Goal: Task Accomplishment & Management: Use online tool/utility

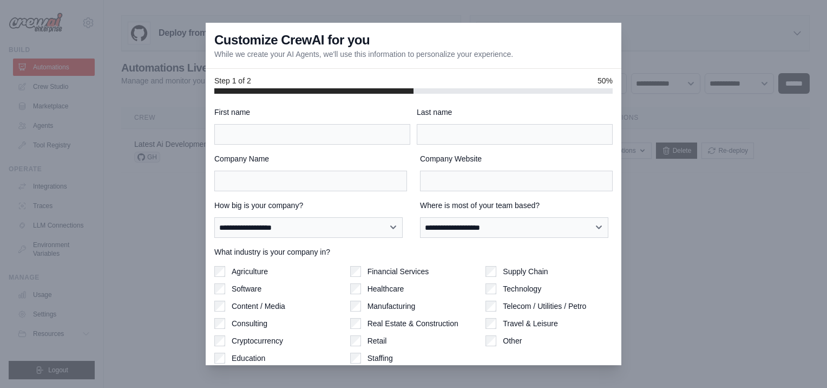
scroll to position [38, 0]
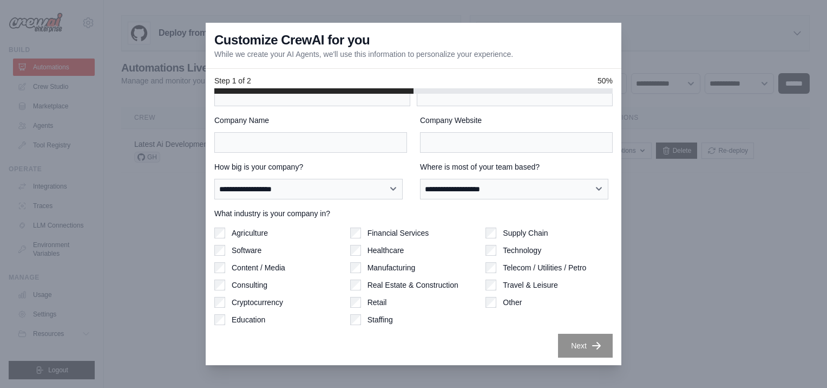
click at [718, 139] on div at bounding box center [413, 194] width 827 height 388
click at [719, 150] on div at bounding box center [413, 194] width 827 height 388
click at [280, 101] on input "First name" at bounding box center [312, 96] width 196 height 21
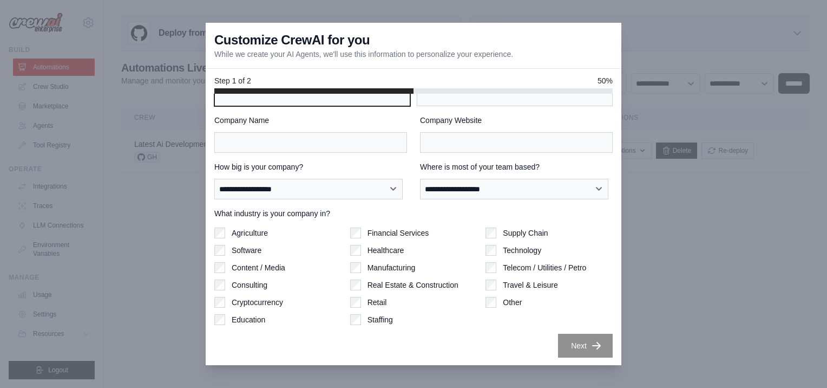
type input "***"
type input "******"
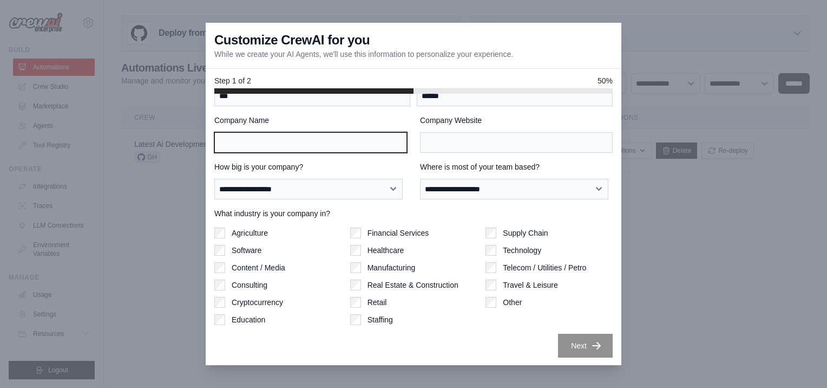
type input "**"
type input "**********"
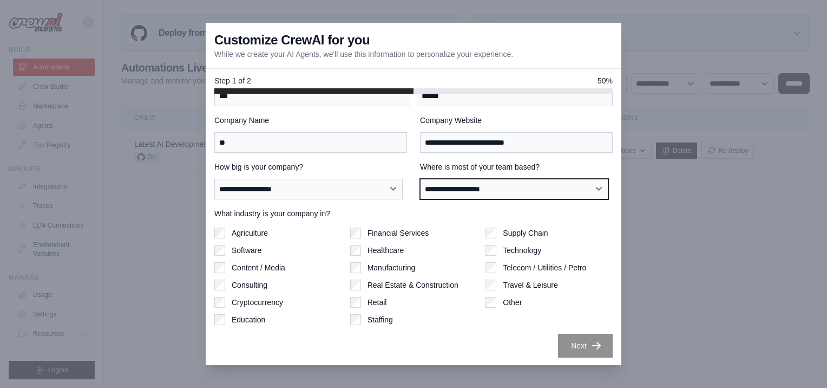
select select "******"
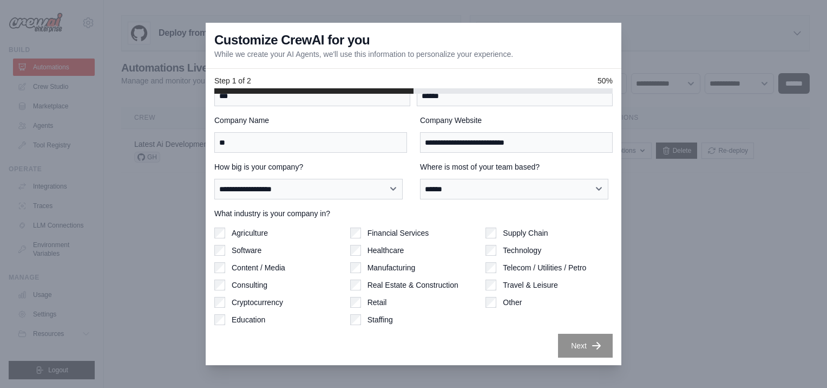
click at [361, 227] on div "Financial Services" at bounding box center [413, 232] width 127 height 11
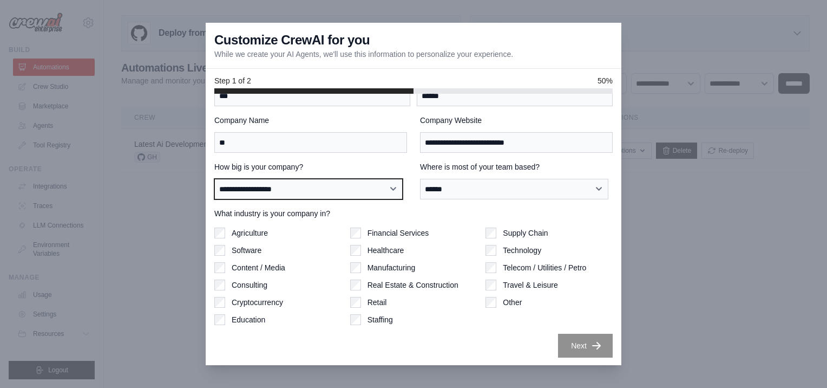
click at [385, 184] on select "**********" at bounding box center [308, 189] width 188 height 21
select select "**********"
click at [214, 179] on select "**********" at bounding box center [308, 189] width 188 height 21
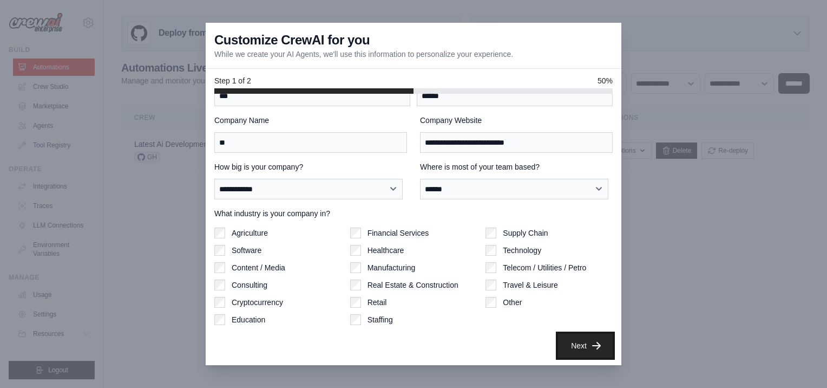
click at [587, 336] on button "Next" at bounding box center [585, 346] width 55 height 24
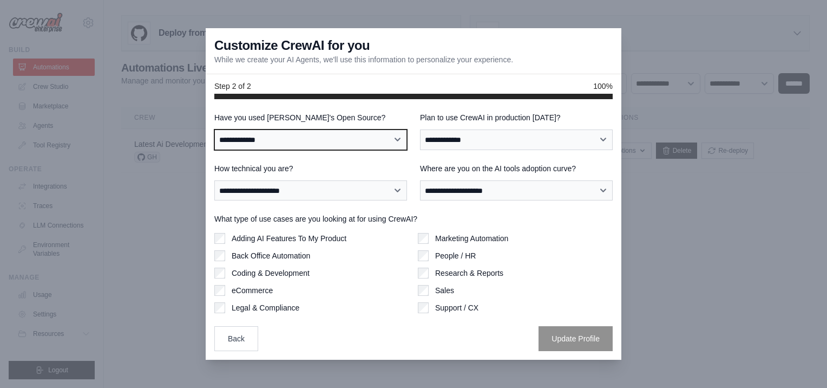
click at [333, 135] on select "**********" at bounding box center [310, 139] width 193 height 21
select select "**********"
click at [214, 129] on select "**********" at bounding box center [310, 139] width 193 height 21
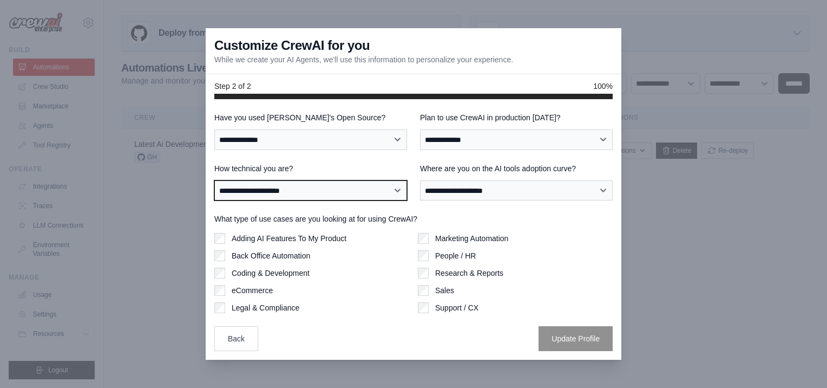
click at [308, 193] on select "**********" at bounding box center [310, 190] width 193 height 21
select select "**********"
click at [214, 180] on select "**********" at bounding box center [310, 190] width 193 height 21
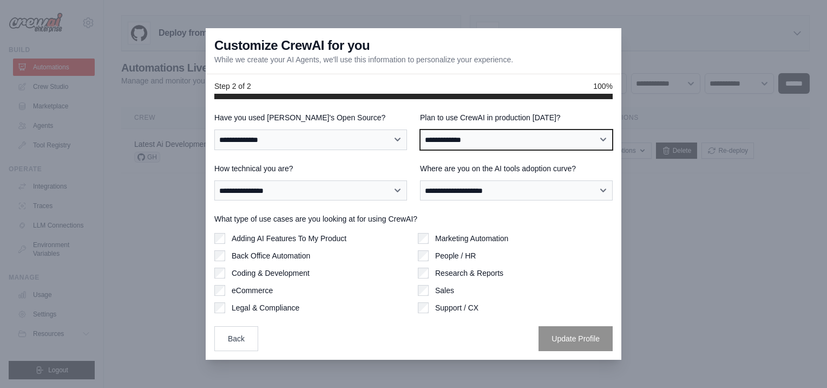
click at [547, 143] on select "**********" at bounding box center [516, 139] width 193 height 21
select select "****"
click at [420, 129] on select "**********" at bounding box center [516, 139] width 193 height 21
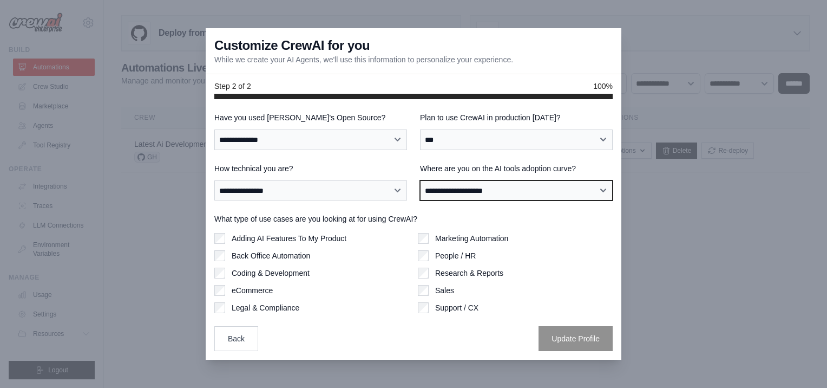
click at [533, 193] on select "**********" at bounding box center [516, 190] width 193 height 21
select select "**********"
click at [420, 180] on select "**********" at bounding box center [516, 190] width 193 height 21
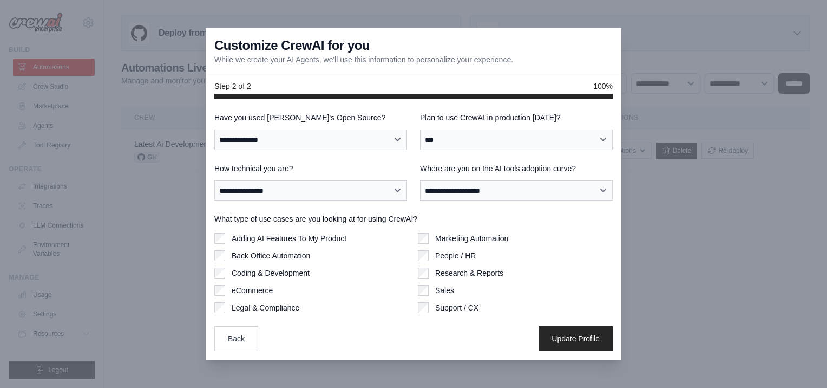
click at [225, 251] on div "Back Office Automation" at bounding box center [311, 255] width 195 height 11
click at [567, 338] on button "Update Profile" at bounding box center [576, 337] width 74 height 25
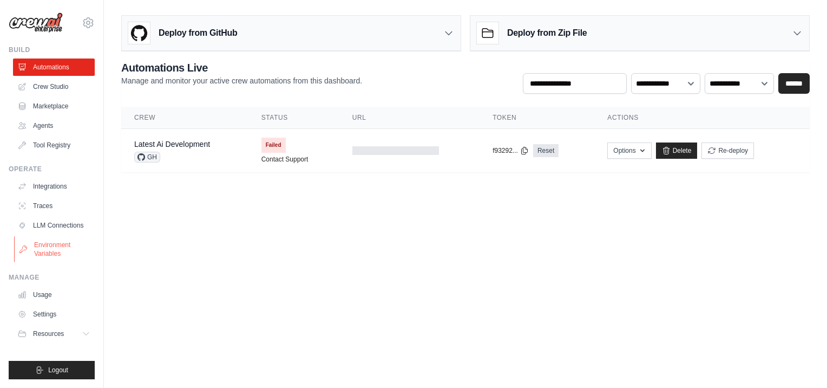
click at [49, 249] on link "Environment Variables" at bounding box center [55, 249] width 82 height 26
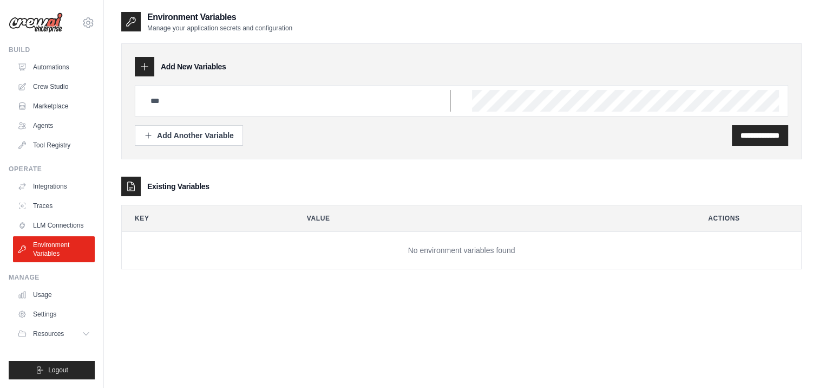
click at [266, 102] on input "text" at bounding box center [297, 101] width 306 height 22
click at [87, 19] on icon at bounding box center [88, 22] width 13 height 13
click at [68, 74] on link "Settings" at bounding box center [88, 72] width 95 height 19
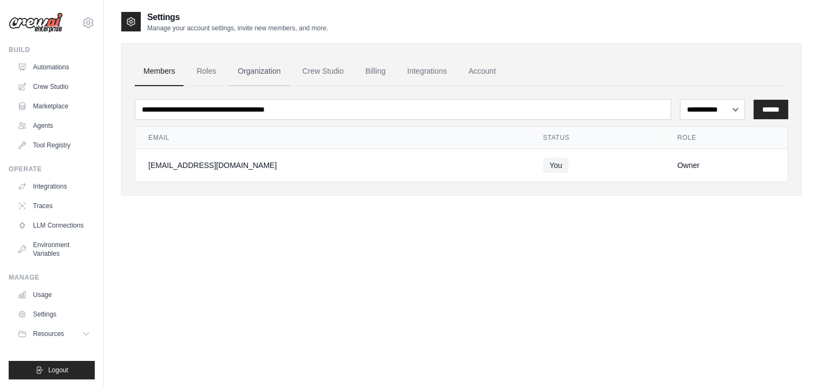
click at [266, 69] on link "Organization" at bounding box center [259, 71] width 60 height 29
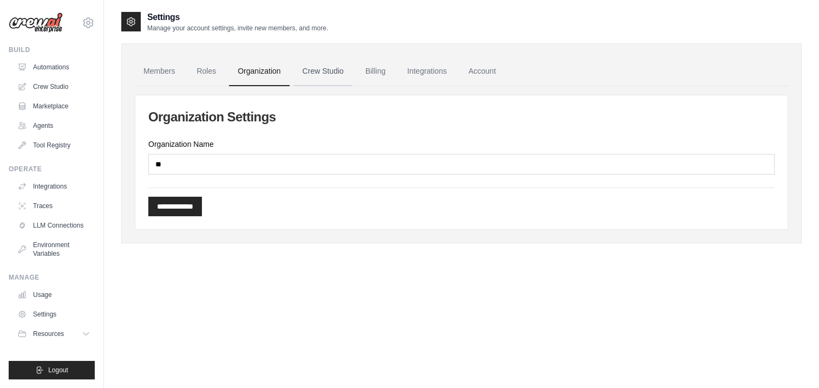
click at [317, 69] on link "Crew Studio" at bounding box center [323, 71] width 58 height 29
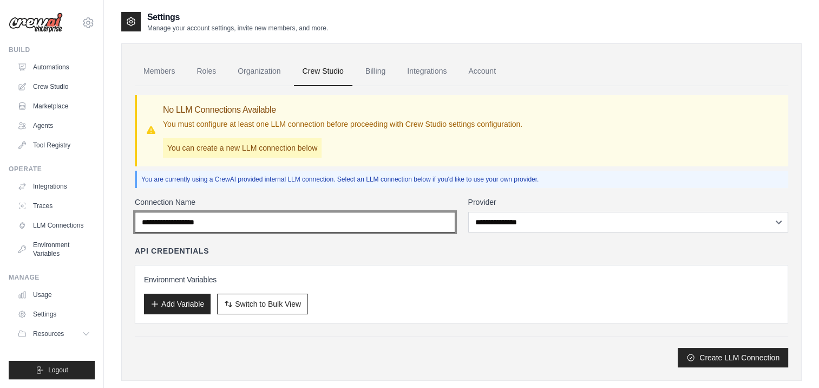
click at [369, 221] on input "Connection Name" at bounding box center [295, 222] width 321 height 21
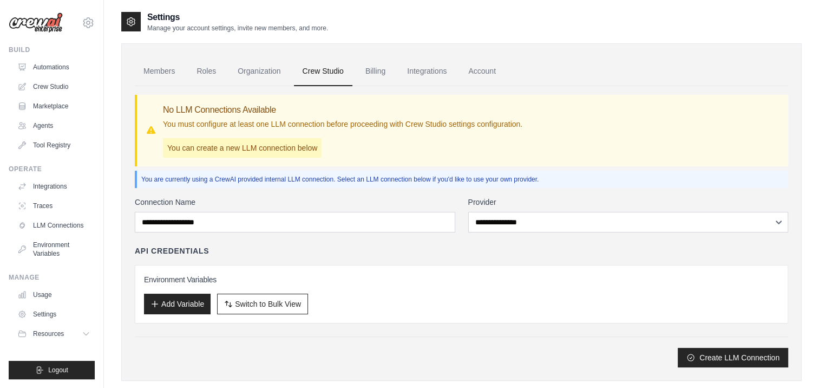
click at [384, 245] on div "API Credentials" at bounding box center [462, 250] width 654 height 11
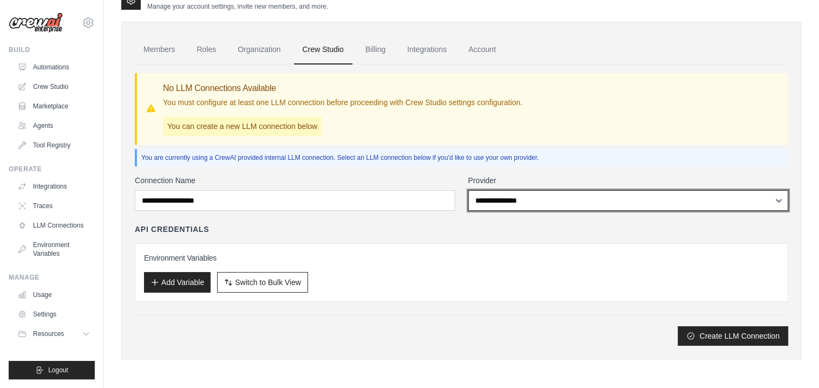
click at [750, 197] on select "**********" at bounding box center [628, 200] width 321 height 21
select select "*****"
click at [468, 190] on select "**********" at bounding box center [628, 200] width 321 height 21
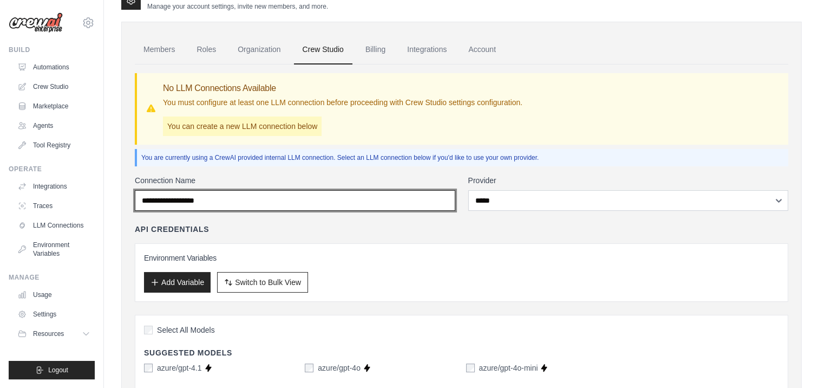
click at [282, 200] on input "Connection Name" at bounding box center [295, 200] width 321 height 21
drag, startPoint x: 282, startPoint y: 198, endPoint x: -2, endPoint y: 189, distance: 284.4
drag, startPoint x: 211, startPoint y: 200, endPoint x: 232, endPoint y: 199, distance: 21.2
click at [211, 200] on input "Connection Name" at bounding box center [295, 200] width 321 height 21
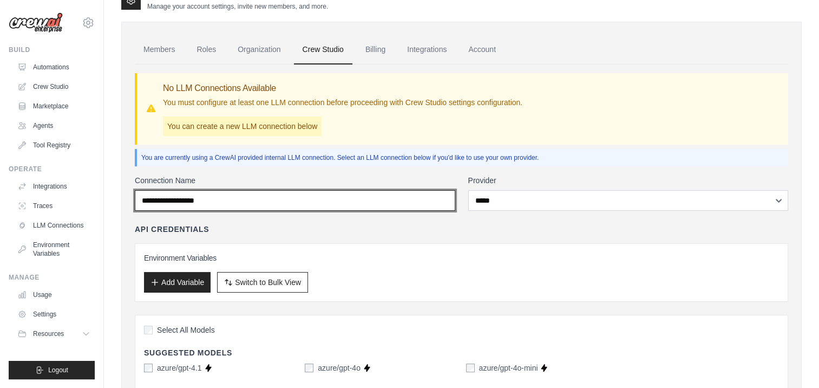
drag, startPoint x: 234, startPoint y: 198, endPoint x: 97, endPoint y: 197, distance: 136.4
type input "**********"
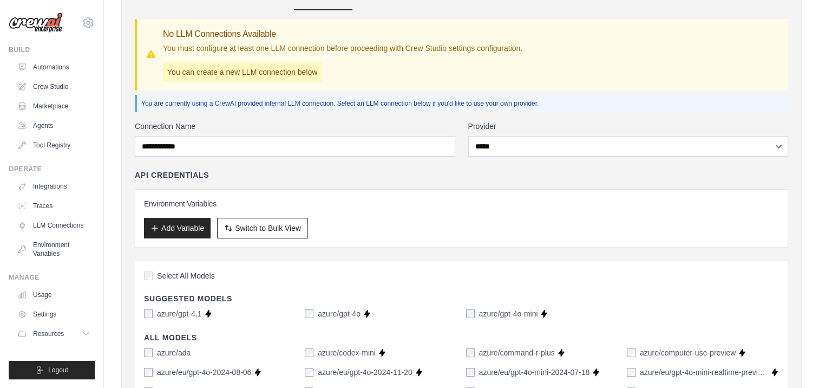
scroll to position [130, 0]
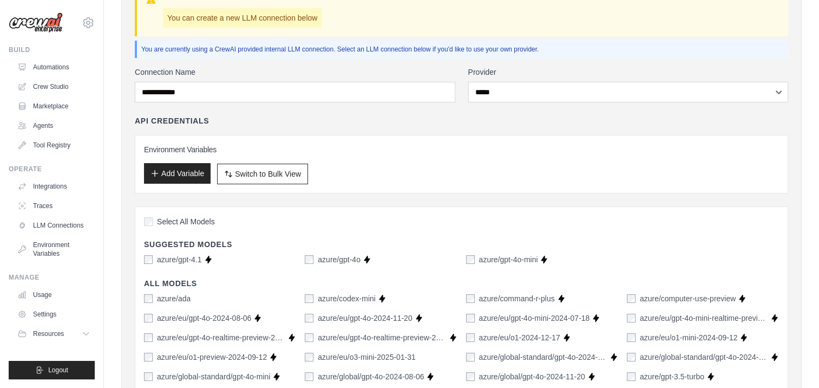
click at [174, 173] on button "Add Variable" at bounding box center [177, 173] width 67 height 21
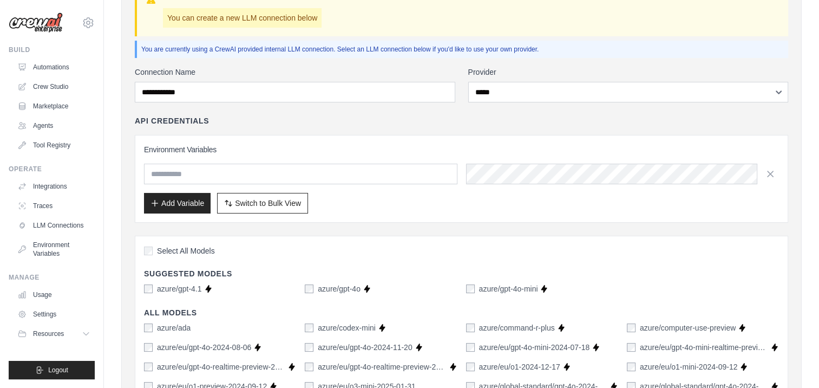
click at [173, 173] on input "text" at bounding box center [300, 174] width 313 height 21
click at [164, 167] on input "text" at bounding box center [300, 174] width 313 height 21
type input "**********"
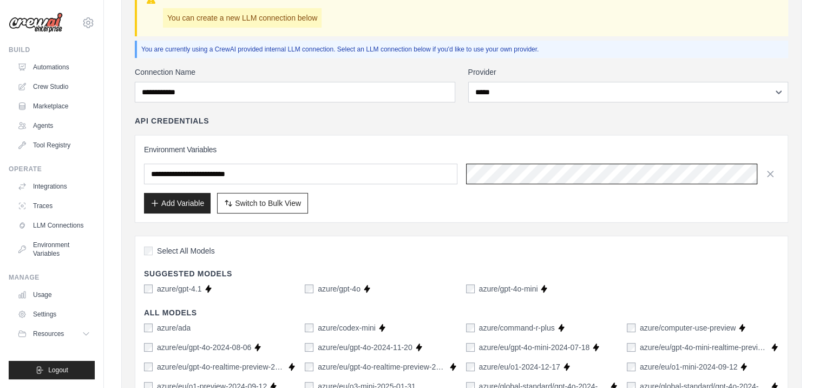
scroll to position [0, 205]
click at [385, 210] on div "Add Variable Switch to Bulk View Switch to Table View" at bounding box center [461, 203] width 635 height 21
click at [391, 199] on div "Add Variable Switch to Bulk View Switch to Table View" at bounding box center [461, 203] width 635 height 21
click at [186, 201] on button "Add Variable" at bounding box center [177, 202] width 67 height 21
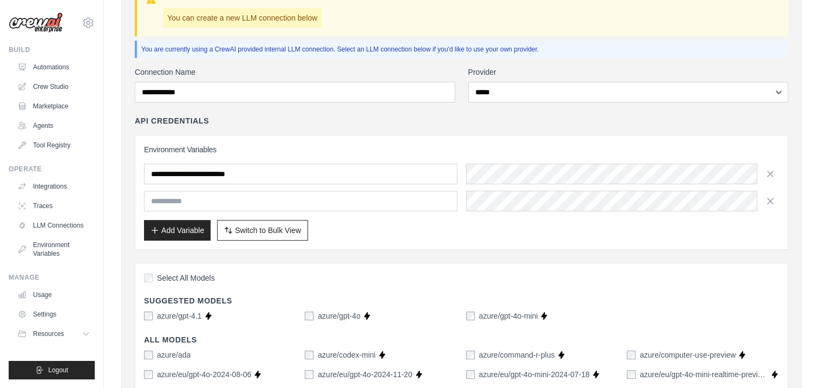
click at [221, 193] on input "text" at bounding box center [300, 201] width 313 height 21
type input "**********"
click at [413, 230] on div "Add Variable Switch to Bulk View Switch to Table View" at bounding box center [461, 230] width 635 height 21
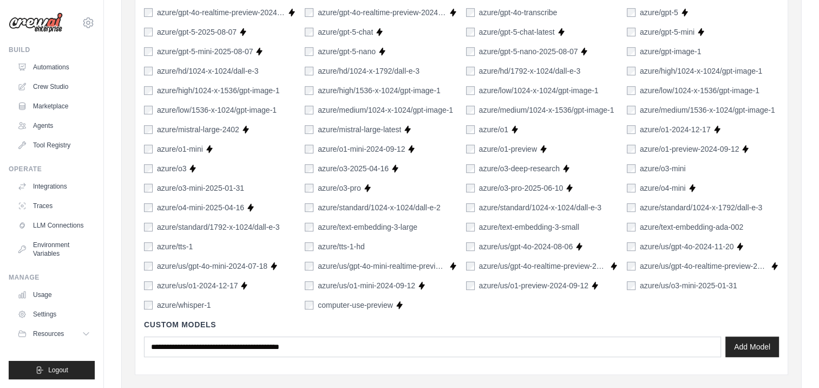
scroll to position [796, 0]
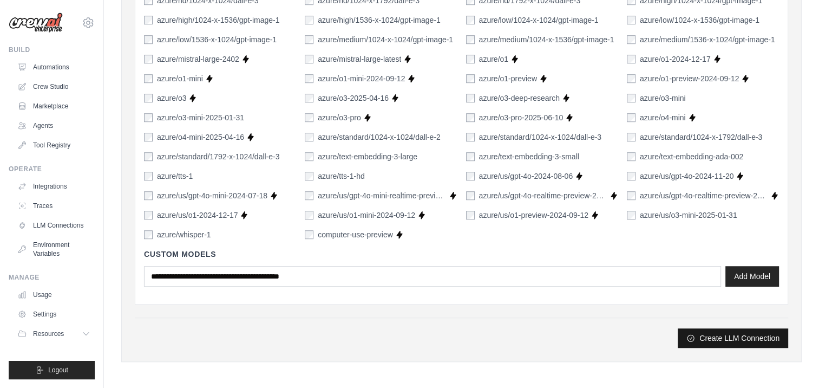
click at [727, 338] on button "Create LLM Connection" at bounding box center [733, 337] width 110 height 19
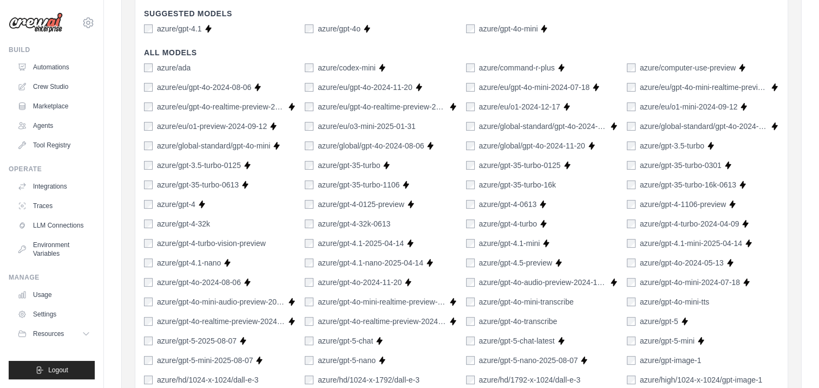
scroll to position [146, 0]
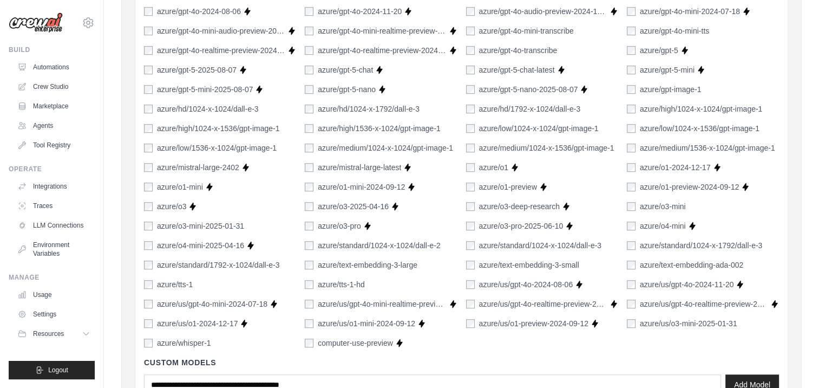
scroll to position [796, 0]
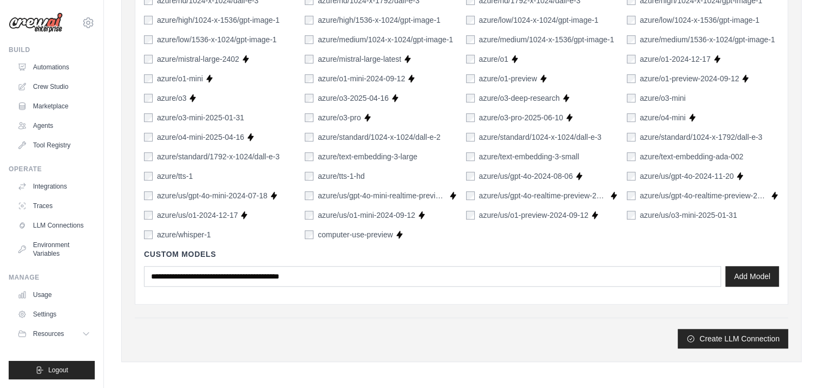
drag, startPoint x: 736, startPoint y: 338, endPoint x: 499, endPoint y: 35, distance: 385.3
click at [736, 338] on button "Create LLM Connection" at bounding box center [733, 338] width 110 height 19
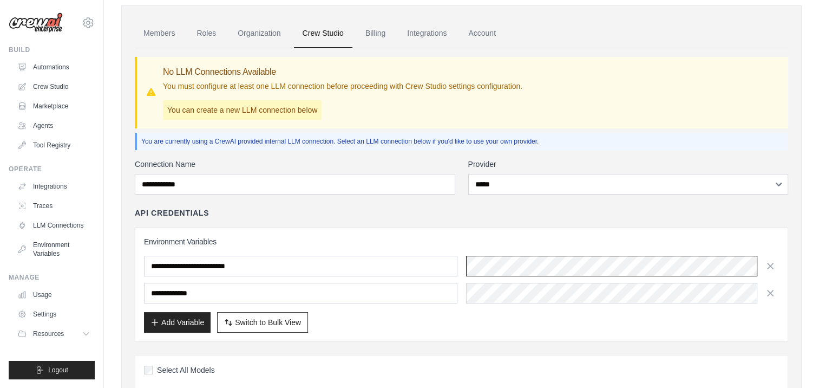
scroll to position [0, 205]
click at [642, 227] on div "**********" at bounding box center [462, 284] width 654 height 115
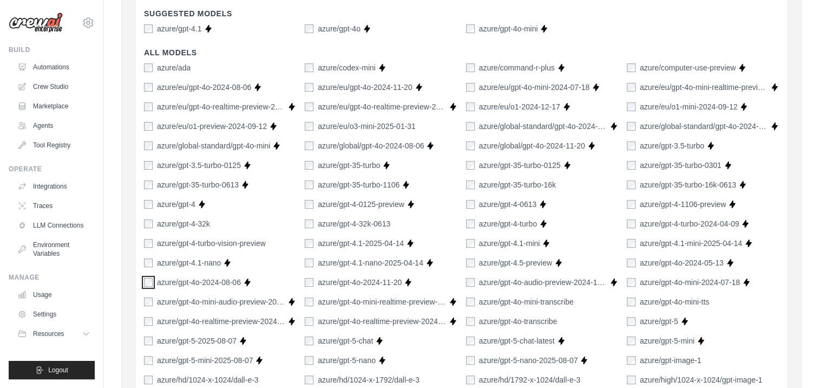
scroll to position [796, 0]
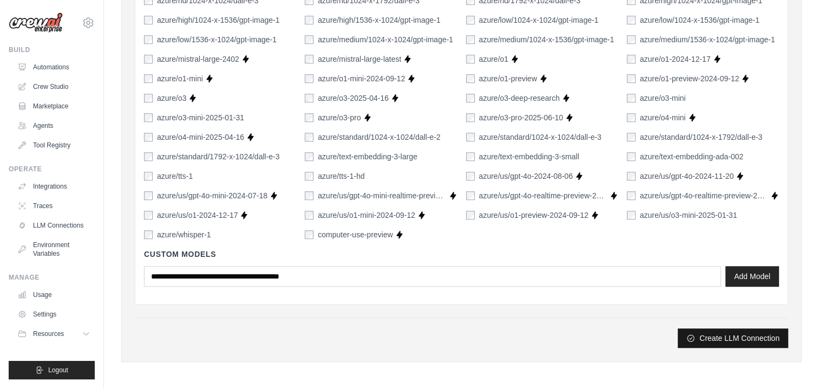
click at [724, 332] on button "Create LLM Connection" at bounding box center [733, 337] width 110 height 19
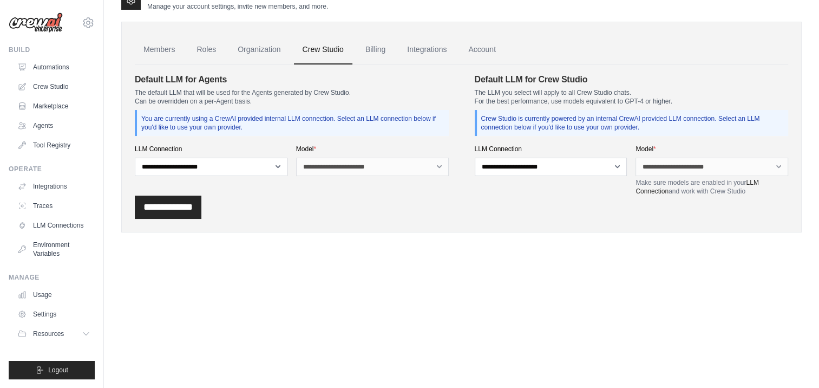
scroll to position [0, 0]
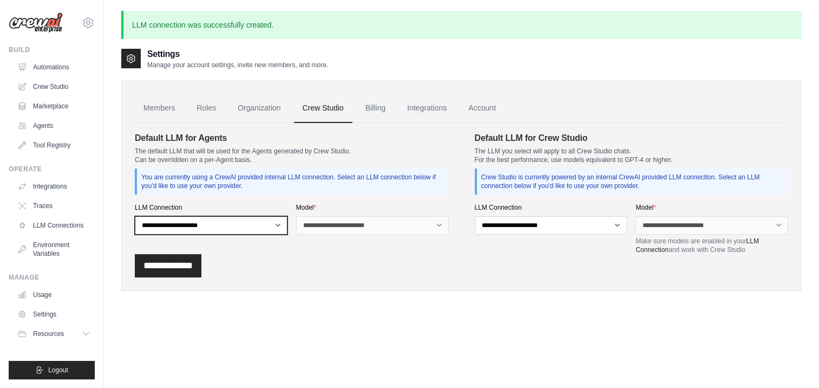
click at [277, 225] on select "**********" at bounding box center [211, 225] width 153 height 18
select select "******"
click at [135, 216] on select "**********" at bounding box center [211, 225] width 153 height 18
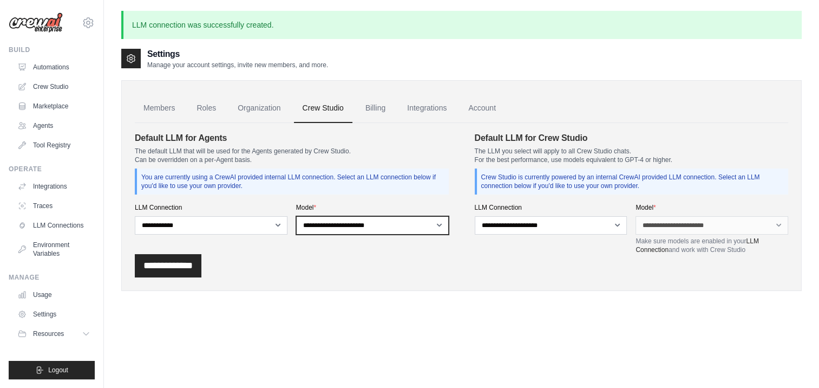
click at [424, 231] on select "**********" at bounding box center [372, 225] width 153 height 18
select select "**********"
click at [296, 216] on select "**********" at bounding box center [372, 225] width 153 height 18
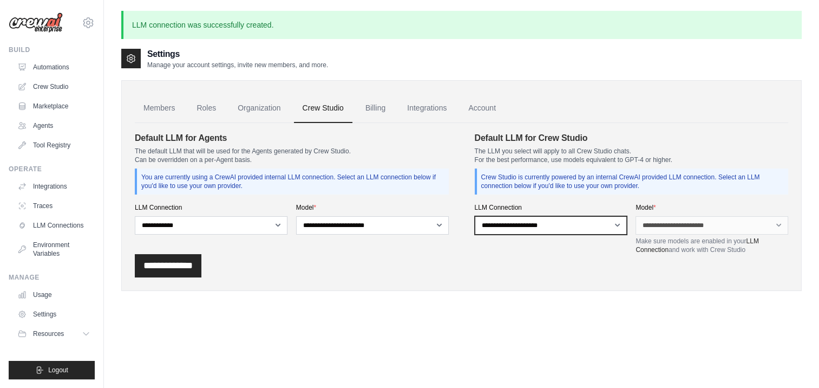
click at [582, 228] on select "**********" at bounding box center [551, 225] width 153 height 18
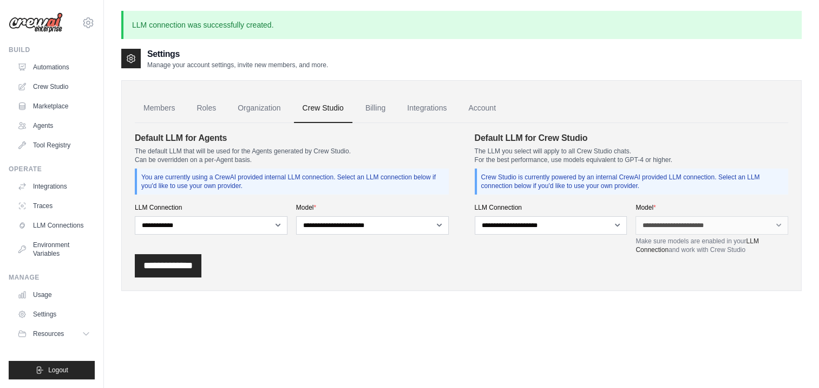
click at [443, 263] on div "**********" at bounding box center [462, 265] width 654 height 23
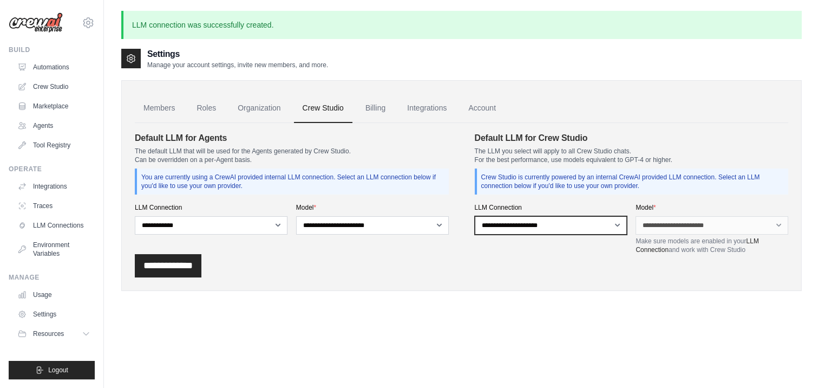
click at [557, 225] on select "**********" at bounding box center [551, 225] width 153 height 18
select select "******"
click at [475, 216] on select "**********" at bounding box center [551, 225] width 153 height 18
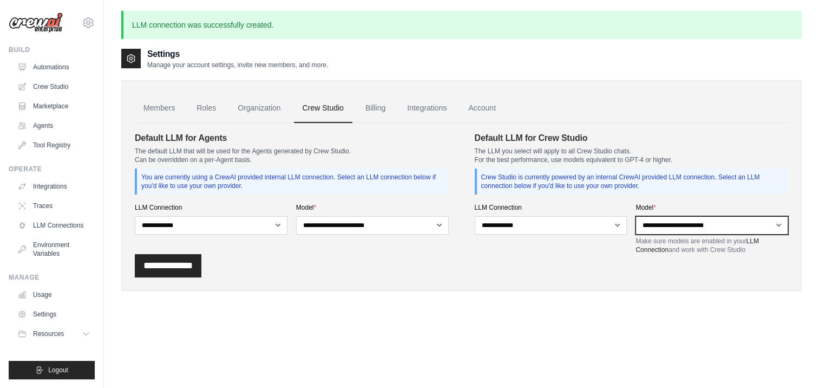
click at [664, 225] on select "**********" at bounding box center [712, 225] width 153 height 18
select select "**********"
click at [636, 216] on select "**********" at bounding box center [712, 225] width 153 height 18
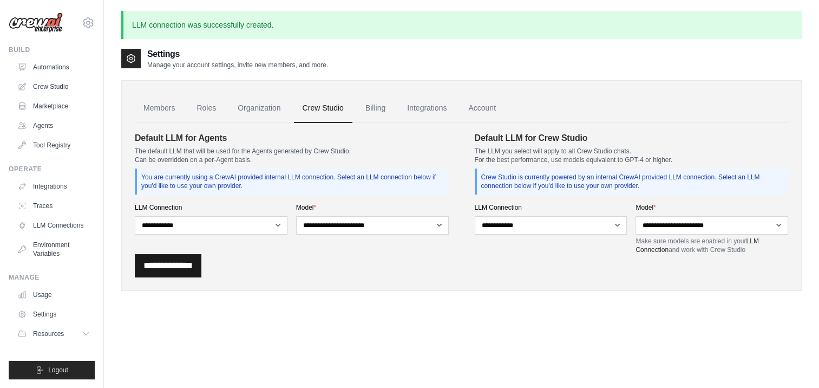
click at [193, 266] on input "**********" at bounding box center [168, 265] width 67 height 23
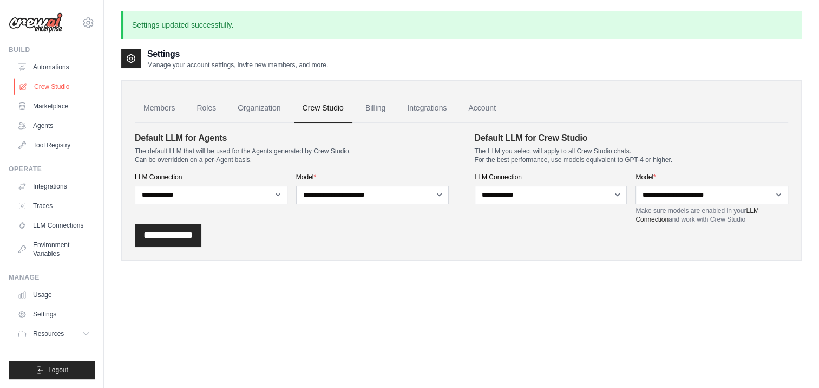
click at [66, 87] on link "Crew Studio" at bounding box center [55, 86] width 82 height 17
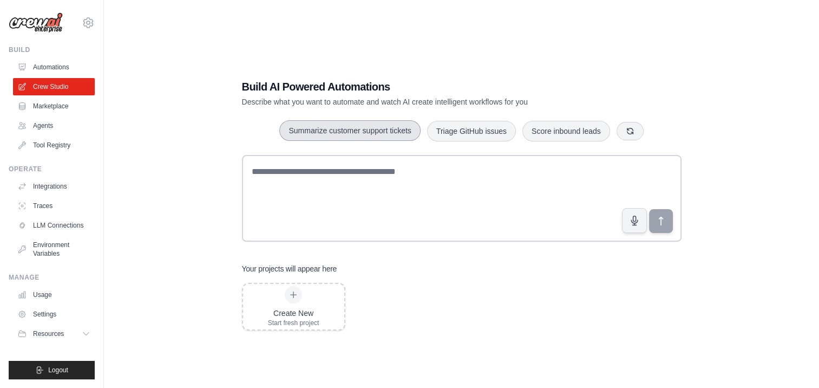
click at [351, 132] on button "Summarize customer support tickets" at bounding box center [349, 130] width 141 height 21
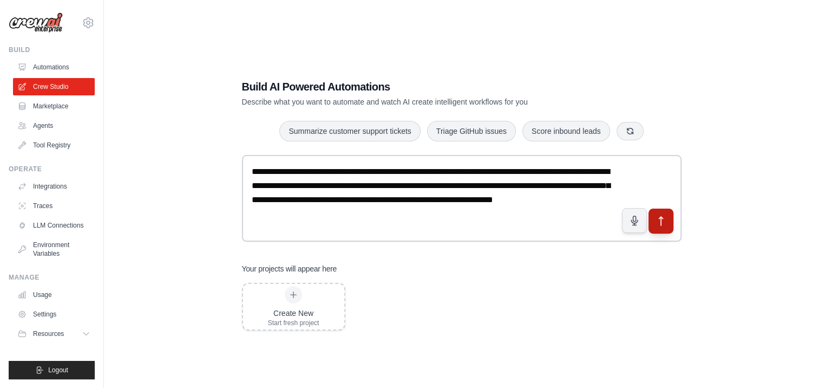
click at [662, 222] on icon "submit" at bounding box center [660, 220] width 11 height 11
click at [53, 225] on link "LLM Connections" at bounding box center [55, 225] width 82 height 17
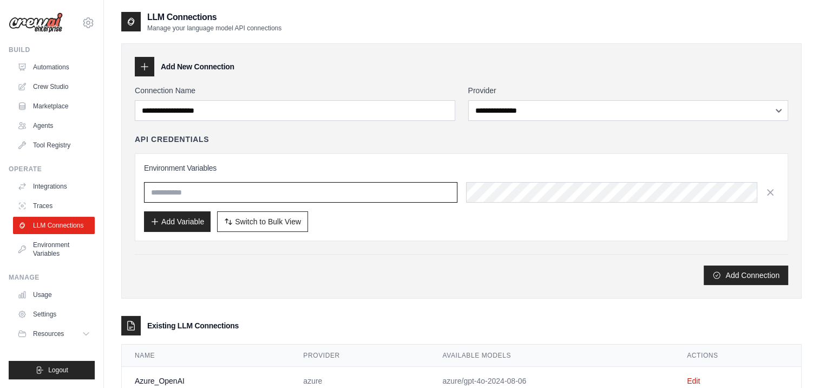
type input "**********"
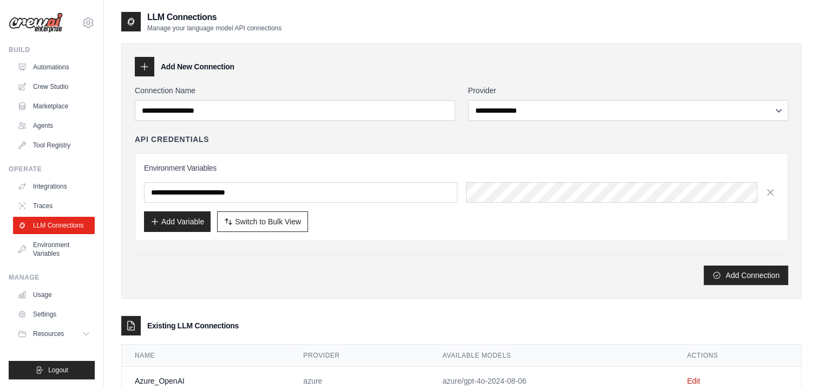
scroll to position [34, 0]
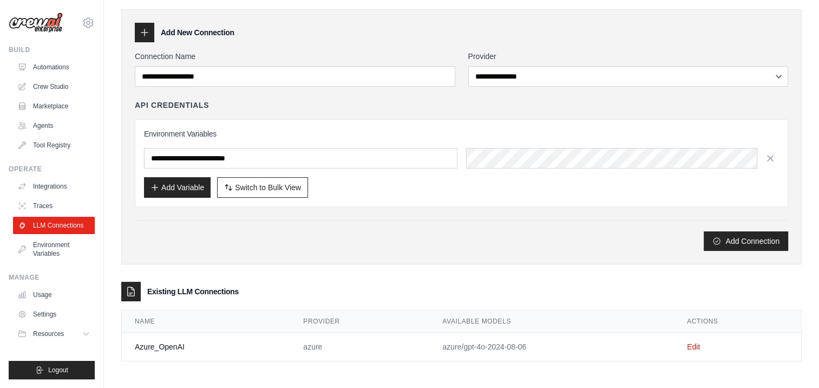
click at [151, 342] on td "Azure_OpenAI" at bounding box center [206, 346] width 168 height 29
click at [691, 344] on link "Edit" at bounding box center [693, 346] width 13 height 9
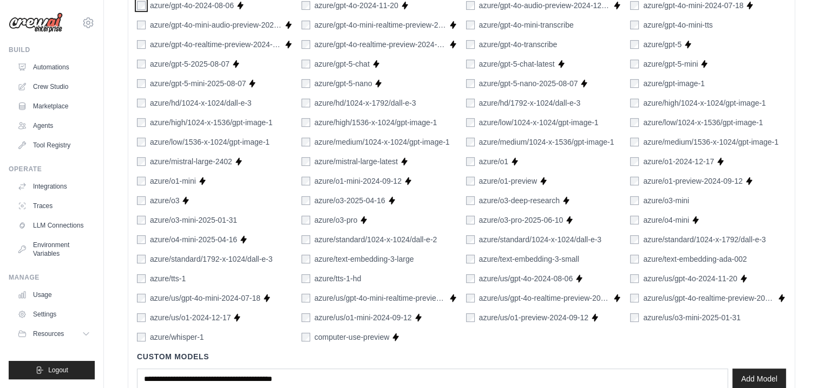
scroll to position [667, 0]
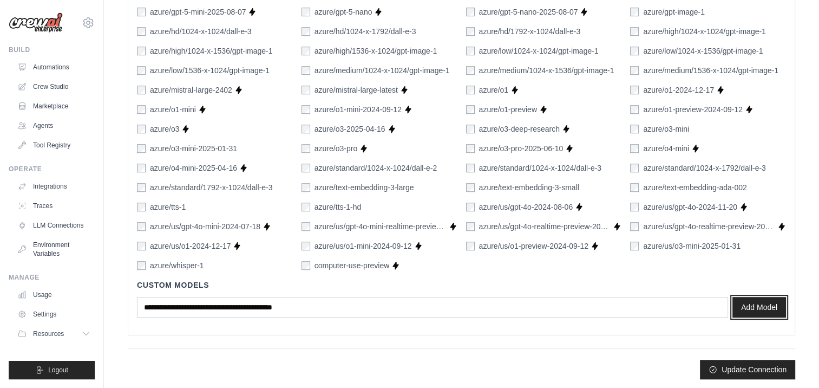
drag, startPoint x: 745, startPoint y: 303, endPoint x: 507, endPoint y: 28, distance: 363.5
click at [746, 303] on button "Add Model" at bounding box center [760, 307] width 54 height 21
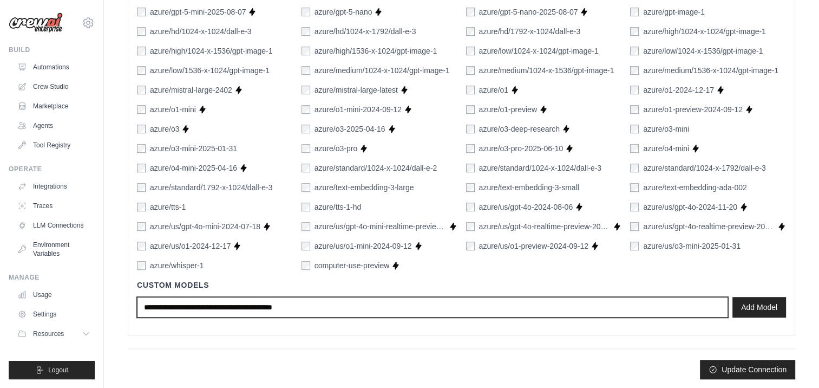
click at [316, 304] on input "text" at bounding box center [432, 307] width 591 height 21
click at [174, 302] on input "text" at bounding box center [432, 307] width 591 height 21
type input "**********"
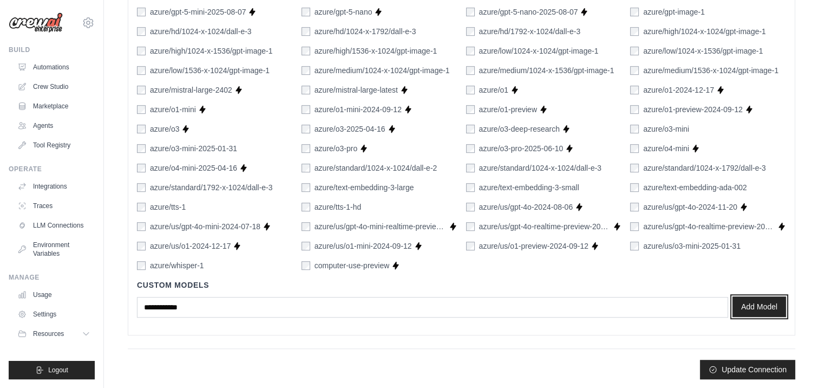
click at [749, 303] on button "Add Model" at bounding box center [760, 306] width 54 height 21
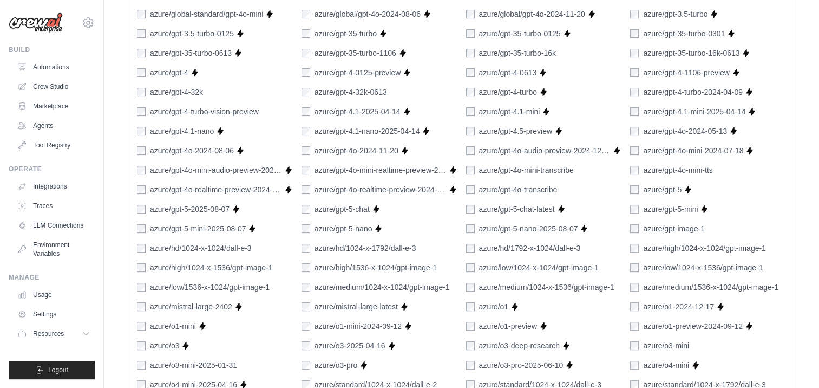
scroll to position [396, 0]
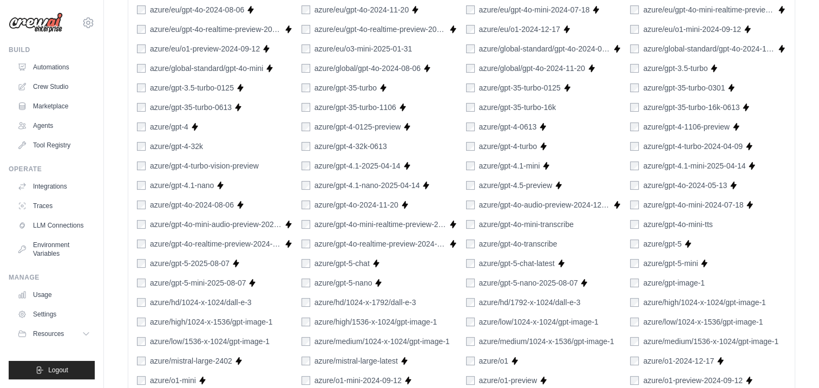
click at [147, 202] on div "azure/gpt-4o-2024-08-06" at bounding box center [185, 204] width 97 height 11
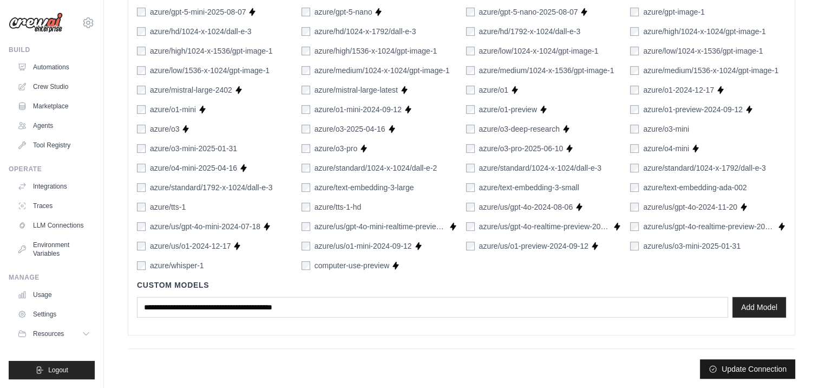
click at [752, 367] on button "Update Connection" at bounding box center [747, 368] width 95 height 19
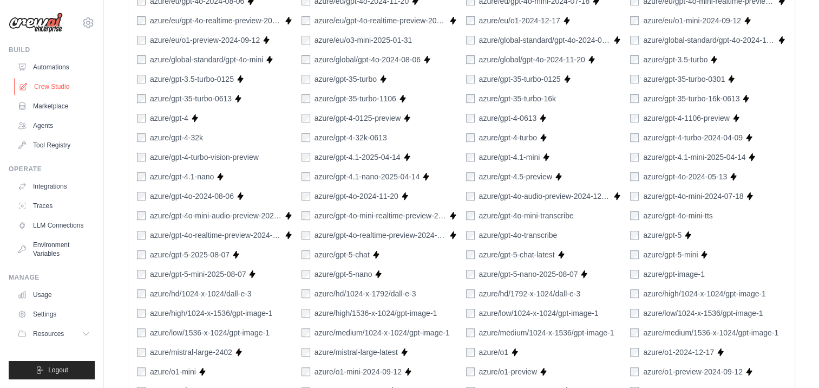
scroll to position [217, 0]
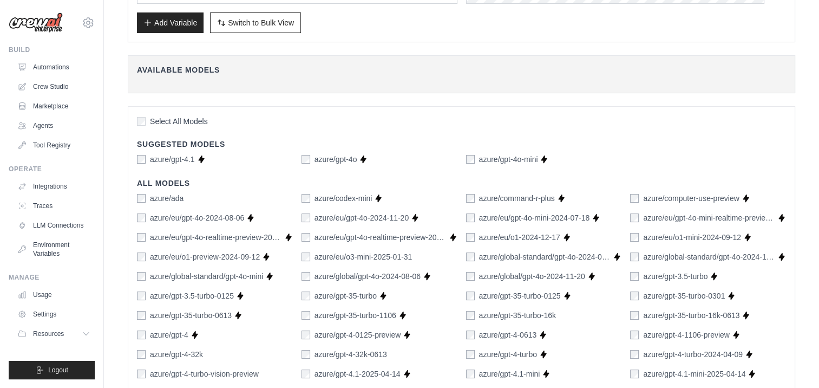
click at [49, 26] on img at bounding box center [36, 22] width 54 height 21
click at [49, 86] on link "Crew Studio" at bounding box center [55, 86] width 82 height 17
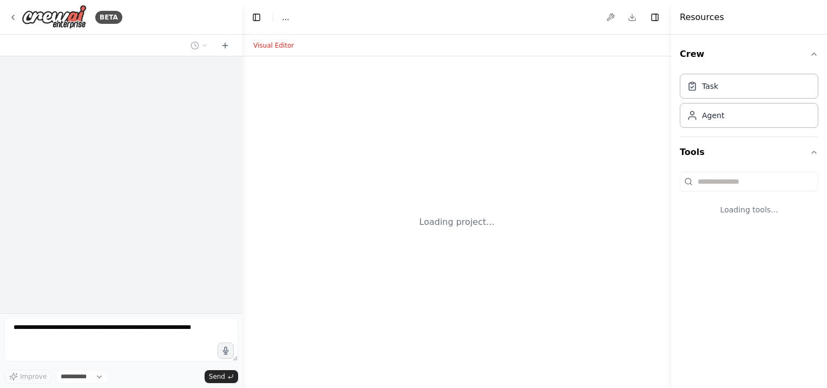
select select "****"
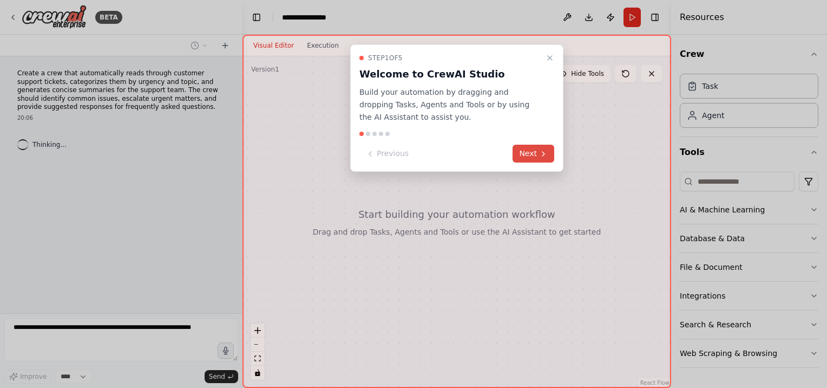
click at [524, 150] on button "Next" at bounding box center [534, 154] width 42 height 18
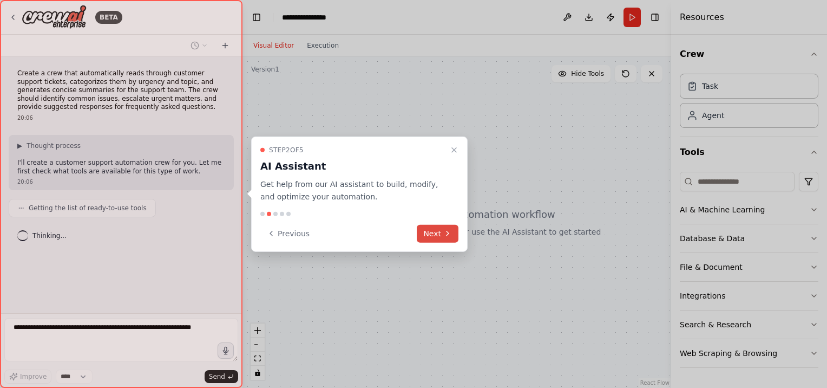
click at [440, 232] on button "Next" at bounding box center [438, 233] width 42 height 18
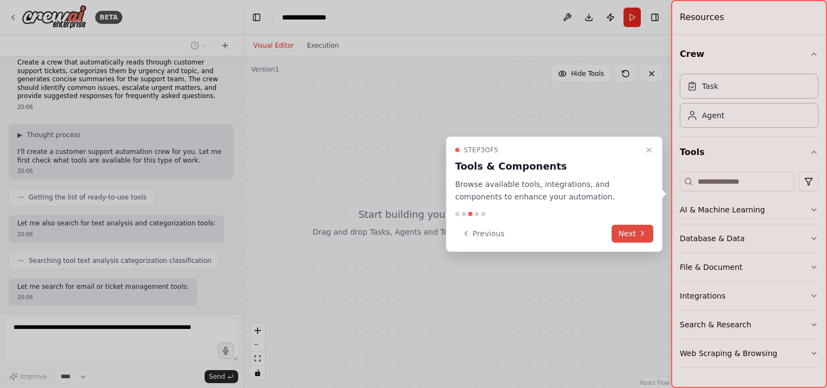
scroll to position [66, 0]
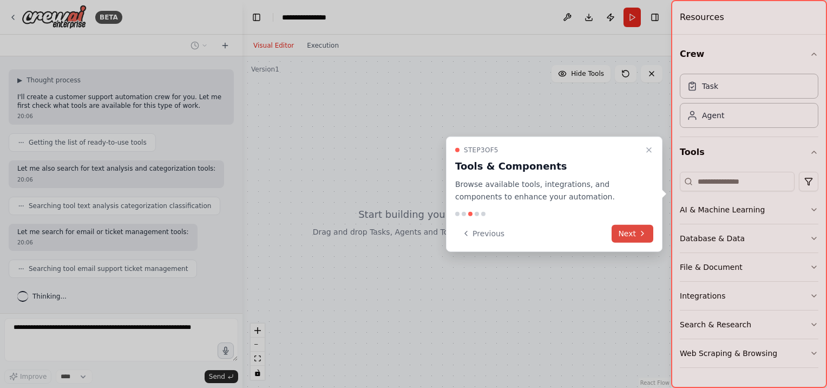
click at [636, 232] on button "Next" at bounding box center [633, 233] width 42 height 18
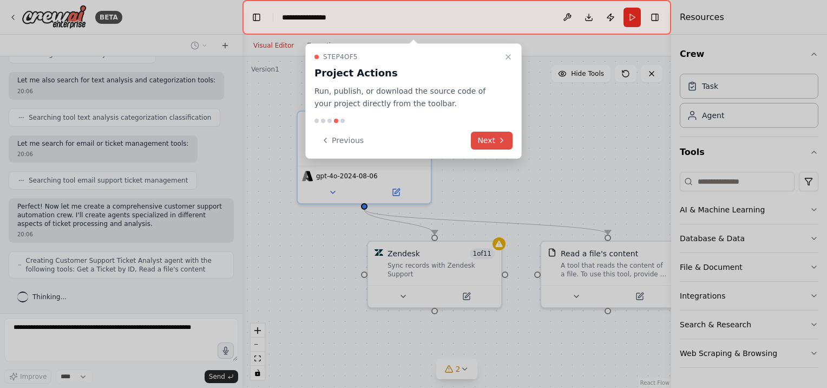
scroll to position [189, 0]
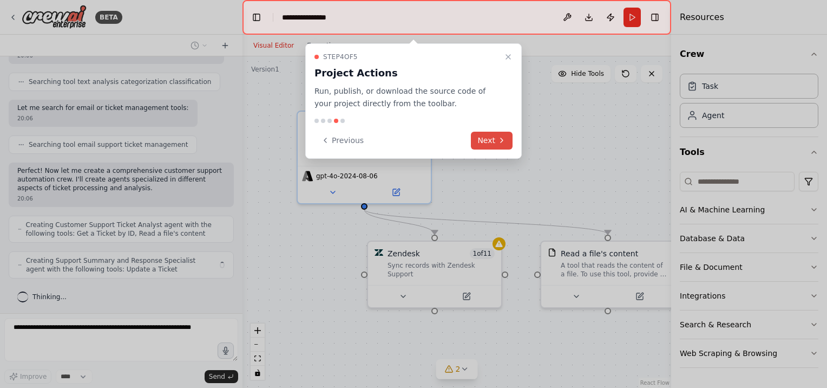
click at [497, 139] on button "Next" at bounding box center [492, 141] width 42 height 18
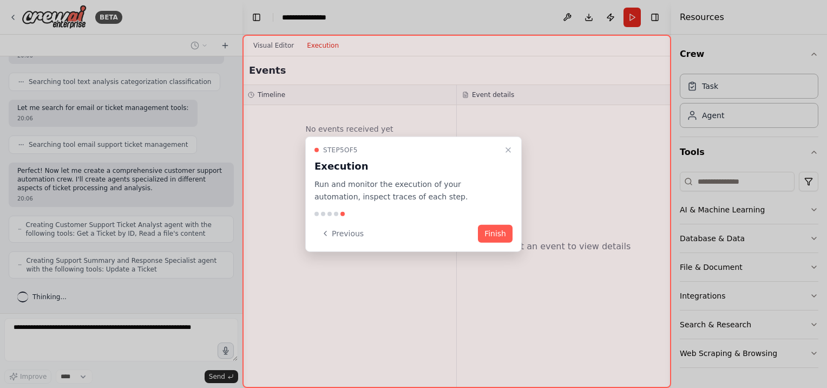
click at [492, 230] on button "Finish" at bounding box center [495, 233] width 35 height 18
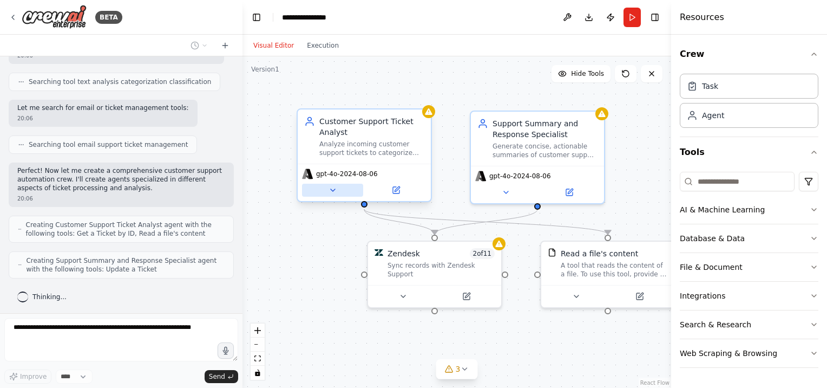
click at [334, 189] on icon at bounding box center [333, 190] width 4 height 2
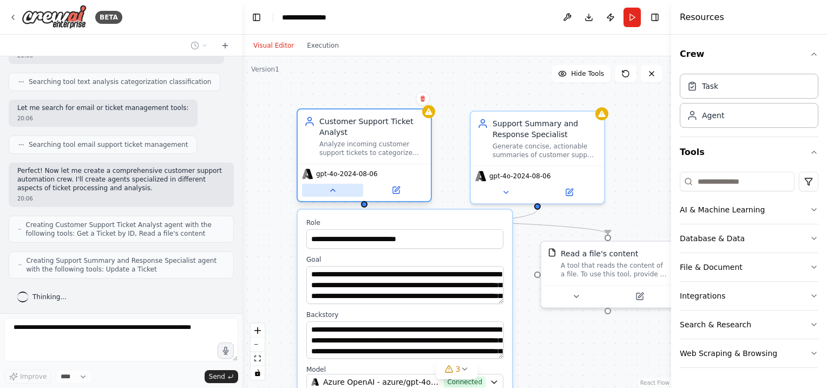
scroll to position [217, 0]
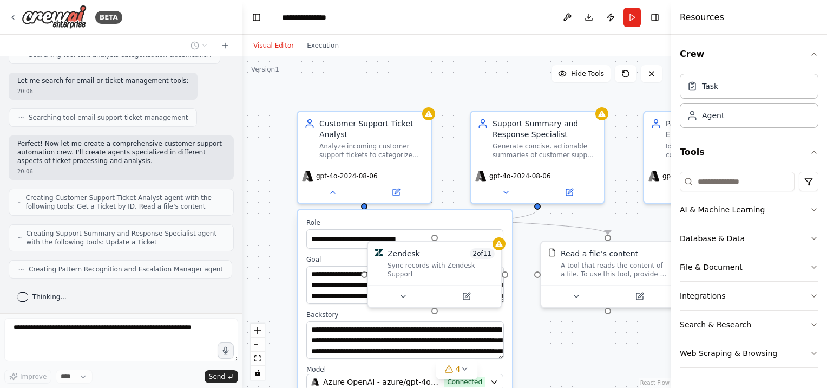
click at [561, 340] on div ".deletable-edge-delete-btn { width: 20px; height: 20px; border: 0px solid #ffff…" at bounding box center [457, 221] width 429 height 331
click at [508, 191] on icon at bounding box center [506, 190] width 9 height 9
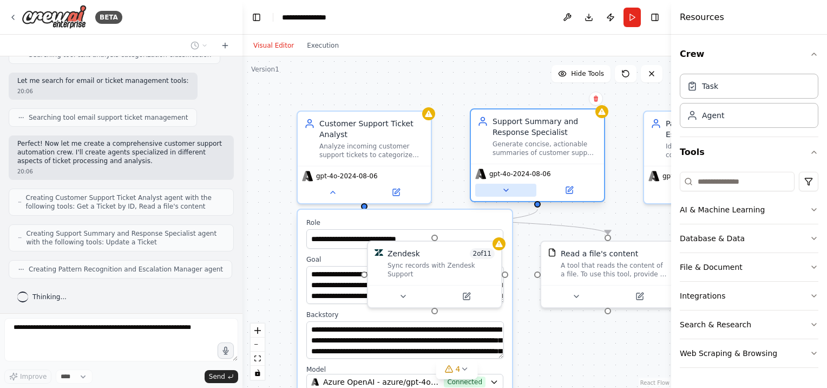
scroll to position [279, 0]
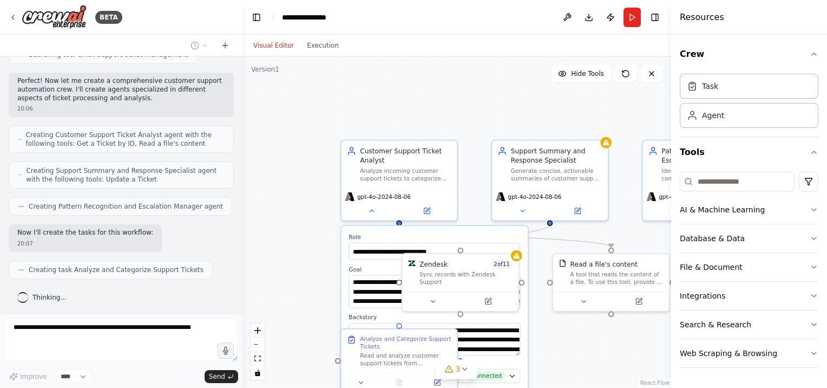
click at [638, 343] on div ".deletable-edge-delete-btn { width: 20px; height: 20px; border: 0px solid #ffff…" at bounding box center [457, 221] width 429 height 331
click at [728, 93] on div "Task" at bounding box center [749, 85] width 139 height 25
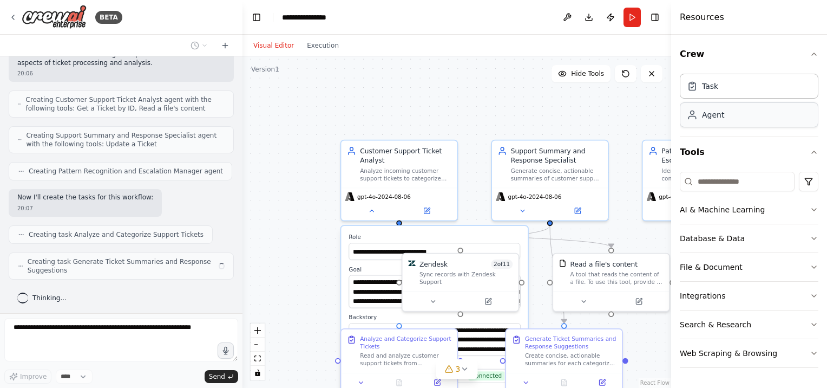
click at [732, 113] on div "Agent" at bounding box center [749, 114] width 139 height 25
click at [457, 92] on div ".deletable-edge-delete-btn { width: 20px; height: 20px; border: 0px solid #ffff…" at bounding box center [457, 221] width 429 height 331
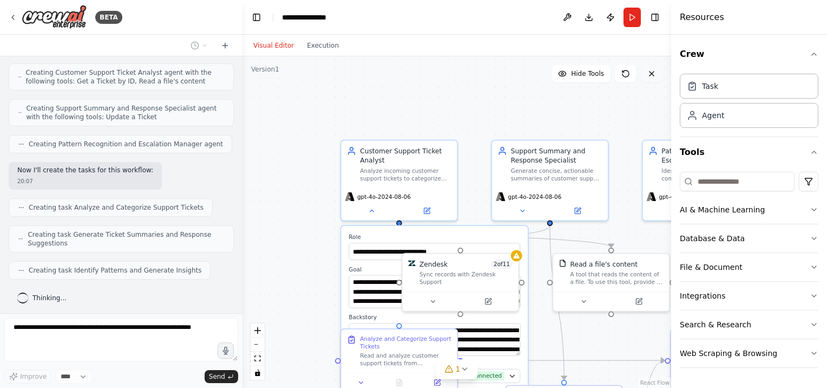
click at [654, 75] on icon at bounding box center [652, 73] width 4 height 4
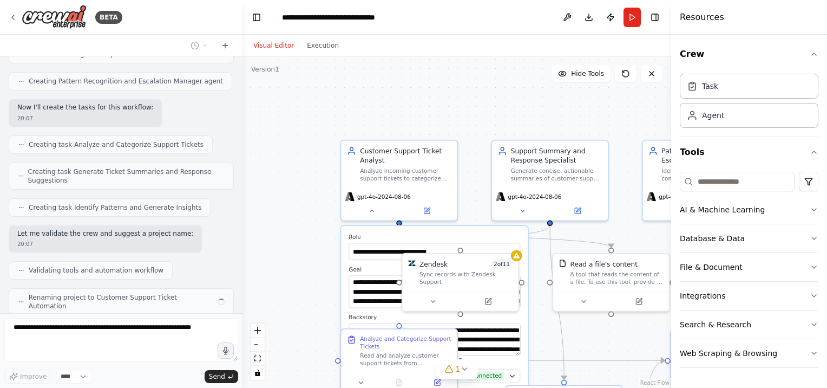
scroll to position [431, 0]
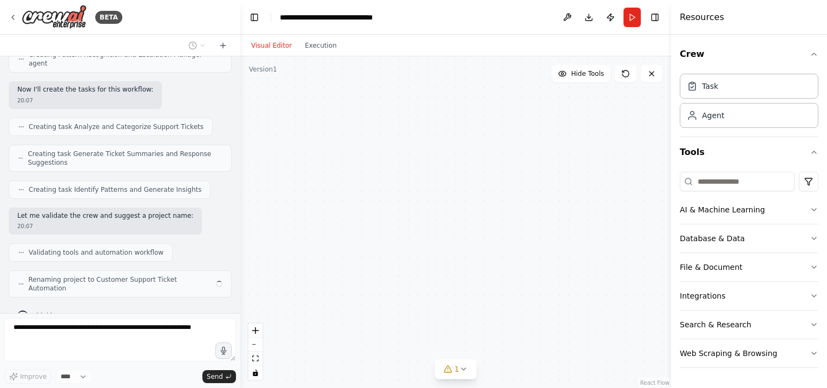
drag, startPoint x: 239, startPoint y: 234, endPoint x: 242, endPoint y: 245, distance: 11.3
click at [242, 245] on div "BETA Create a crew that automatically reads through customer support tickets, c…" at bounding box center [413, 194] width 827 height 388
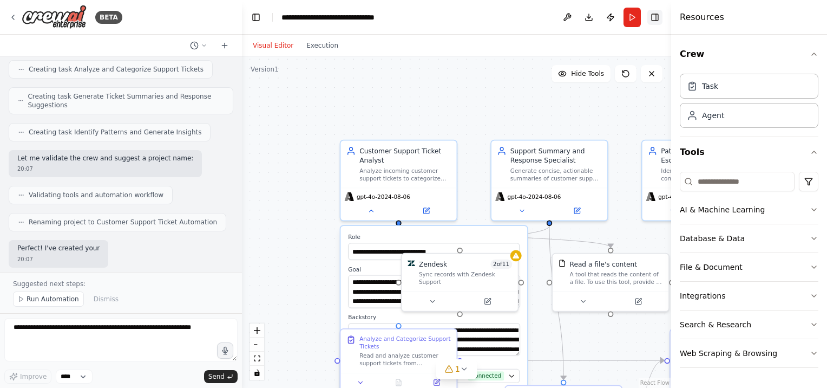
click at [653, 17] on button "Toggle Right Sidebar" at bounding box center [655, 17] width 15 height 15
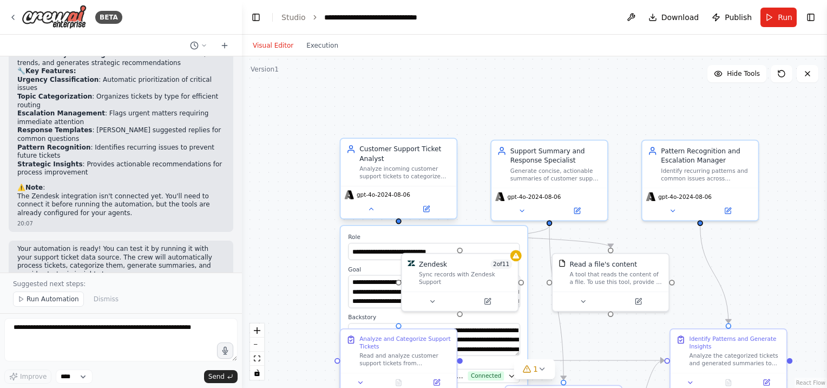
scroll to position [845, 0]
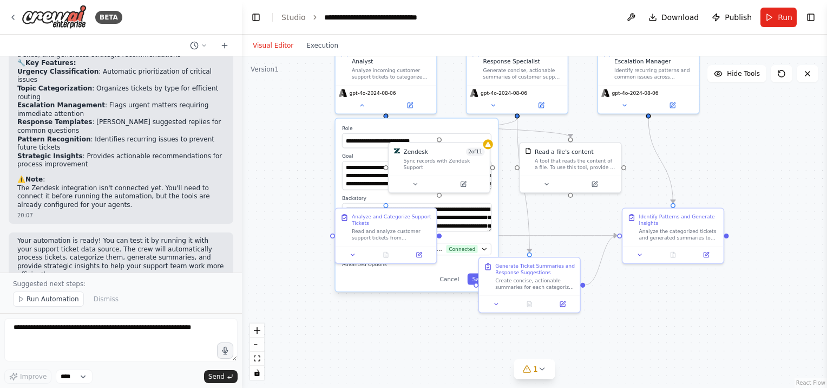
drag, startPoint x: 768, startPoint y: 235, endPoint x: 758, endPoint y: 143, distance: 92.6
click at [758, 143] on div ".deletable-edge-delete-btn { width: 20px; height: 20px; border: 0px solid #ffff…" at bounding box center [534, 221] width 585 height 331
drag, startPoint x: 668, startPoint y: 226, endPoint x: 704, endPoint y: 215, distance: 37.5
click at [704, 215] on div "Identify Patterns and Generate Insights Analyze the categorized tickets and gen…" at bounding box center [711, 218] width 80 height 28
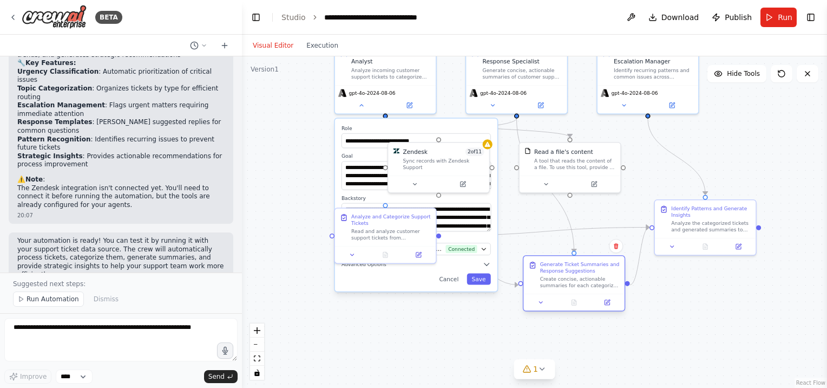
drag, startPoint x: 535, startPoint y: 285, endPoint x: 578, endPoint y: 285, distance: 42.2
click at [578, 285] on div "Create concise, actionable summaries for each categorized support ticket that t…" at bounding box center [580, 282] width 80 height 13
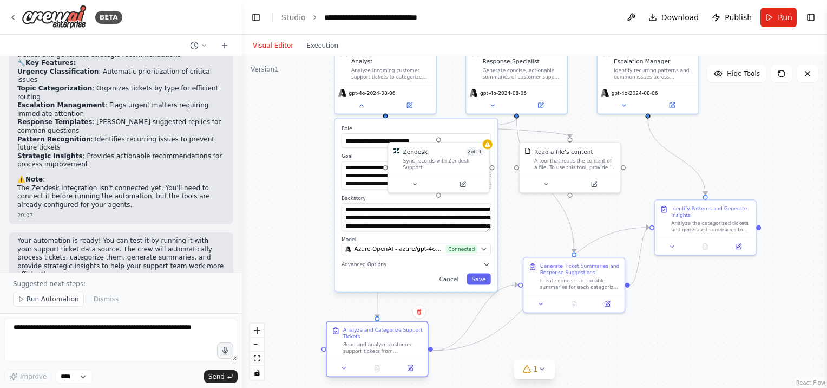
drag, startPoint x: 390, startPoint y: 243, endPoint x: 374, endPoint y: 344, distance: 101.9
click at [374, 344] on div "Read and analyze customer support tickets from {ticket_source}. For each ticket…" at bounding box center [383, 347] width 80 height 13
click at [672, 178] on div ".deletable-edge-delete-btn { width: 20px; height: 20px; border: 0px solid #ffff…" at bounding box center [534, 221] width 585 height 331
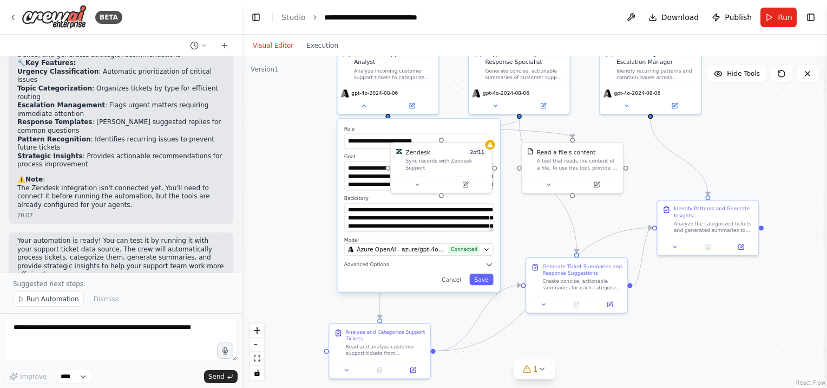
click at [782, 121] on div ".deletable-edge-delete-btn { width: 20px; height: 20px; border: 0px solid #ffff…" at bounding box center [534, 221] width 585 height 331
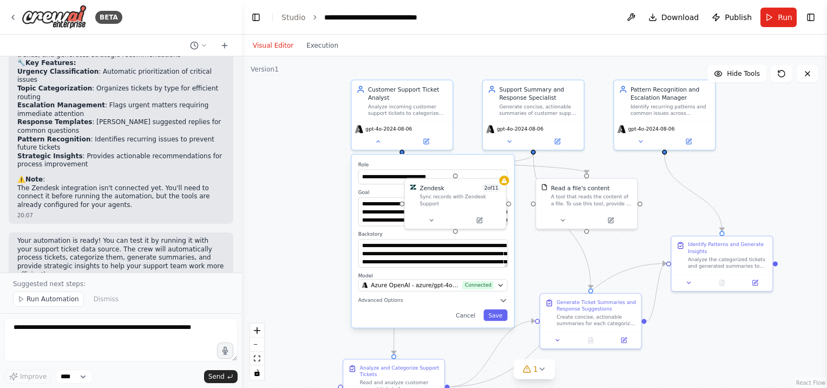
drag, startPoint x: 782, startPoint y: 121, endPoint x: 796, endPoint y: 157, distance: 38.4
click at [796, 157] on div ".deletable-edge-delete-btn { width: 20px; height: 20px; border: 0px solid #ffff…" at bounding box center [534, 221] width 585 height 331
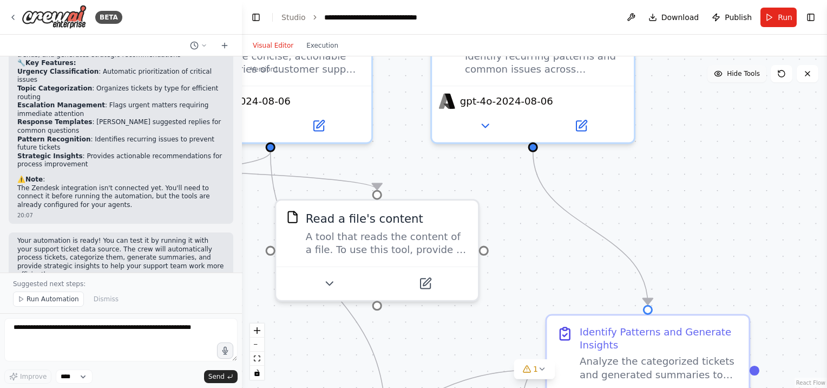
click at [728, 74] on button "Hide Tools" at bounding box center [737, 73] width 59 height 17
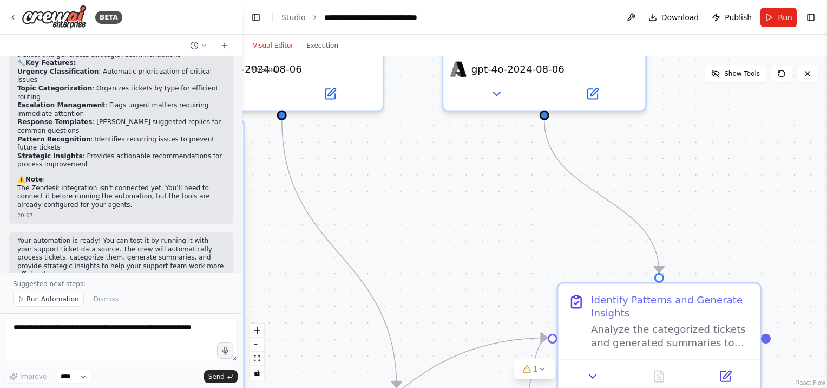
drag, startPoint x: 738, startPoint y: 188, endPoint x: 751, endPoint y: 155, distance: 36.0
click at [751, 155] on div ".deletable-edge-delete-btn { width: 20px; height: 20px; border: 0px solid #ffff…" at bounding box center [534, 221] width 585 height 331
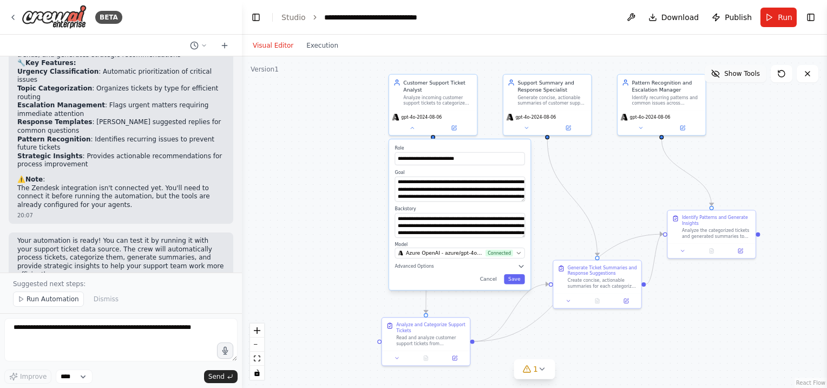
click at [730, 80] on button "Show Tools" at bounding box center [736, 73] width 62 height 17
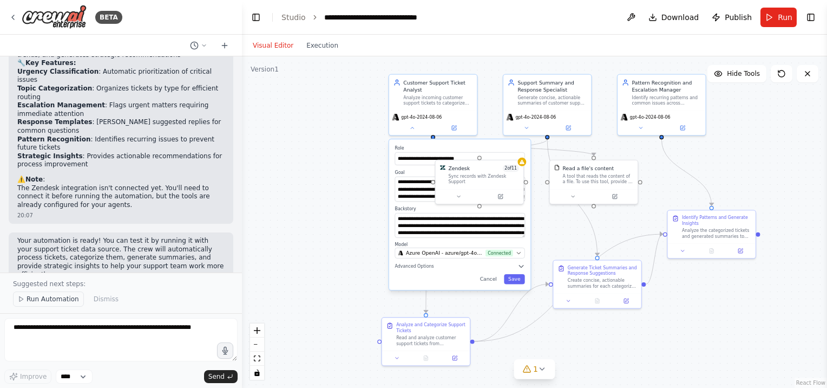
click at [41, 303] on span "Run Automation" at bounding box center [53, 299] width 53 height 9
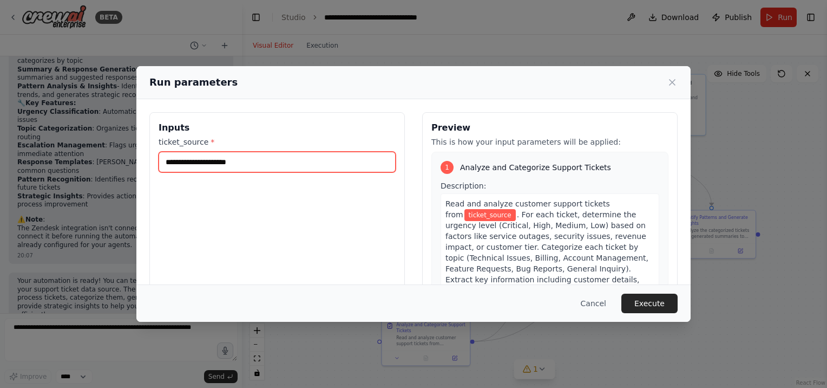
click at [225, 161] on input "ticket_source *" at bounding box center [277, 162] width 237 height 21
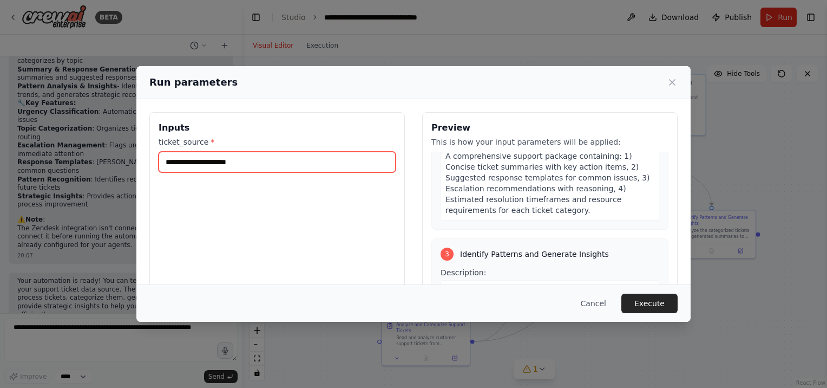
scroll to position [487, 0]
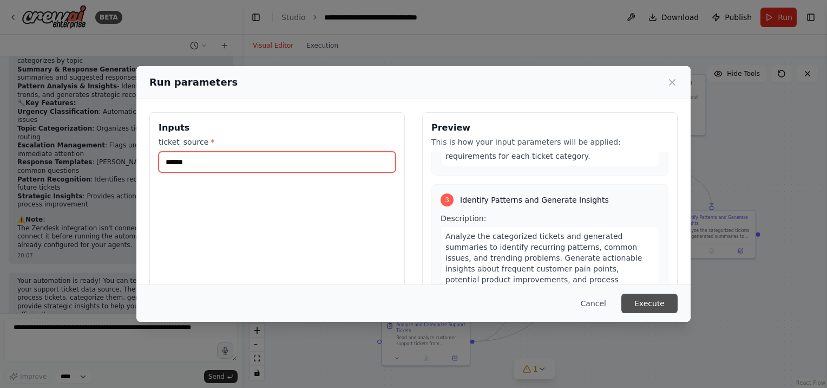
type input "******"
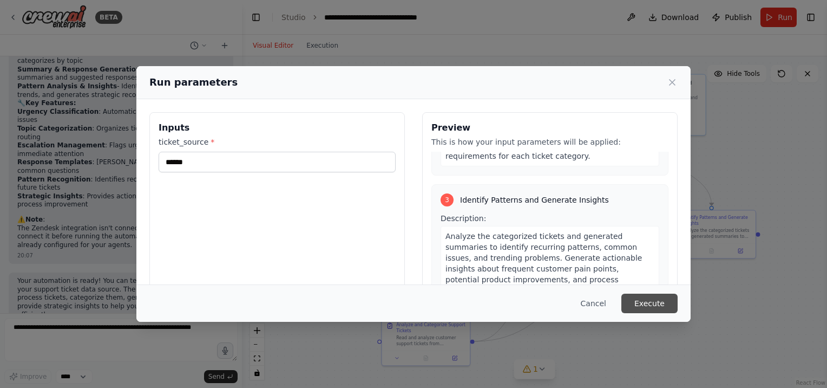
click at [638, 296] on button "Execute" at bounding box center [650, 302] width 56 height 19
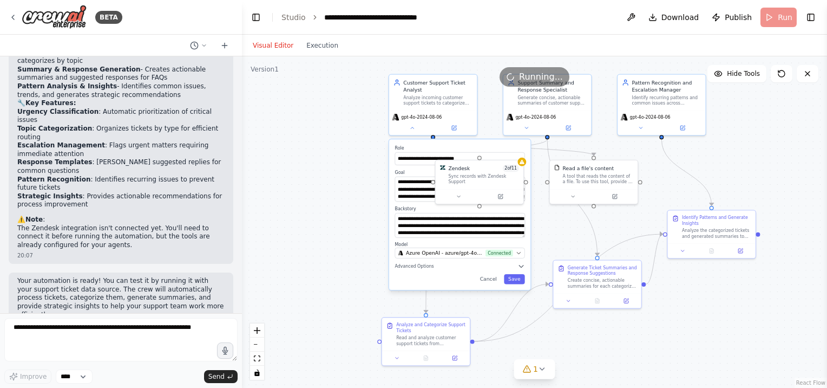
click at [811, 14] on button "Toggle Right Sidebar" at bounding box center [810, 17] width 15 height 15
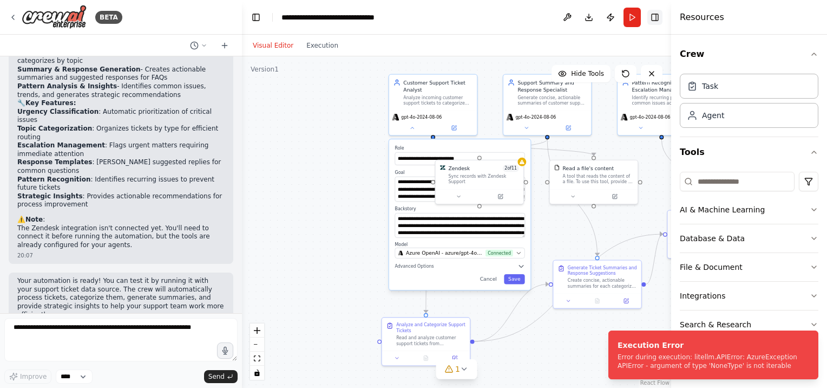
click at [656, 15] on button "Toggle Right Sidebar" at bounding box center [655, 17] width 15 height 15
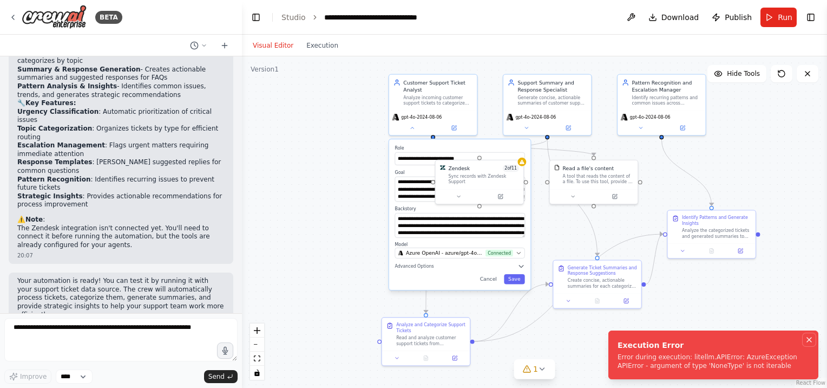
click at [808, 338] on icon "Notifications (F8)" at bounding box center [809, 339] width 4 height 4
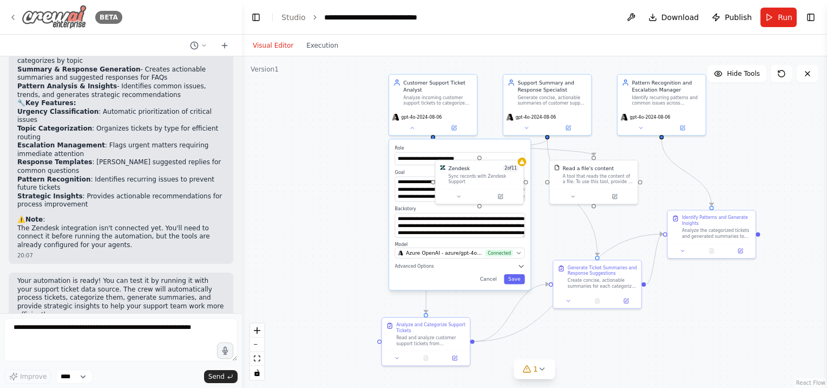
click at [69, 19] on img at bounding box center [54, 17] width 65 height 24
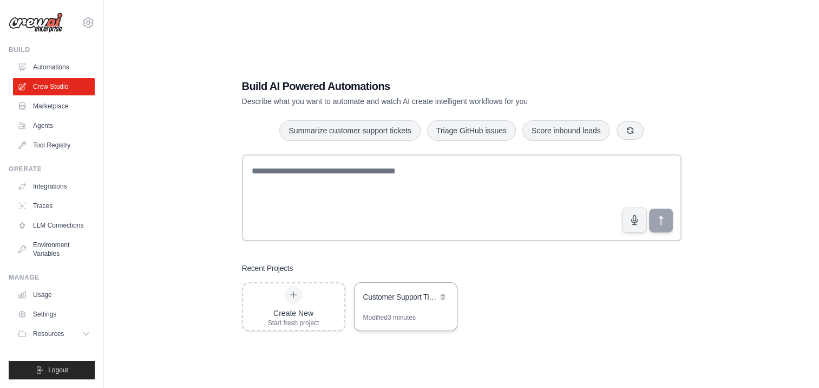
click at [392, 308] on div "Customer Support Ticket Automation" at bounding box center [406, 298] width 102 height 30
click at [51, 222] on link "LLM Connections" at bounding box center [55, 225] width 82 height 17
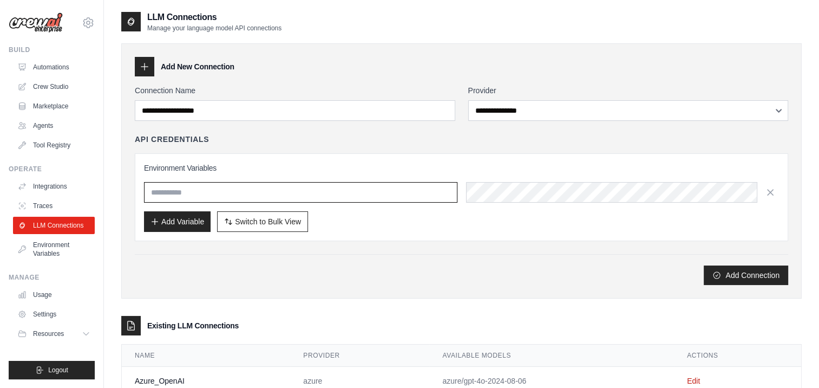
type input "**********"
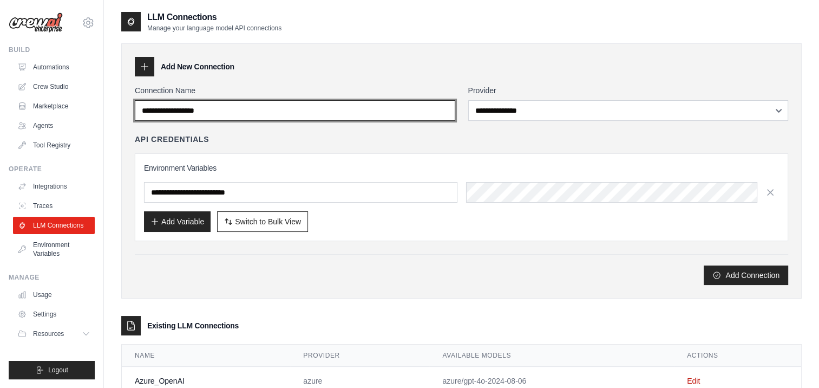
click at [395, 120] on input "Connection Name" at bounding box center [295, 110] width 321 height 21
type input "**********"
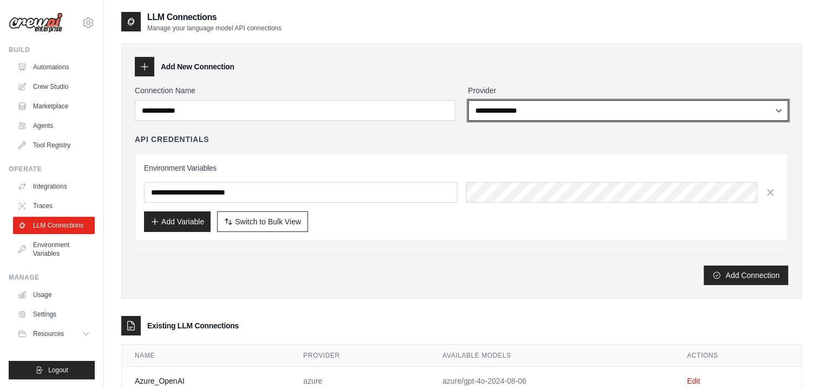
click at [602, 113] on select "**********" at bounding box center [628, 110] width 321 height 21
select select "*****"
click at [468, 100] on select "**********" at bounding box center [628, 110] width 321 height 21
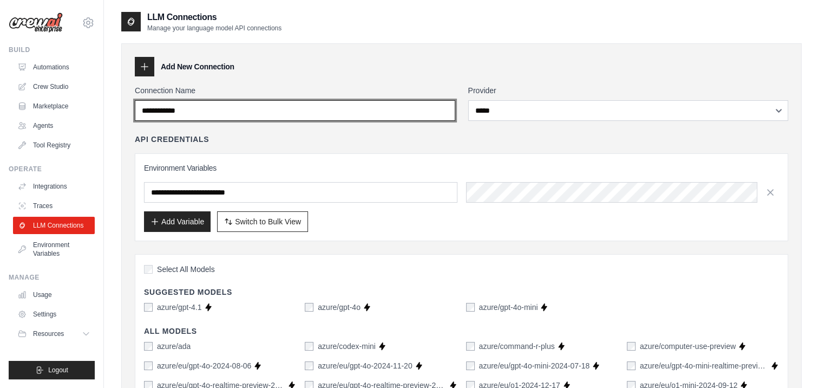
click at [324, 106] on input "**********" at bounding box center [295, 110] width 321 height 21
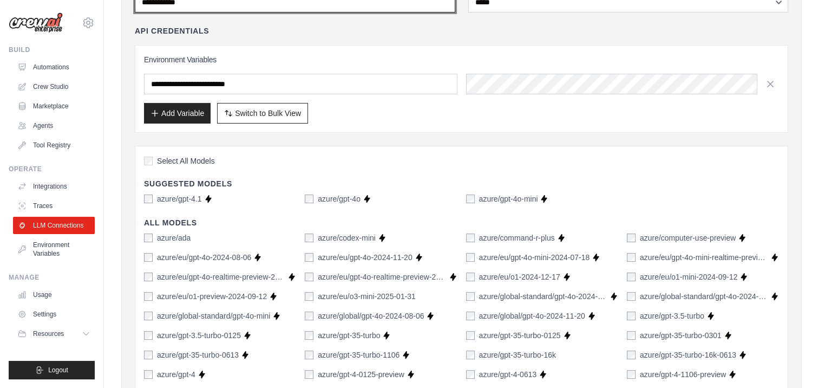
scroll to position [162, 0]
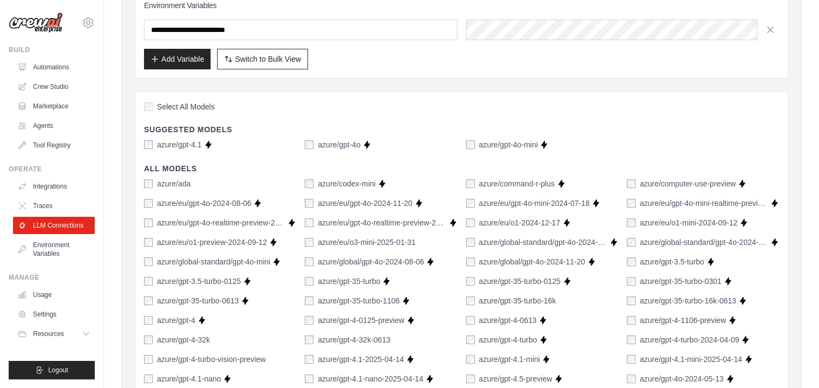
click at [308, 148] on div "azure/gpt-4o" at bounding box center [333, 144] width 56 height 11
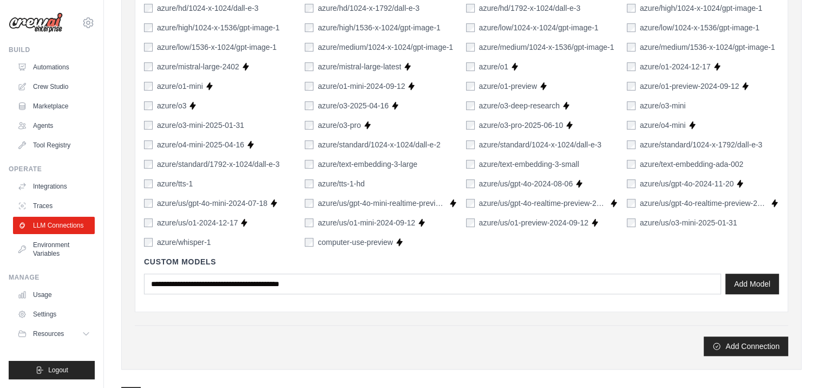
scroll to position [754, 0]
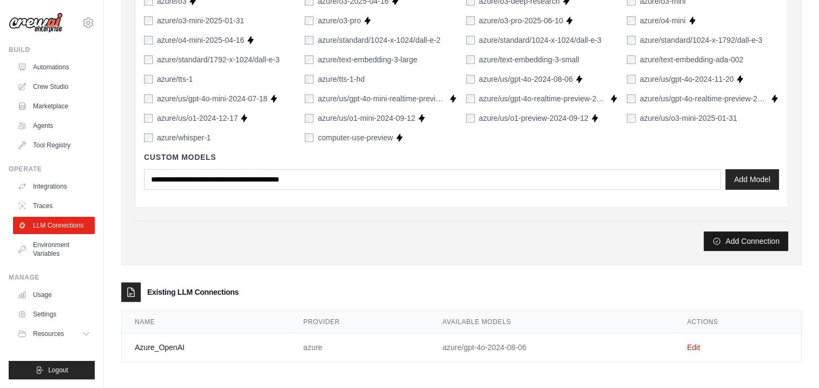
click at [745, 240] on button "Add Connection" at bounding box center [746, 240] width 84 height 19
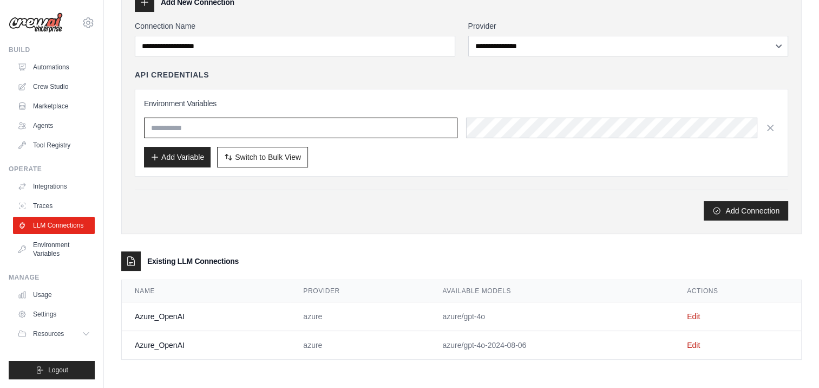
type input "**********"
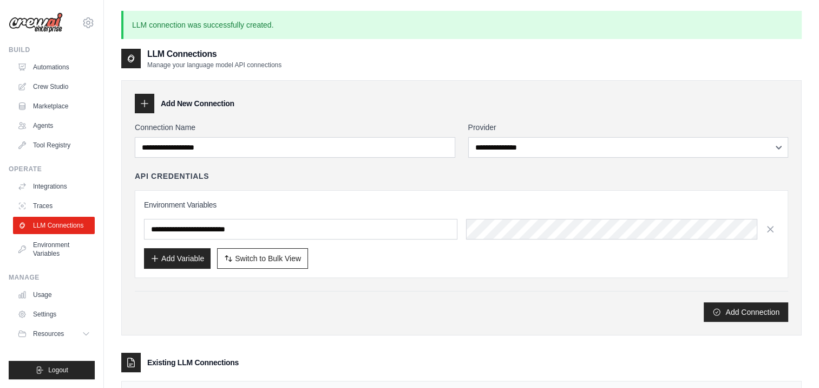
click at [41, 23] on img at bounding box center [36, 22] width 54 height 21
click at [43, 88] on link "Crew Studio" at bounding box center [55, 86] width 82 height 17
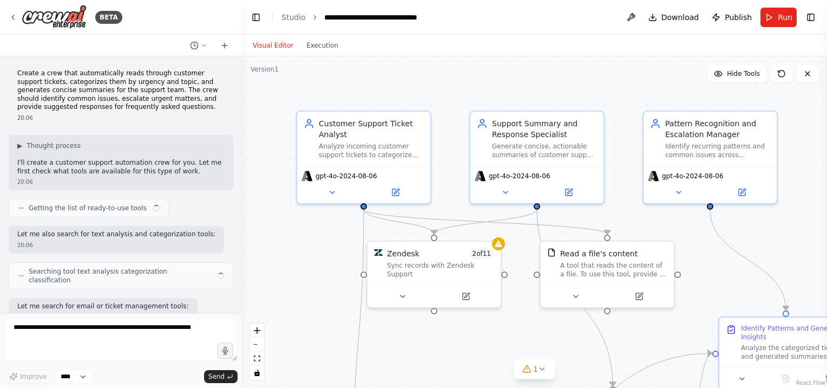
scroll to position [805, 0]
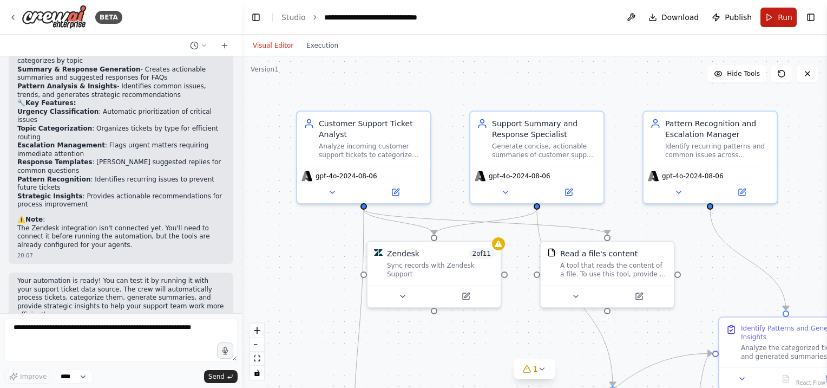
click at [774, 15] on button "Run" at bounding box center [779, 17] width 36 height 19
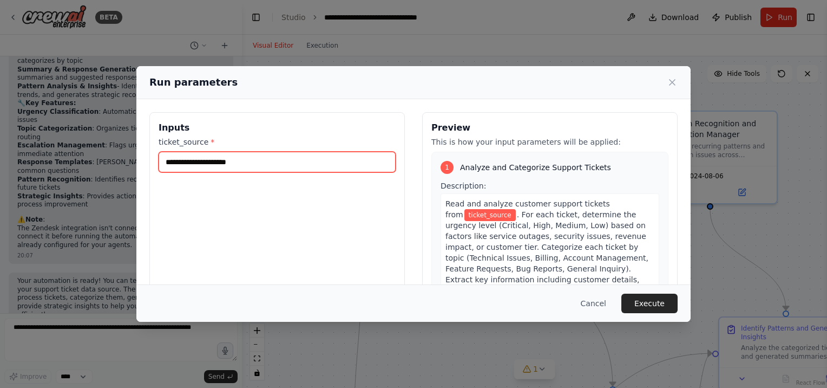
click at [269, 161] on input "ticket_source *" at bounding box center [277, 162] width 237 height 21
type input "********"
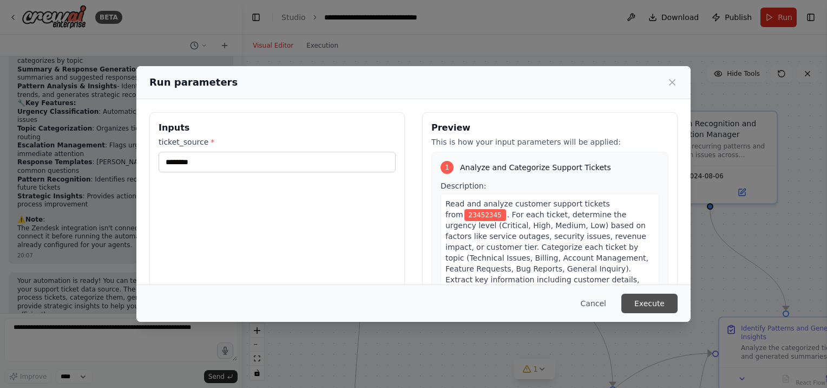
click at [648, 302] on button "Execute" at bounding box center [650, 302] width 56 height 19
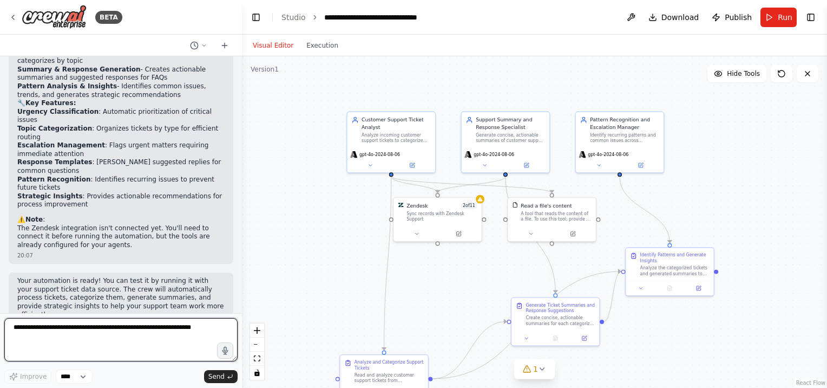
click at [68, 334] on textarea at bounding box center [120, 339] width 233 height 43
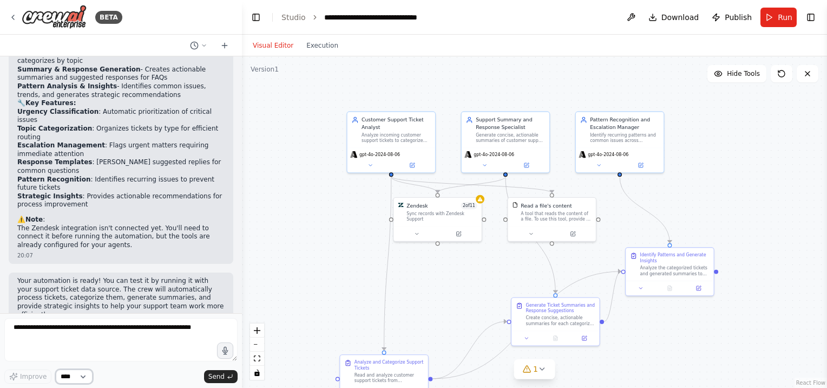
click at [86, 373] on select "****" at bounding box center [74, 376] width 37 height 14
click at [15, 17] on icon at bounding box center [13, 17] width 9 height 9
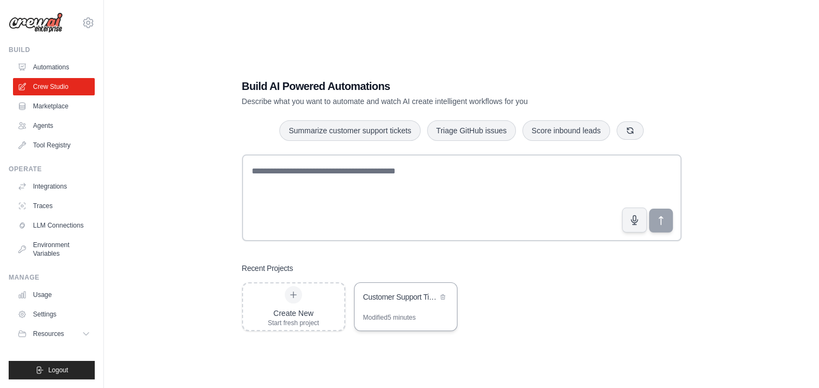
click at [391, 307] on div "Customer Support Ticket Automation" at bounding box center [406, 298] width 102 height 30
click at [46, 219] on link "LLM Connections" at bounding box center [55, 225] width 82 height 17
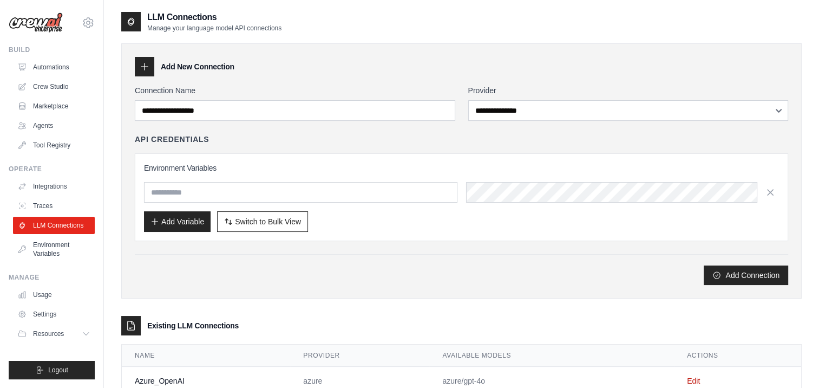
type input "**********"
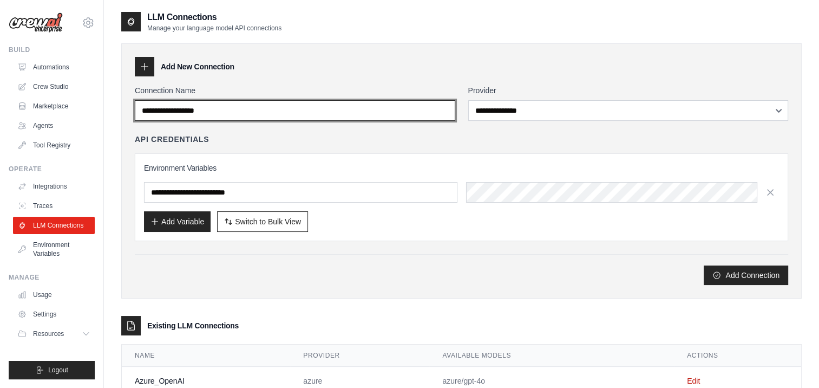
click at [344, 112] on input "Connection Name" at bounding box center [295, 110] width 321 height 21
type input "**********"
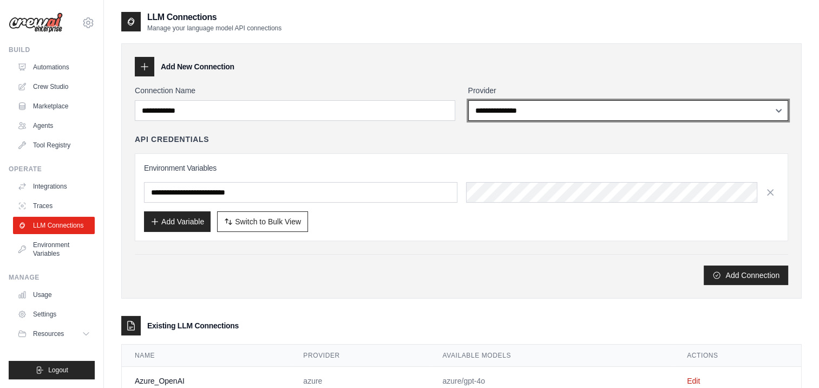
click at [576, 110] on select "**********" at bounding box center [628, 110] width 321 height 21
select select "*****"
click at [468, 100] on select "**********" at bounding box center [628, 110] width 321 height 21
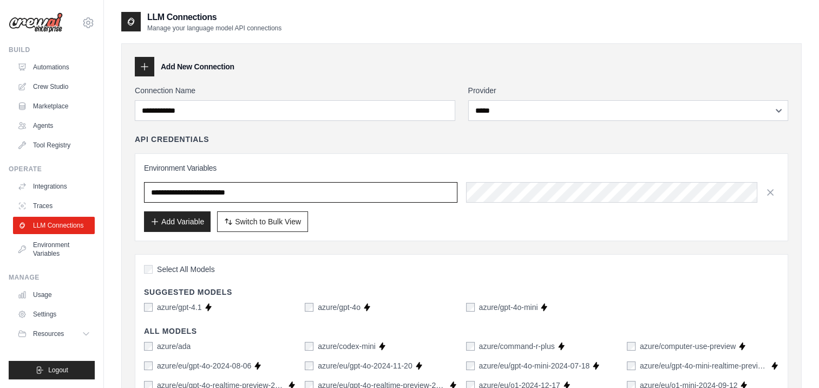
click at [315, 186] on input "**********" at bounding box center [300, 192] width 313 height 21
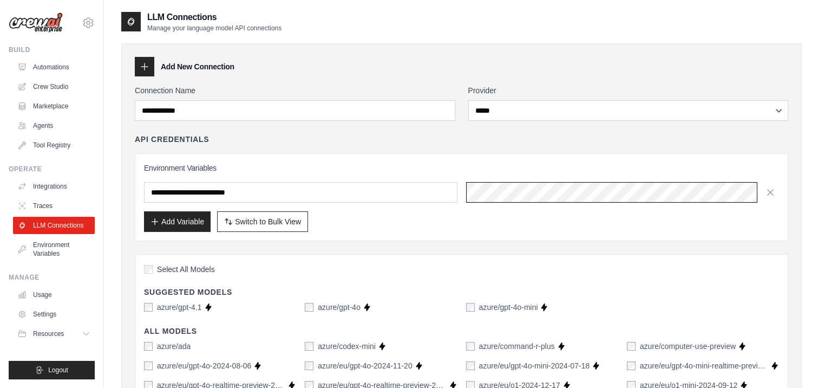
click at [450, 189] on div "**********" at bounding box center [461, 192] width 635 height 21
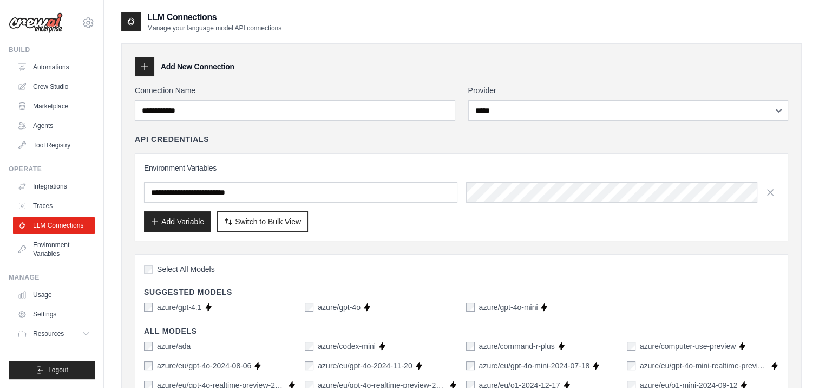
click at [437, 223] on div "Add Variable Switch to Bulk View Switch to Table View" at bounding box center [461, 221] width 635 height 21
click at [177, 218] on button "Add Variable" at bounding box center [177, 221] width 67 height 21
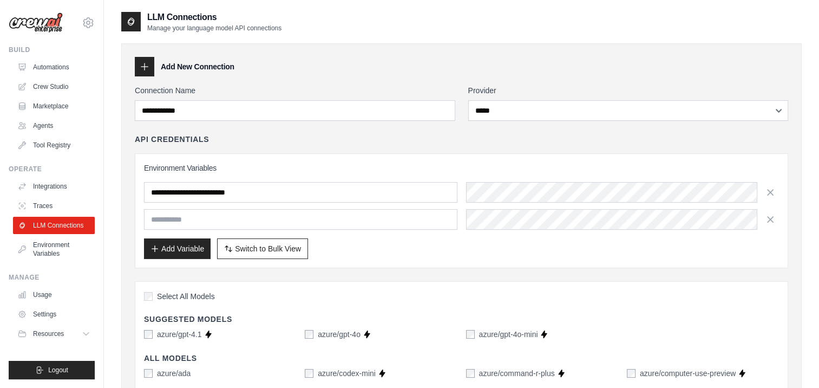
click at [214, 207] on div "**********" at bounding box center [461, 206] width 635 height 48
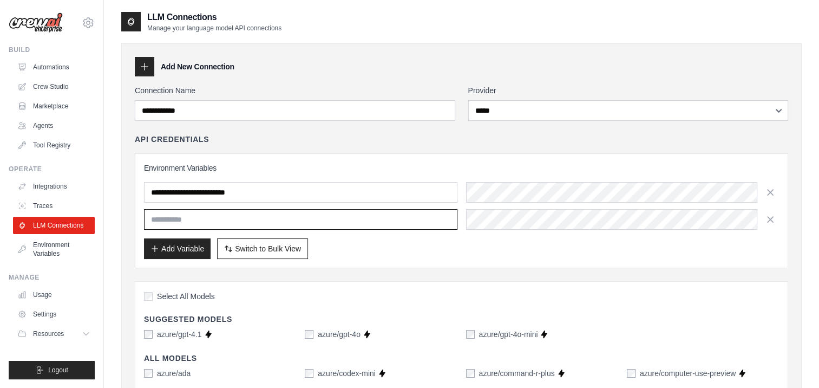
click at [214, 220] on input "text" at bounding box center [300, 219] width 313 height 21
paste input "**********"
type input "**********"
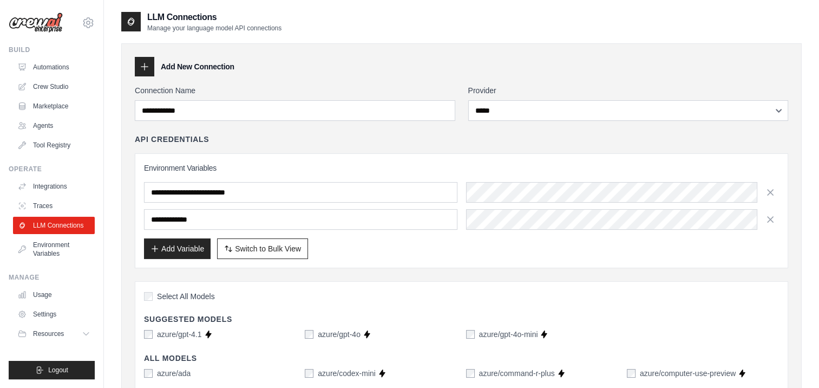
click at [716, 247] on div "Add Variable Switch to Bulk View Switch to Table View" at bounding box center [461, 248] width 635 height 21
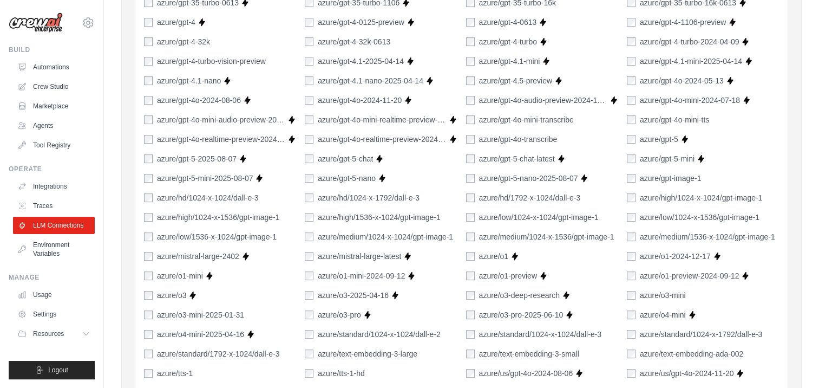
scroll to position [650, 0]
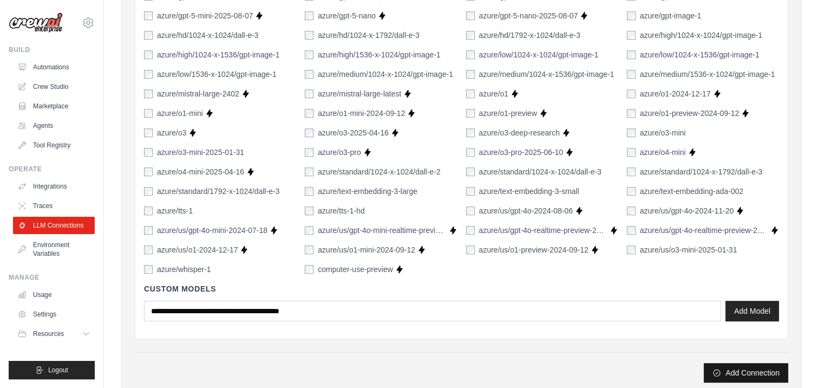
click at [746, 373] on button "Add Connection" at bounding box center [746, 372] width 84 height 19
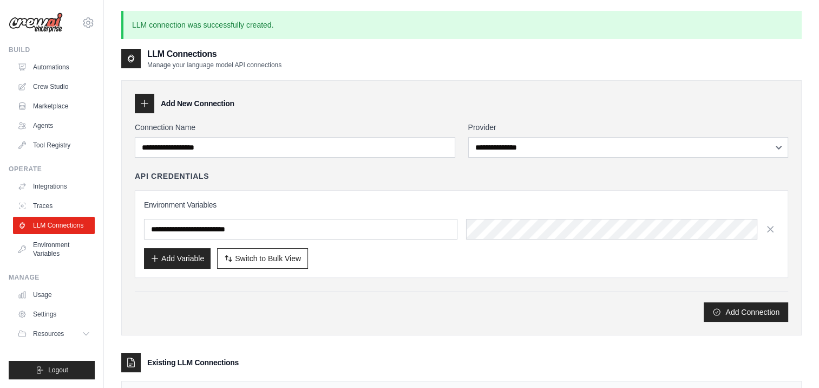
scroll to position [128, 0]
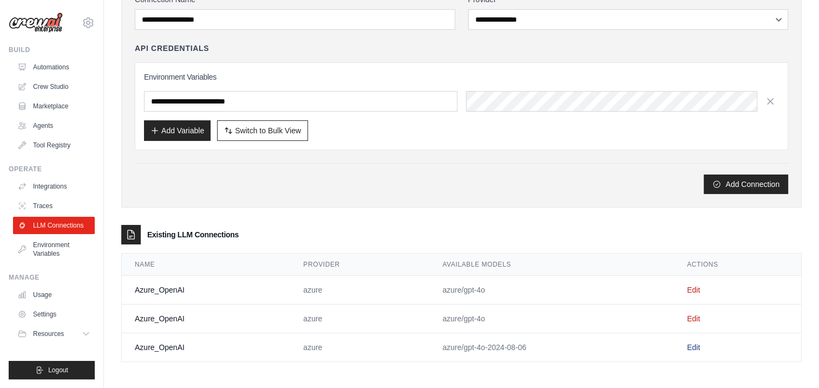
click at [694, 343] on link "Edit" at bounding box center [693, 347] width 13 height 9
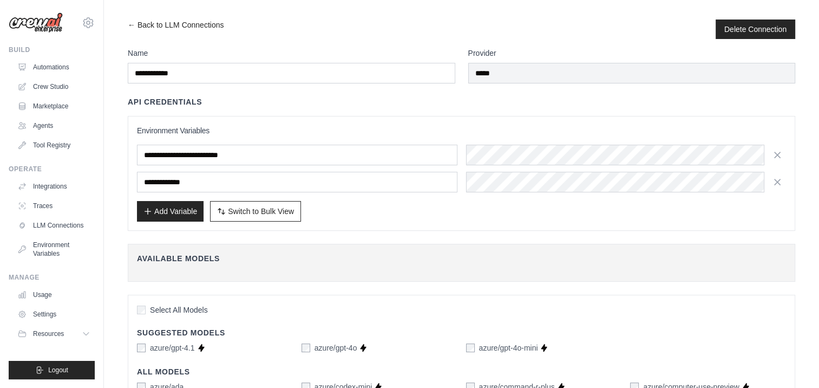
click at [383, 217] on div "Add Variable Switch to Bulk View Switch to Table View" at bounding box center [461, 211] width 649 height 21
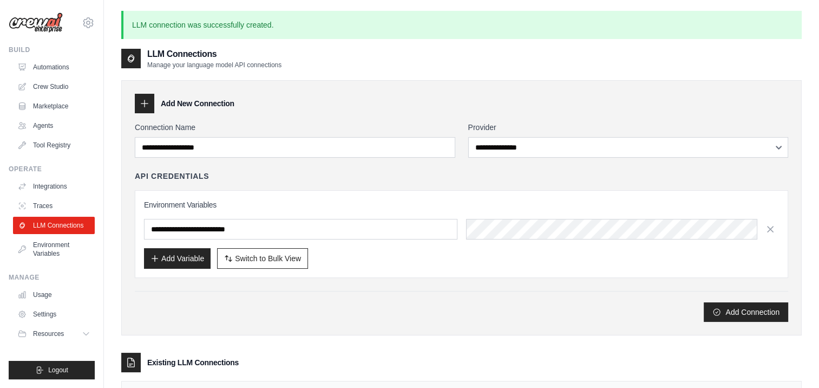
scroll to position [128, 0]
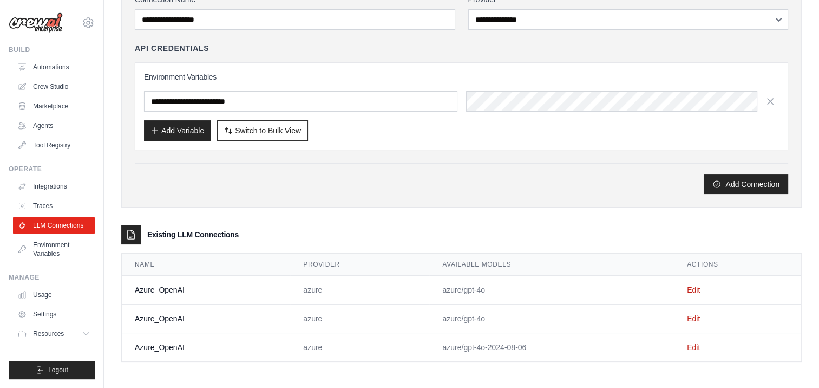
click at [230, 283] on td "Azure_OpenAI" at bounding box center [206, 290] width 168 height 29
click at [220, 287] on td "Azure_OpenAI" at bounding box center [206, 290] width 168 height 29
click at [692, 345] on link "Edit" at bounding box center [693, 347] width 13 height 9
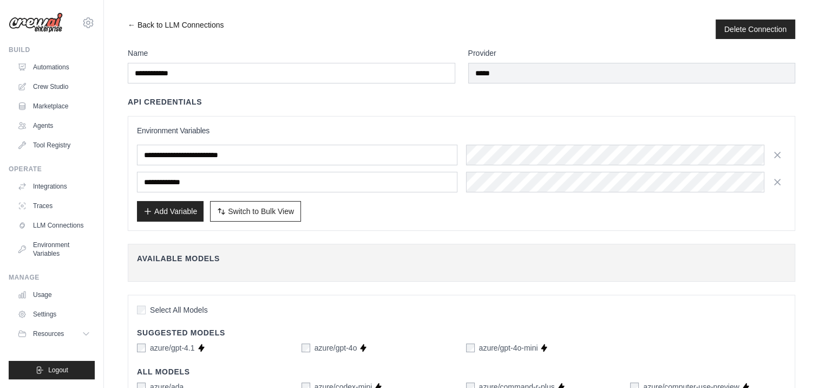
click at [132, 20] on link "← Back to LLM Connections" at bounding box center [176, 28] width 96 height 19
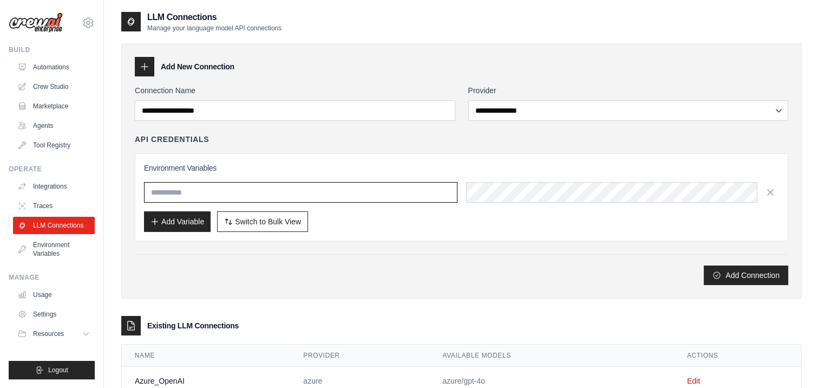
type input "**********"
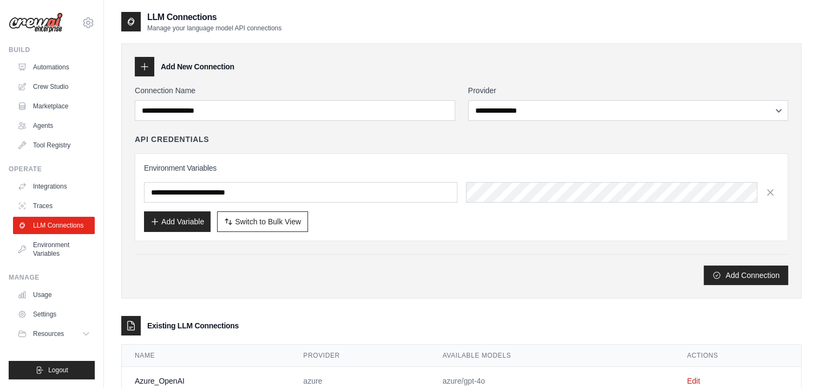
scroll to position [91, 0]
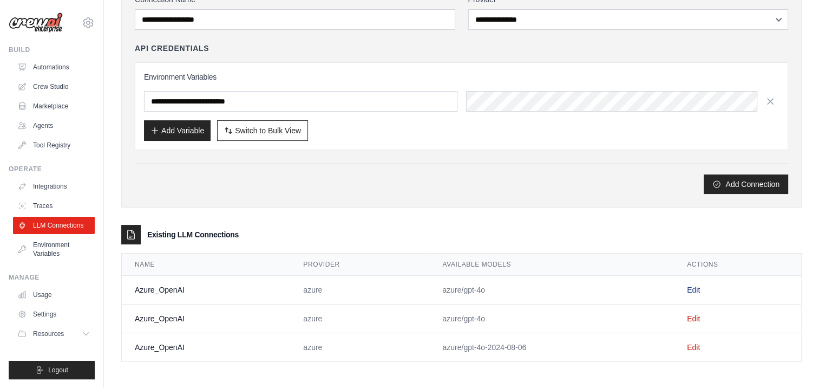
click at [693, 285] on link "Edit" at bounding box center [693, 289] width 13 height 9
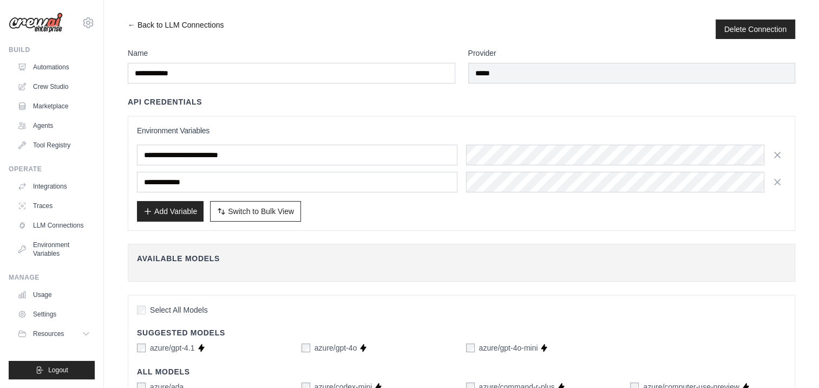
click at [132, 24] on link "← Back to LLM Connections" at bounding box center [176, 28] width 96 height 19
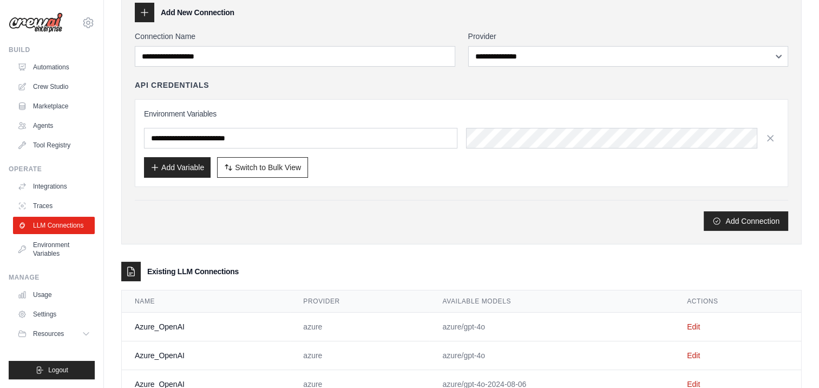
scroll to position [91, 0]
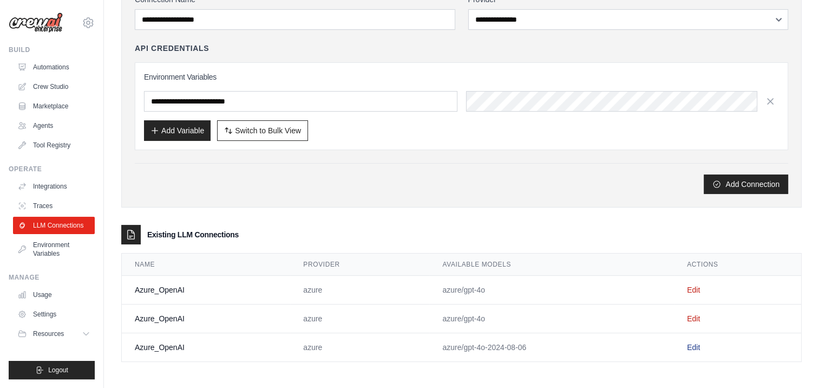
click at [696, 343] on link "Edit" at bounding box center [693, 347] width 13 height 9
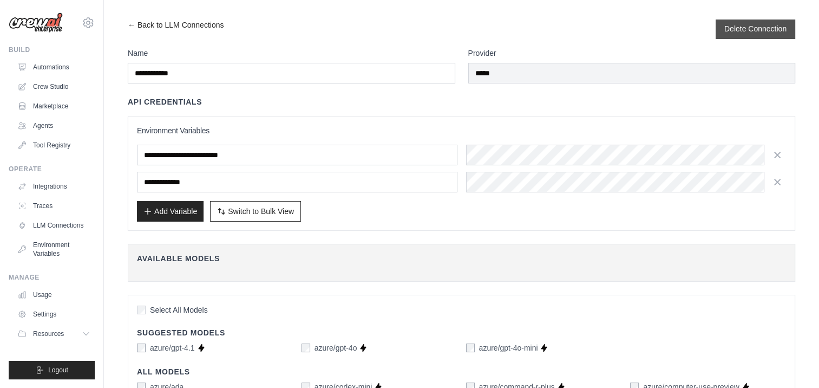
click at [761, 30] on button "Delete Connection" at bounding box center [755, 28] width 62 height 11
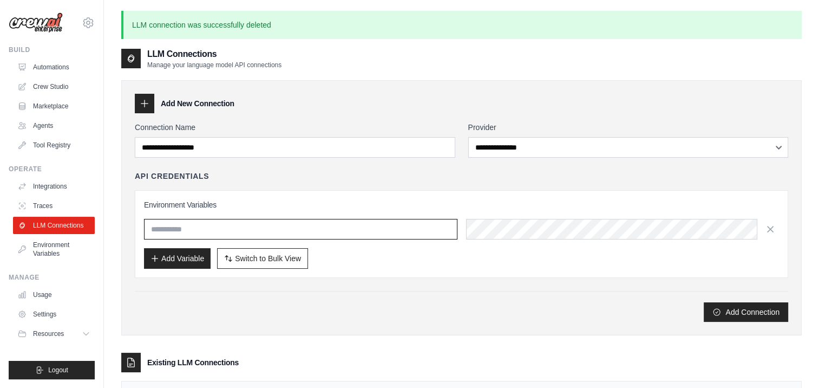
type input "**********"
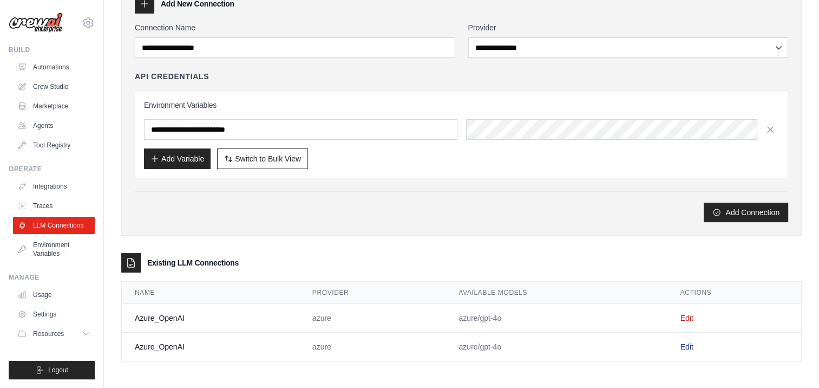
click at [687, 344] on link "Edit" at bounding box center [687, 346] width 13 height 9
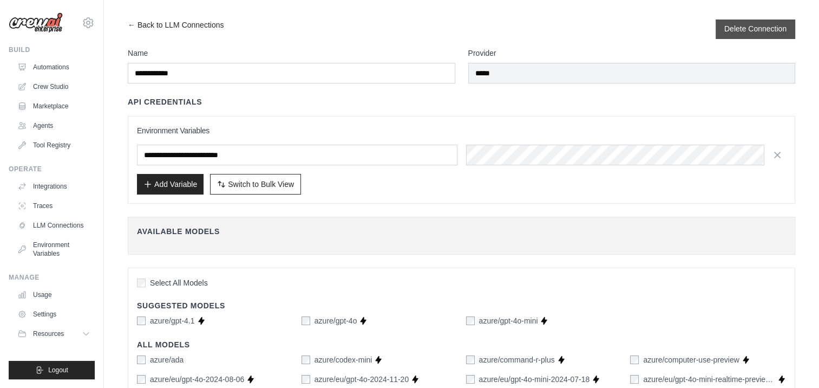
click at [757, 30] on button "Delete Connection" at bounding box center [755, 28] width 62 height 11
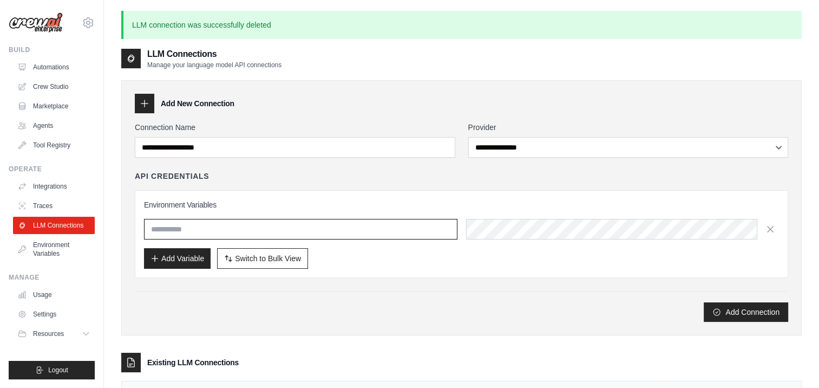
type input "**********"
click at [48, 84] on link "Crew Studio" at bounding box center [55, 86] width 82 height 17
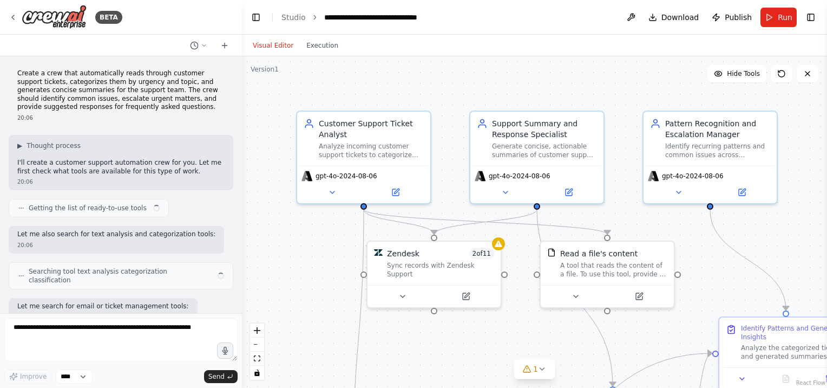
scroll to position [805, 0]
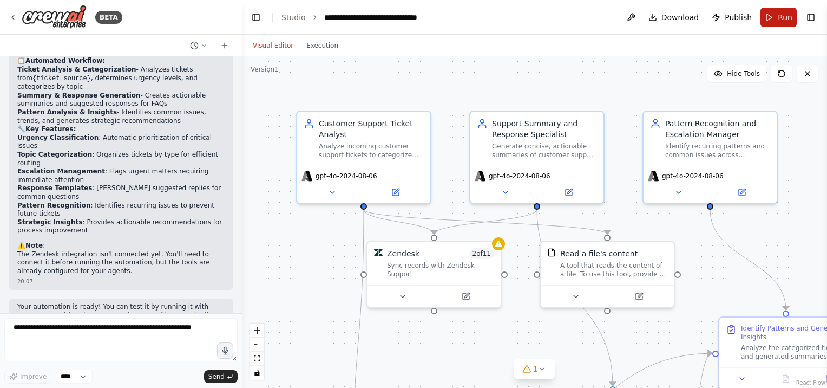
click at [783, 15] on span "Run" at bounding box center [785, 17] width 15 height 11
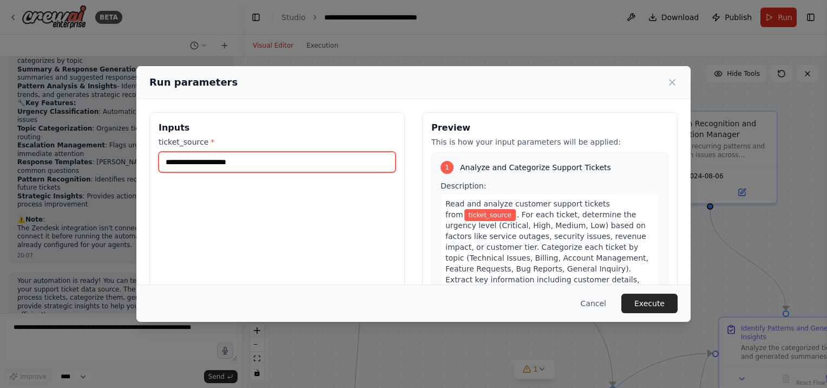
click at [205, 154] on input "ticket_source *" at bounding box center [277, 162] width 237 height 21
type input "******"
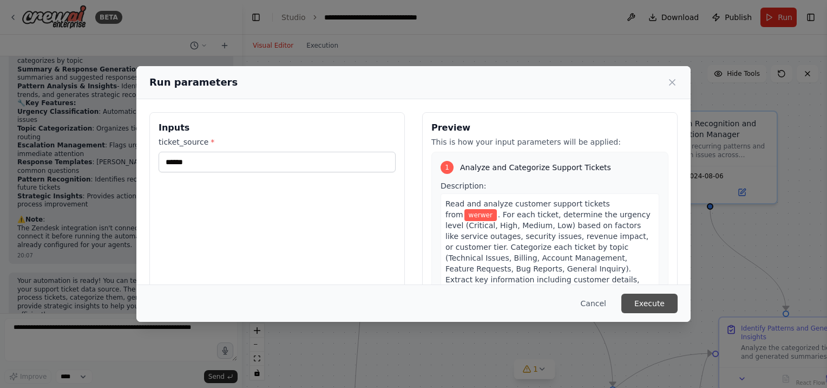
click at [658, 301] on button "Execute" at bounding box center [650, 302] width 56 height 19
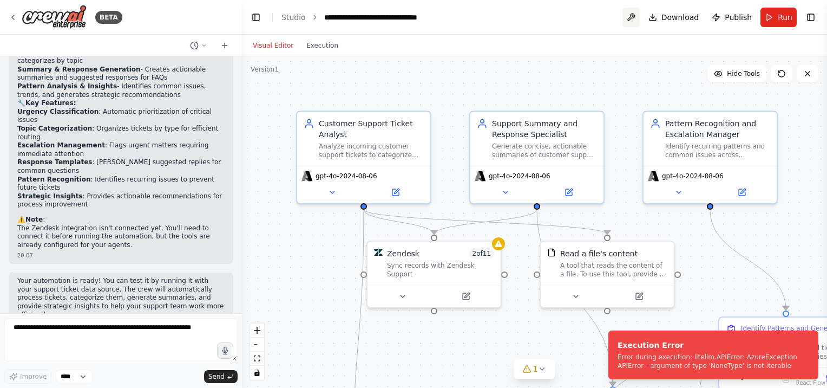
click at [637, 15] on button at bounding box center [631, 17] width 17 height 19
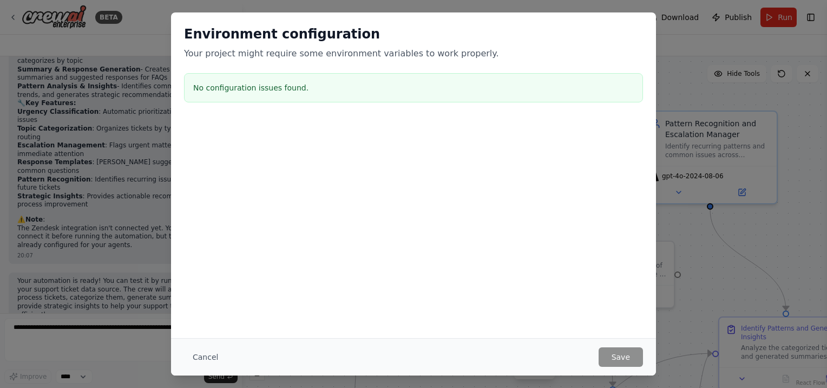
click at [711, 233] on div "Environment configuration Your project might require some environment variables…" at bounding box center [413, 194] width 827 height 388
click at [702, 129] on div "Environment configuration Your project might require some environment variables…" at bounding box center [413, 194] width 827 height 388
click at [204, 352] on button "Cancel" at bounding box center [205, 356] width 43 height 19
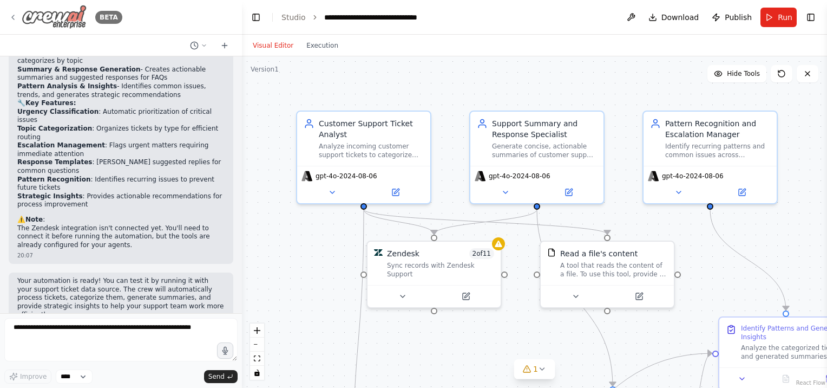
click at [17, 20] on icon at bounding box center [13, 17] width 9 height 9
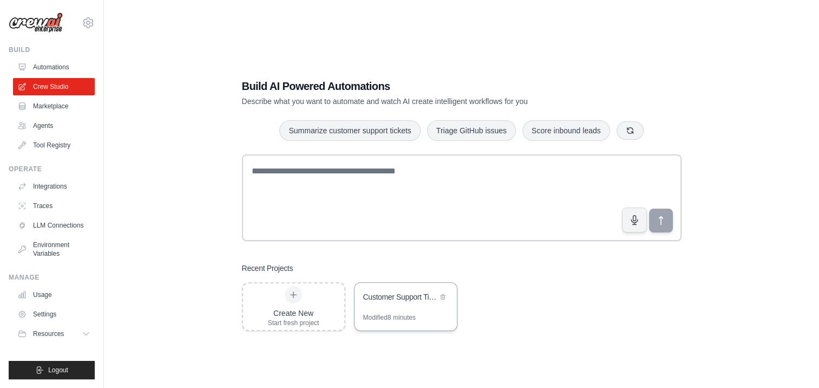
click at [402, 309] on div "Customer Support Ticket Automation" at bounding box center [406, 298] width 102 height 30
click at [57, 222] on link "LLM Connections" at bounding box center [55, 225] width 82 height 17
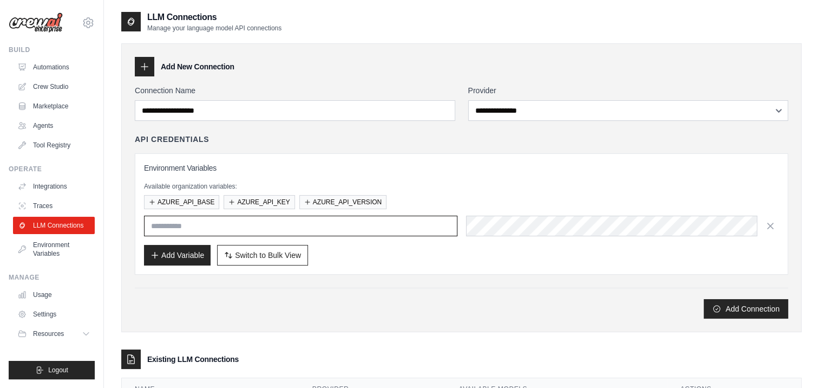
type input "**********"
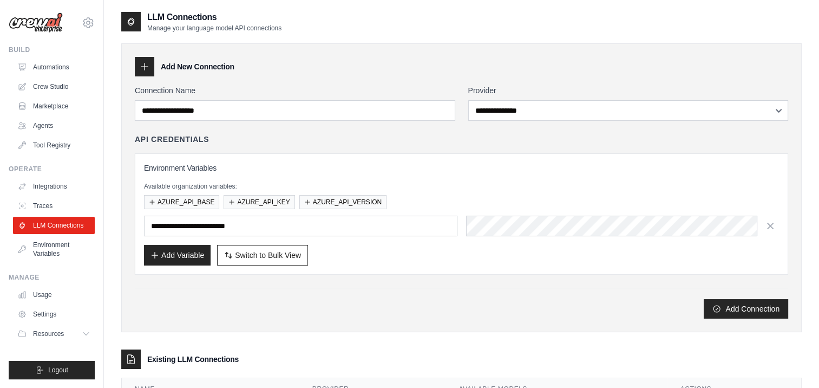
click at [424, 172] on h3 "Environment Variables" at bounding box center [461, 167] width 635 height 11
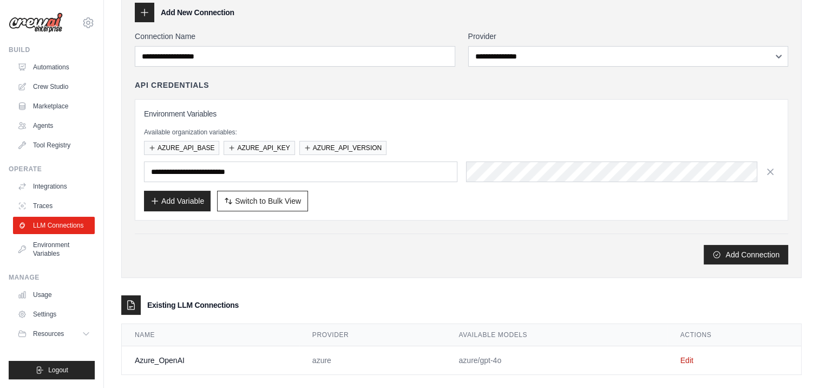
scroll to position [67, 0]
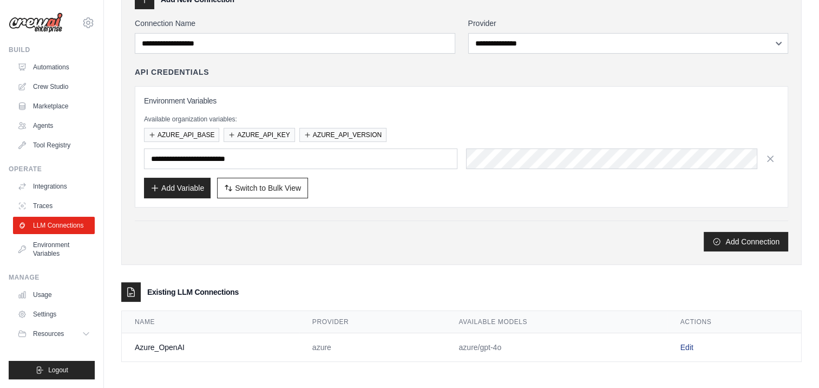
click at [691, 347] on link "Edit" at bounding box center [687, 347] width 13 height 9
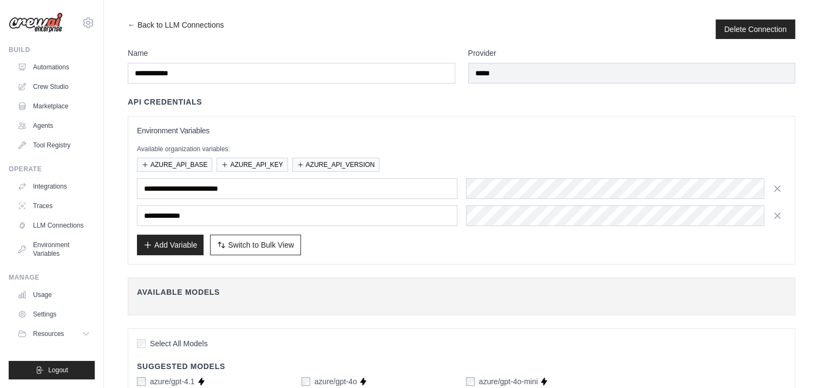
click at [405, 132] on h3 "Environment Variables" at bounding box center [461, 130] width 649 height 11
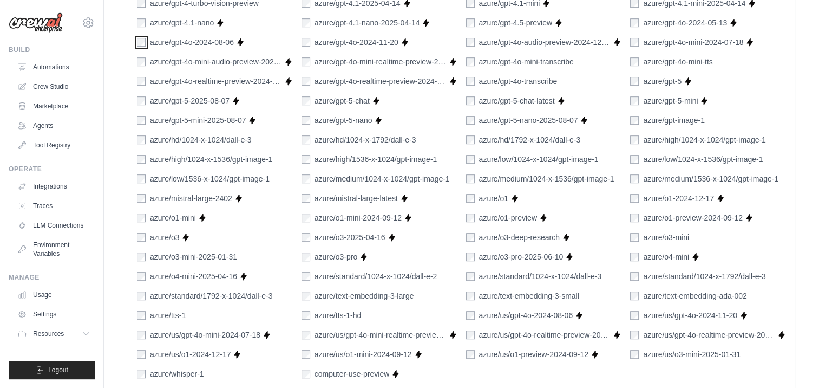
scroll to position [701, 0]
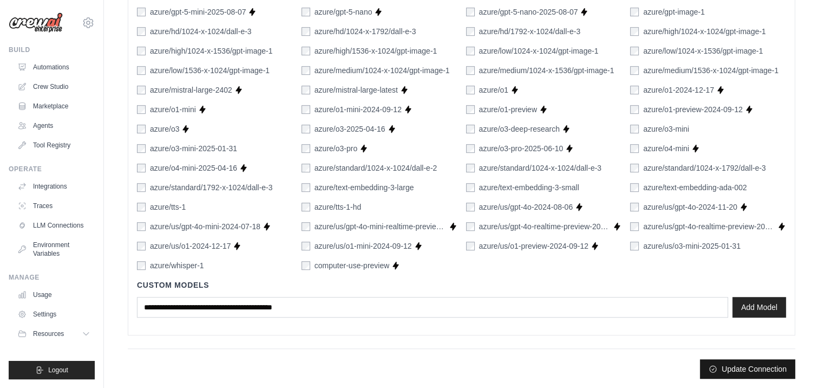
click at [751, 367] on button "Update Connection" at bounding box center [747, 368] width 95 height 19
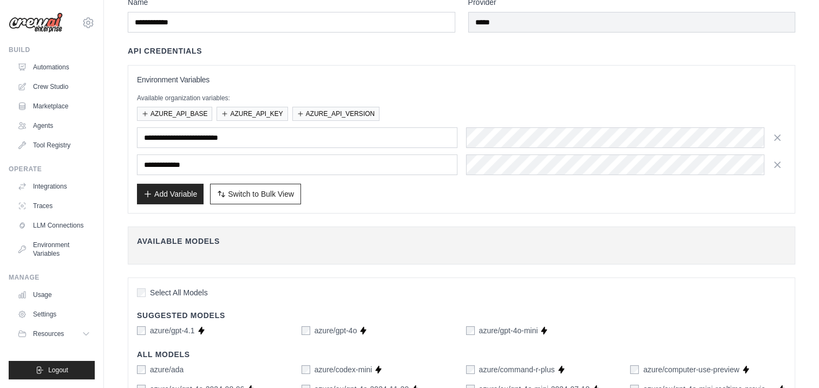
scroll to position [0, 0]
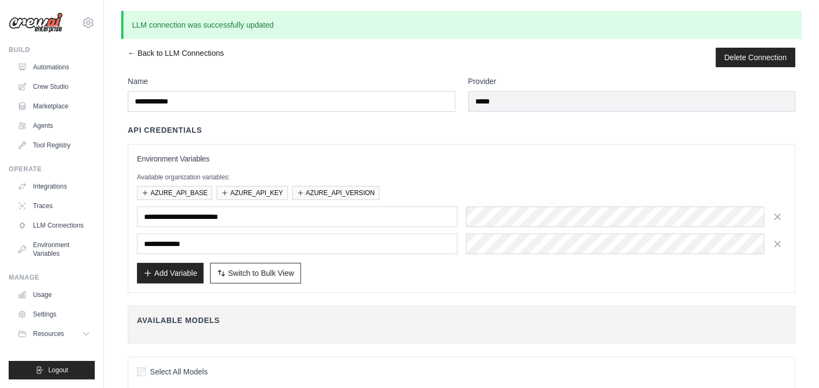
click at [134, 52] on link "← Back to LLM Connections" at bounding box center [176, 57] width 96 height 19
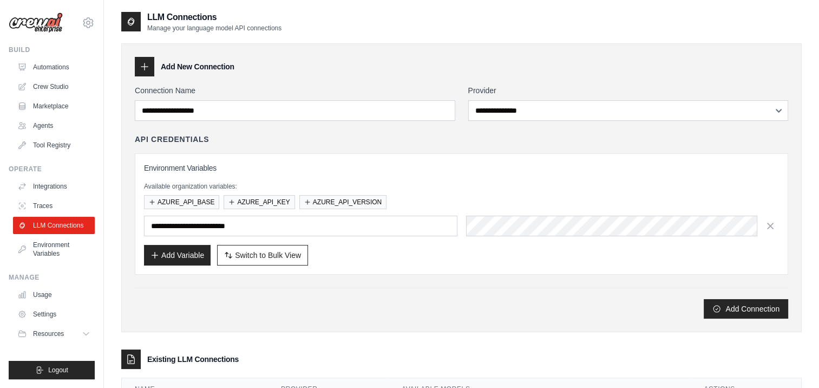
scroll to position [67, 0]
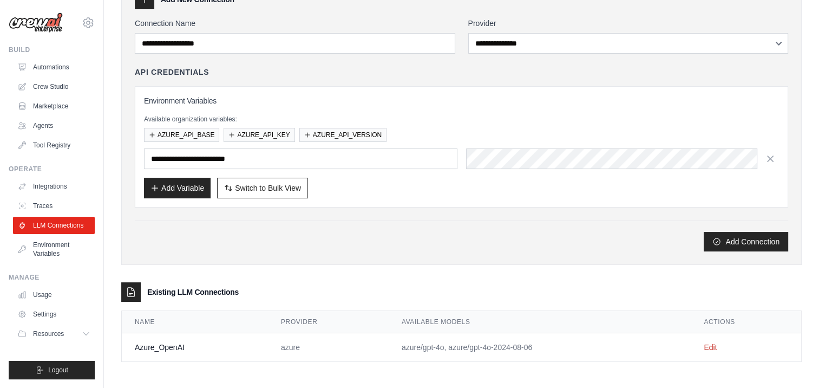
click at [702, 344] on td "Edit" at bounding box center [746, 347] width 110 height 29
click at [708, 344] on link "Edit" at bounding box center [710, 347] width 13 height 9
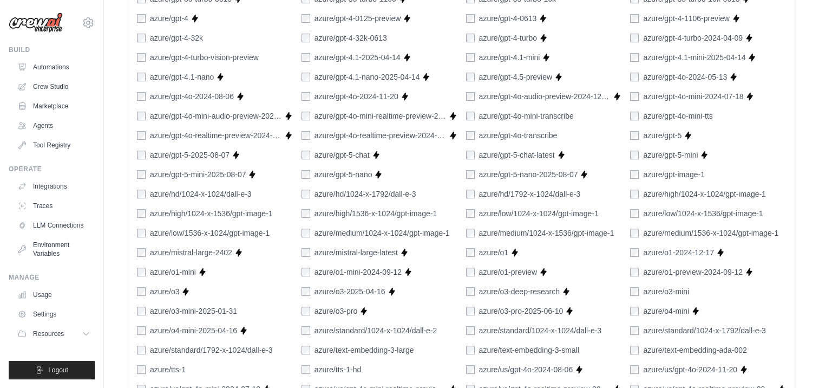
scroll to position [701, 0]
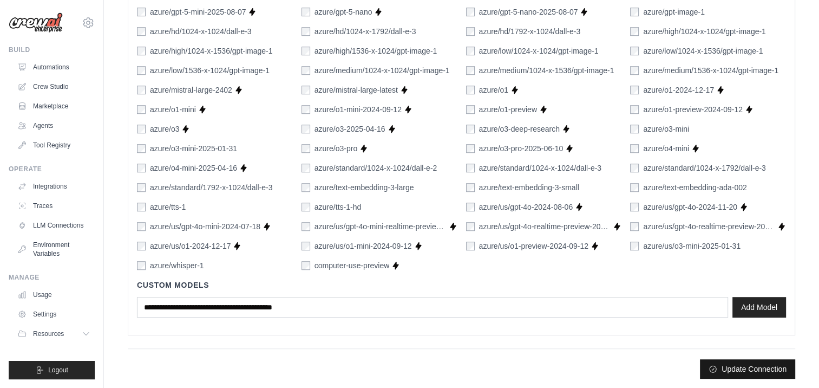
click at [751, 367] on button "Update Connection" at bounding box center [747, 368] width 95 height 19
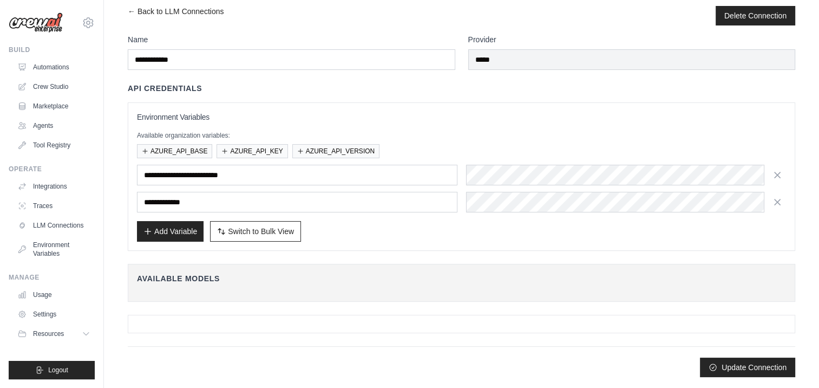
scroll to position [0, 0]
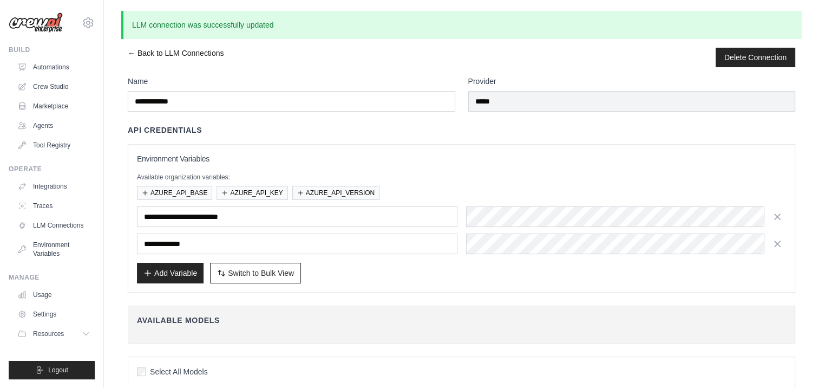
click at [136, 54] on link "← Back to LLM Connections" at bounding box center [176, 57] width 96 height 19
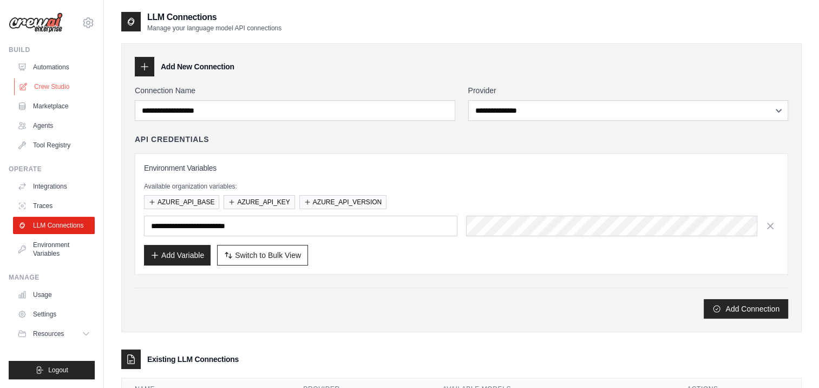
click at [41, 85] on link "Crew Studio" at bounding box center [55, 86] width 82 height 17
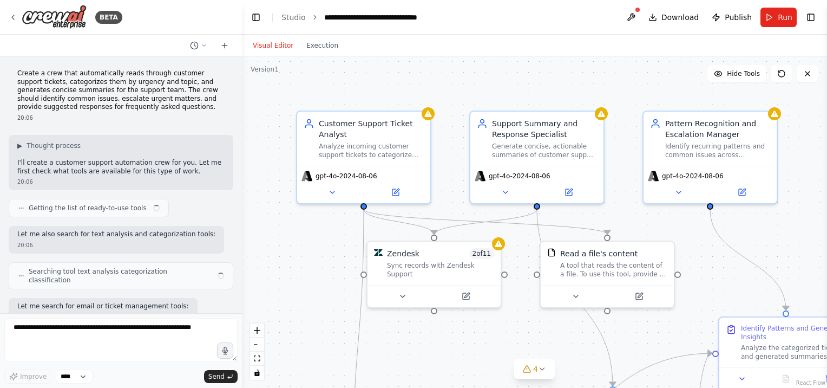
scroll to position [805, 0]
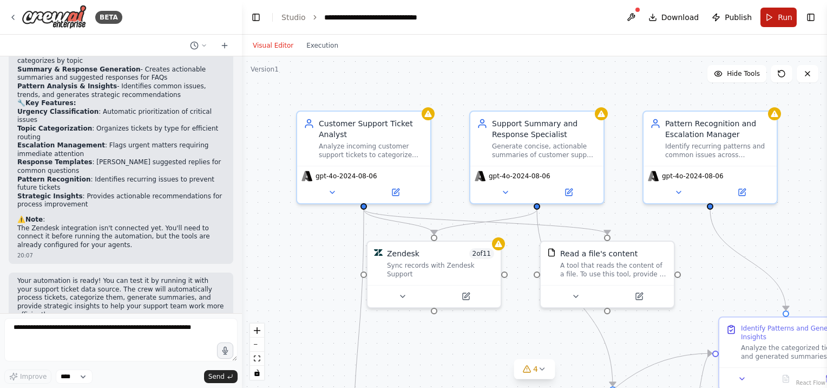
click at [786, 9] on button "Run" at bounding box center [779, 17] width 36 height 19
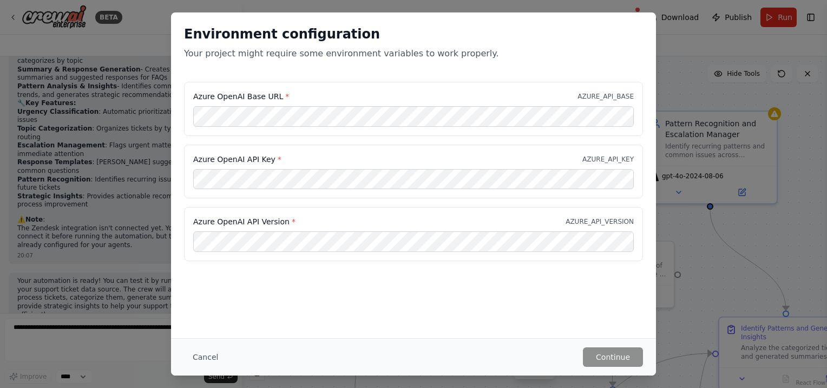
click at [409, 104] on div "Azure OpenAI Base URL * AZURE_API_BASE" at bounding box center [413, 109] width 459 height 54
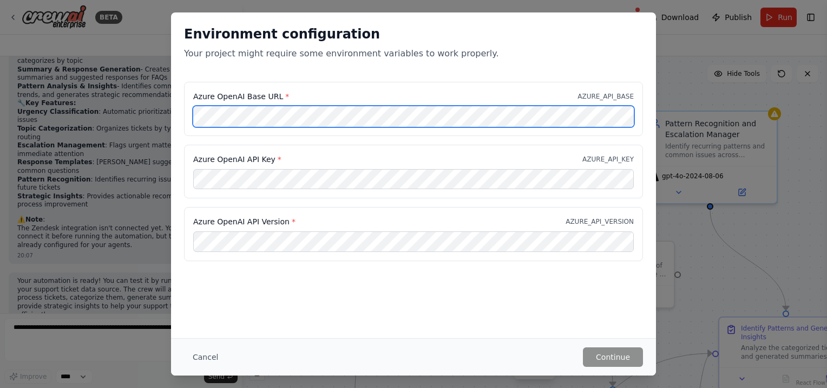
click at [172, 116] on div "Azure OpenAI Base URL * AZURE_API_BASE Azure OpenAI API Key * AZURE_API_KEY Azu…" at bounding box center [413, 178] width 485 height 192
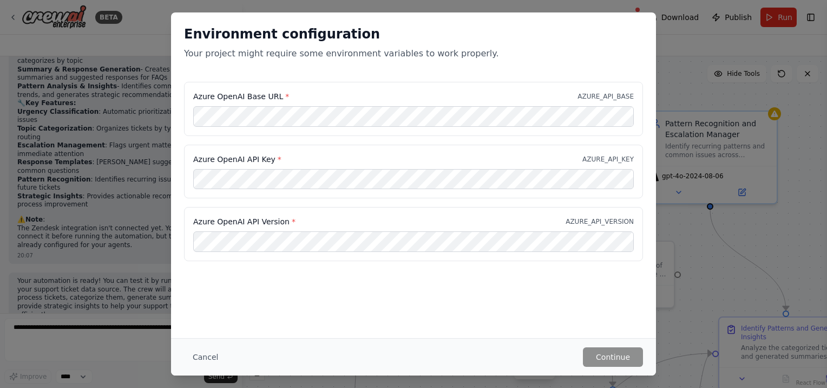
click at [761, 273] on div "Environment configuration Your project might require some environment variables…" at bounding box center [413, 194] width 827 height 388
click at [531, 97] on div "Azure OpenAI Base URL * AZURE_API_BASE" at bounding box center [413, 96] width 441 height 11
click at [596, 353] on button "Continue" at bounding box center [613, 356] width 60 height 19
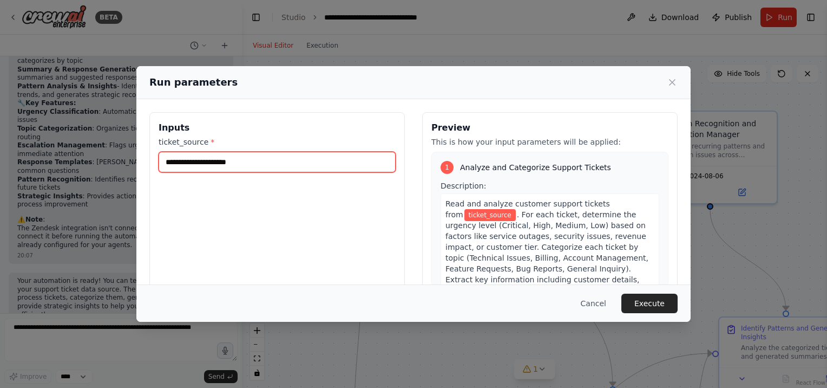
click at [313, 166] on input "ticket_source *" at bounding box center [277, 162] width 237 height 21
type input "****"
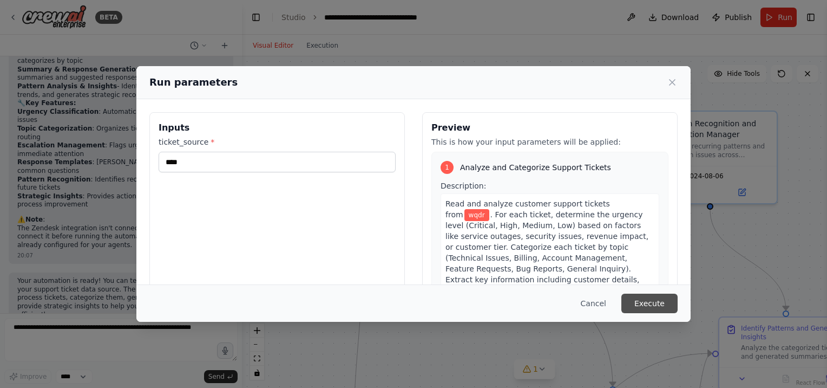
click at [655, 303] on button "Execute" at bounding box center [650, 302] width 56 height 19
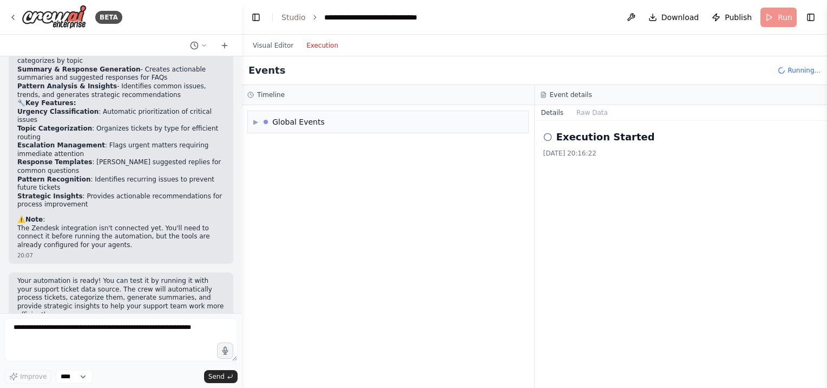
click at [323, 44] on button "Execution" at bounding box center [322, 45] width 45 height 13
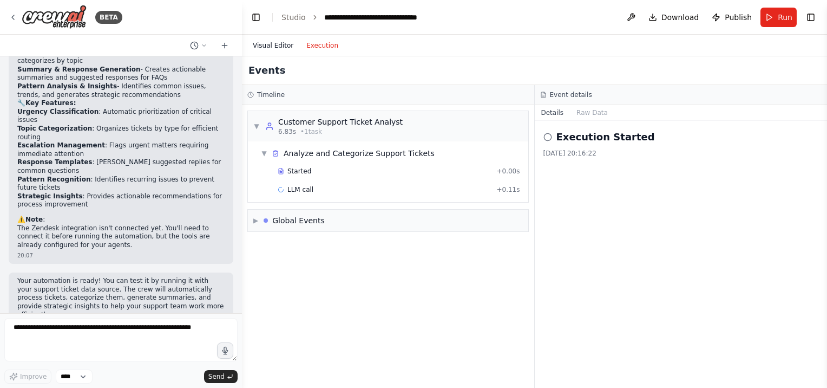
click at [280, 43] on button "Visual Editor" at bounding box center [273, 45] width 54 height 13
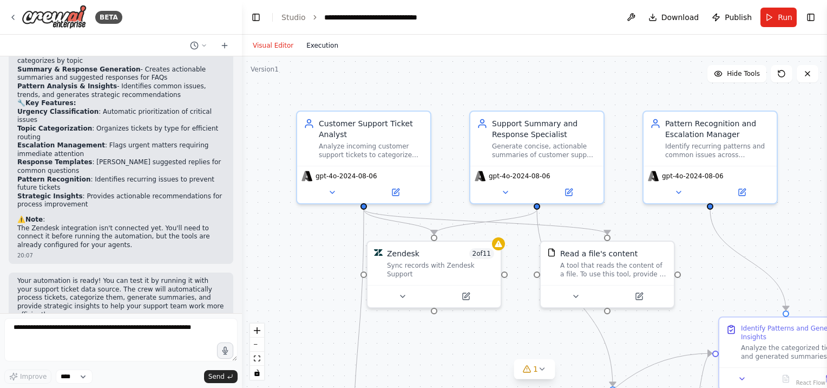
click at [319, 39] on button "Execution" at bounding box center [322, 45] width 45 height 13
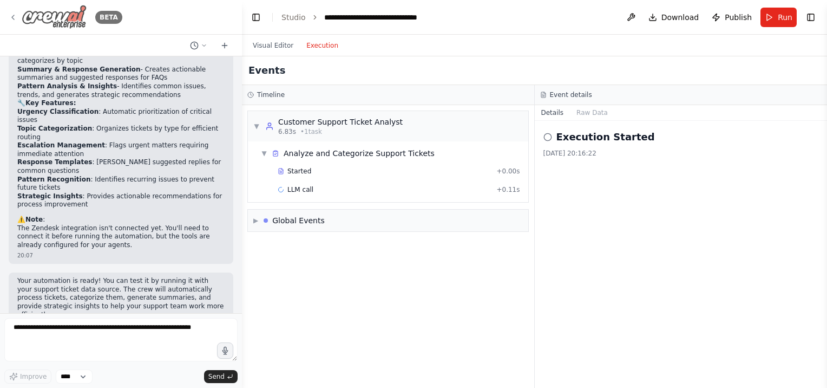
click at [17, 17] on div "BETA" at bounding box center [66, 17] width 114 height 24
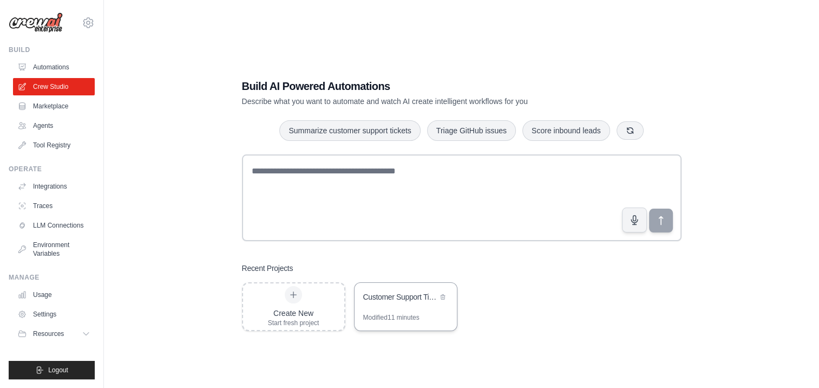
click at [397, 305] on div "Customer Support Ticket Automation" at bounding box center [406, 298] width 102 height 30
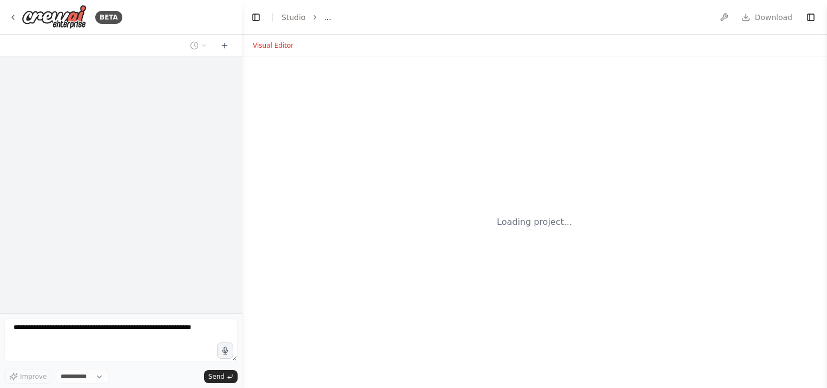
select select "****"
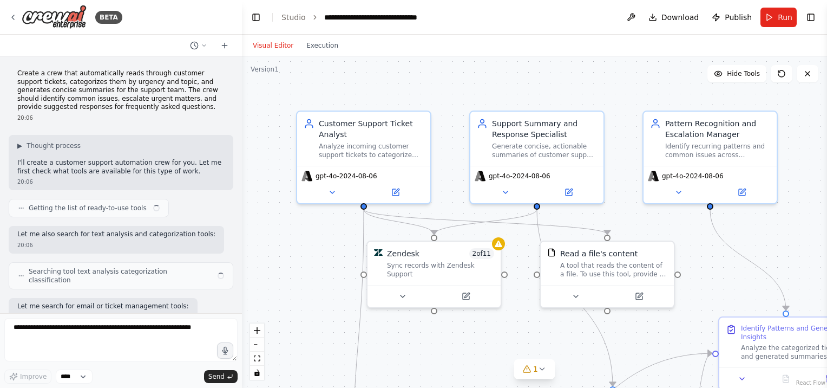
scroll to position [805, 0]
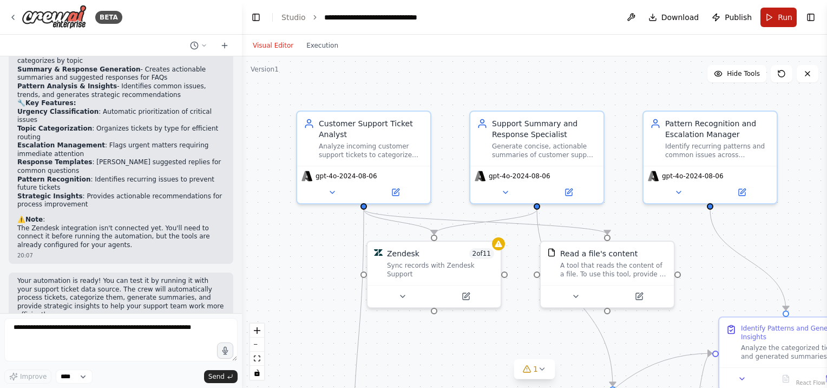
click at [790, 10] on button "Run" at bounding box center [779, 17] width 36 height 19
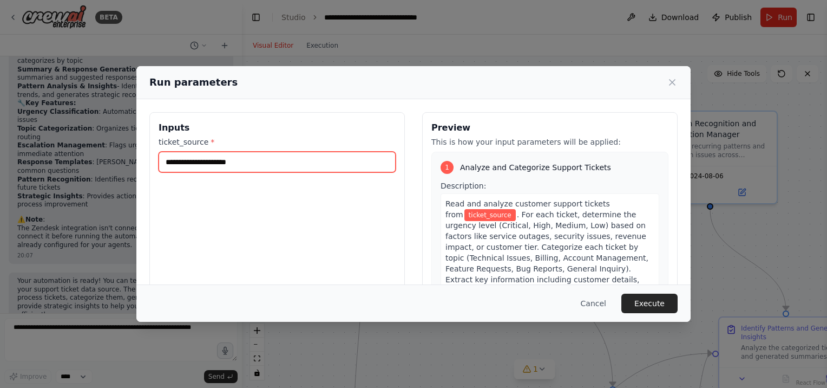
click at [261, 161] on input "ticket_source *" at bounding box center [277, 162] width 237 height 21
type input "*****"
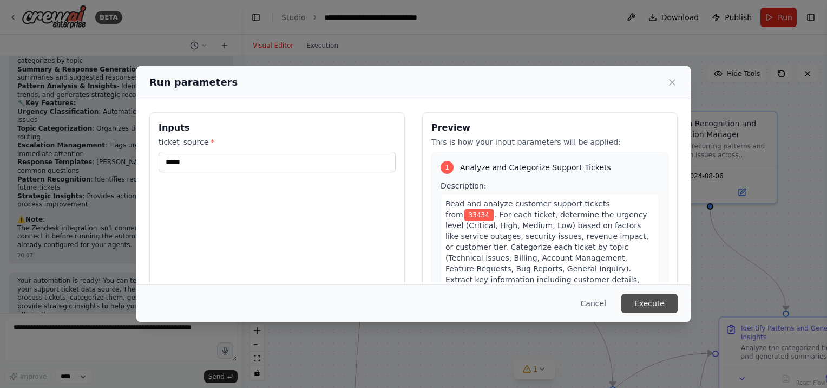
click at [647, 298] on button "Execute" at bounding box center [650, 302] width 56 height 19
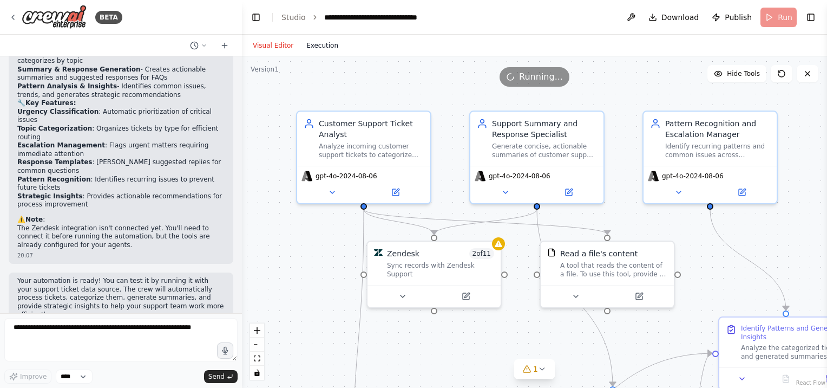
click at [317, 47] on button "Execution" at bounding box center [322, 45] width 45 height 13
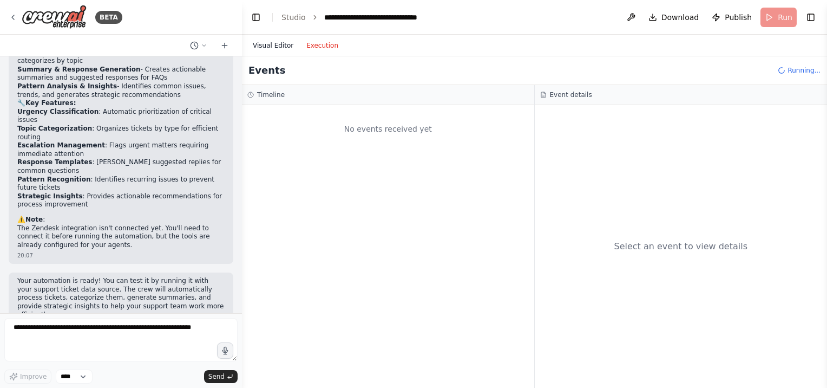
click at [267, 41] on button "Visual Editor" at bounding box center [273, 45] width 54 height 13
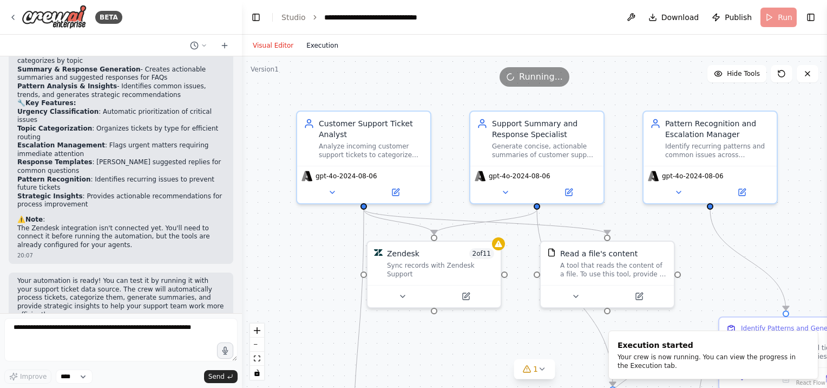
click at [307, 50] on button "Execution" at bounding box center [322, 45] width 45 height 13
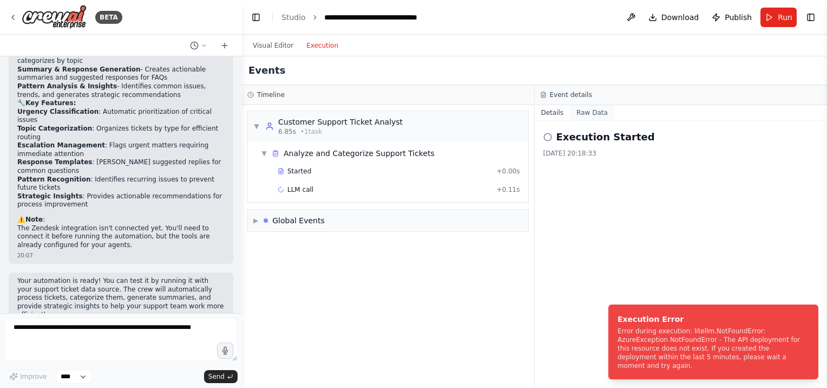
click at [579, 111] on button "Raw Data" at bounding box center [592, 112] width 44 height 15
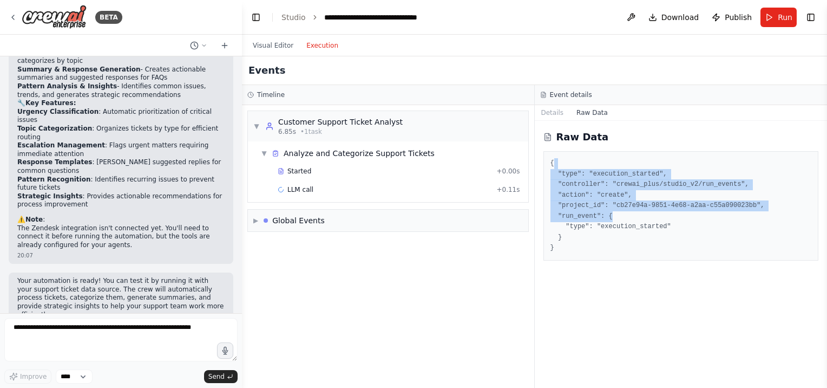
drag, startPoint x: 583, startPoint y: 166, endPoint x: 632, endPoint y: 217, distance: 70.8
click at [632, 217] on pre "{ "type": "execution_started", "controller": "crewai_plus/studio_v2/run_events"…" at bounding box center [682, 205] width 262 height 95
drag, startPoint x: 632, startPoint y: 217, endPoint x: 669, endPoint y: 220, distance: 37.6
click at [669, 220] on pre "{ "type": "execution_started", "controller": "crewai_plus/studio_v2/run_events"…" at bounding box center [682, 205] width 262 height 95
click at [543, 115] on button "Details" at bounding box center [553, 112] width 36 height 15
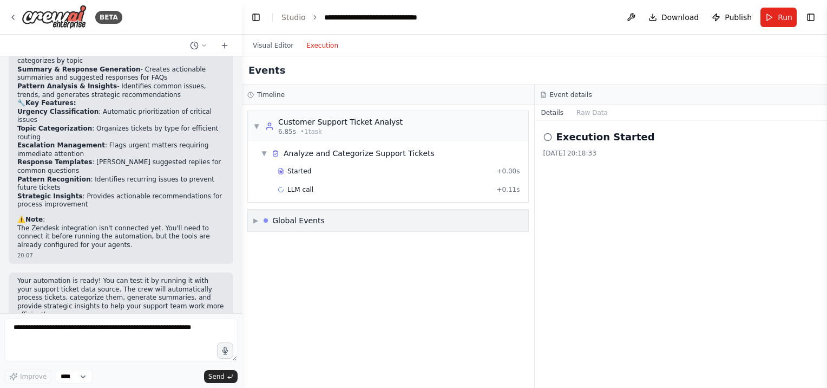
click at [252, 218] on div "▶ Global Events" at bounding box center [388, 221] width 280 height 22
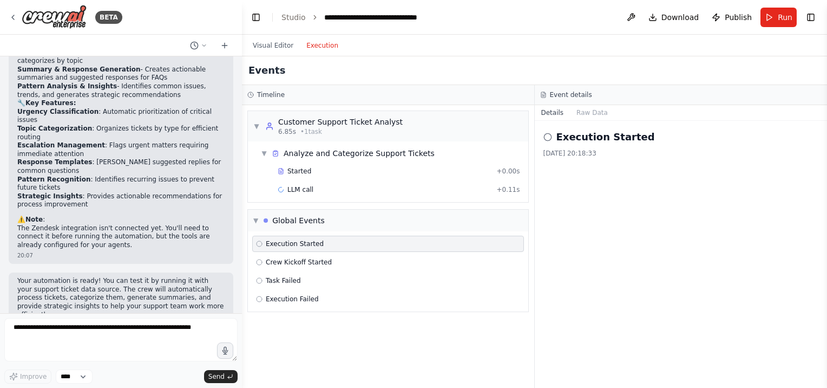
click at [319, 330] on div "▼ Customer Support Ticket Analyst 6.85s • 1 task ▼ Analyze and Categorize Suppo…" at bounding box center [388, 246] width 292 height 283
click at [282, 50] on button "Visual Editor" at bounding box center [273, 45] width 54 height 13
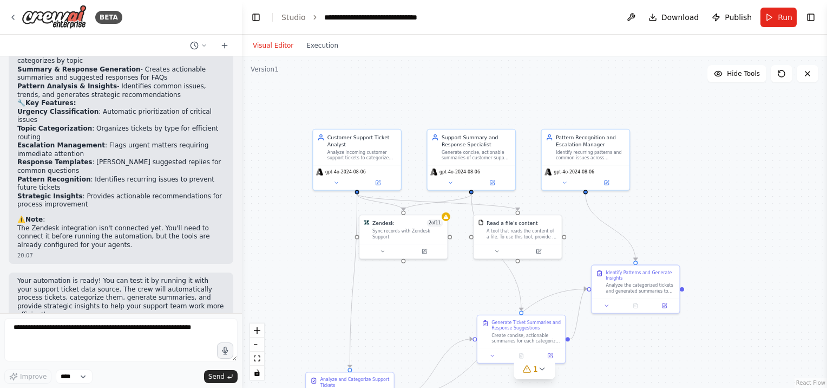
click at [334, 223] on div ".deletable-edge-delete-btn { width: 20px; height: 20px; border: 0px solid #ffff…" at bounding box center [534, 221] width 585 height 331
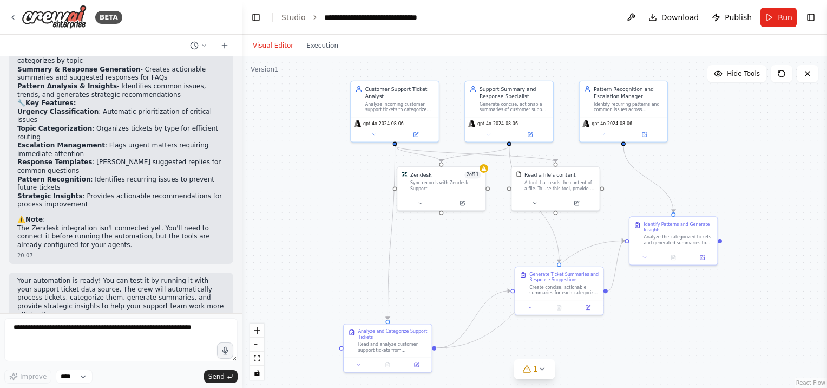
drag, startPoint x: 321, startPoint y: 237, endPoint x: 358, endPoint y: 188, distance: 61.3
click at [358, 188] on div ".deletable-edge-delete-btn { width: 20px; height: 20px; border: 0px solid #ffff…" at bounding box center [534, 221] width 585 height 331
click at [19, 13] on div "BETA" at bounding box center [66, 17] width 114 height 24
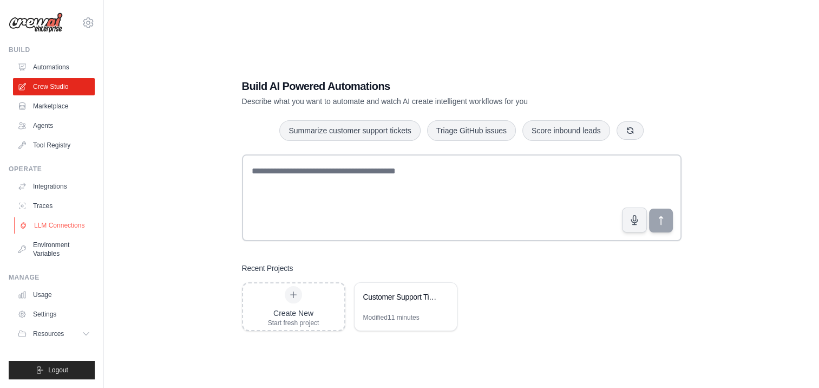
click at [65, 226] on link "LLM Connections" at bounding box center [55, 225] width 82 height 17
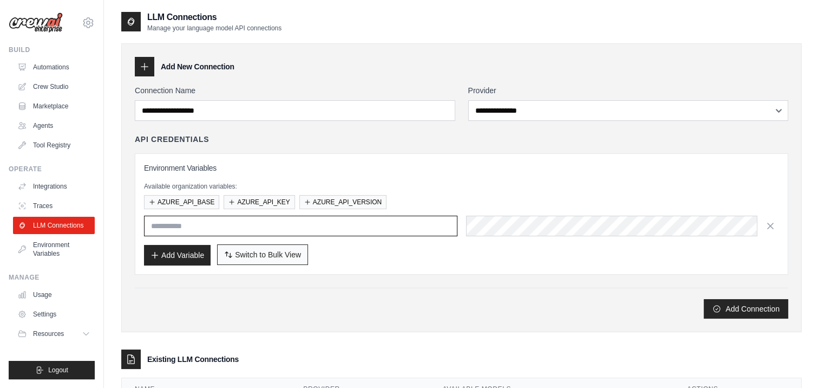
type input "**********"
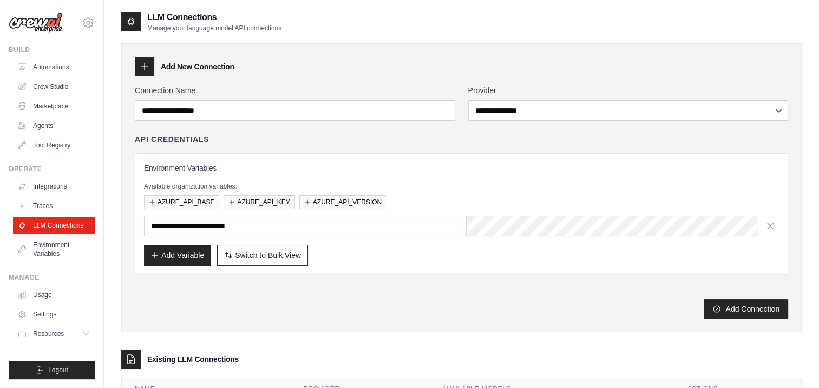
scroll to position [67, 0]
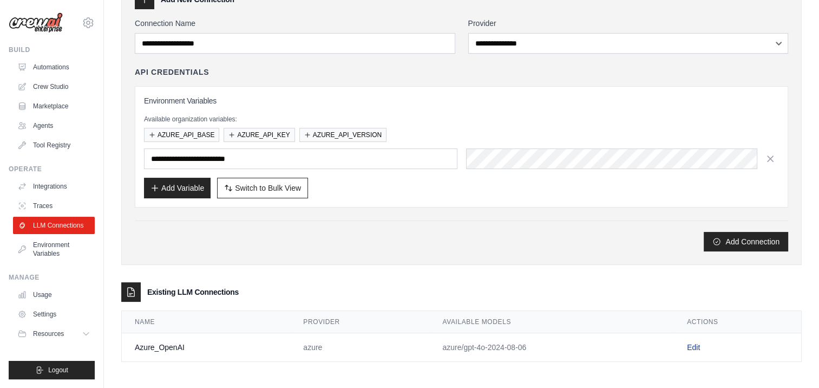
click at [695, 344] on link "Edit" at bounding box center [693, 347] width 13 height 9
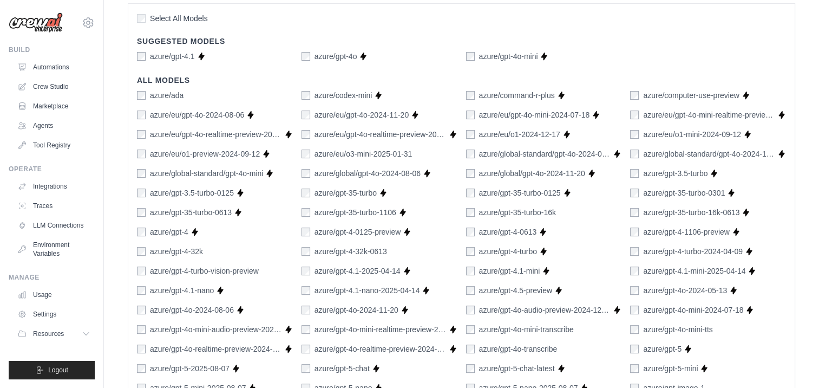
scroll to position [433, 0]
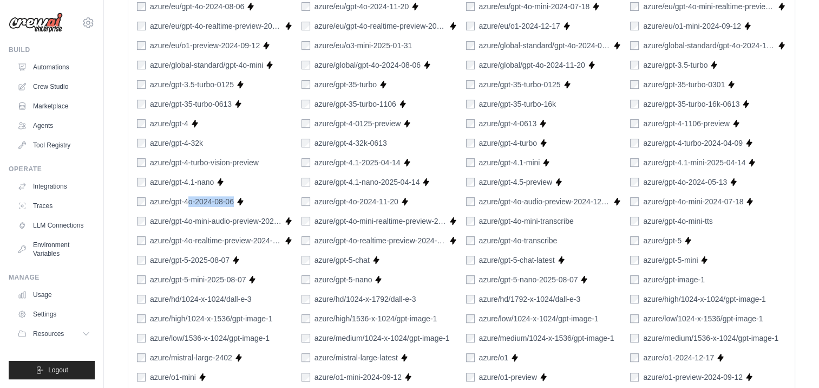
drag, startPoint x: 253, startPoint y: 202, endPoint x: 185, endPoint y: 195, distance: 68.0
click at [185, 196] on div "azure/gpt-4o-2024-08-06 Supports Crew Studio" at bounding box center [215, 201] width 156 height 11
click at [183, 196] on label "azure/gpt-4o-2024-08-06" at bounding box center [192, 201] width 84 height 11
click at [179, 197] on label "azure/gpt-4o-2024-08-06" at bounding box center [192, 201] width 84 height 11
drag, startPoint x: 177, startPoint y: 199, endPoint x: 214, endPoint y: 199, distance: 37.9
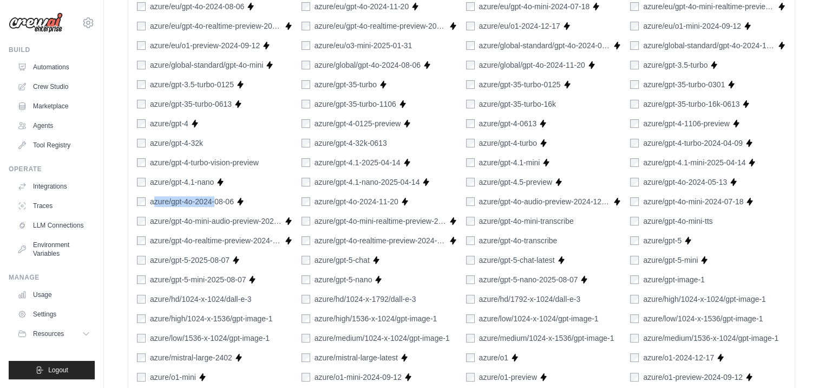
click at [214, 199] on label "azure/gpt-4o-2024-08-06" at bounding box center [192, 201] width 84 height 11
click at [219, 197] on label "azure/gpt-4o-2024-08-06" at bounding box center [192, 201] width 84 height 11
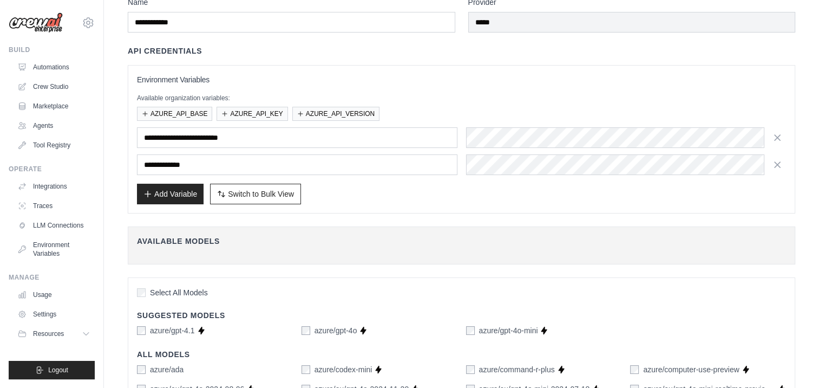
scroll to position [0, 0]
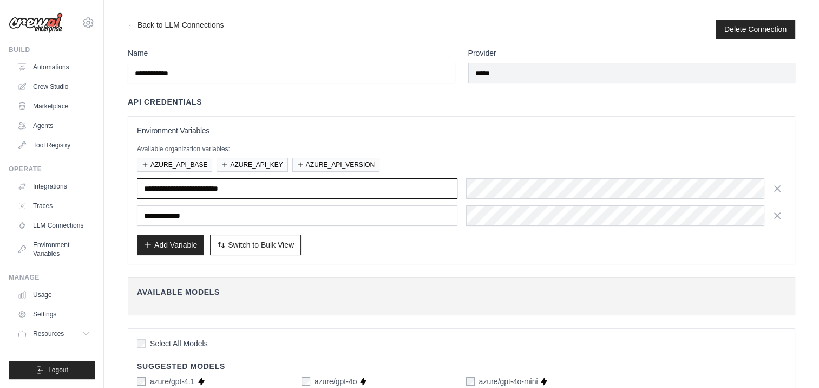
click at [293, 188] on input "**********" at bounding box center [297, 188] width 321 height 21
click at [345, 123] on div "**********" at bounding box center [462, 190] width 668 height 148
click at [324, 160] on button "AZURE_API_VERSION" at bounding box center [335, 164] width 87 height 14
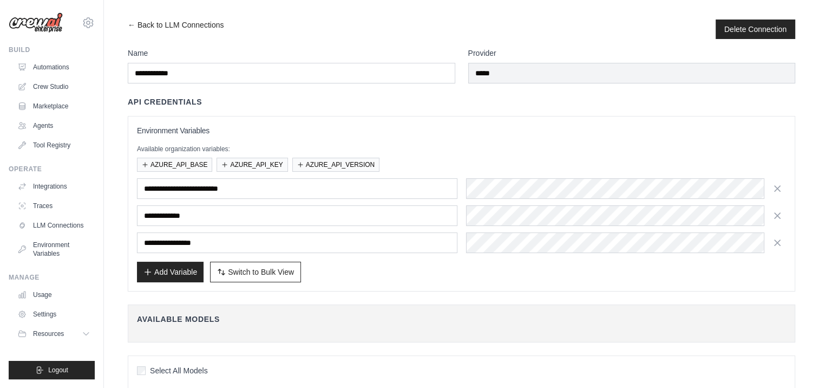
click at [413, 284] on div "**********" at bounding box center [462, 203] width 668 height 175
click at [165, 162] on button "AZURE_API_BASE" at bounding box center [174, 164] width 75 height 14
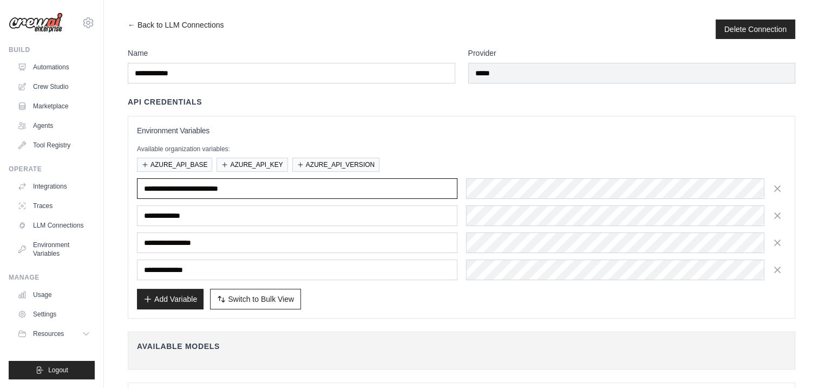
click at [385, 185] on input "**********" at bounding box center [297, 188] width 321 height 21
drag, startPoint x: 385, startPoint y: 185, endPoint x: 81, endPoint y: 179, distance: 304.9
click at [408, 306] on div "Add Variable Switch to Bulk View Switch to Table View" at bounding box center [461, 299] width 649 height 21
click at [777, 187] on icon "button" at bounding box center [777, 187] width 5 height 5
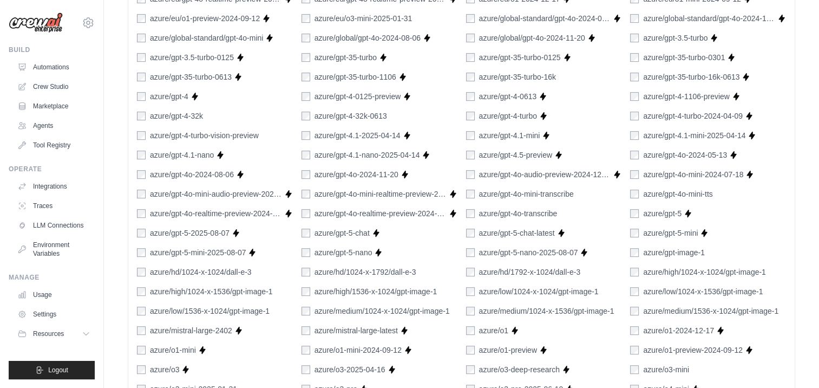
scroll to position [728, 0]
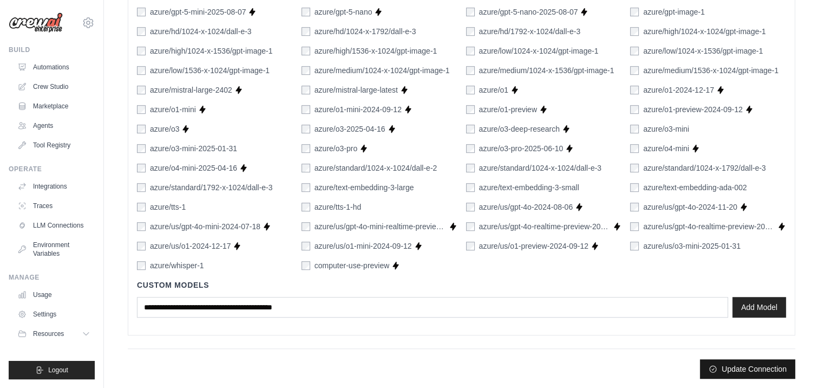
click at [734, 368] on button "Update Connection" at bounding box center [747, 368] width 95 height 19
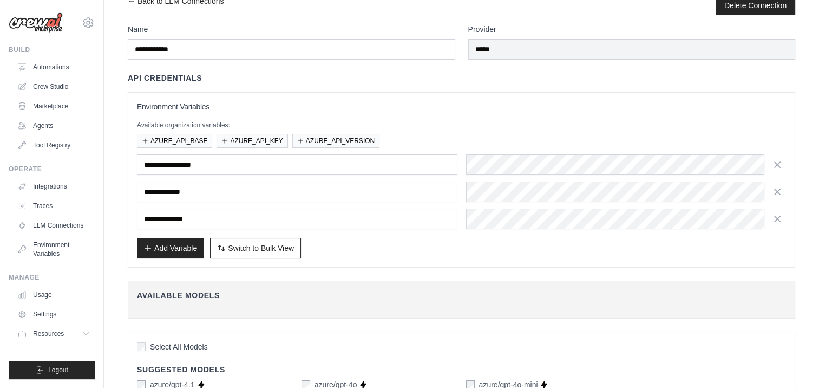
scroll to position [0, 0]
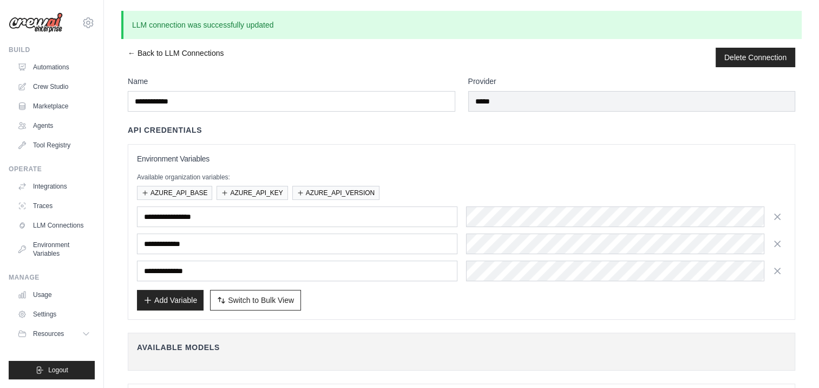
click at [139, 52] on link "← Back to LLM Connections" at bounding box center [176, 57] width 96 height 19
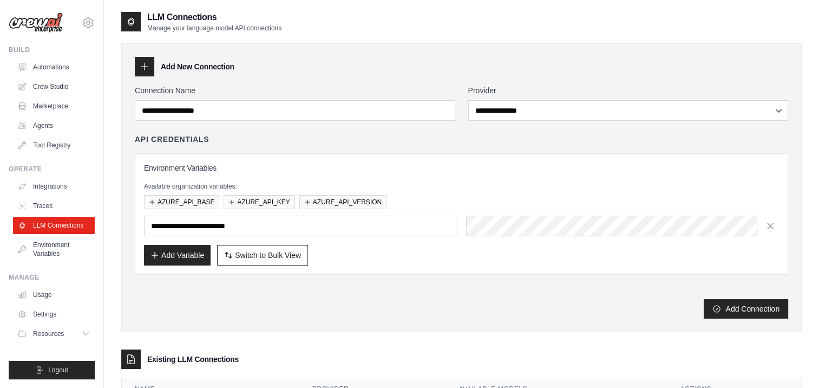
scroll to position [67, 0]
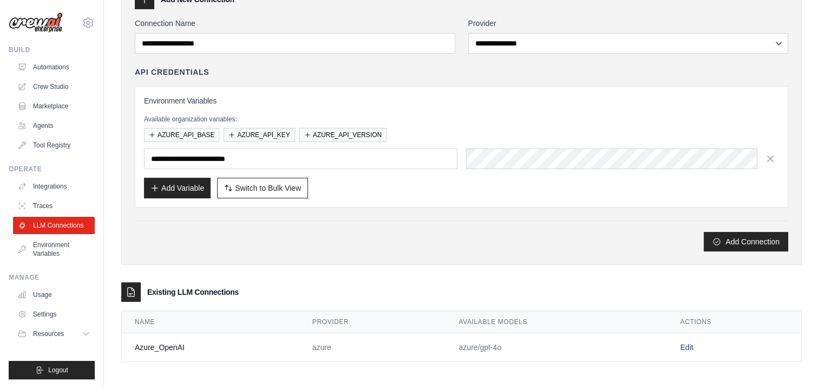
click at [687, 343] on link "Edit" at bounding box center [687, 347] width 13 height 9
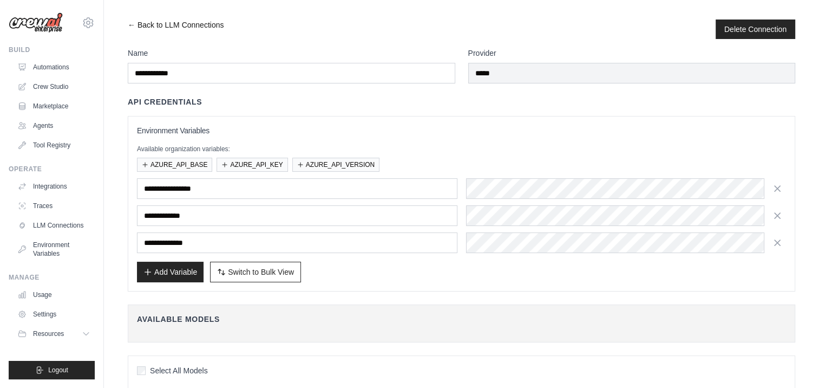
click at [141, 22] on link "← Back to LLM Connections" at bounding box center [176, 28] width 96 height 19
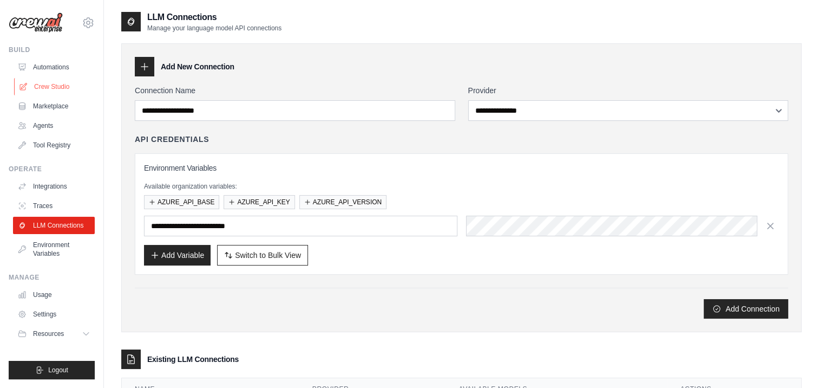
click at [60, 82] on link "Crew Studio" at bounding box center [55, 86] width 82 height 17
click at [56, 218] on link "LLM Connections" at bounding box center [55, 225] width 82 height 17
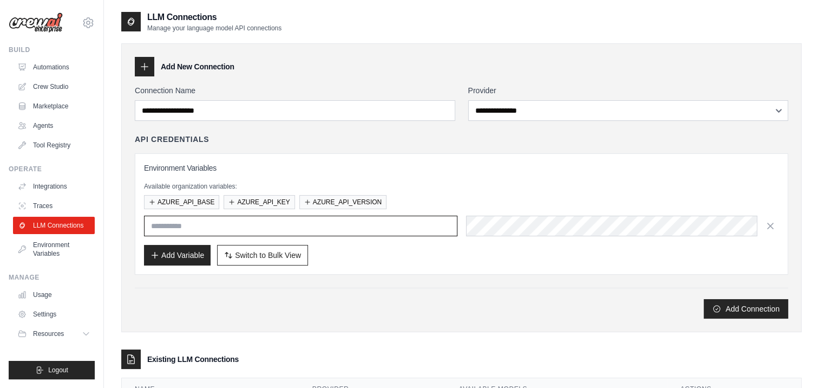
type input "**********"
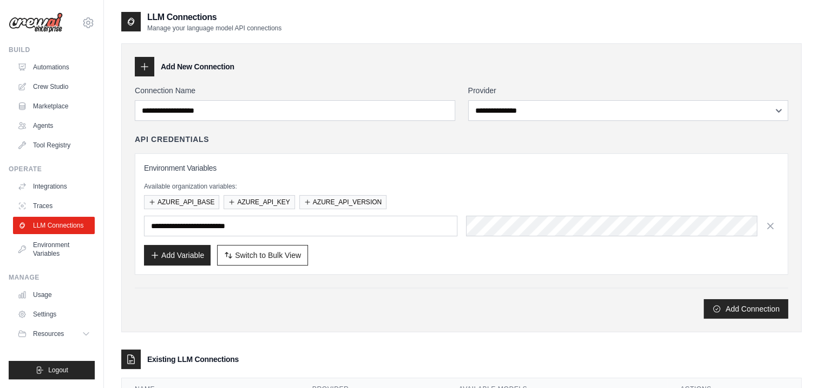
scroll to position [67, 0]
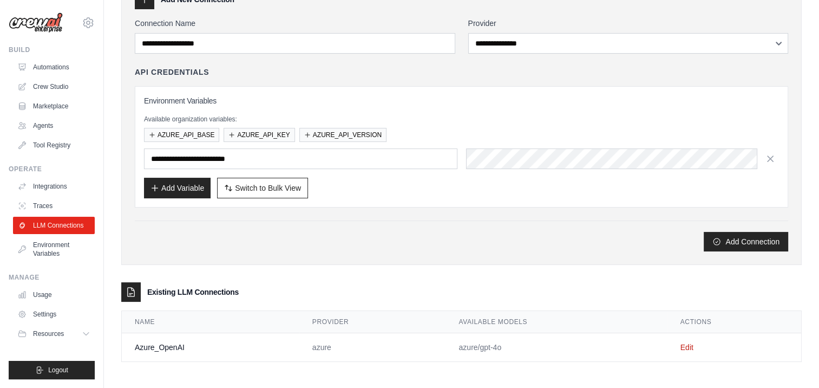
click at [458, 194] on div "Add Variable Switch to Bulk View Switch to Table View" at bounding box center [461, 188] width 635 height 21
click at [689, 345] on link "Edit" at bounding box center [687, 347] width 13 height 9
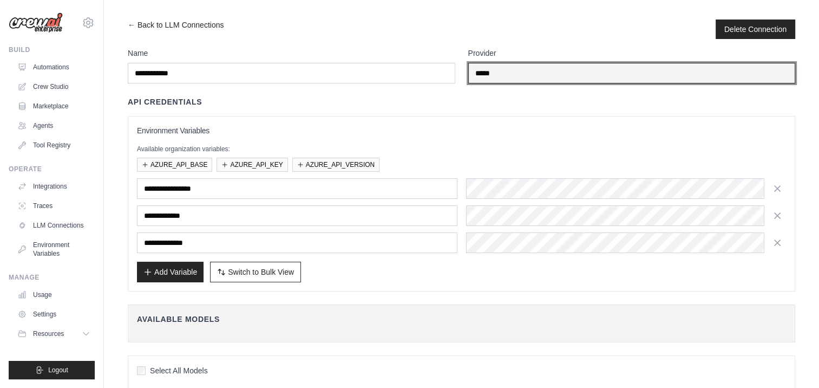
click at [545, 74] on input "*****" at bounding box center [632, 73] width 328 height 21
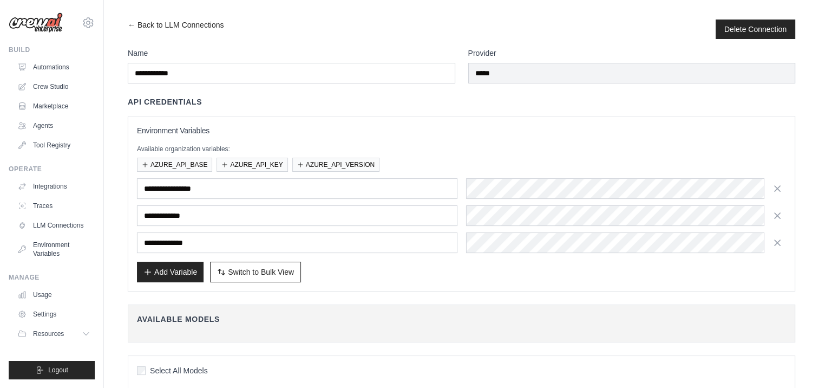
click at [524, 97] on div "API Credentials" at bounding box center [462, 101] width 668 height 11
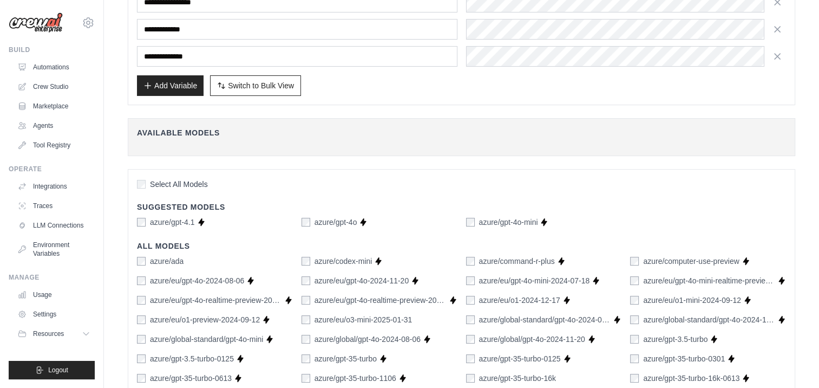
scroll to position [24, 0]
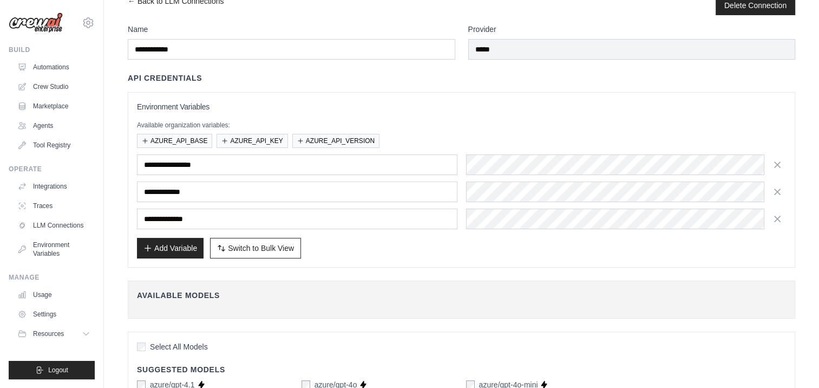
click at [383, 245] on div "Add Variable Switch to Bulk View Switch to Table View" at bounding box center [461, 248] width 649 height 21
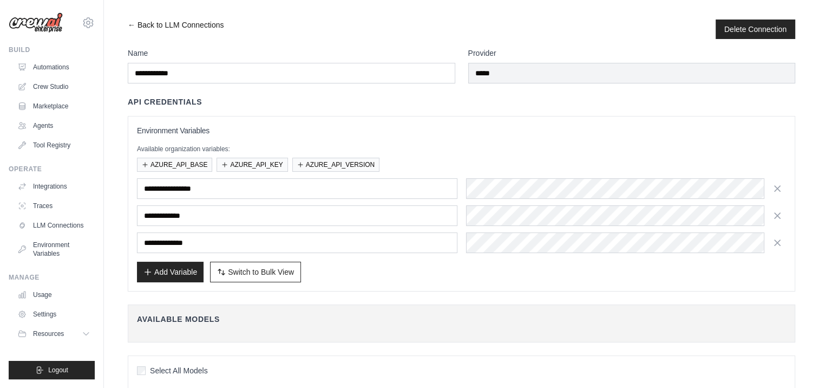
click at [172, 24] on link "← Back to LLM Connections" at bounding box center [176, 28] width 96 height 19
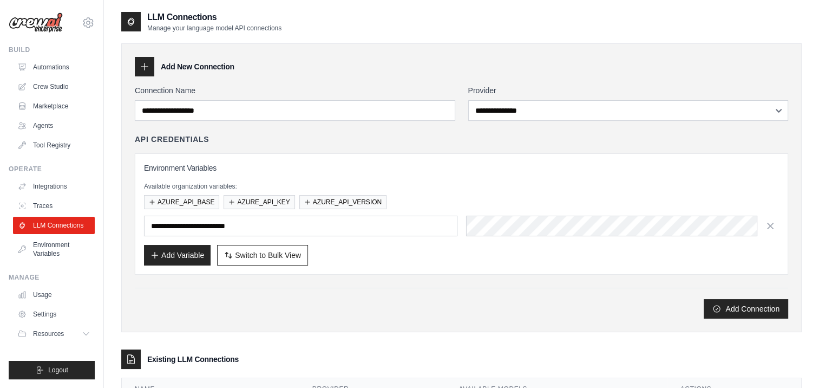
scroll to position [67, 0]
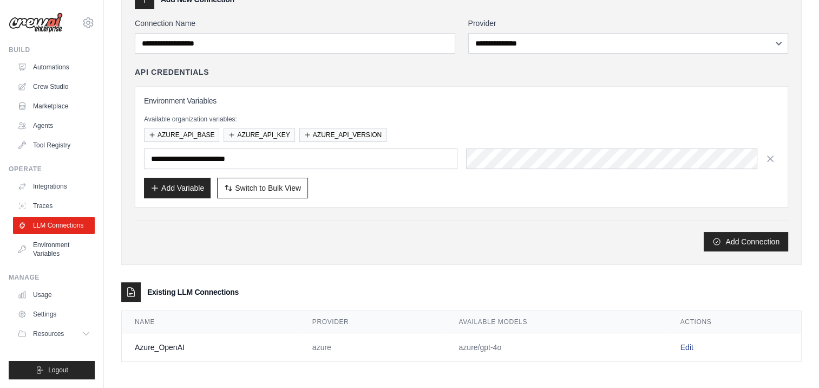
click at [687, 346] on link "Edit" at bounding box center [687, 347] width 13 height 9
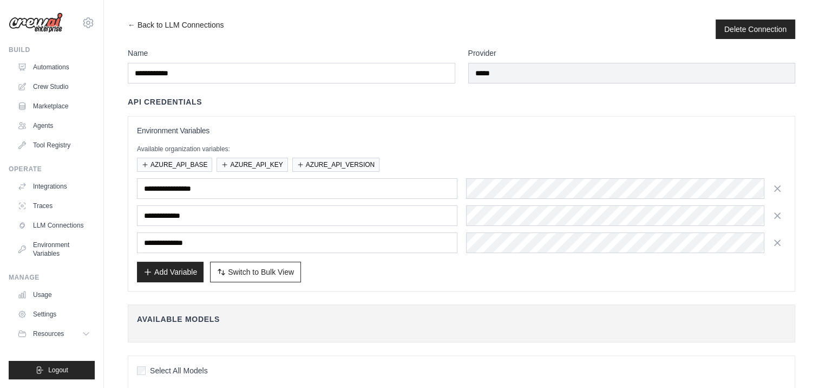
click at [400, 123] on div "**********" at bounding box center [462, 203] width 668 height 175
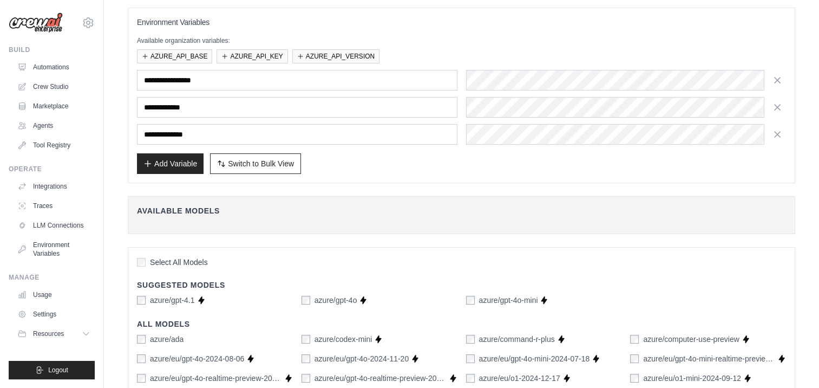
scroll to position [162, 0]
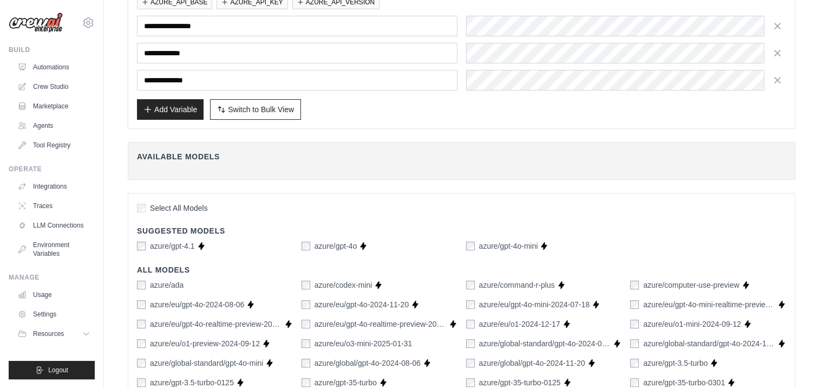
click at [412, 151] on h4 "Available Models" at bounding box center [461, 156] width 649 height 11
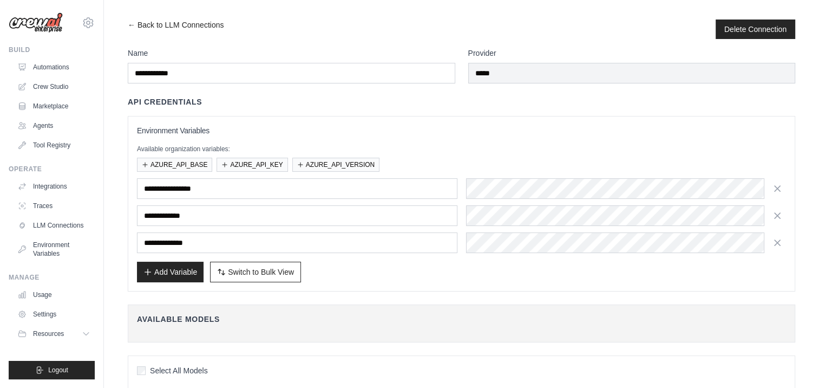
click at [433, 106] on div "API Credentials" at bounding box center [462, 101] width 668 height 11
drag, startPoint x: 235, startPoint y: 97, endPoint x: 253, endPoint y: 90, distance: 19.2
click at [138, 24] on link "← Back to LLM Connections" at bounding box center [176, 28] width 96 height 19
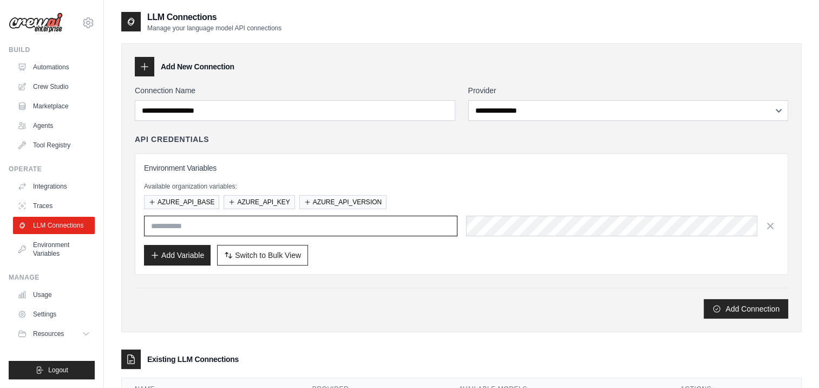
type input "**********"
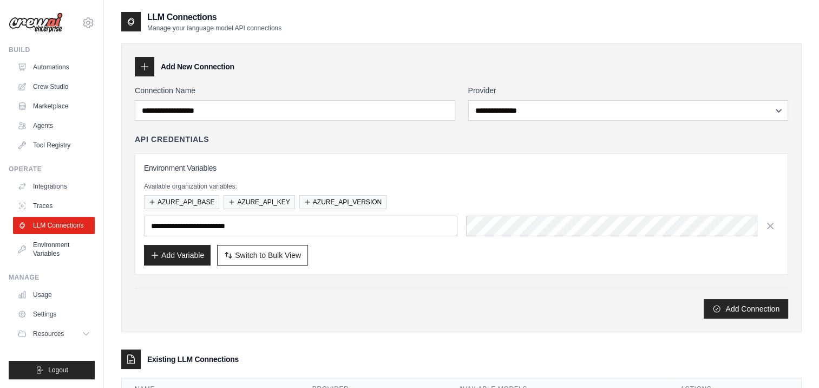
scroll to position [67, 0]
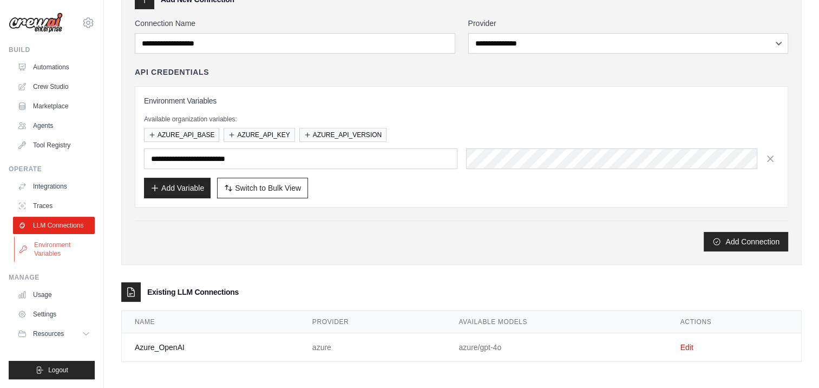
click at [40, 242] on link "Environment Variables" at bounding box center [55, 249] width 82 height 26
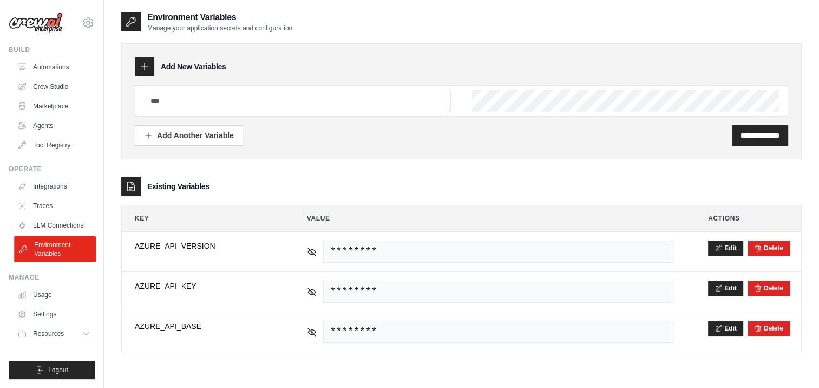
type input "**********"
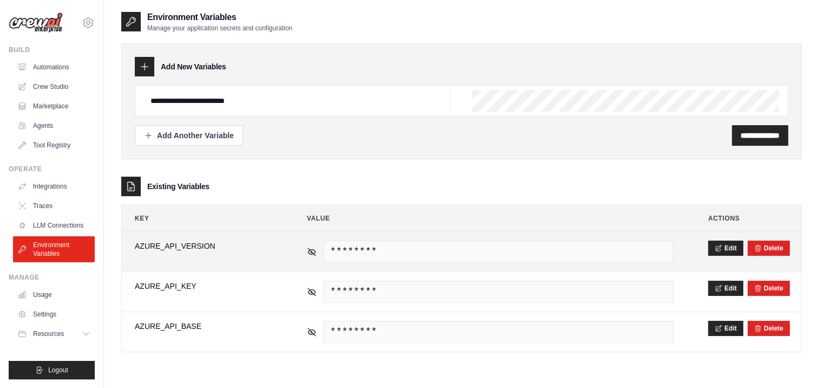
click at [389, 252] on span "********" at bounding box center [498, 251] width 350 height 22
click at [392, 246] on span "********" at bounding box center [498, 251] width 350 height 22
click at [473, 263] on td "********" at bounding box center [490, 252] width 393 height 40
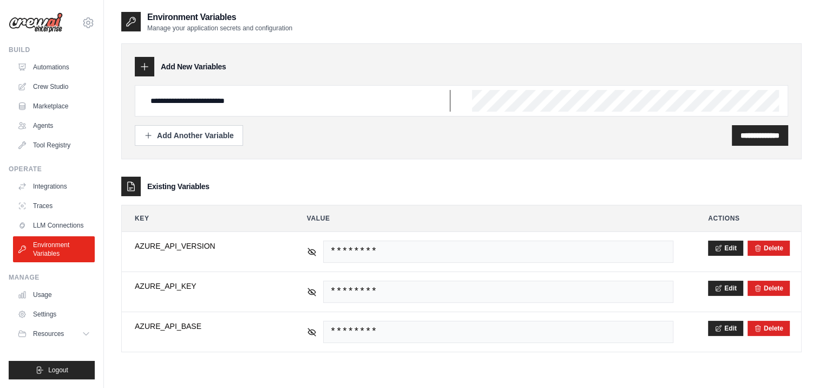
click at [296, 96] on input "**********" at bounding box center [297, 101] width 306 height 22
click at [369, 133] on div "**********" at bounding box center [462, 135] width 654 height 21
click at [315, 100] on input "**********" at bounding box center [297, 101] width 306 height 22
click at [509, 139] on div "**********" at bounding box center [462, 135] width 654 height 21
click at [306, 97] on input "**********" at bounding box center [297, 101] width 306 height 22
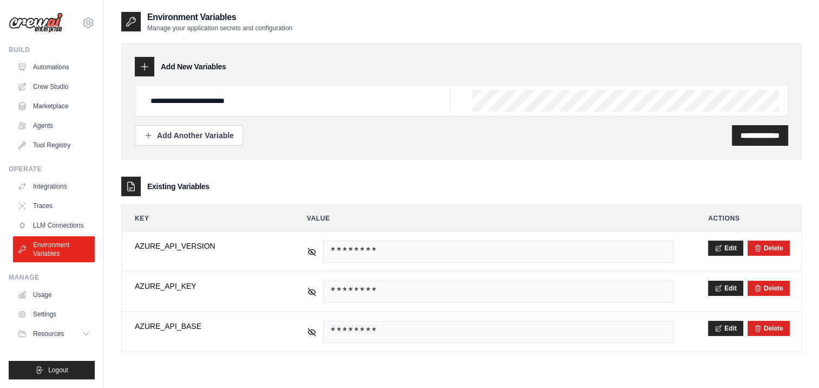
click at [468, 97] on div "**********" at bounding box center [462, 100] width 654 height 31
click at [750, 133] on input "**********" at bounding box center [760, 135] width 39 height 11
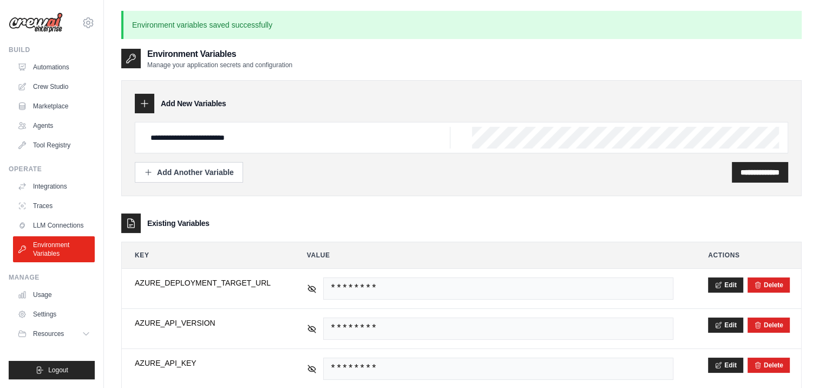
click at [440, 143] on div "**********" at bounding box center [462, 137] width 654 height 31
click at [654, 172] on div "**********" at bounding box center [462, 172] width 654 height 21
click at [745, 170] on input "**********" at bounding box center [760, 172] width 39 height 11
click at [205, 169] on div "Add Another Variable" at bounding box center [189, 171] width 90 height 11
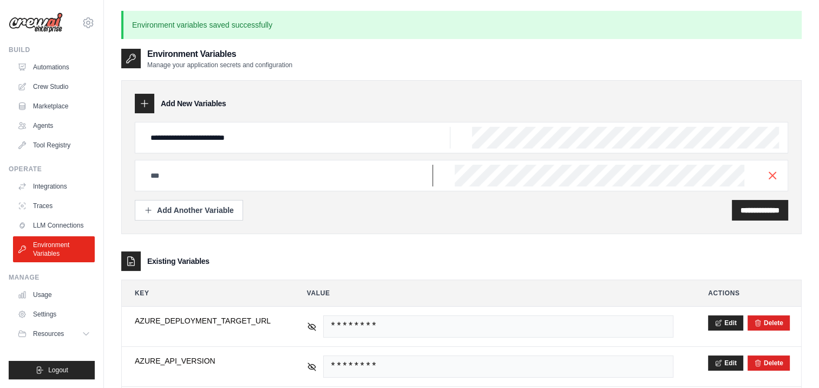
click at [173, 148] on input "text" at bounding box center [297, 138] width 306 height 22
paste input "**********"
type input "**********"
click at [685, 210] on div "**********" at bounding box center [462, 210] width 654 height 21
click at [750, 212] on input "**********" at bounding box center [760, 210] width 39 height 11
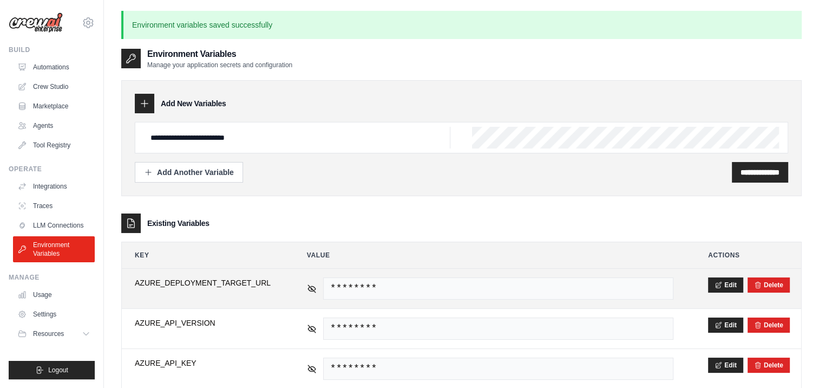
scroll to position [67, 0]
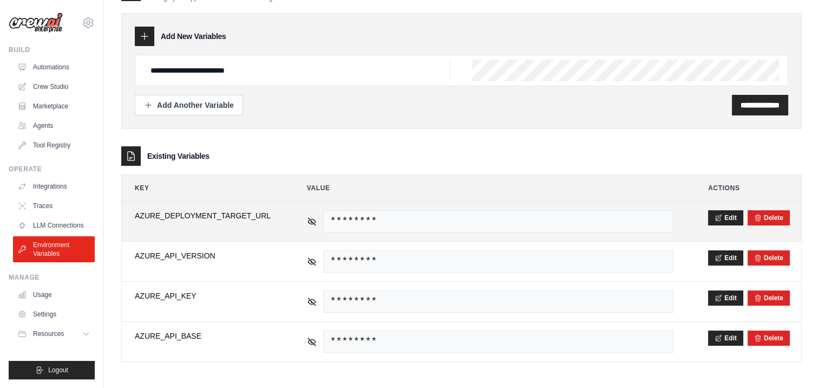
click at [464, 212] on span "********" at bounding box center [498, 221] width 350 height 22
click at [723, 219] on button "Edit" at bounding box center [725, 217] width 35 height 15
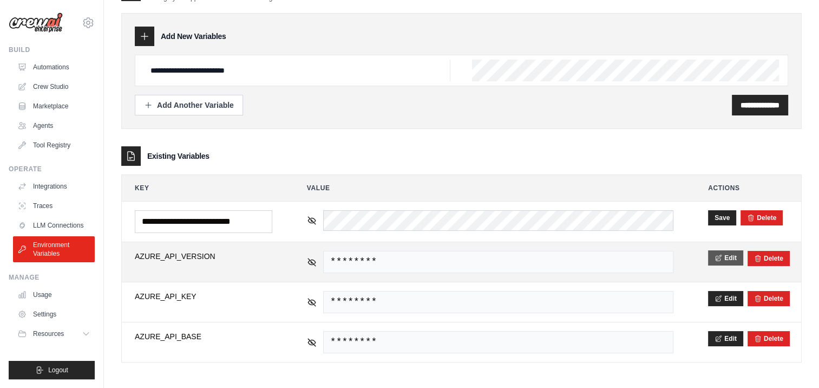
click at [730, 256] on button "Edit" at bounding box center [725, 257] width 35 height 15
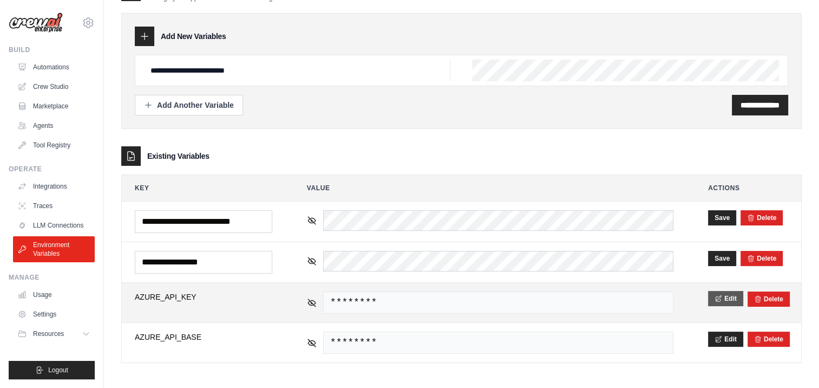
click at [721, 295] on icon at bounding box center [718, 298] width 5 height 6
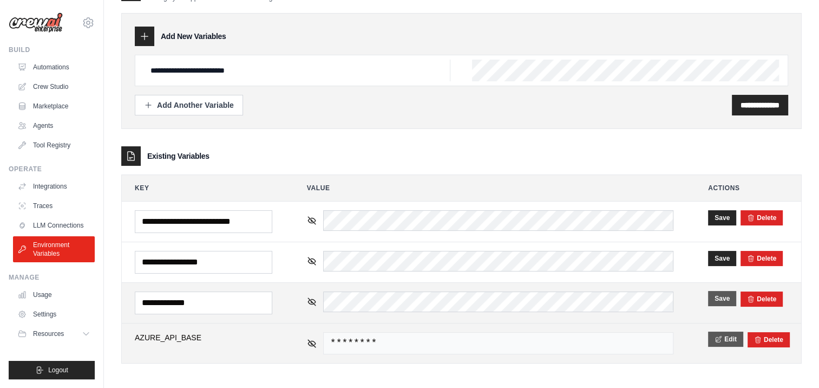
click at [717, 338] on icon at bounding box center [719, 339] width 8 height 8
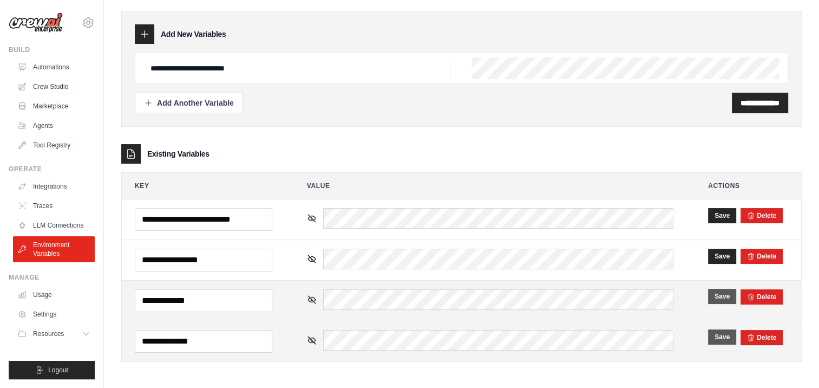
scroll to position [0, 0]
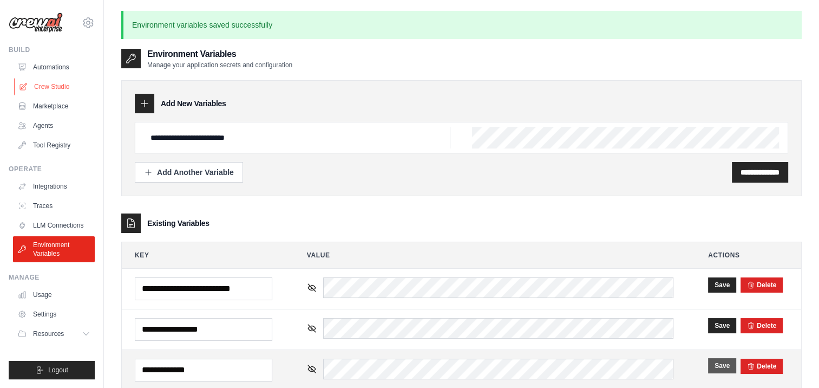
click at [61, 85] on link "Crew Studio" at bounding box center [55, 86] width 82 height 17
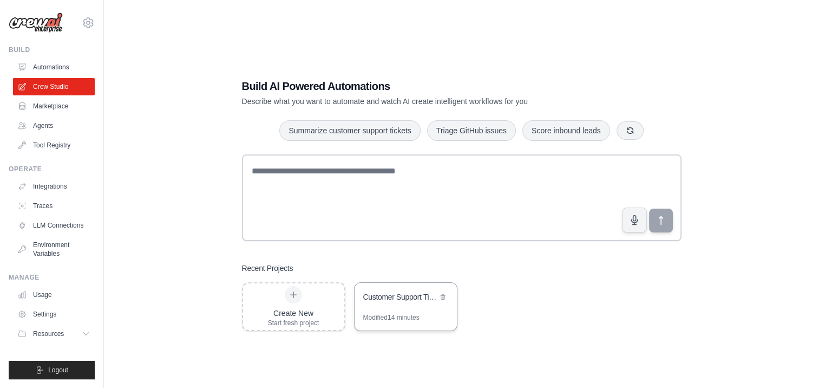
click at [388, 310] on div "Customer Support Ticket Automation" at bounding box center [406, 298] width 102 height 30
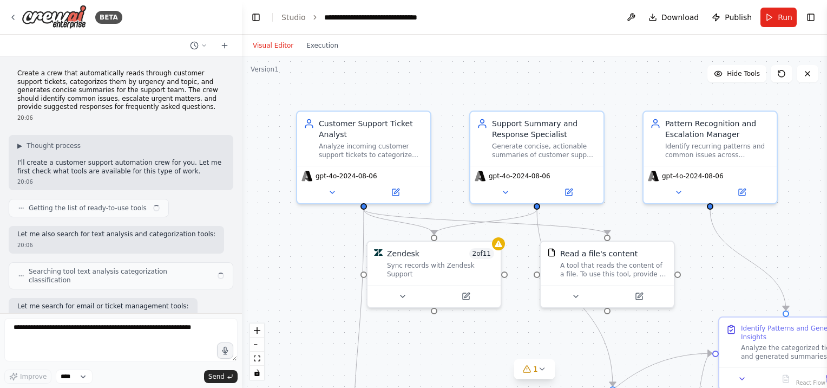
scroll to position [805, 0]
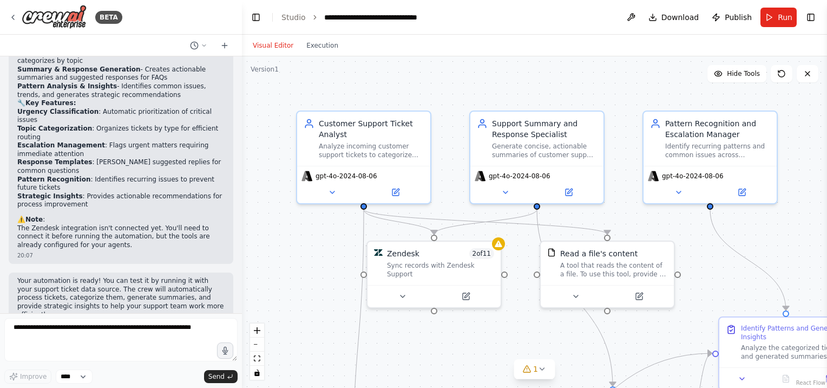
click at [777, 16] on button "Run" at bounding box center [779, 17] width 36 height 19
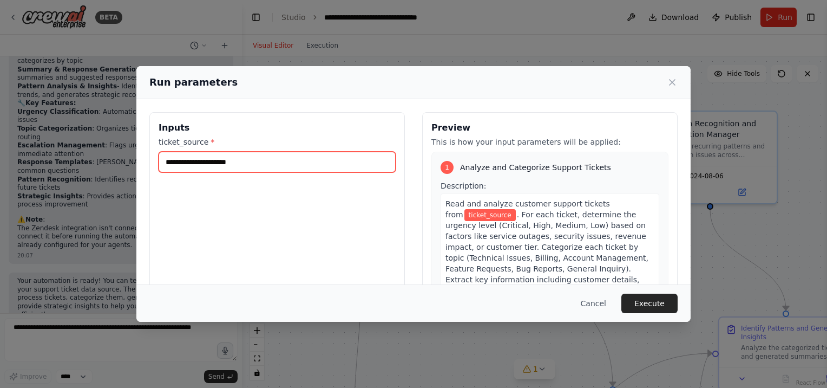
click at [211, 162] on input "ticket_source *" at bounding box center [277, 162] width 237 height 21
type input "******"
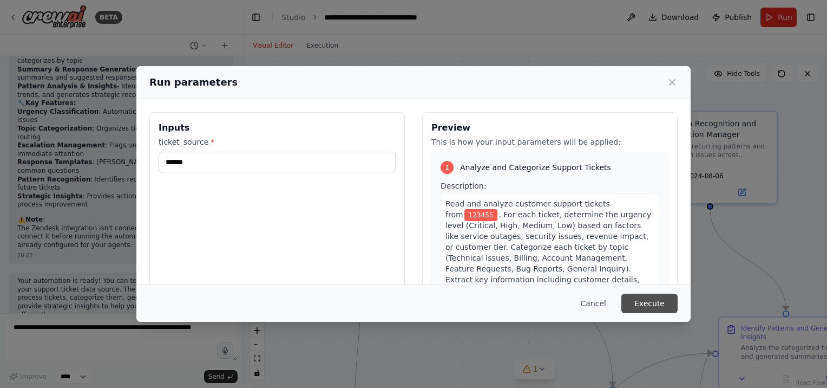
click at [654, 301] on button "Execute" at bounding box center [650, 302] width 56 height 19
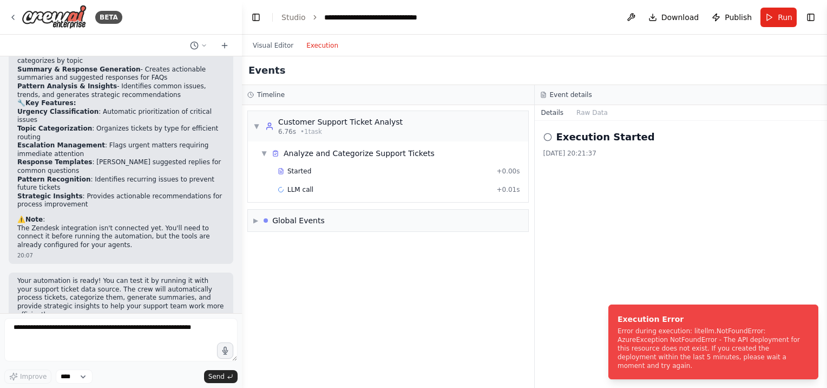
click at [319, 43] on button "Execution" at bounding box center [322, 45] width 45 height 13
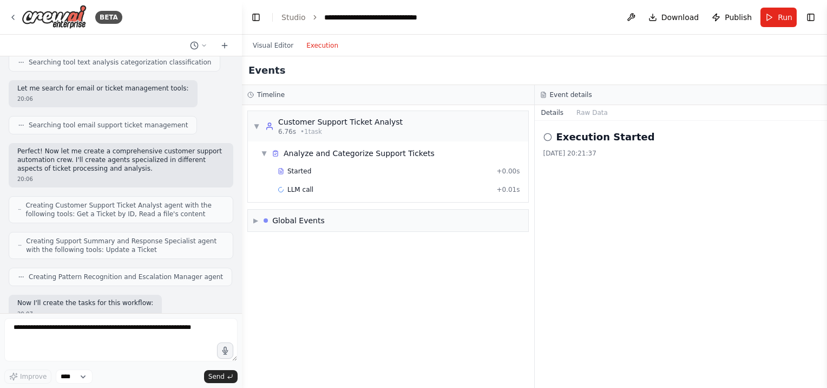
scroll to position [0, 0]
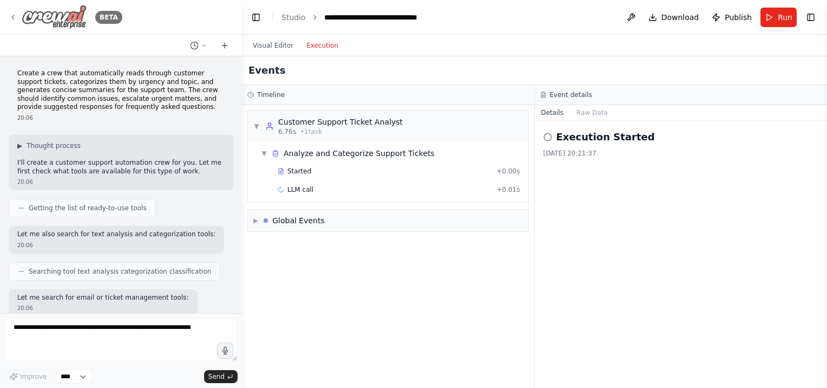
click at [9, 15] on icon at bounding box center [13, 17] width 9 height 9
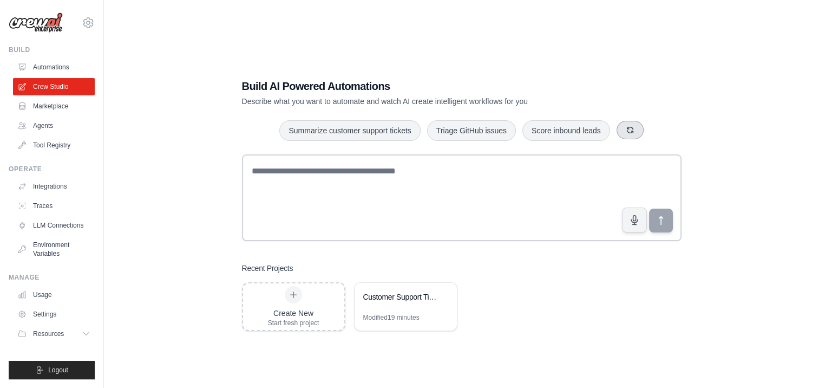
click at [626, 127] on icon "button" at bounding box center [630, 130] width 9 height 9
click at [626, 128] on button "button" at bounding box center [631, 130] width 27 height 18
click at [631, 128] on button "button" at bounding box center [641, 130] width 27 height 18
click at [598, 129] on button "Create email marketing campaigns" at bounding box center [549, 130] width 135 height 21
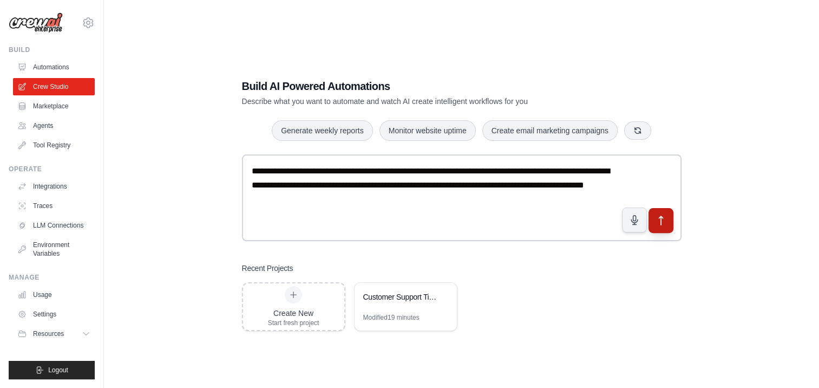
click at [659, 223] on icon "submit" at bounding box center [660, 220] width 11 height 11
drag, startPoint x: 407, startPoint y: 298, endPoint x: 473, endPoint y: 323, distance: 70.6
click at [500, 328] on div "Create New Start fresh project Customer Support Ticket Automation Modified 19 m…" at bounding box center [462, 306] width 440 height 49
click at [444, 293] on icon at bounding box center [443, 296] width 6 height 6
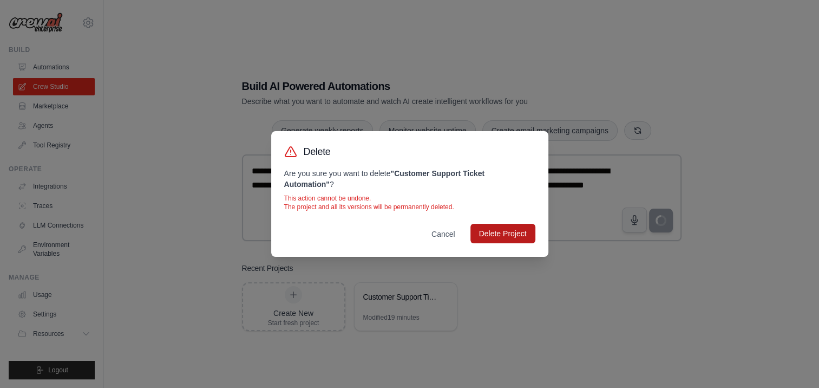
click at [496, 234] on button "Delete Project" at bounding box center [502, 233] width 65 height 19
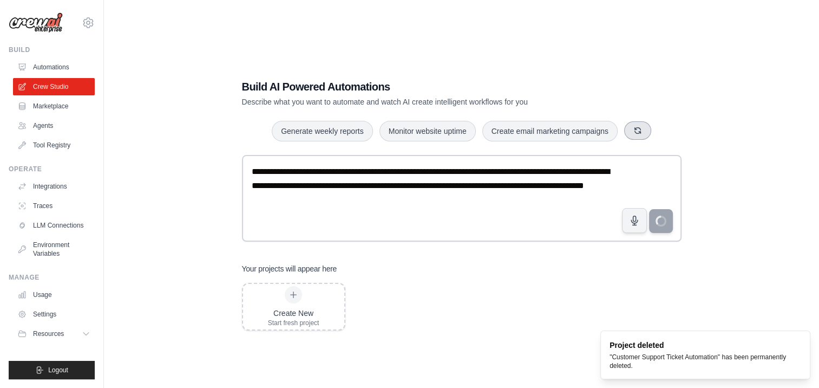
click at [633, 129] on icon "button" at bounding box center [637, 130] width 9 height 9
click at [633, 129] on icon "button" at bounding box center [636, 131] width 6 height 6
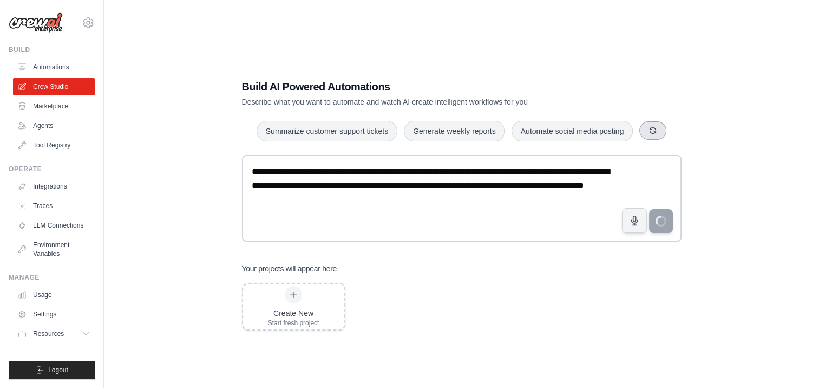
click at [639, 130] on button "button" at bounding box center [652, 130] width 27 height 18
click at [639, 130] on button "button" at bounding box center [645, 130] width 27 height 18
click at [639, 130] on button "button" at bounding box center [631, 130] width 27 height 18
click at [349, 181] on textarea "**********" at bounding box center [462, 198] width 440 height 87
click at [58, 219] on link "LLM Connections" at bounding box center [55, 225] width 82 height 17
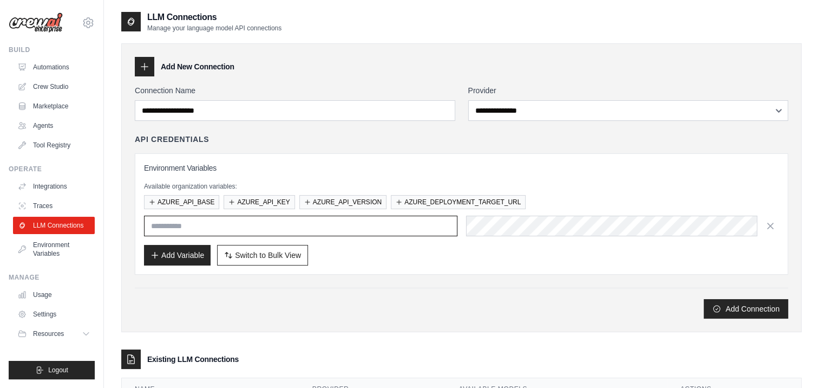
type input "**********"
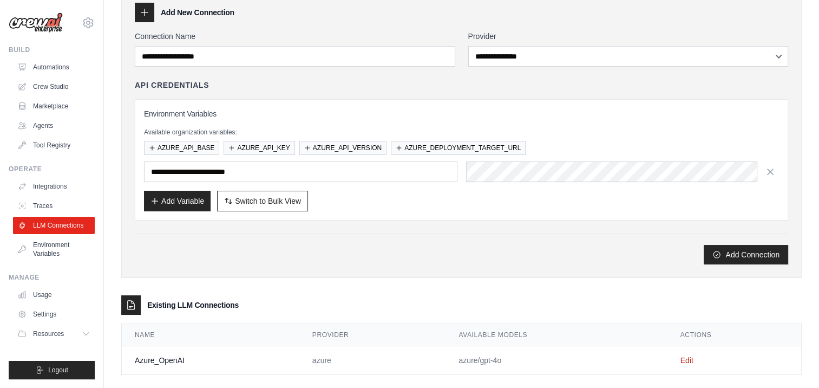
scroll to position [67, 0]
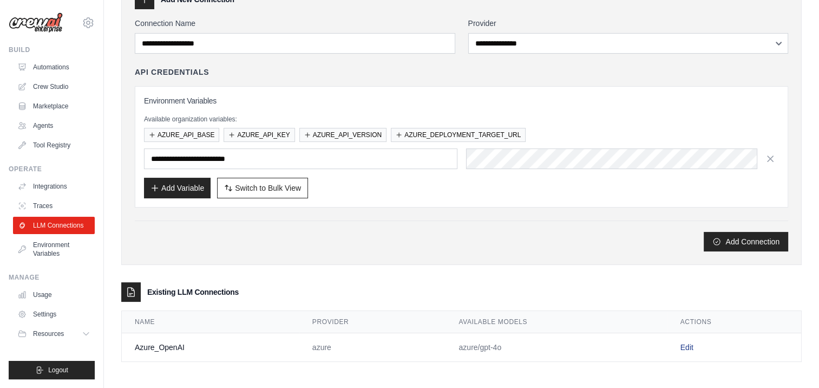
click at [690, 343] on link "Edit" at bounding box center [687, 347] width 13 height 9
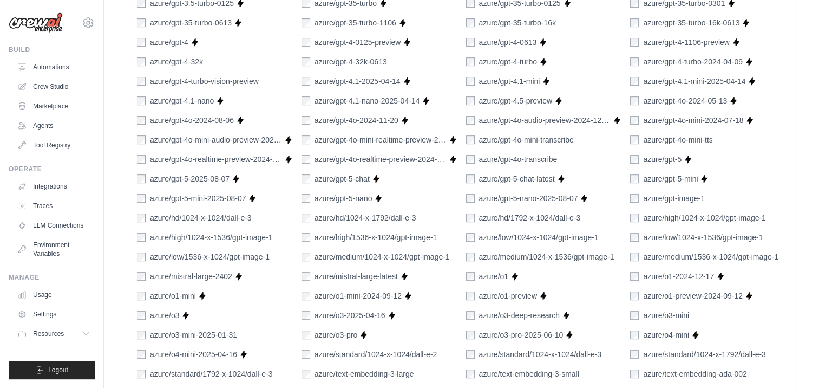
scroll to position [162, 0]
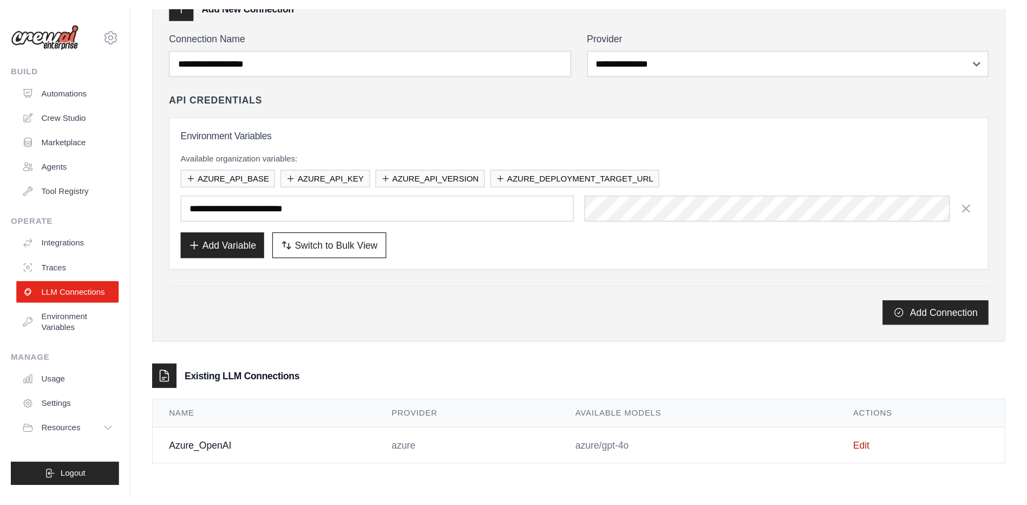
scroll to position [22, 0]
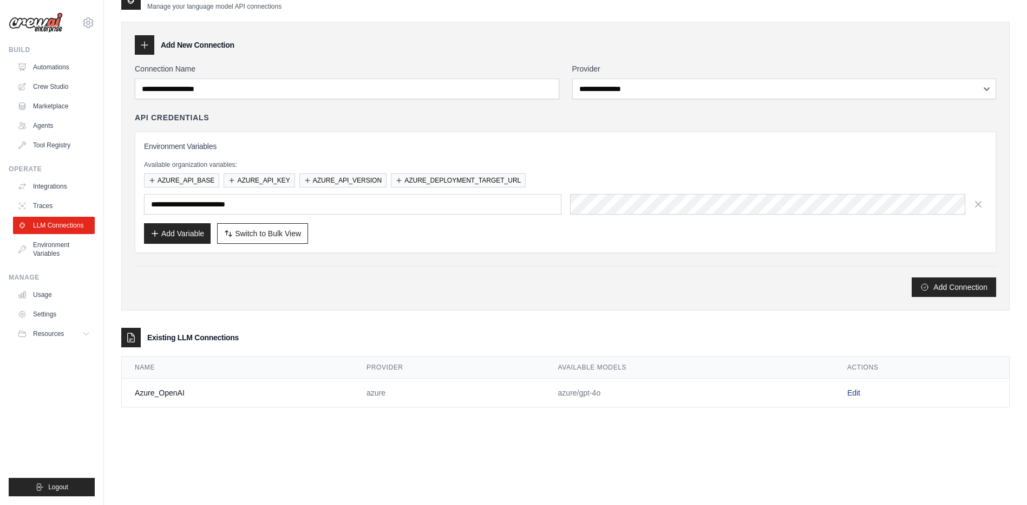
click at [819, 387] on link "Edit" at bounding box center [853, 392] width 13 height 9
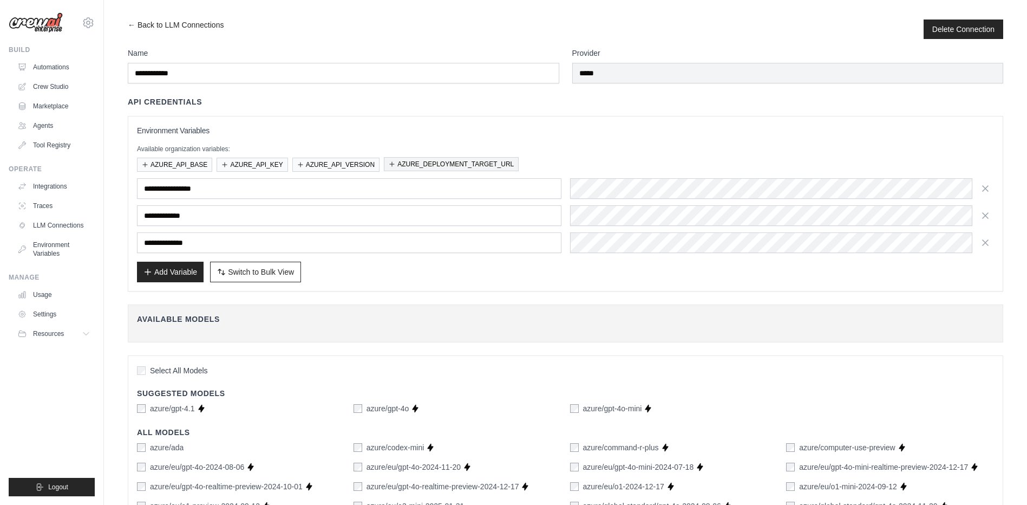
click at [400, 158] on button "AZURE_DEPLOYMENT_TARGET_URL" at bounding box center [451, 164] width 135 height 14
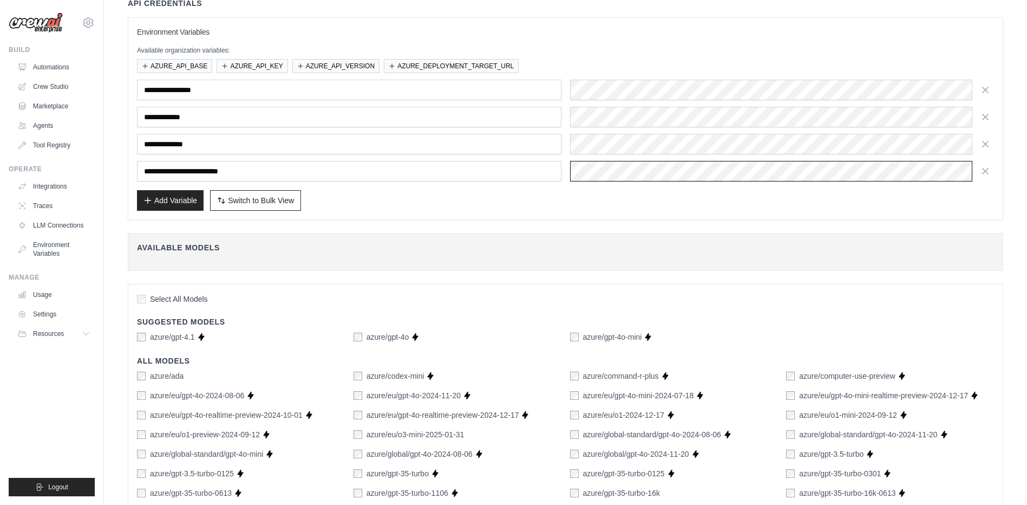
scroll to position [44, 0]
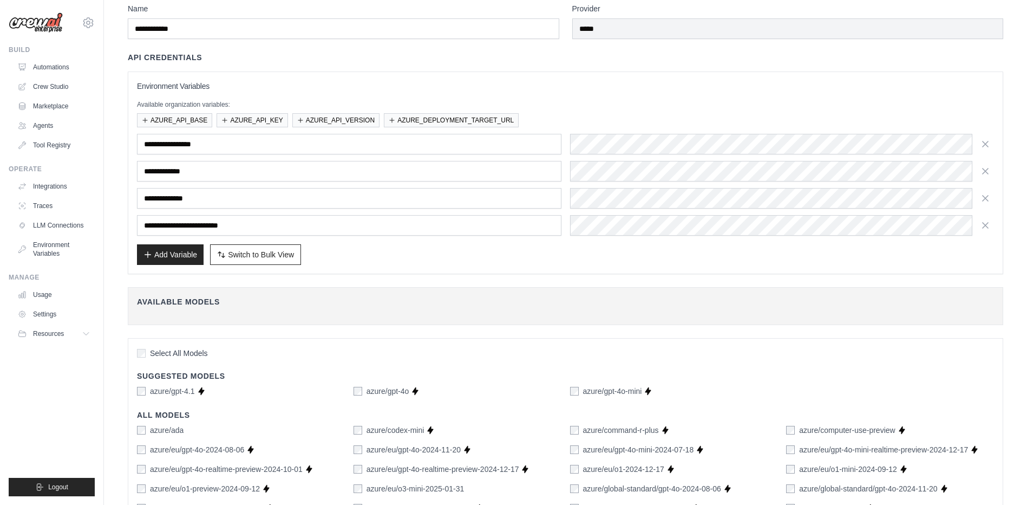
click at [819, 321] on div "Available Models Fetch Available Models" at bounding box center [565, 306] width 875 height 38
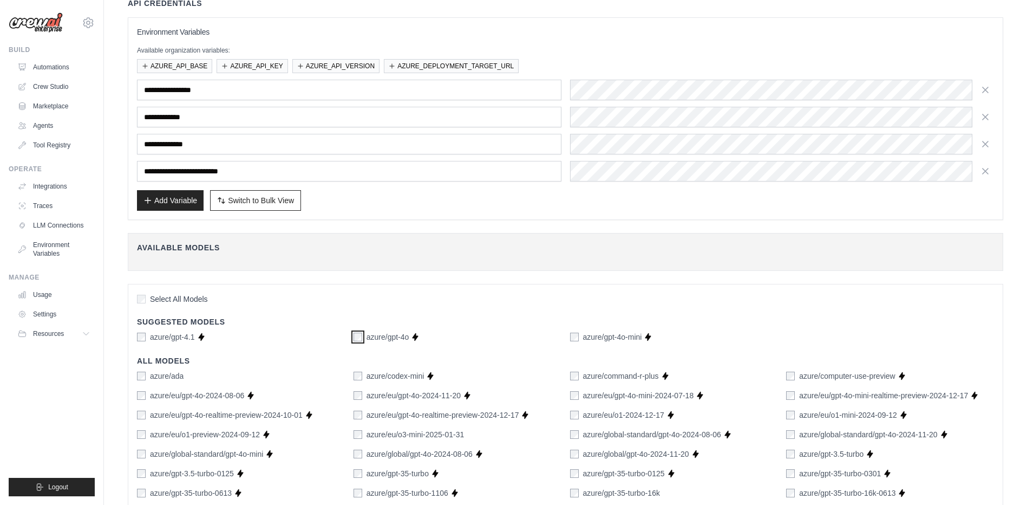
scroll to position [207, 0]
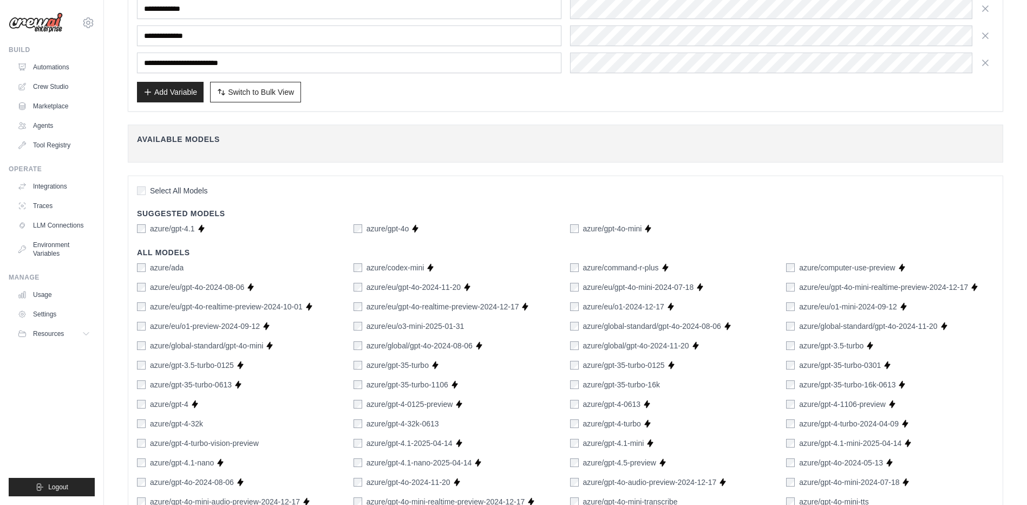
click at [153, 387] on label "azure/gpt-4o-2024-08-06" at bounding box center [192, 481] width 84 height 11
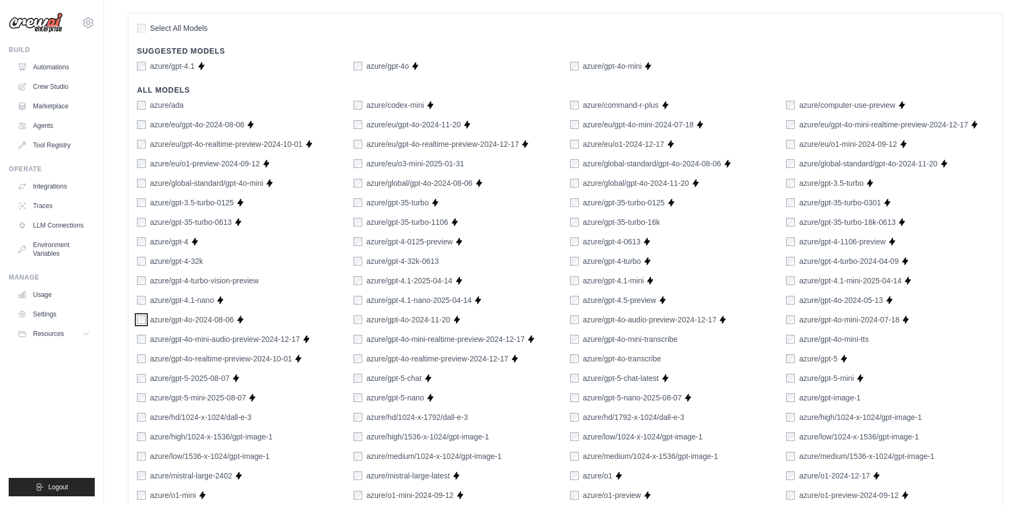
scroll to position [640, 0]
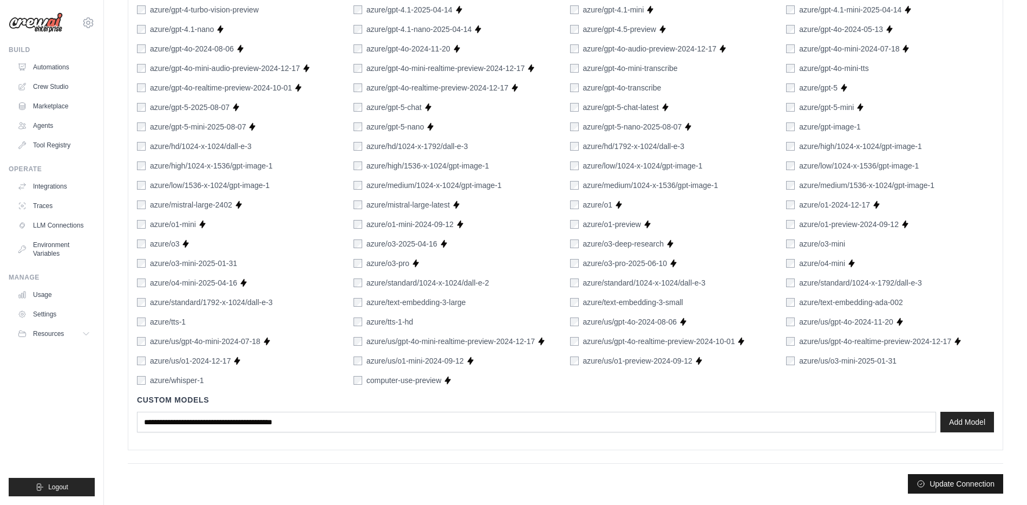
click at [819, 387] on button "Update Connection" at bounding box center [955, 483] width 95 height 19
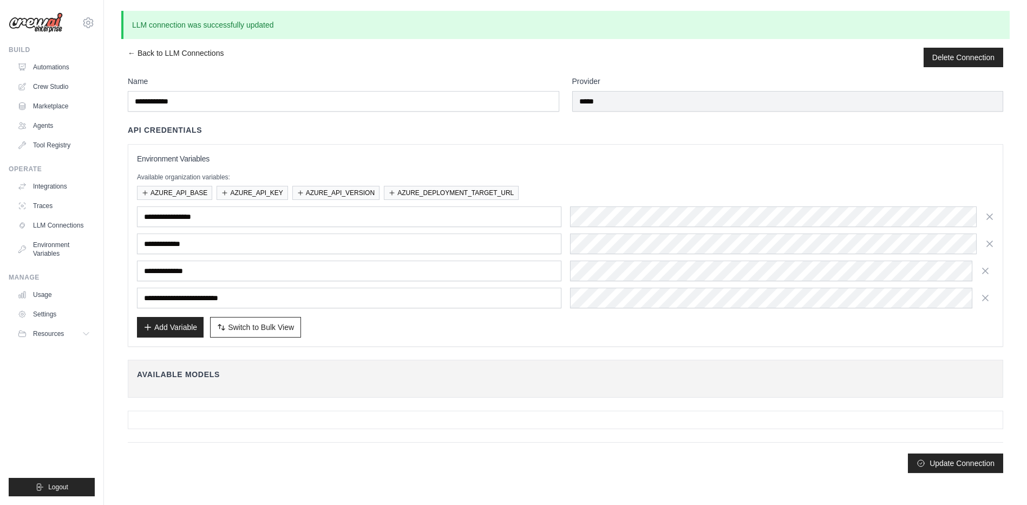
scroll to position [0, 0]
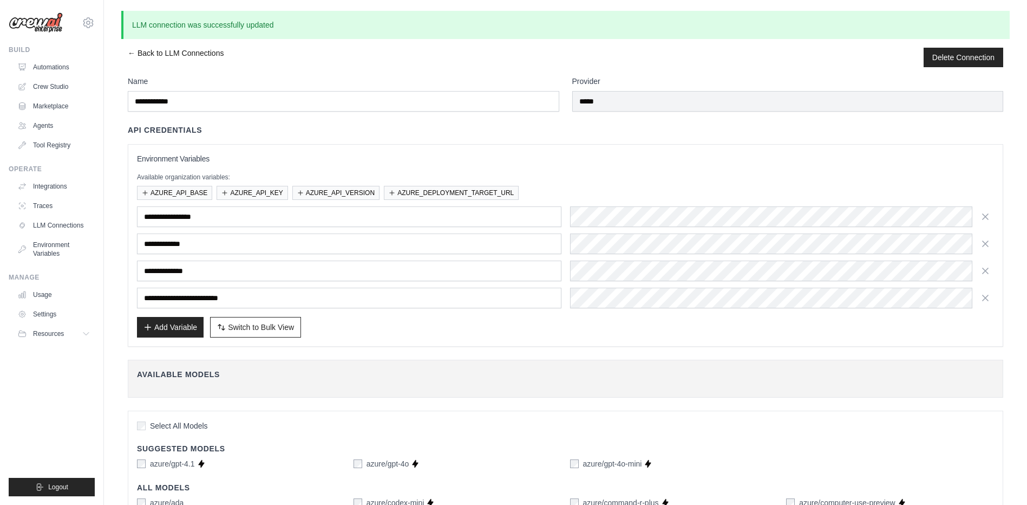
click at [128, 51] on link "← Back to LLM Connections" at bounding box center [176, 57] width 96 height 19
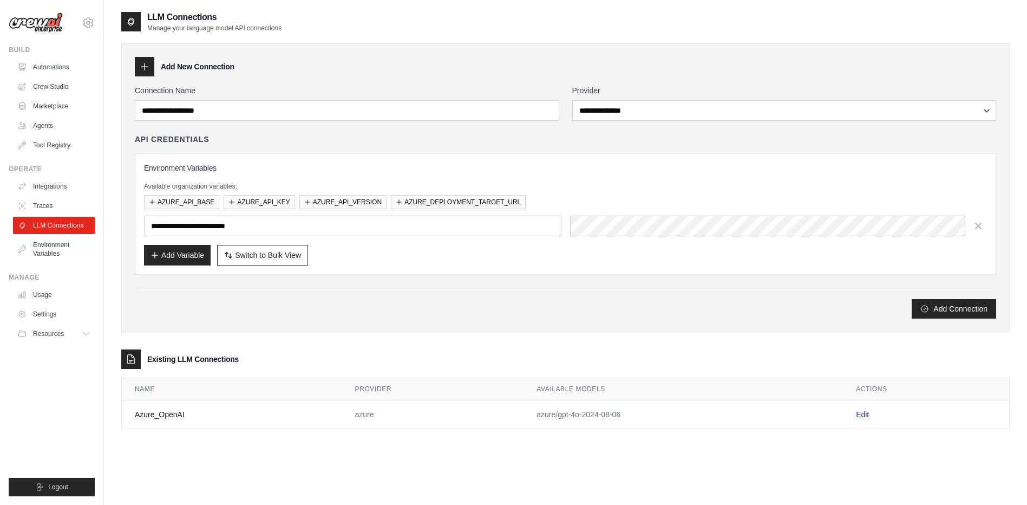
click at [819, 387] on link "Edit" at bounding box center [862, 414] width 13 height 9
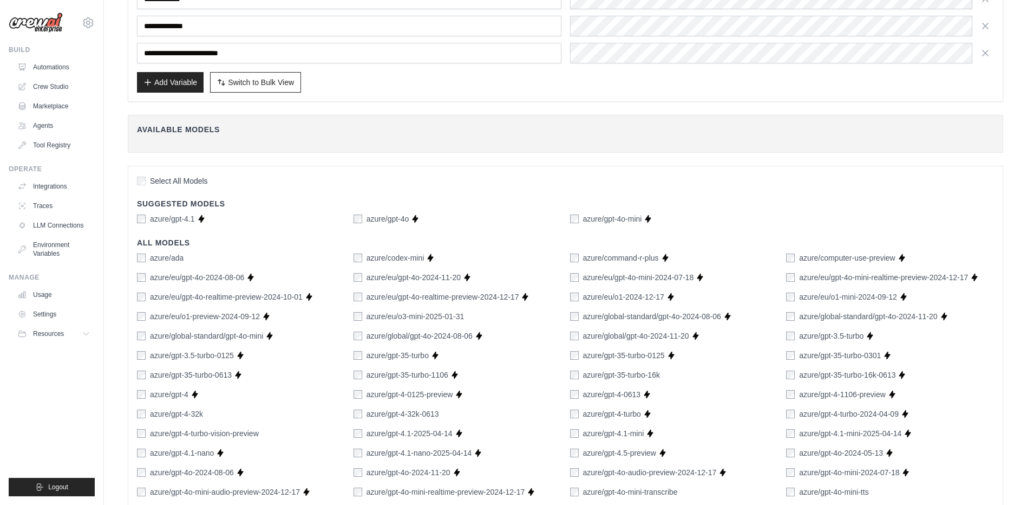
scroll to position [325, 0]
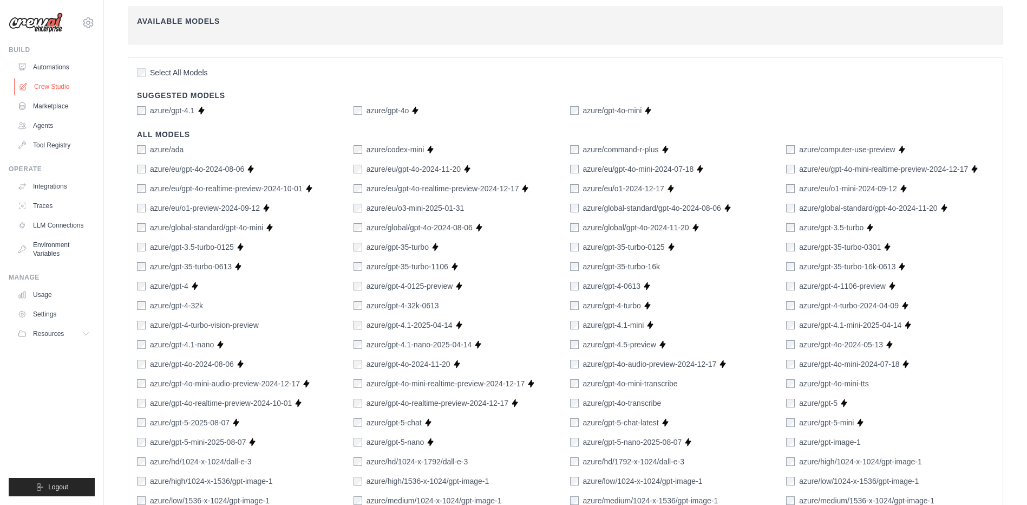
click at [60, 90] on link "Crew Studio" at bounding box center [55, 86] width 82 height 17
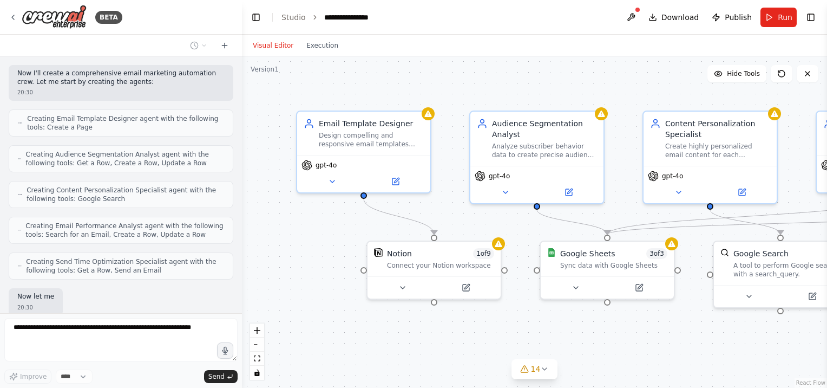
scroll to position [440, 0]
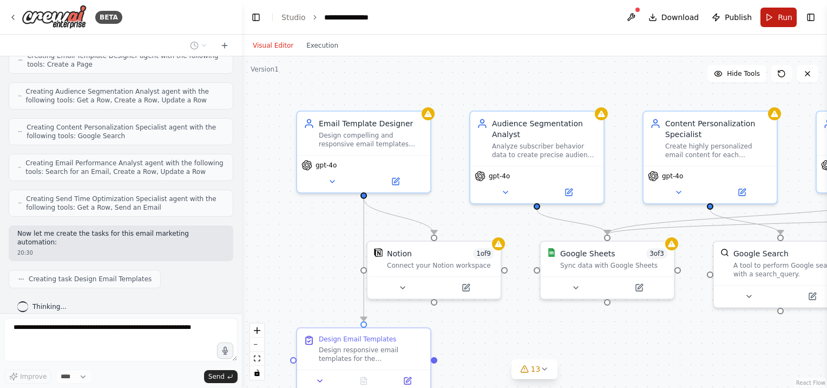
click at [786, 12] on span "Run" at bounding box center [785, 17] width 15 height 11
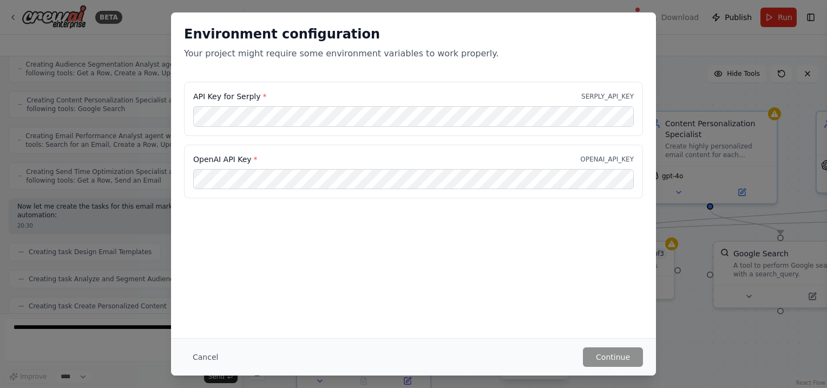
scroll to position [494, 0]
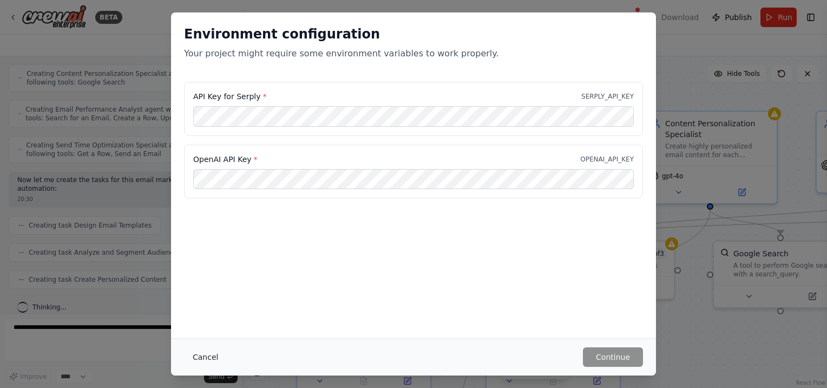
click at [209, 354] on button "Cancel" at bounding box center [205, 356] width 43 height 19
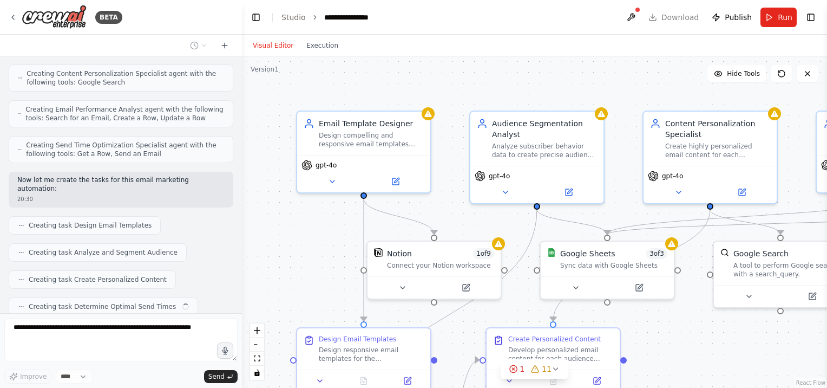
scroll to position [521, 0]
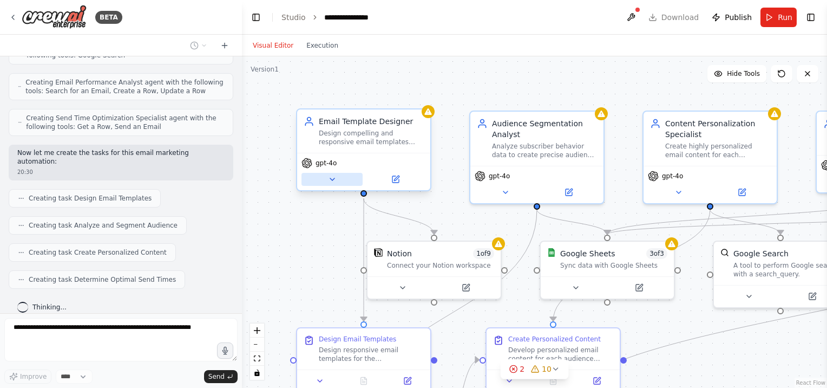
click at [331, 173] on button at bounding box center [332, 179] width 61 height 13
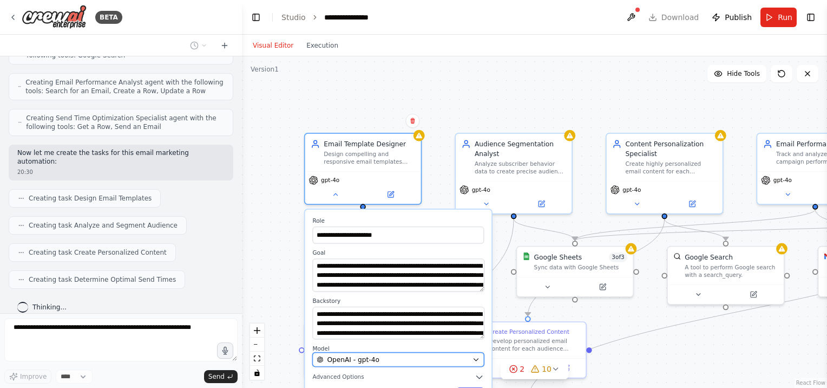
click at [456, 359] on div "OpenAI - gpt-4o" at bounding box center [393, 359] width 152 height 9
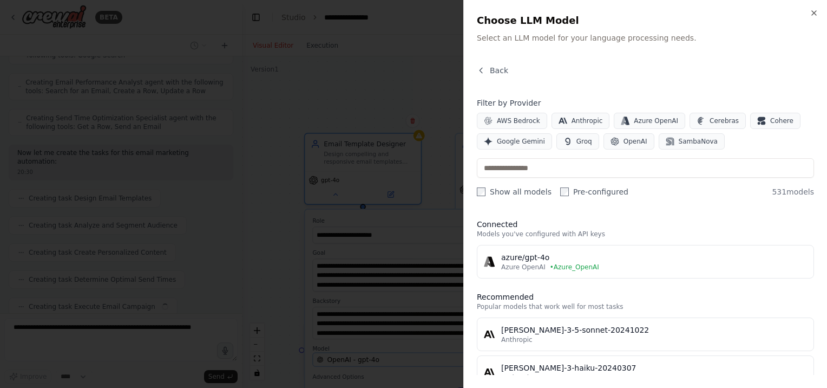
scroll to position [548, 0]
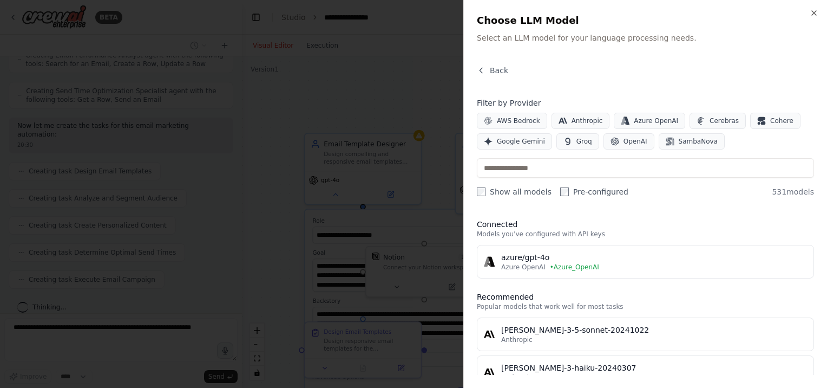
click at [579, 266] on span "• Azure_OpenAI" at bounding box center [574, 267] width 49 height 9
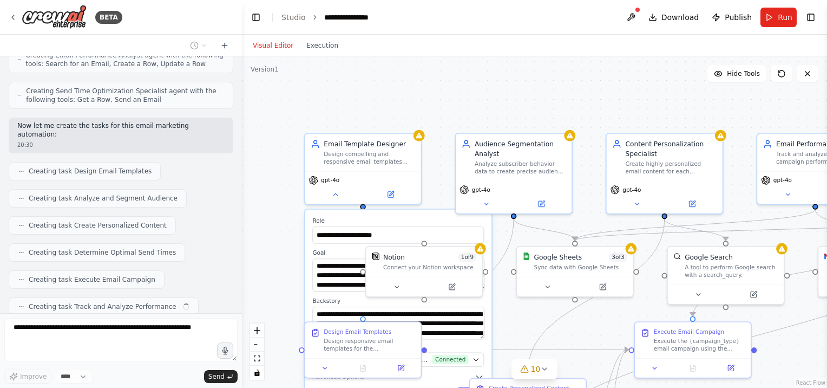
scroll to position [574, 0]
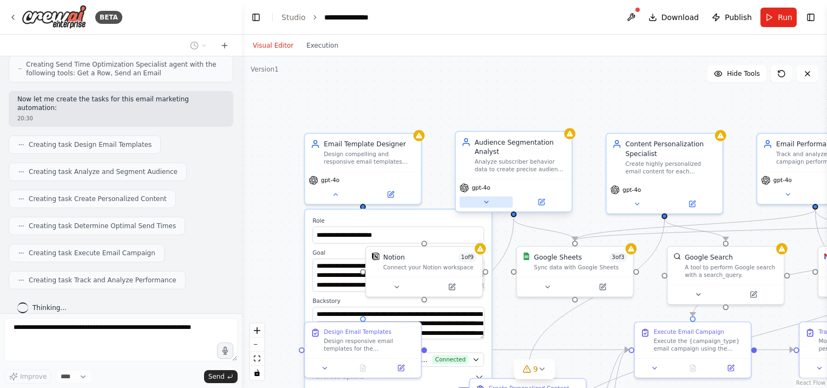
click at [483, 197] on button at bounding box center [486, 201] width 53 height 11
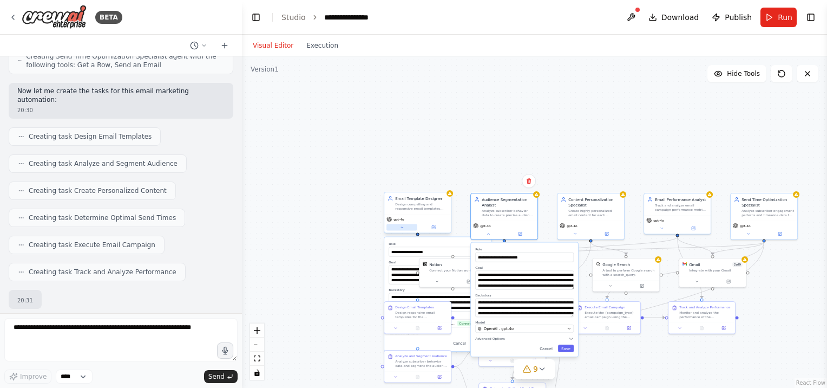
click at [415, 228] on button at bounding box center [402, 227] width 31 height 6
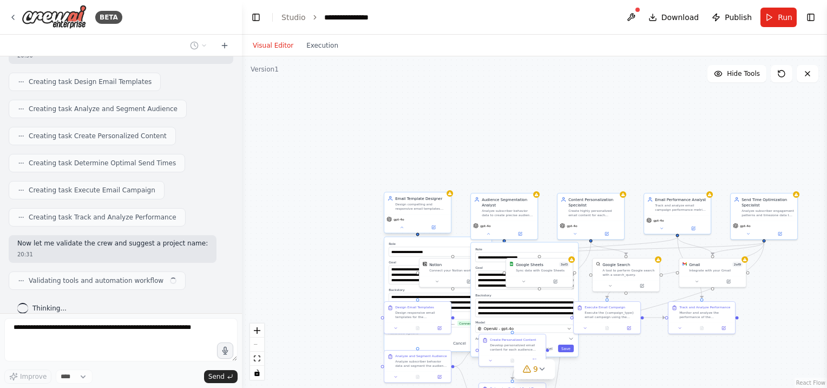
click at [411, 218] on div "gpt-4o" at bounding box center [418, 219] width 62 height 5
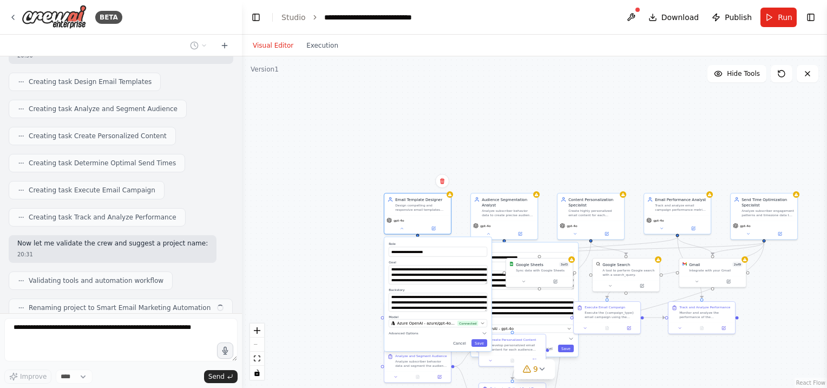
scroll to position [664, 0]
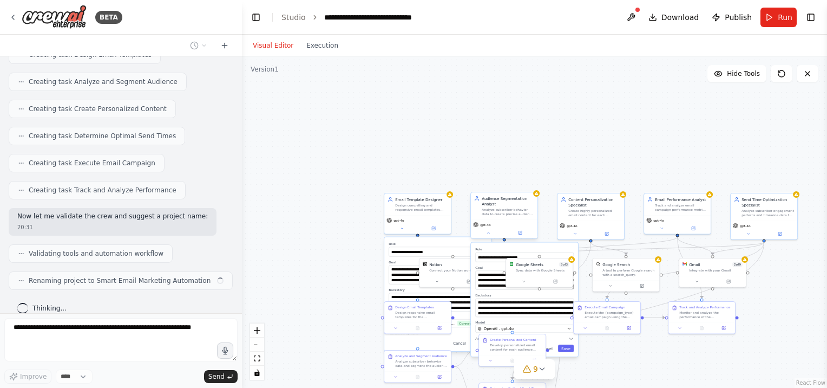
click at [486, 224] on span "gpt-4o" at bounding box center [485, 225] width 11 height 4
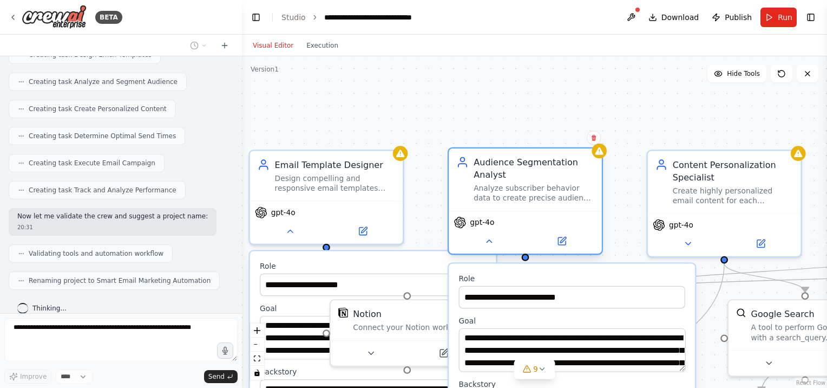
click at [485, 224] on span "gpt-4o" at bounding box center [482, 222] width 24 height 10
click at [489, 241] on icon at bounding box center [489, 241] width 5 height 3
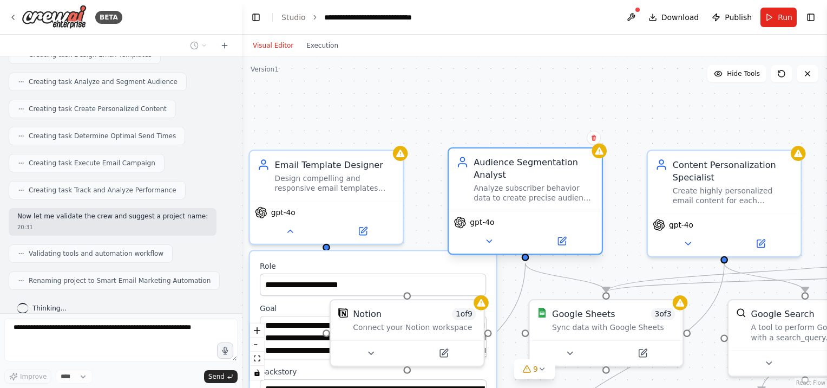
click at [482, 218] on span "gpt-4o" at bounding box center [482, 222] width 24 height 10
click at [468, 221] on div "gpt-4o" at bounding box center [474, 222] width 41 height 12
click at [454, 221] on icon at bounding box center [460, 222] width 12 height 12
click at [494, 239] on button at bounding box center [489, 240] width 70 height 15
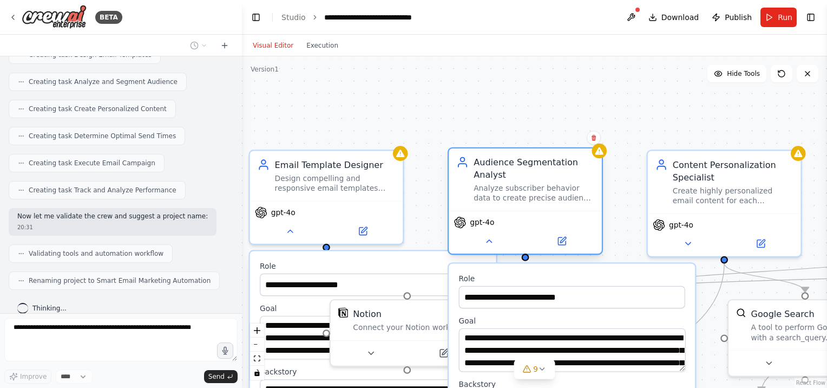
click at [502, 201] on div "Analyze subscriber behavior data to create precise audience segments for {campa…" at bounding box center [534, 193] width 121 height 20
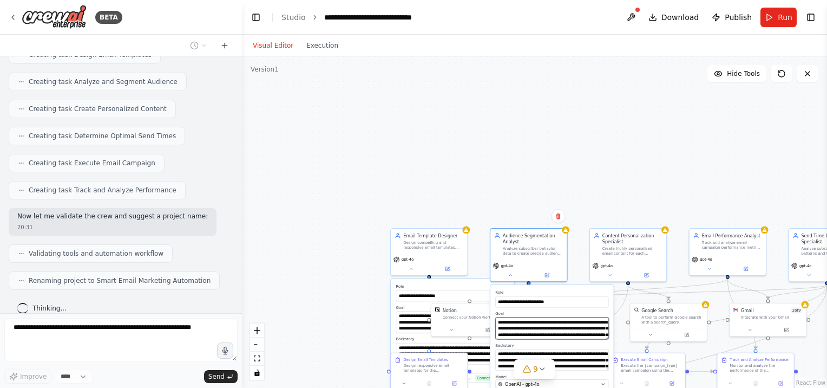
drag, startPoint x: 575, startPoint y: 330, endPoint x: 572, endPoint y: 239, distance: 90.5
click at [572, 239] on div "**********" at bounding box center [534, 221] width 585 height 331
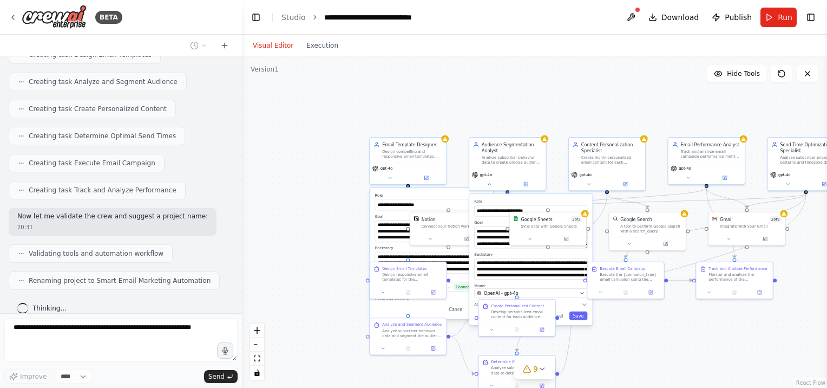
drag, startPoint x: 591, startPoint y: 189, endPoint x: 584, endPoint y: 63, distance: 126.3
click at [584, 63] on div "**********" at bounding box center [534, 221] width 585 height 331
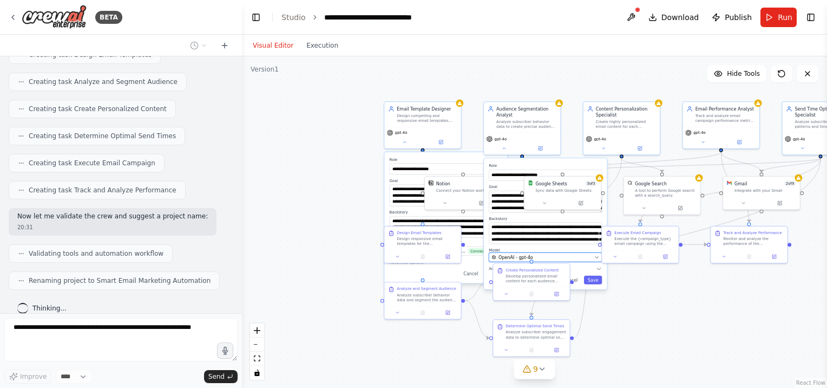
click at [580, 256] on div "OpenAI - gpt-4o" at bounding box center [542, 257] width 100 height 6
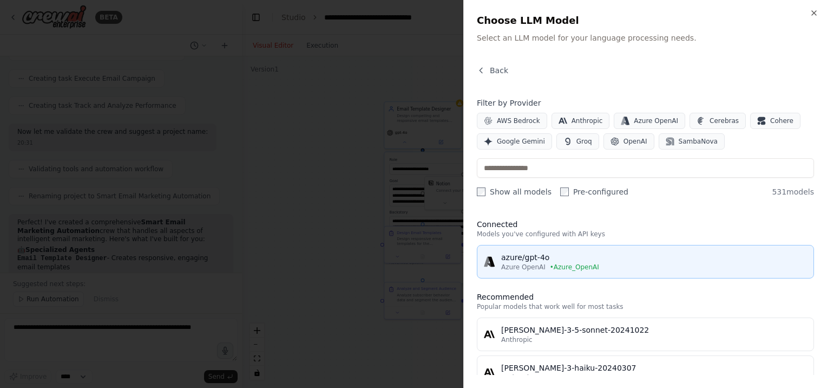
click at [581, 259] on div "azure/gpt-4o" at bounding box center [654, 257] width 306 height 11
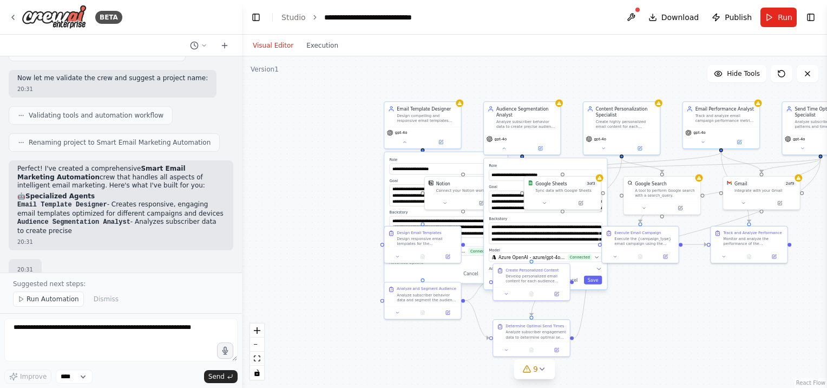
click at [520, 80] on div "**********" at bounding box center [534, 221] width 585 height 331
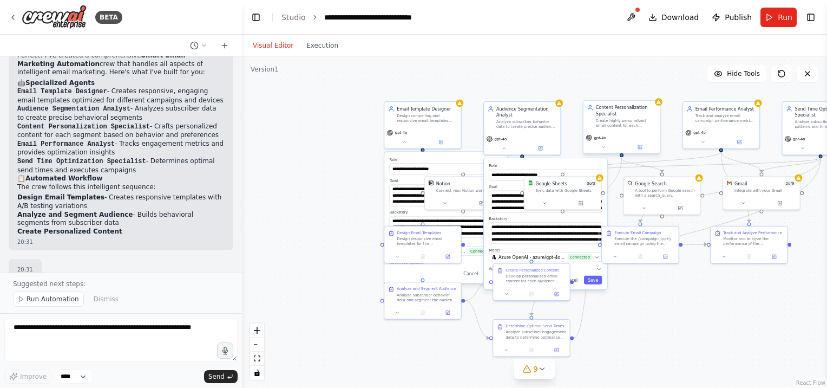
click at [610, 140] on div "gpt-4o" at bounding box center [621, 137] width 71 height 6
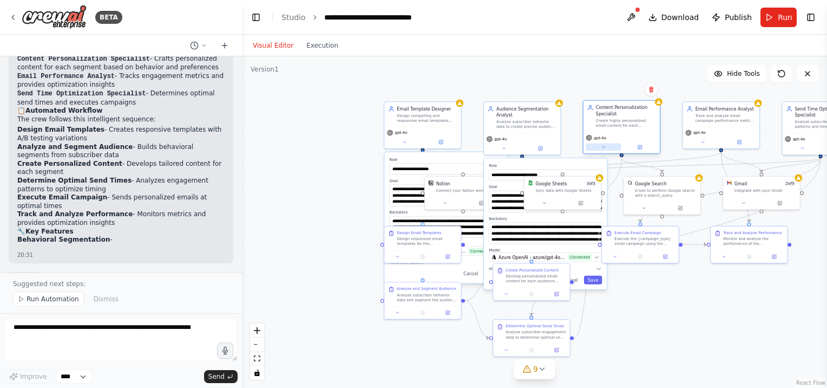
click at [607, 147] on button at bounding box center [603, 147] width 35 height 8
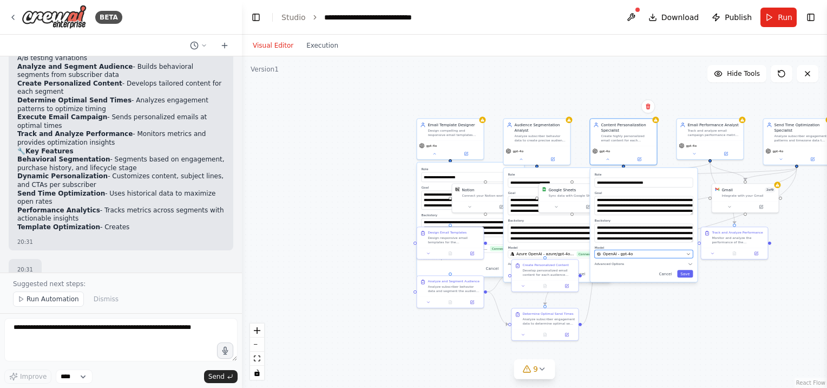
click at [635, 253] on div "OpenAI - gpt-4o" at bounding box center [640, 253] width 87 height 5
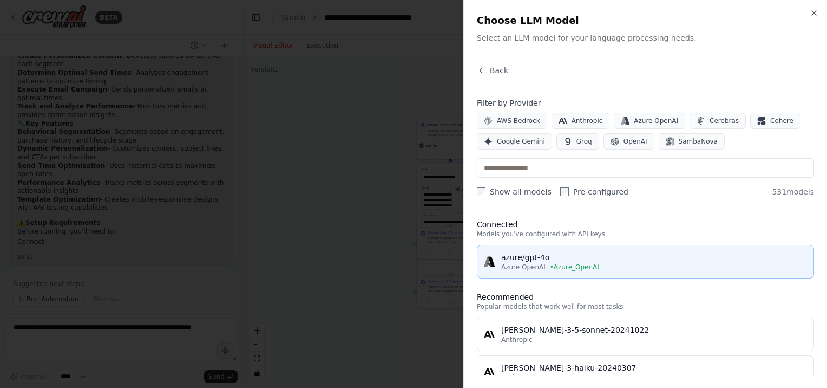
scroll to position [1106, 0]
click at [578, 257] on div "azure/gpt-4o" at bounding box center [654, 257] width 306 height 11
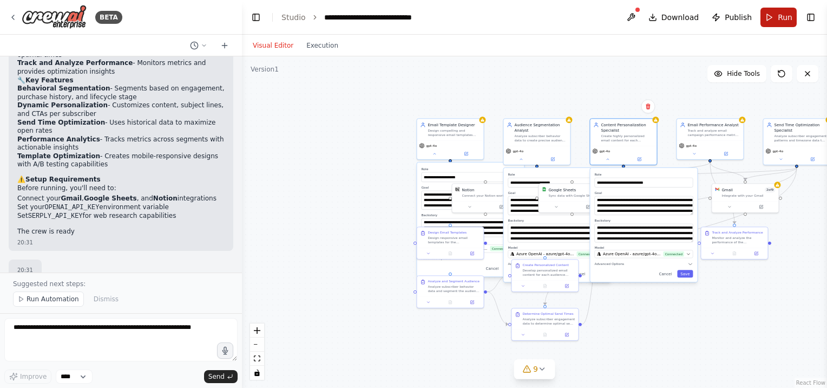
click at [779, 15] on span "Run" at bounding box center [785, 17] width 15 height 11
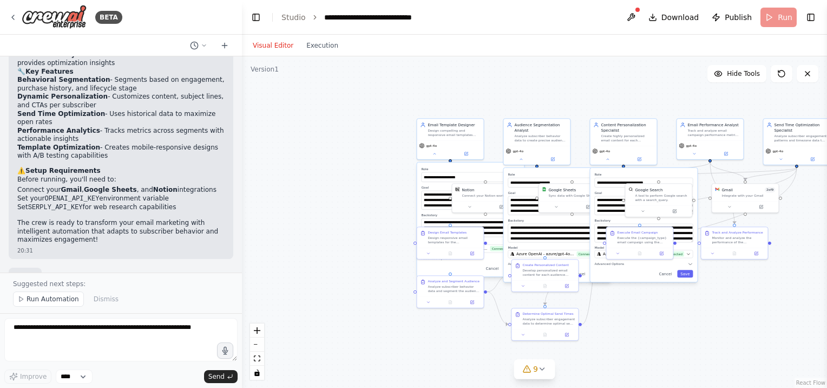
scroll to position [1151, 0]
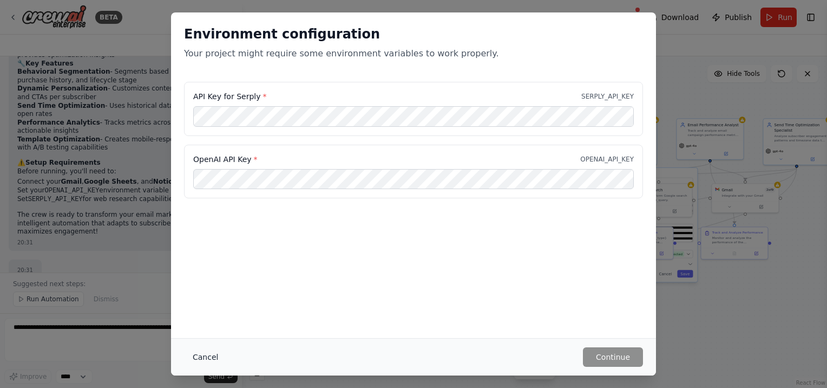
click at [206, 357] on button "Cancel" at bounding box center [205, 356] width 43 height 19
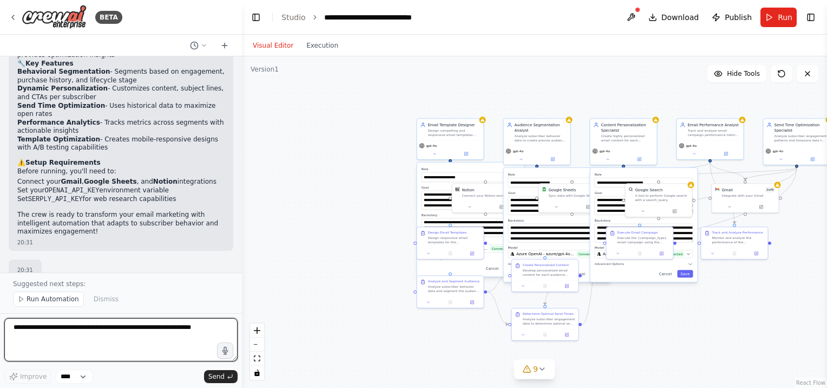
click at [58, 320] on textarea at bounding box center [120, 339] width 233 height 43
type textarea "*"
type textarea "**********"
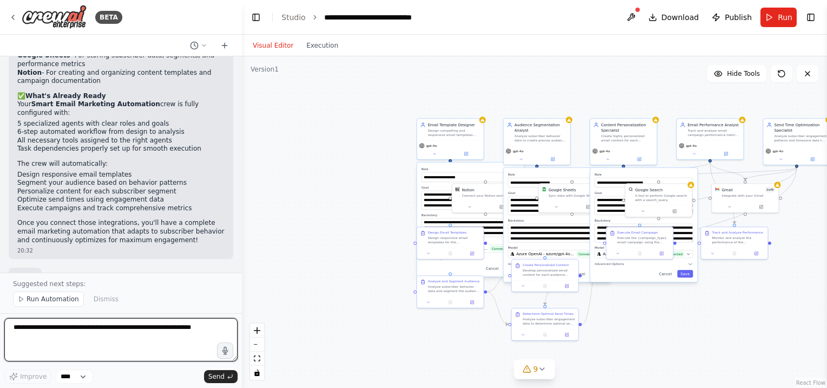
scroll to position [1499, 0]
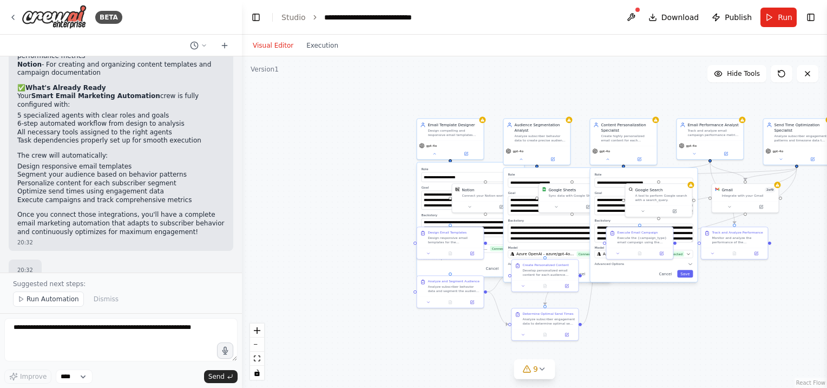
click at [131, 128] on li "All necessary tools assigned to the right agents" at bounding box center [120, 132] width 207 height 9
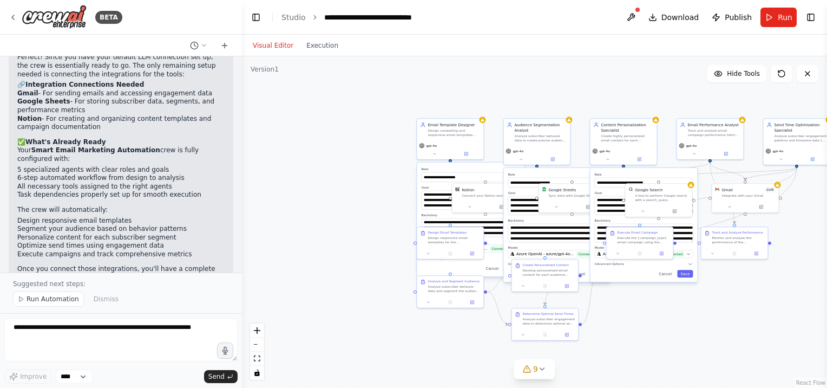
scroll to position [1336, 0]
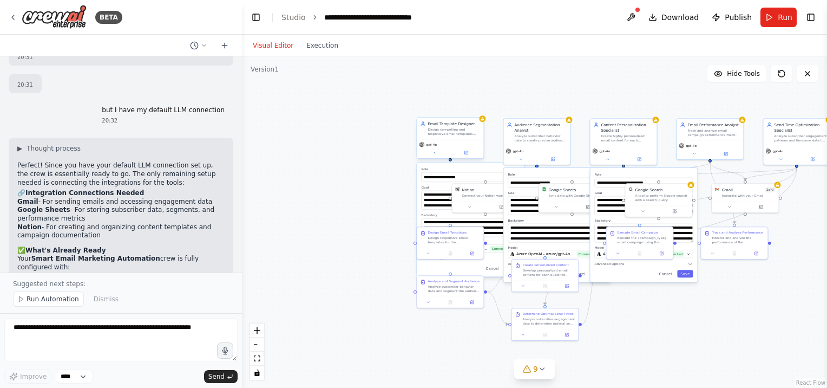
click at [473, 130] on div "Design compelling and responsive email templates that maximize engagement and c…" at bounding box center [454, 131] width 53 height 9
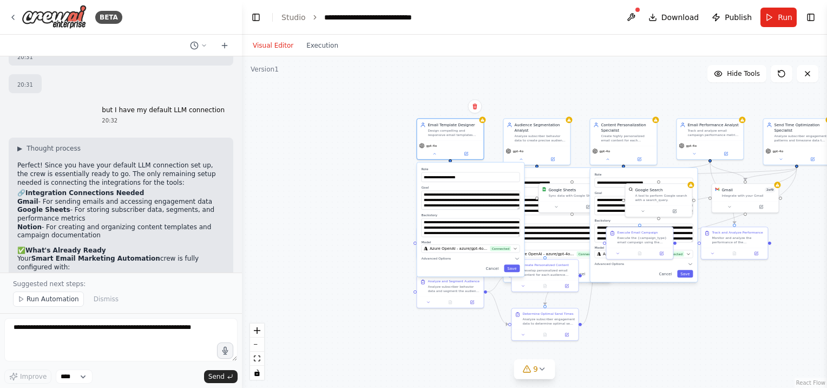
click at [450, 262] on div "**********" at bounding box center [470, 219] width 107 height 114
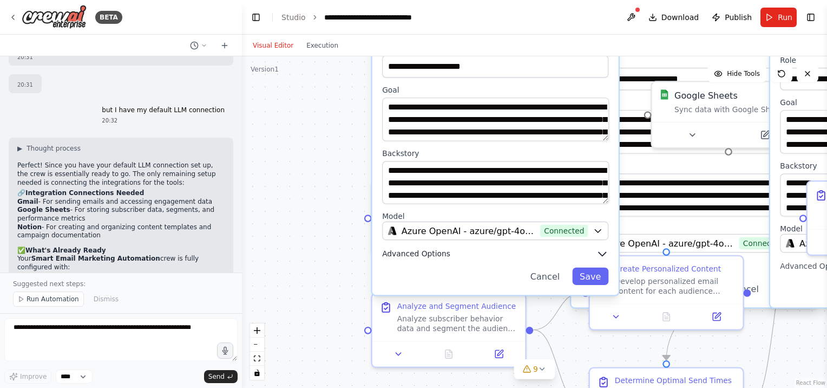
click at [602, 252] on icon "button" at bounding box center [602, 254] width 7 height 4
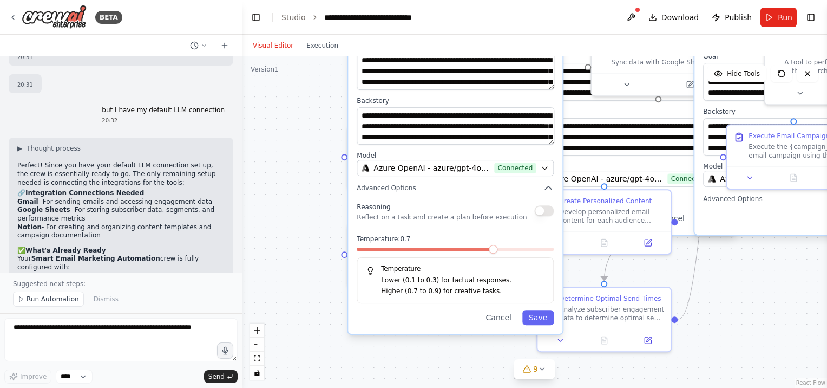
drag, startPoint x: 329, startPoint y: 162, endPoint x: 289, endPoint y: 95, distance: 77.7
click at [289, 95] on div "**********" at bounding box center [534, 221] width 585 height 331
click at [299, 151] on div "**********" at bounding box center [534, 221] width 585 height 331
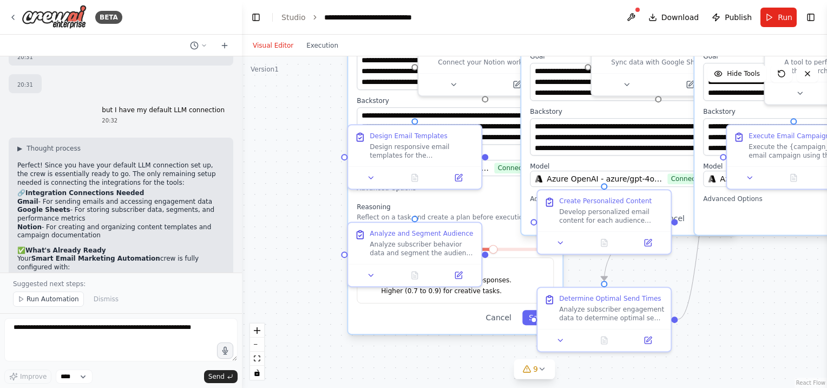
click at [305, 127] on div "**********" at bounding box center [534, 221] width 585 height 331
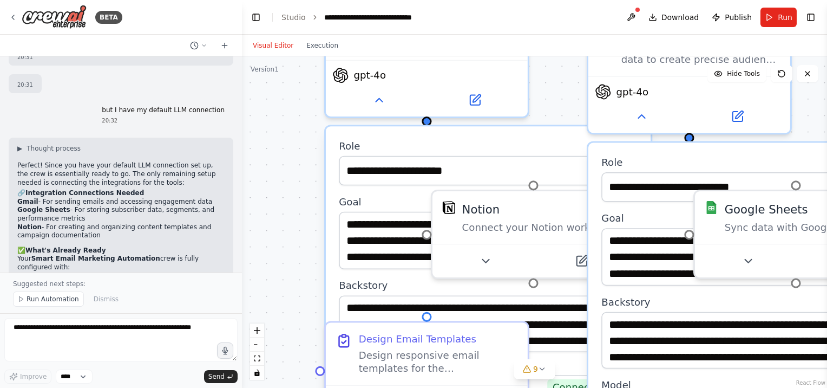
drag, startPoint x: 330, startPoint y: 147, endPoint x: 290, endPoint y: 355, distance: 211.7
click at [290, 356] on div "**********" at bounding box center [534, 221] width 585 height 331
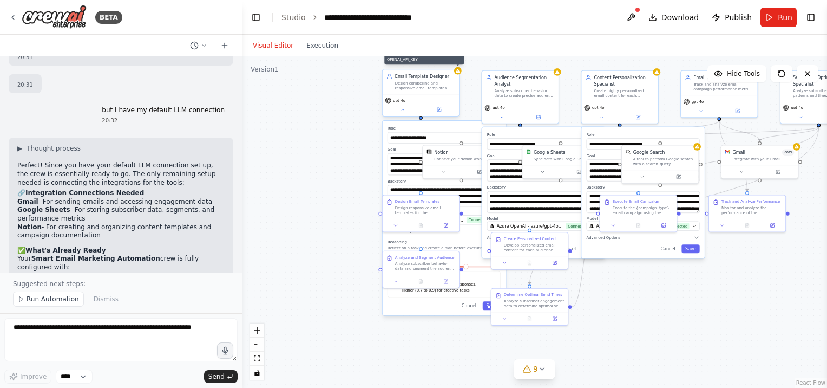
click at [459, 74] on div at bounding box center [458, 71] width 8 height 8
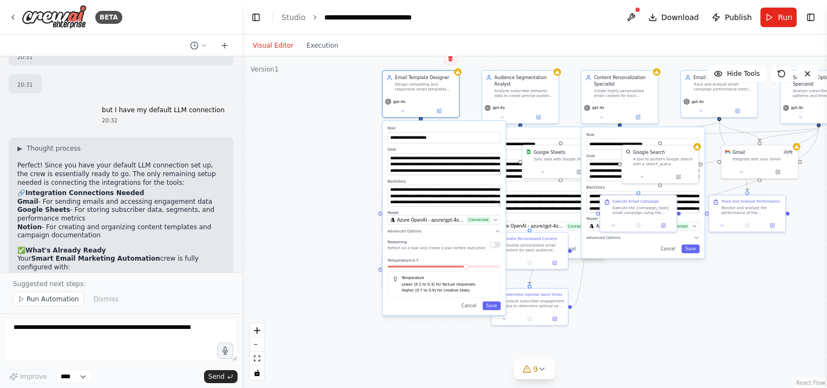
click at [448, 60] on icon at bounding box center [450, 58] width 6 height 6
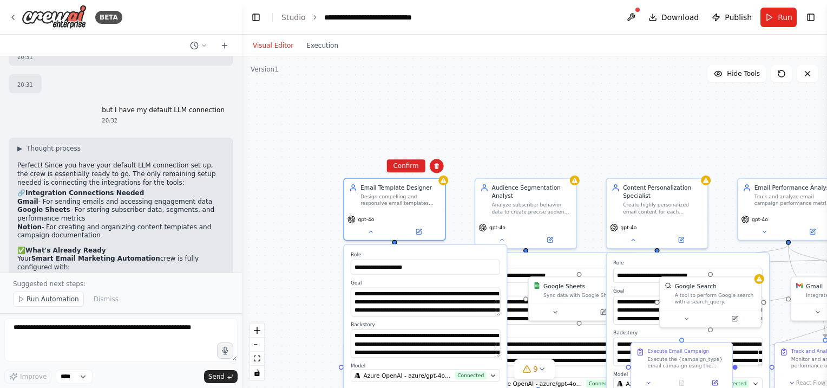
drag, startPoint x: 475, startPoint y: 94, endPoint x: 466, endPoint y: 202, distance: 108.7
click at [466, 202] on div "**********" at bounding box center [534, 221] width 585 height 331
click at [419, 172] on button "Confirm" at bounding box center [406, 165] width 38 height 13
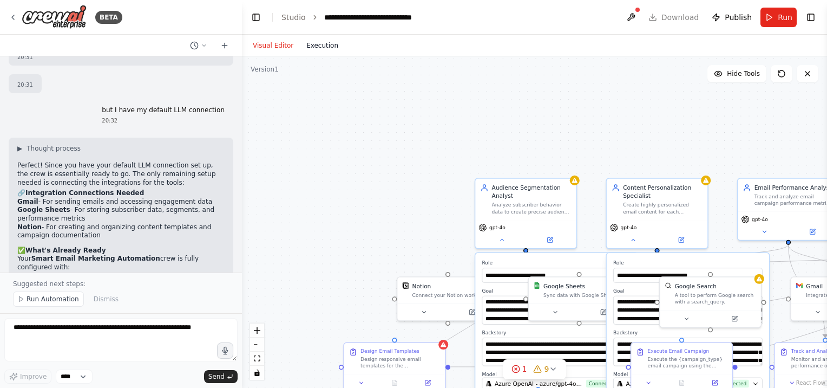
click at [315, 43] on button "Execution" at bounding box center [322, 45] width 45 height 13
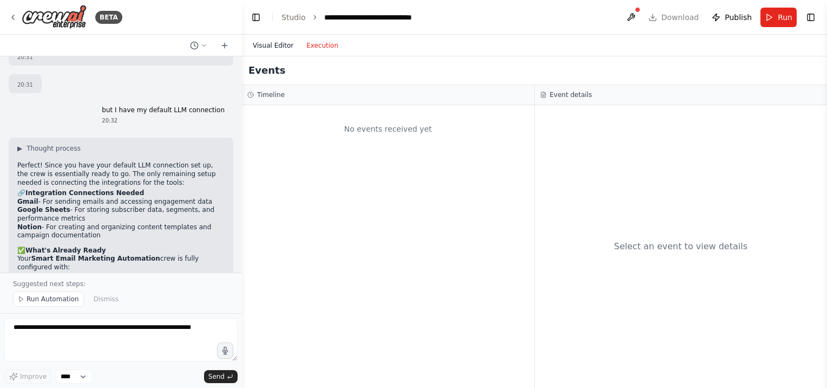
click at [278, 47] on button "Visual Editor" at bounding box center [273, 45] width 54 height 13
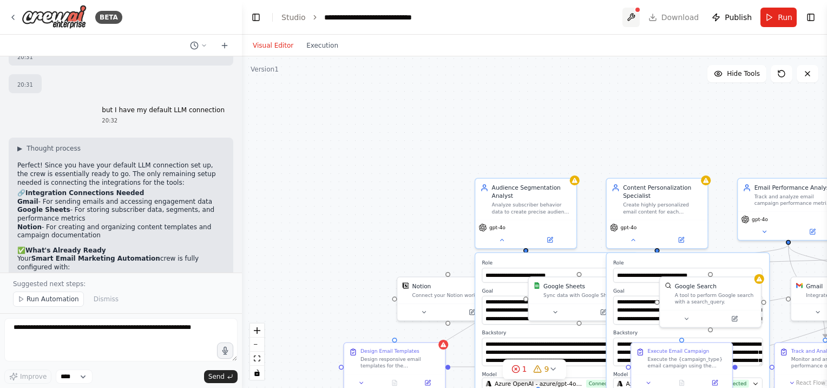
click at [635, 19] on button at bounding box center [631, 17] width 17 height 19
type input "**********"
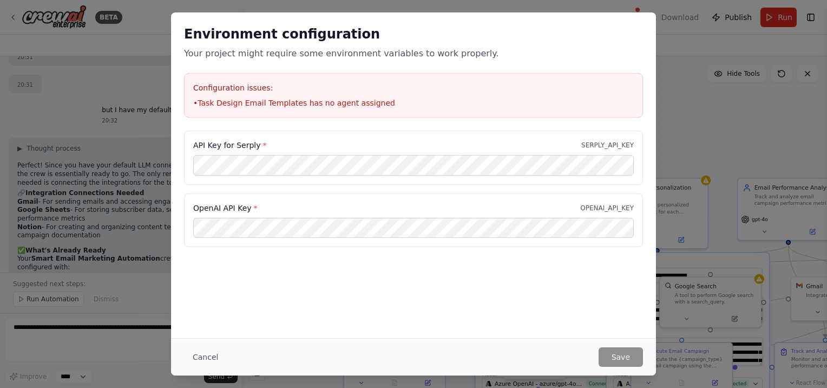
click at [466, 244] on div "OpenAI API Key * OPENAI_API_KEY" at bounding box center [413, 220] width 459 height 54
click at [493, 277] on div "Environment configuration Your project might require some environment variables…" at bounding box center [413, 174] width 485 height 325
click at [509, 280] on div "Environment configuration Your project might require some environment variables…" at bounding box center [413, 174] width 485 height 325
click at [715, 139] on div "Environment configuration Your project might require some environment variables…" at bounding box center [413, 194] width 827 height 388
click at [206, 364] on button "Cancel" at bounding box center [205, 356] width 43 height 19
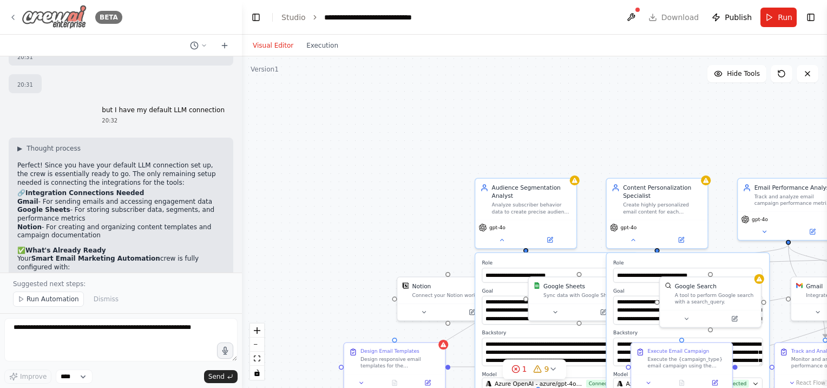
click at [21, 17] on div "BETA" at bounding box center [66, 17] width 114 height 24
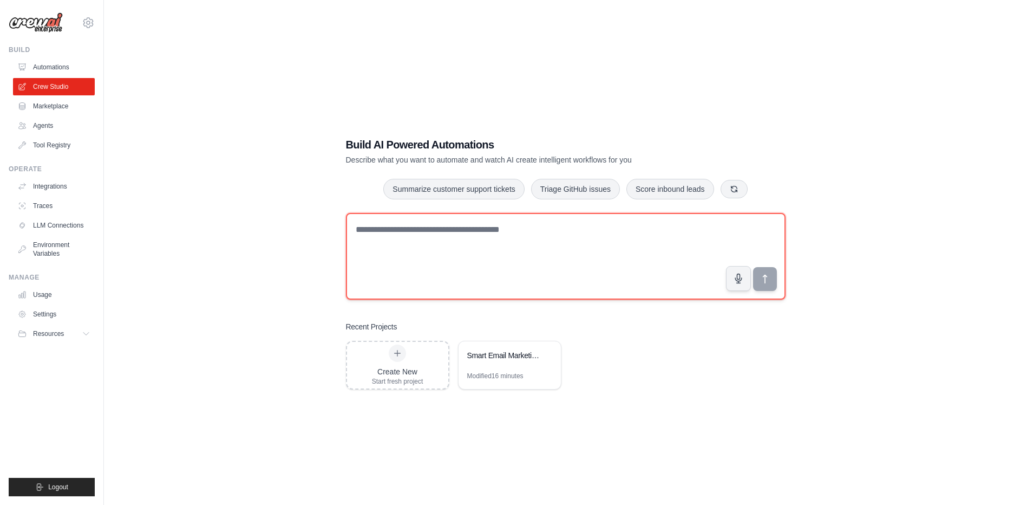
click at [571, 218] on textarea at bounding box center [566, 256] width 440 height 87
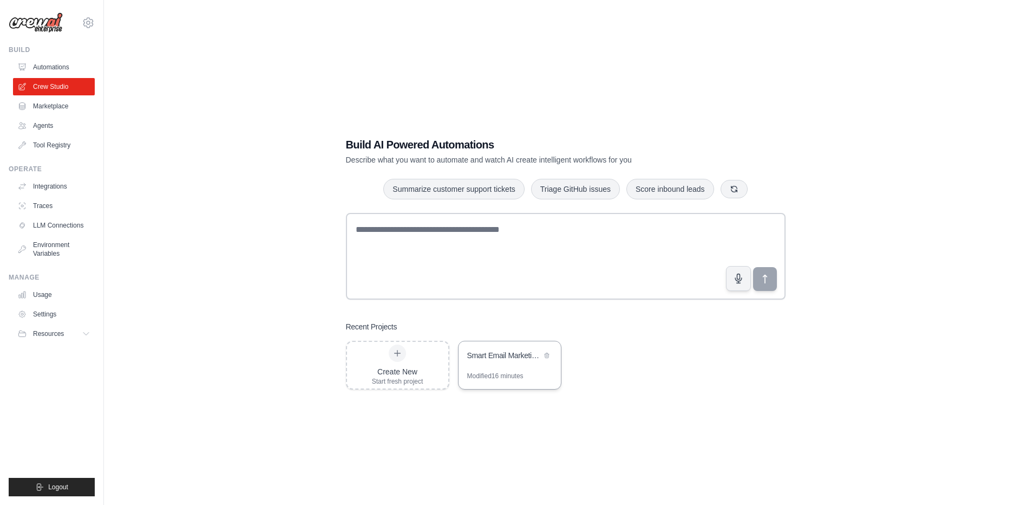
click at [499, 363] on div "Smart Email Marketing Automation" at bounding box center [510, 356] width 102 height 30
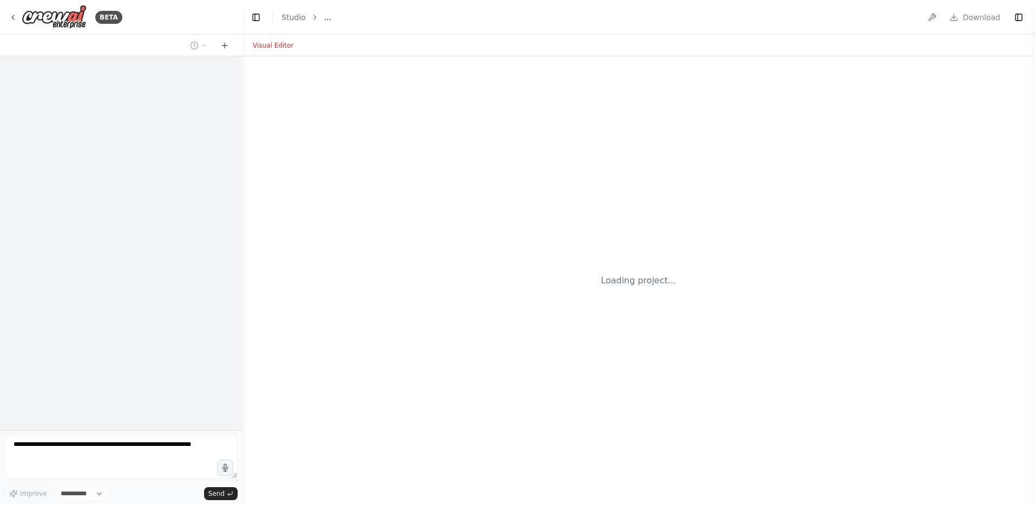
select select "****"
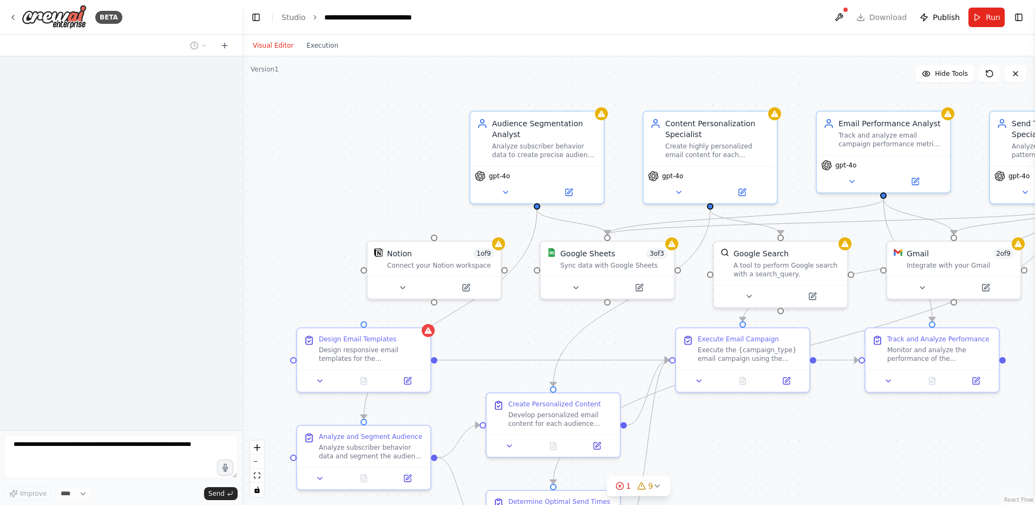
scroll to position [1292, 0]
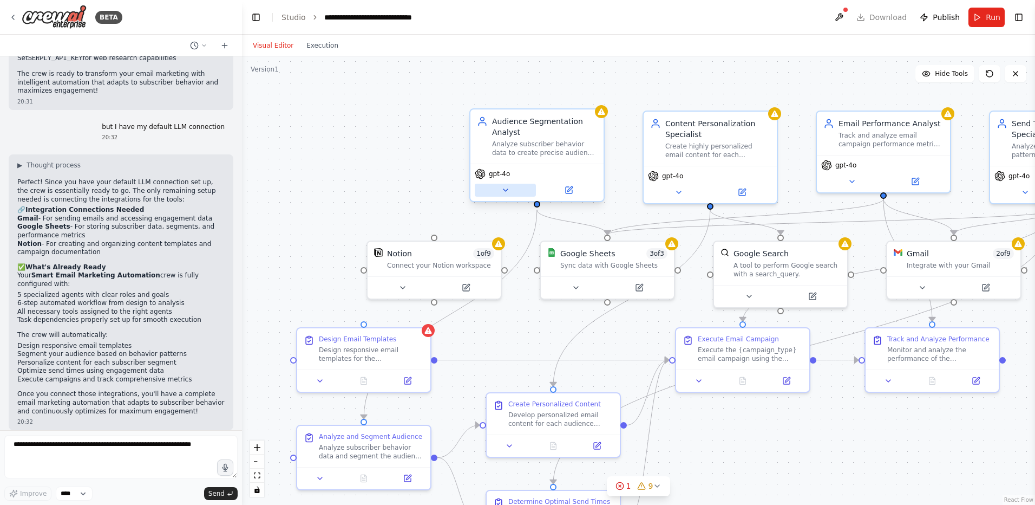
click at [502, 185] on button at bounding box center [505, 190] width 61 height 13
click at [506, 174] on span "gpt-4o" at bounding box center [499, 173] width 21 height 9
click at [511, 151] on div "Analyze subscriber behavior data to create precise audience segments for {campa…" at bounding box center [544, 148] width 105 height 17
click at [508, 194] on icon at bounding box center [505, 190] width 9 height 9
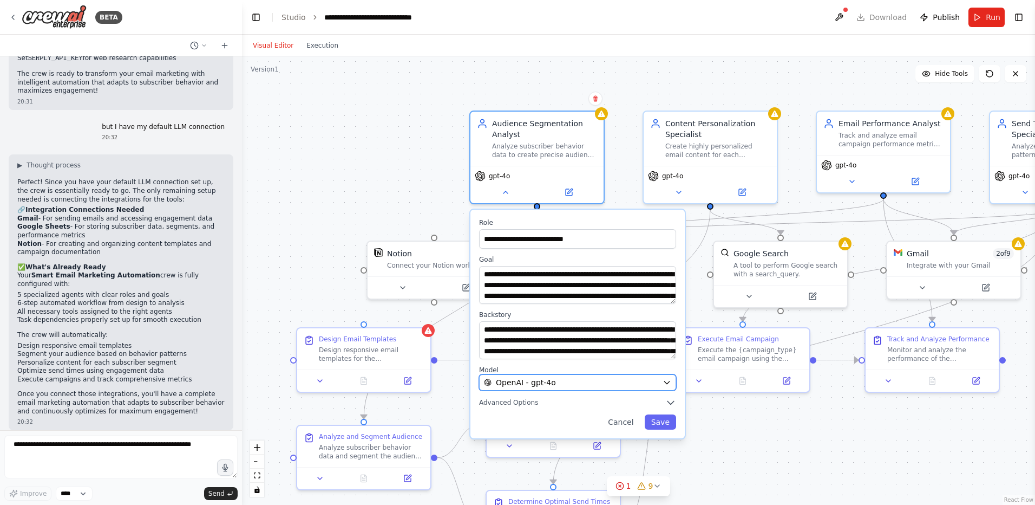
click at [569, 385] on div "OpenAI - gpt-4o" at bounding box center [571, 382] width 174 height 11
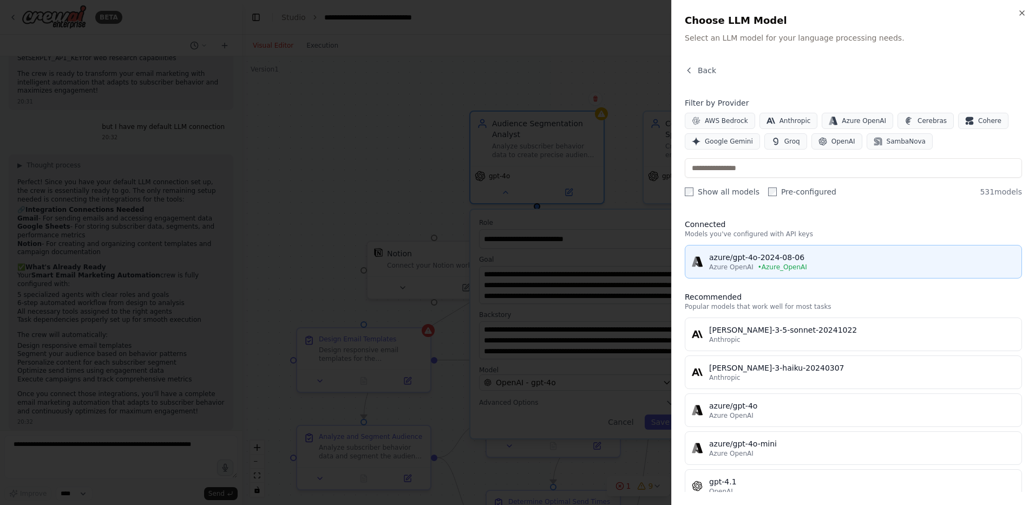
click at [800, 266] on div "Azure OpenAI • Azure_OpenAI" at bounding box center [862, 267] width 306 height 9
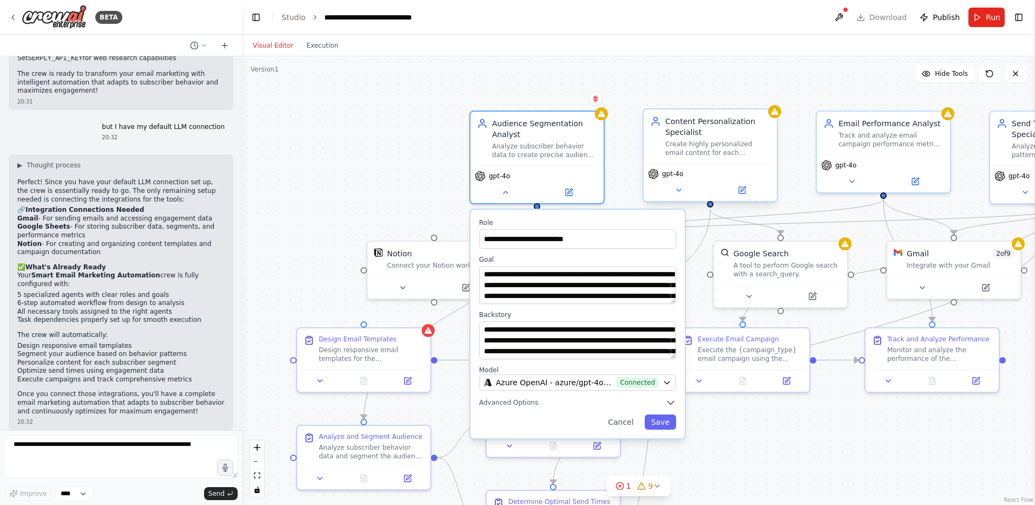
click at [682, 165] on div "gpt-4o" at bounding box center [710, 182] width 133 height 37
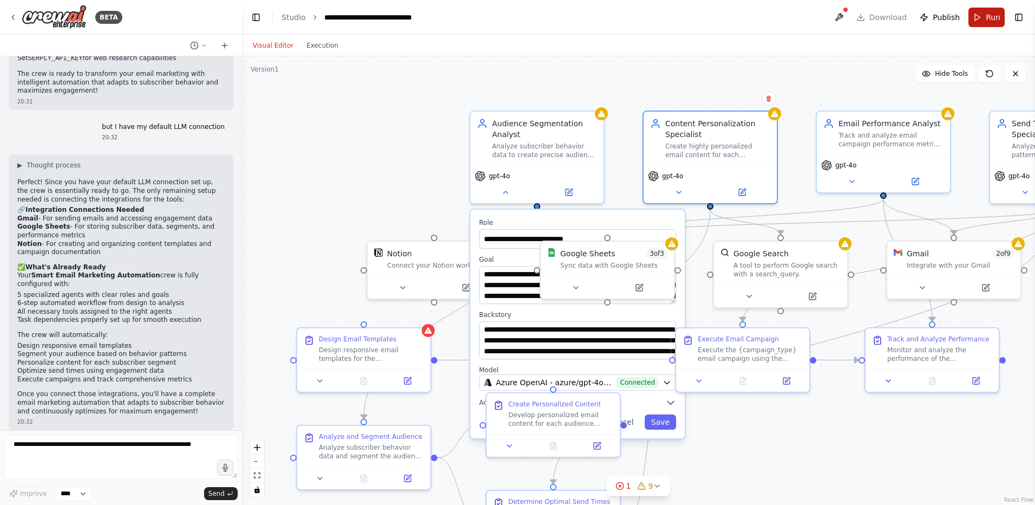
click at [988, 18] on span "Run" at bounding box center [993, 17] width 15 height 11
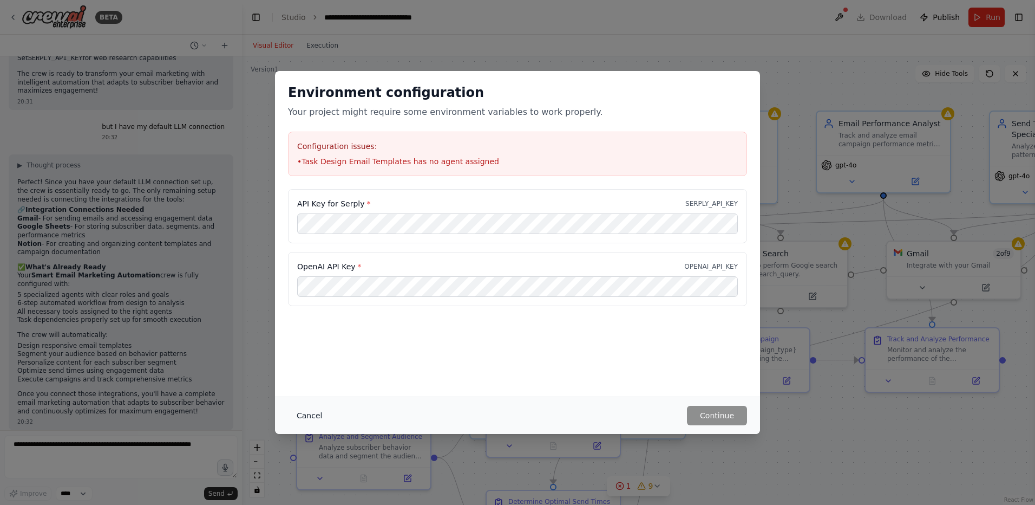
click at [307, 416] on button "Cancel" at bounding box center [309, 415] width 43 height 19
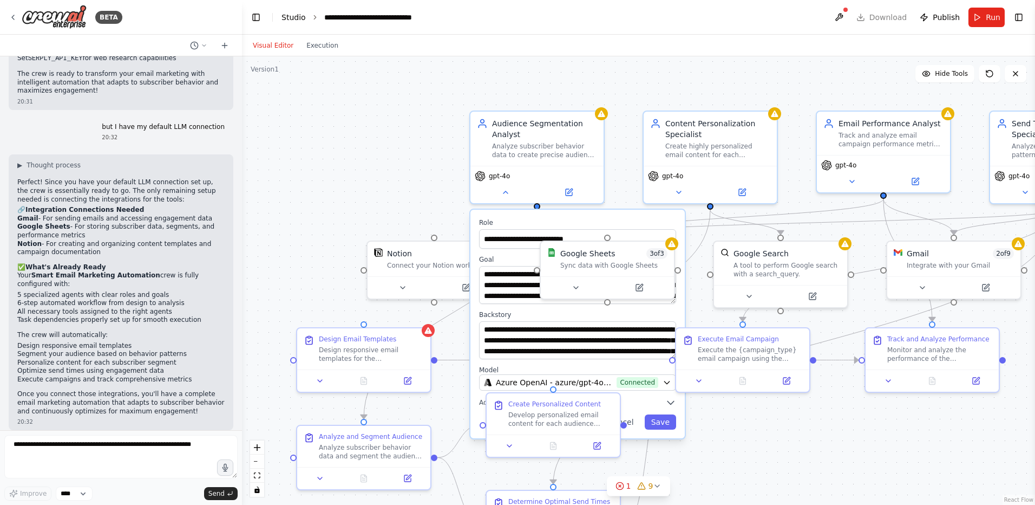
click at [288, 17] on link "Studio" at bounding box center [294, 17] width 24 height 9
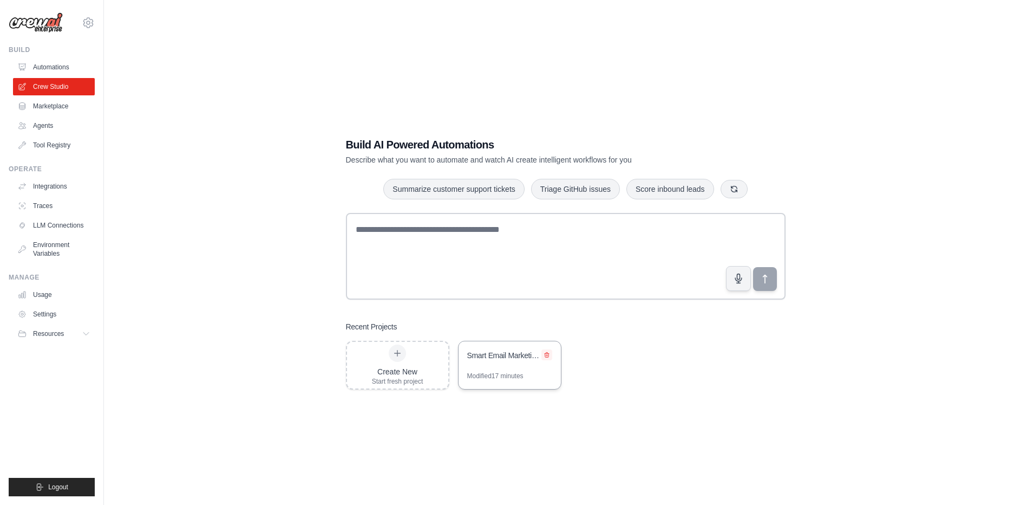
click at [550, 356] on icon at bounding box center [547, 354] width 6 height 6
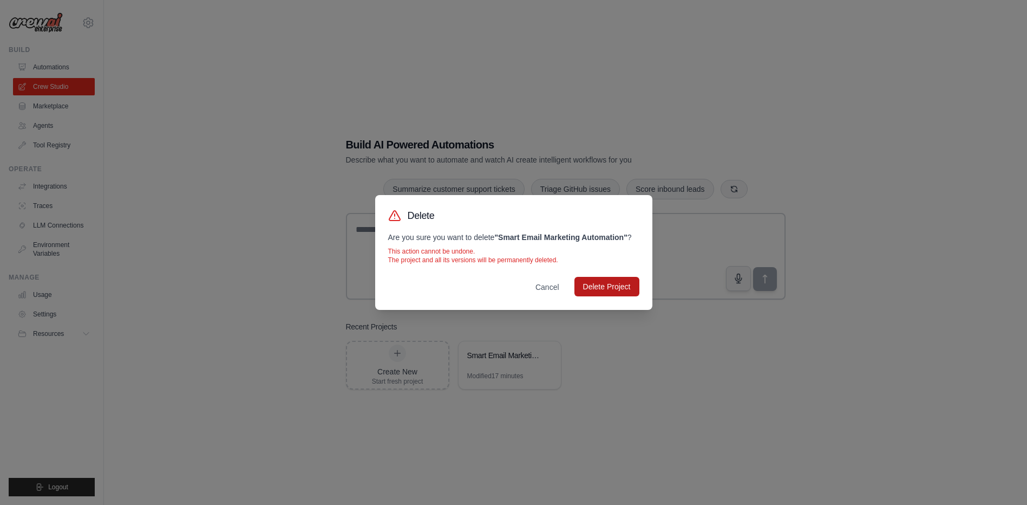
click at [604, 288] on button "Delete Project" at bounding box center [606, 286] width 65 height 19
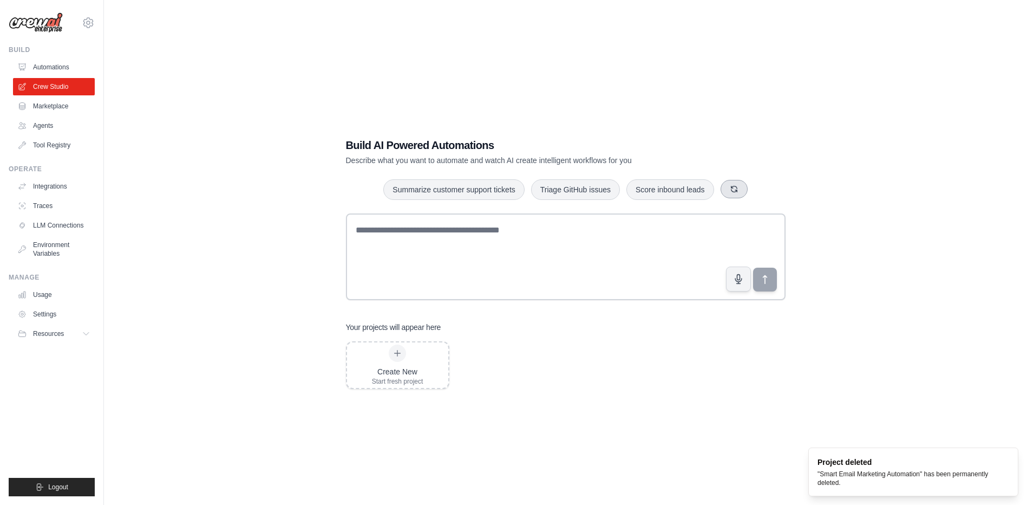
click at [736, 186] on icon "button" at bounding box center [734, 189] width 9 height 9
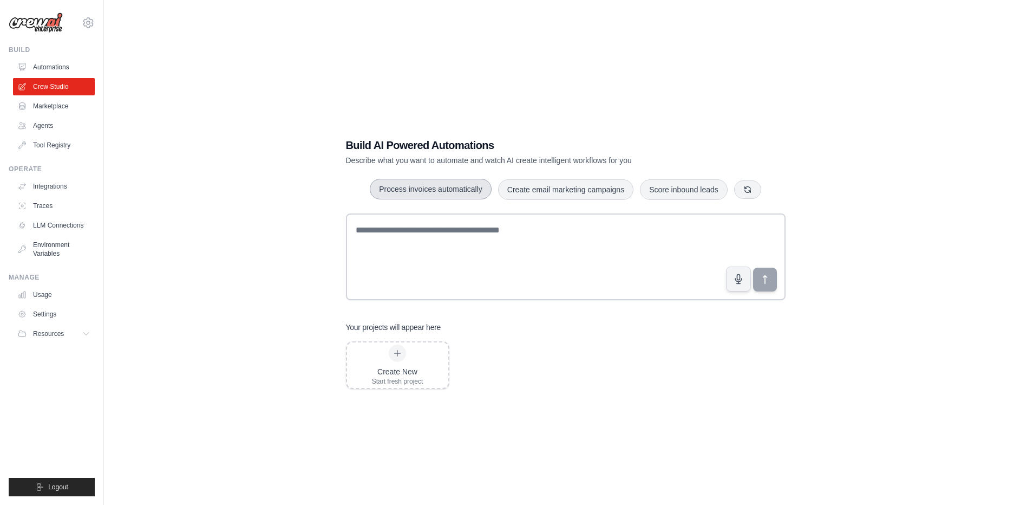
click at [410, 192] on button "Process invoices automatically" at bounding box center [431, 189] width 122 height 21
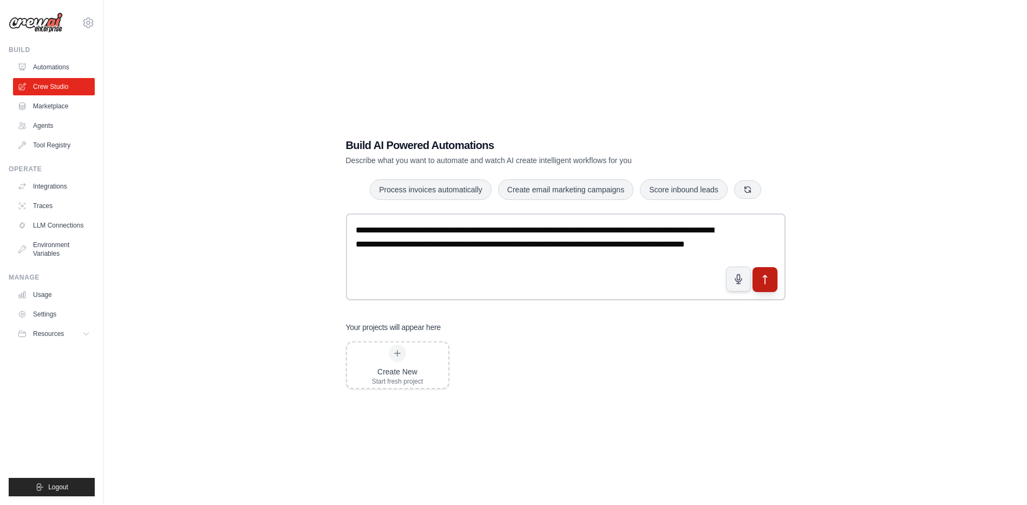
click at [756, 278] on button "submit" at bounding box center [764, 279] width 25 height 25
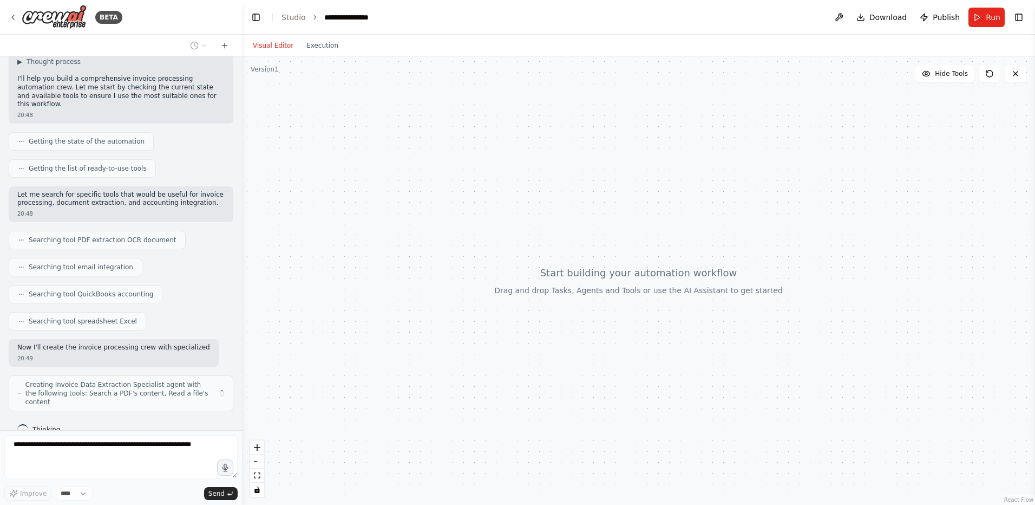
scroll to position [84, 0]
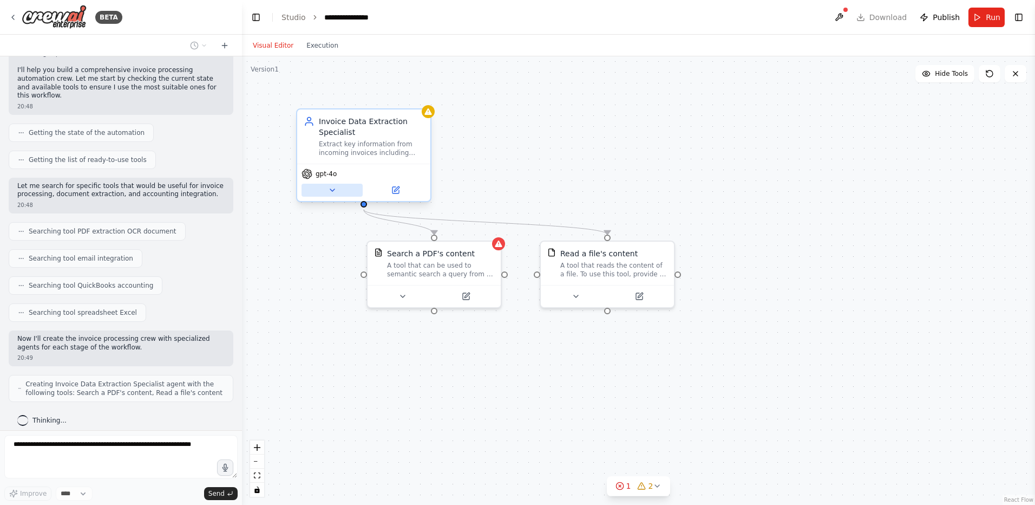
click at [339, 184] on button at bounding box center [332, 190] width 61 height 13
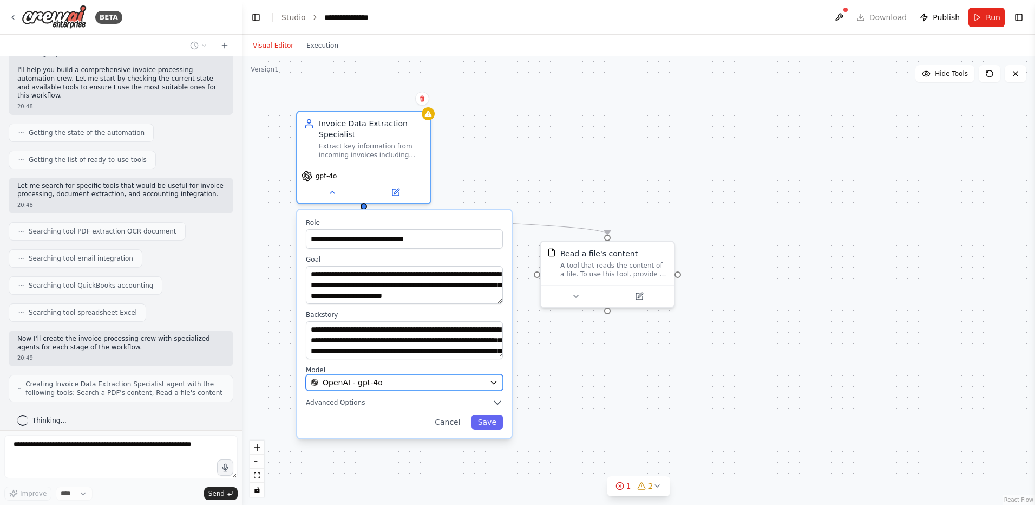
click at [420, 381] on div "OpenAI - gpt-4o" at bounding box center [398, 382] width 174 height 11
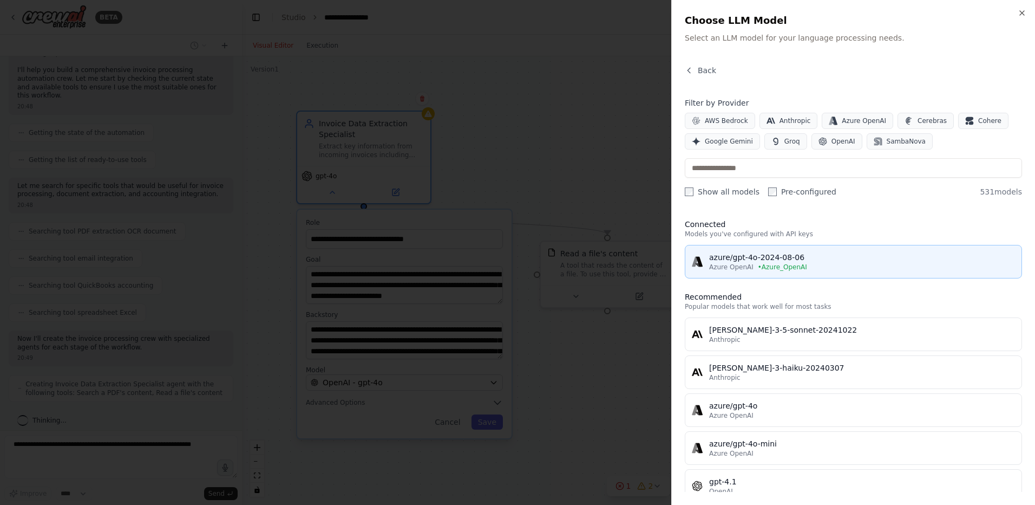
click at [750, 256] on div "azure/gpt-4o-2024-08-06" at bounding box center [862, 257] width 306 height 11
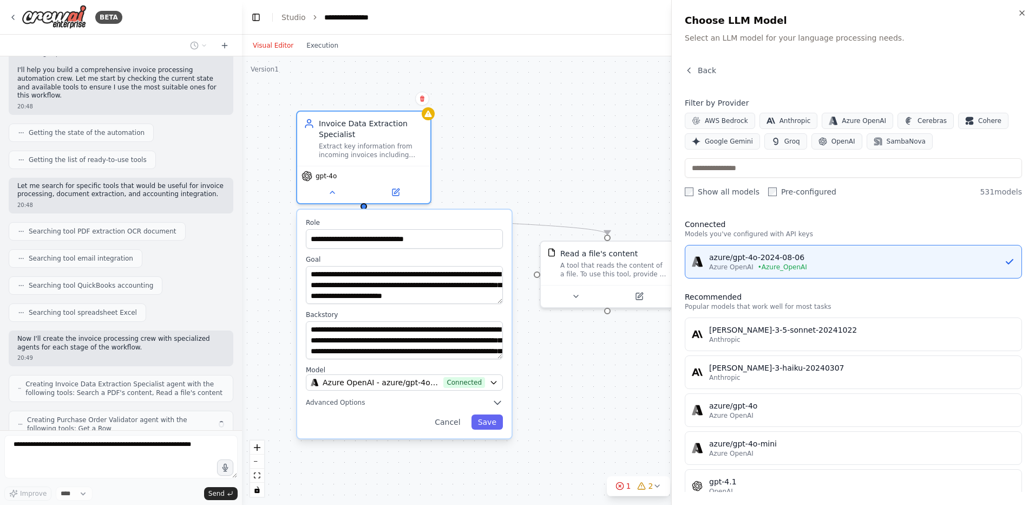
scroll to position [120, 0]
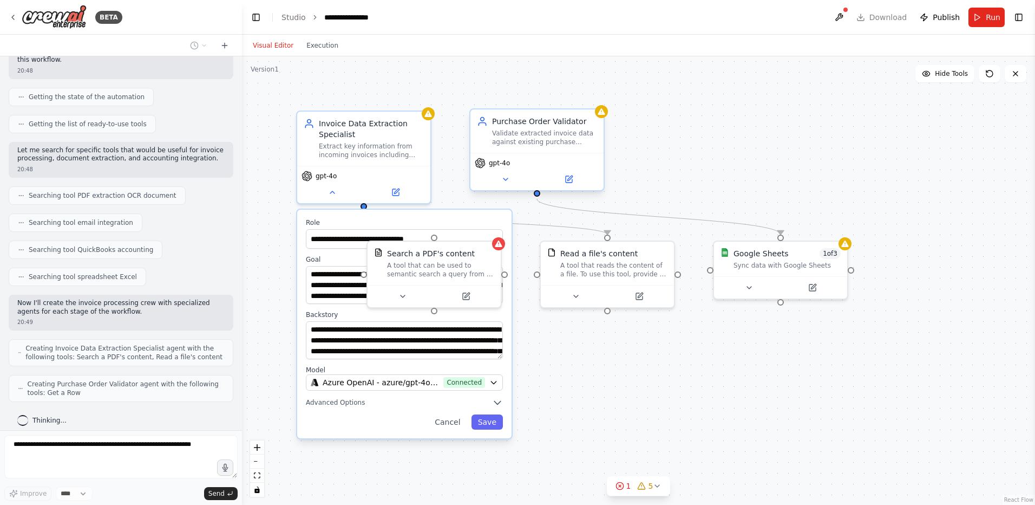
click at [537, 164] on div "gpt-4o" at bounding box center [537, 163] width 125 height 11
click at [563, 174] on button at bounding box center [568, 179] width 61 height 13
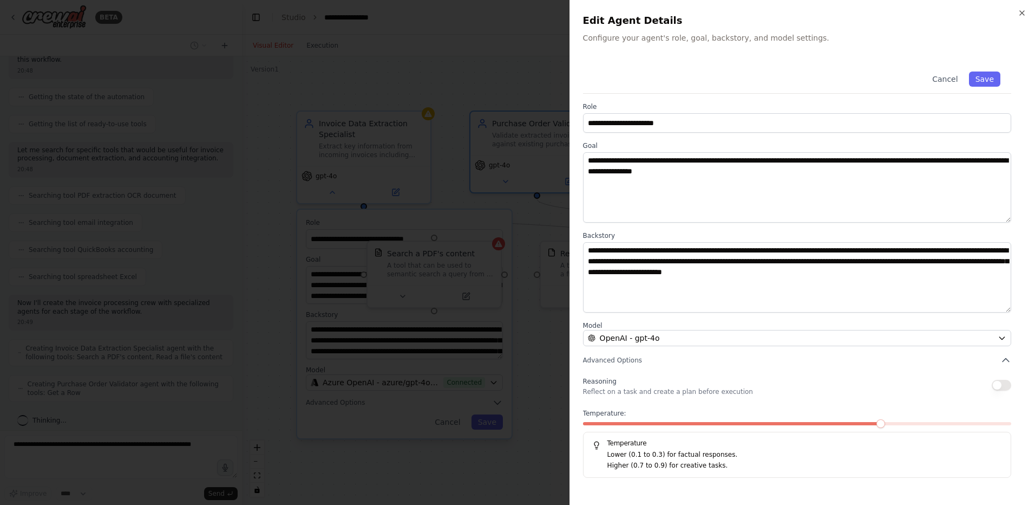
scroll to position [155, 0]
click at [942, 76] on button "Cancel" at bounding box center [945, 78] width 38 height 15
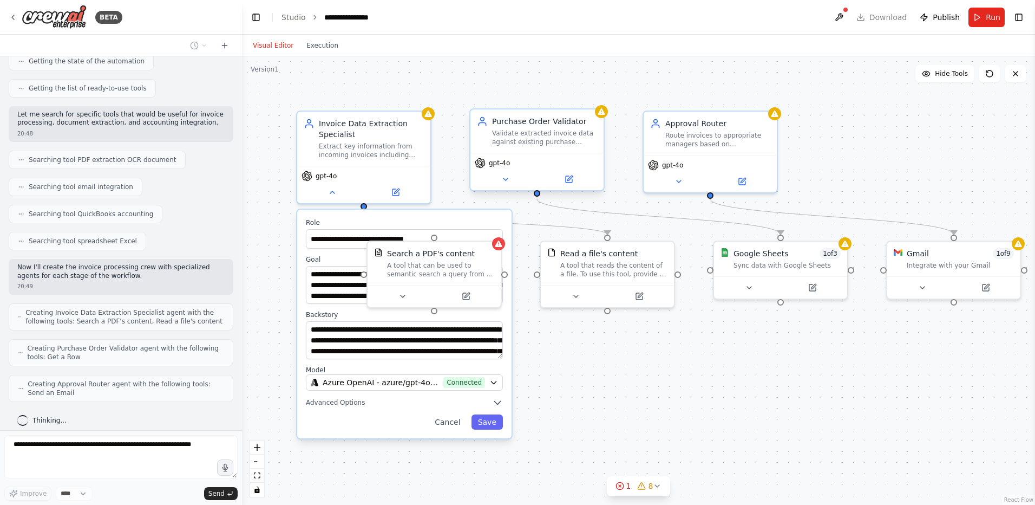
click at [533, 130] on div "Validate extracted invoice data against existing purchase orders in {po_system}…" at bounding box center [544, 137] width 105 height 17
click at [536, 128] on div "Purchase Order Validator Validate extracted invoice data against existing purch…" at bounding box center [544, 131] width 105 height 30
click at [496, 171] on div "gpt-4o" at bounding box center [536, 171] width 133 height 37
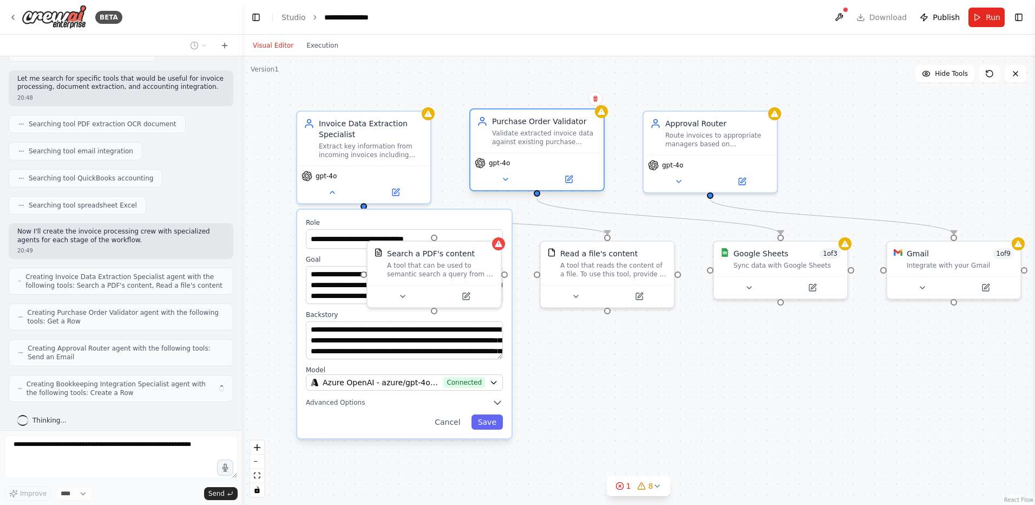
click at [493, 168] on div "gpt-4o" at bounding box center [492, 163] width 35 height 11
click at [488, 161] on div "gpt-4o" at bounding box center [492, 163] width 35 height 11
click at [500, 142] on div "Validate extracted invoice data against existing purchase orders in {po_system}…" at bounding box center [544, 137] width 105 height 17
click at [505, 135] on div "Validate extracted invoice data against existing purchase orders in {po_system}…" at bounding box center [544, 137] width 105 height 17
click at [487, 168] on div "gpt-4o" at bounding box center [492, 163] width 35 height 11
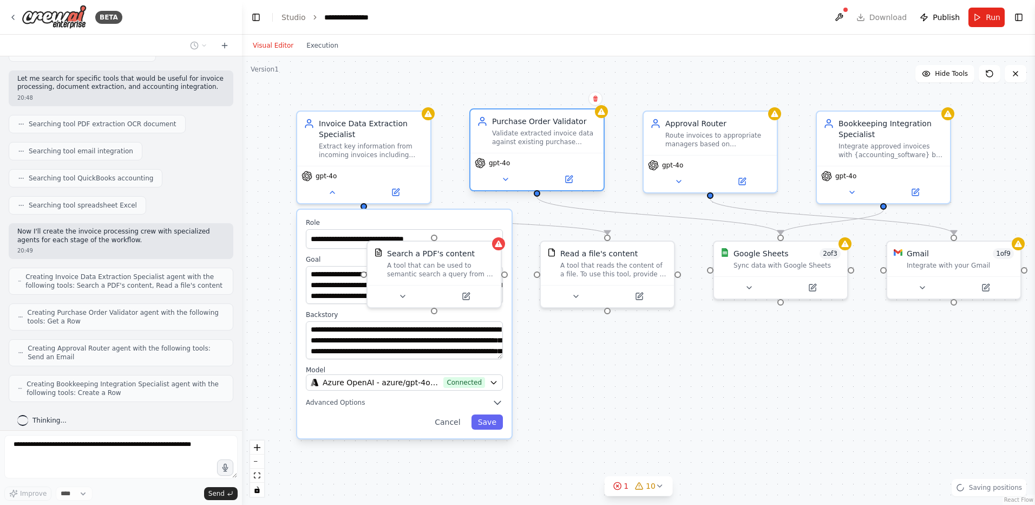
click at [485, 167] on icon at bounding box center [480, 163] width 11 height 11
click at [985, 12] on button "Run" at bounding box center [987, 17] width 36 height 19
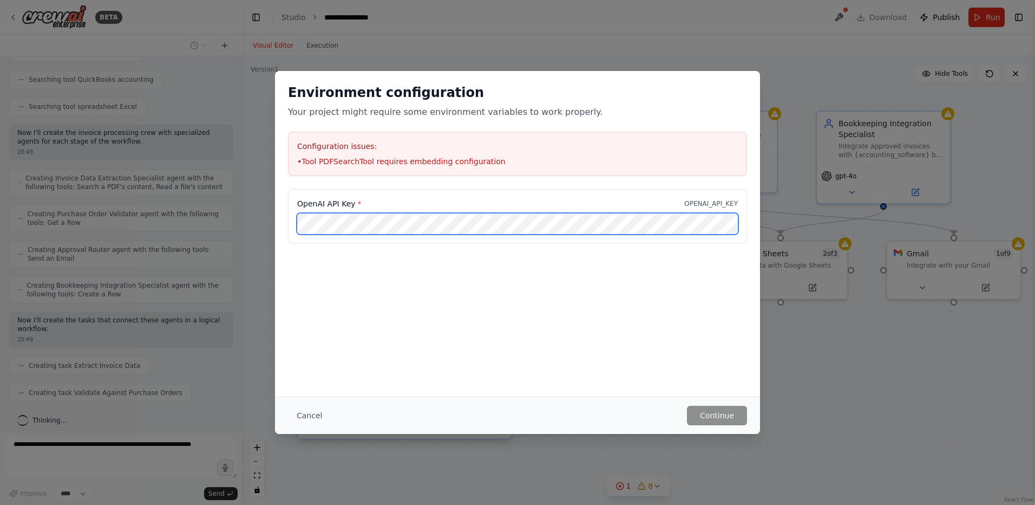
scroll to position [317, 0]
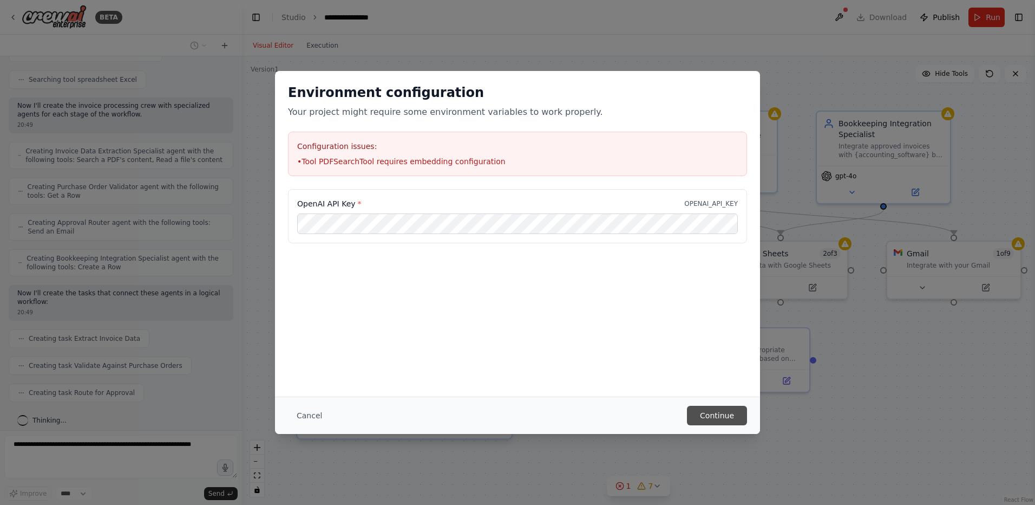
click at [721, 415] on button "Continue" at bounding box center [717, 415] width 60 height 19
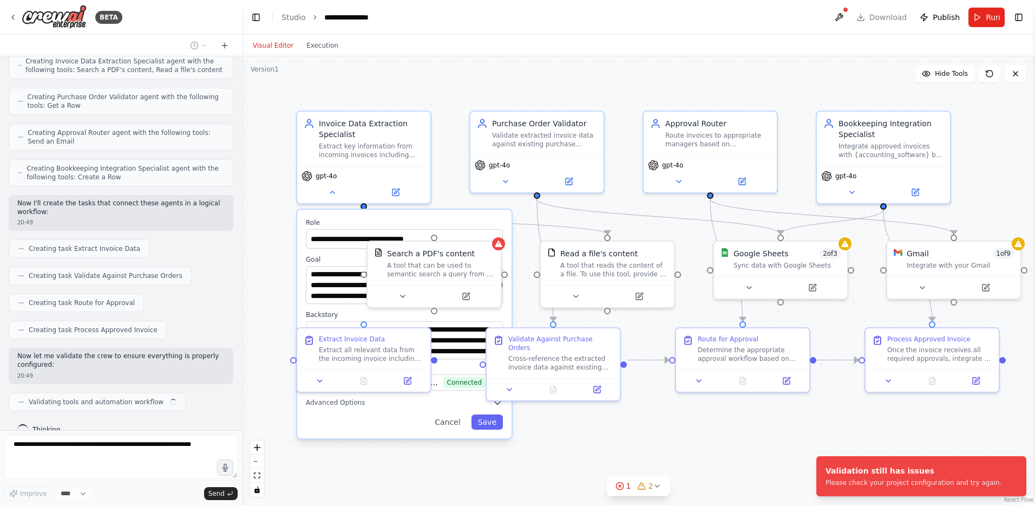
scroll to position [415, 0]
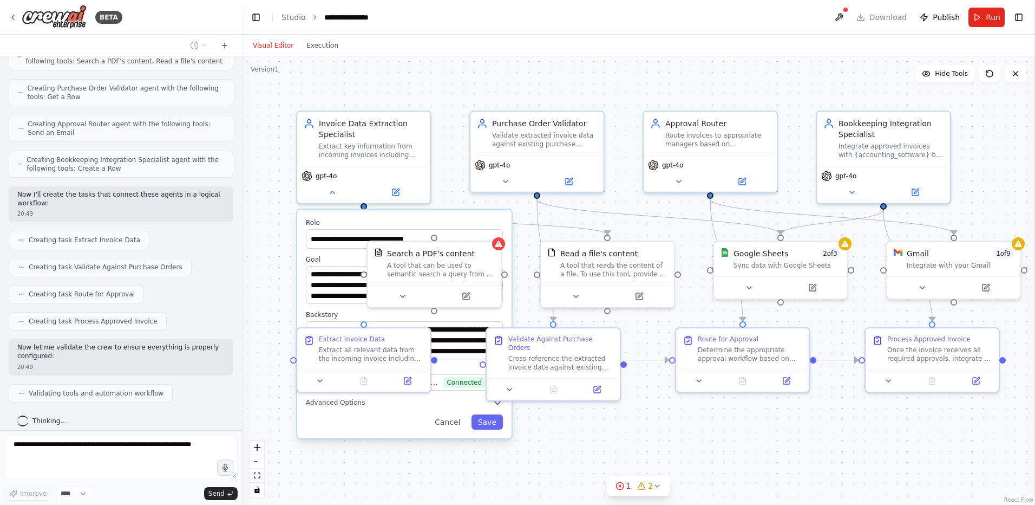
click at [327, 53] on div "Visual Editor Execution" at bounding box center [295, 46] width 99 height 22
click at [321, 48] on button "Execution" at bounding box center [322, 45] width 45 height 13
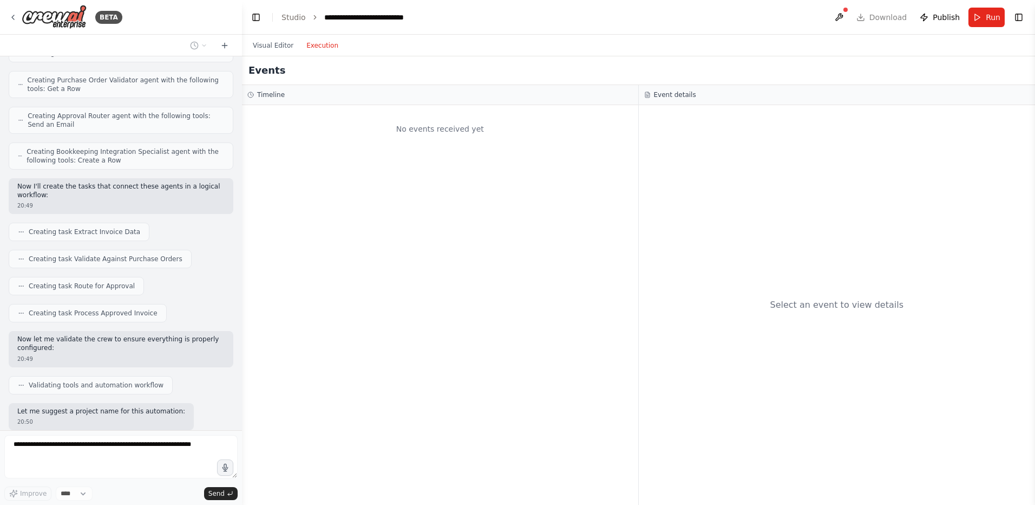
scroll to position [479, 0]
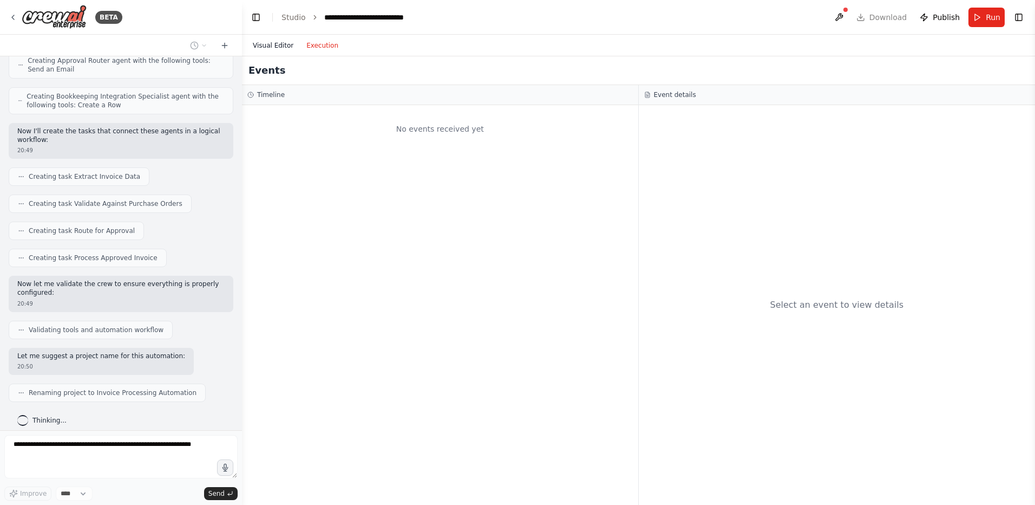
click at [275, 45] on button "Visual Editor" at bounding box center [273, 45] width 54 height 13
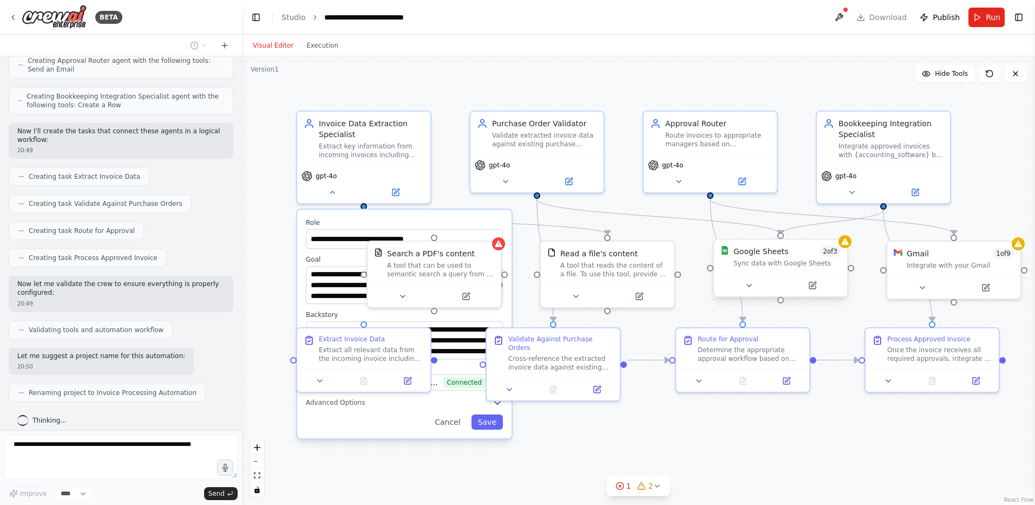
click at [811, 253] on div "Google Sheets 2 of 3" at bounding box center [787, 251] width 107 height 11
drag, startPoint x: 791, startPoint y: 258, endPoint x: 439, endPoint y: 259, distance: 351.9
click at [439, 259] on div "Search a PDF's content A tool that can be used to semantic search a query from …" at bounding box center [446, 261] width 107 height 30
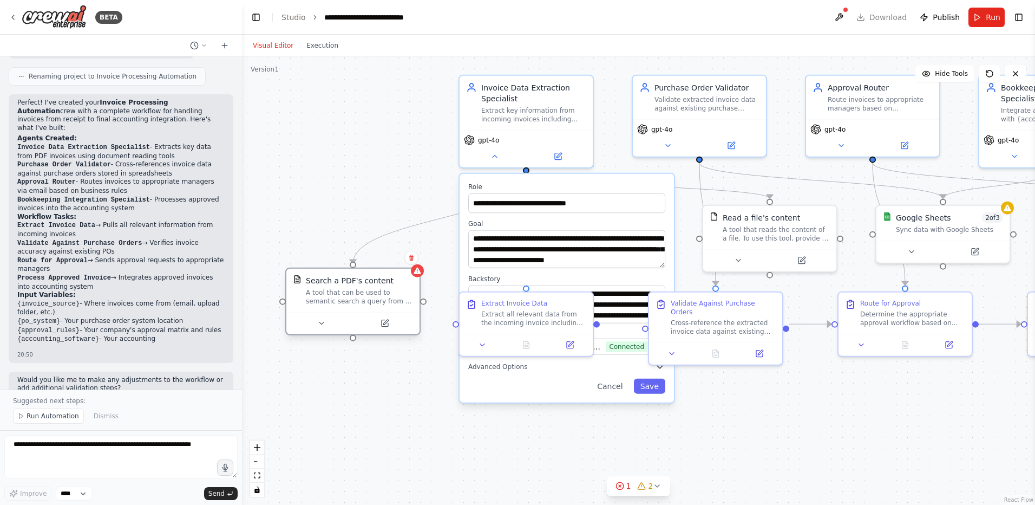
drag, startPoint x: 439, startPoint y: 259, endPoint x: 351, endPoint y: 287, distance: 92.5
click at [351, 287] on div "Search a PDF's content A tool that can be used to semantic search a query from …" at bounding box center [359, 290] width 107 height 30
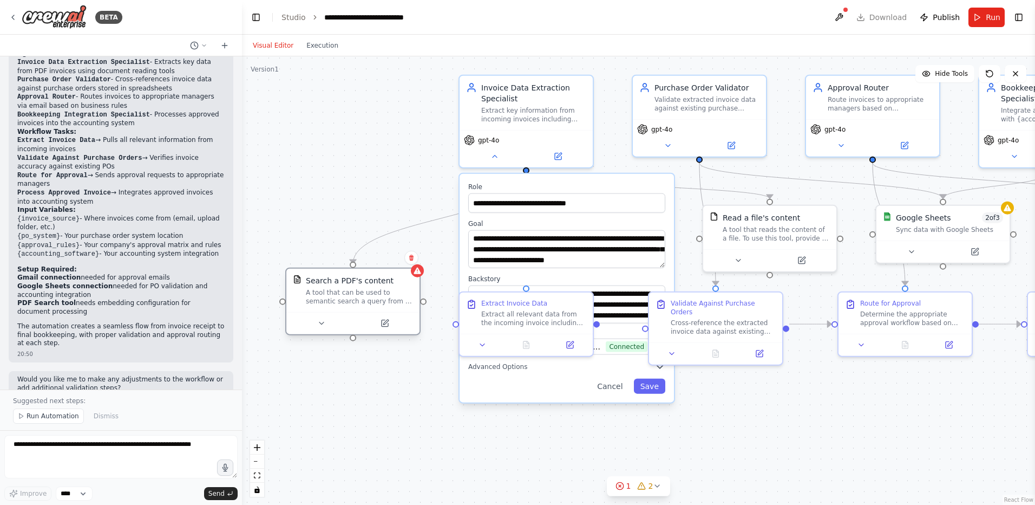
scroll to position [888, 0]
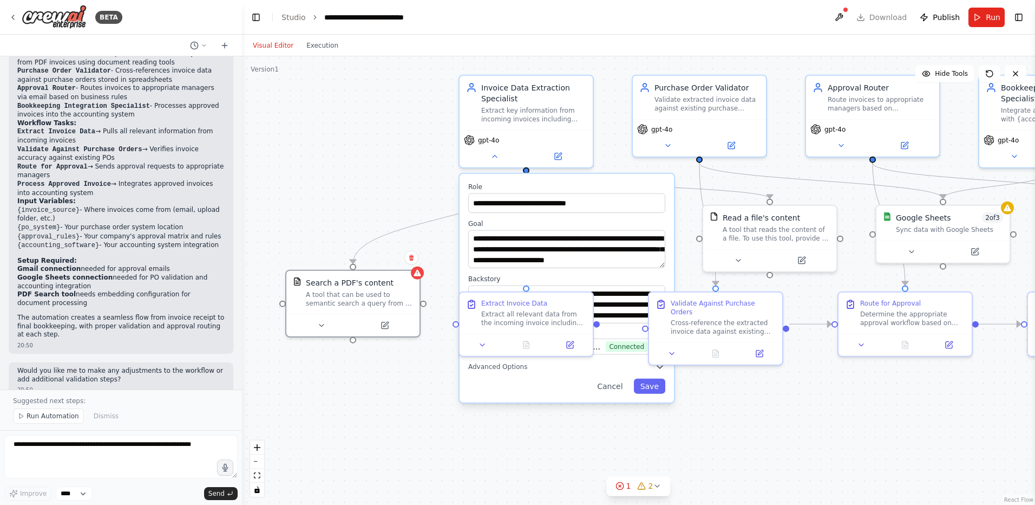
drag, startPoint x: 351, startPoint y: 287, endPoint x: 96, endPoint y: 260, distance: 256.4
click at [96, 273] on strong "Google Sheets connection" at bounding box center [64, 277] width 95 height 8
click at [312, 42] on button "Execution" at bounding box center [322, 45] width 45 height 13
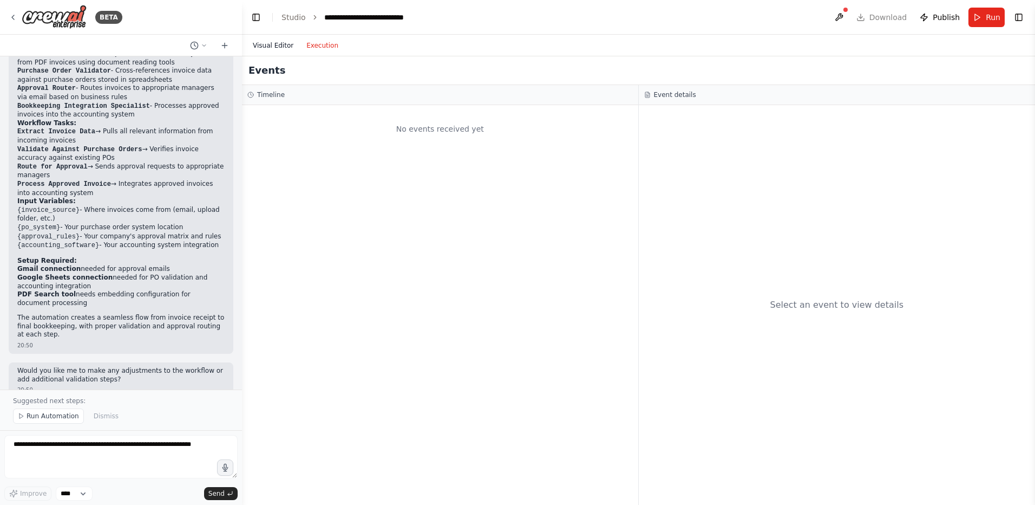
click at [283, 41] on button "Visual Editor" at bounding box center [273, 45] width 54 height 13
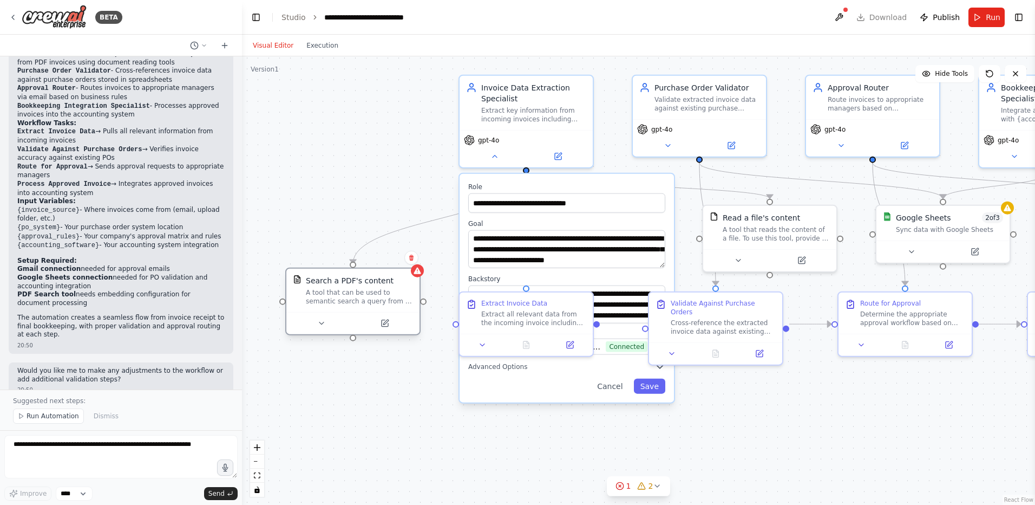
drag, startPoint x: 385, startPoint y: 297, endPoint x: 356, endPoint y: 290, distance: 30.7
click at [356, 290] on div "A tool that can be used to semantic search a query from a PDF's content." at bounding box center [359, 296] width 107 height 17
click at [323, 324] on icon at bounding box center [321, 323] width 9 height 9
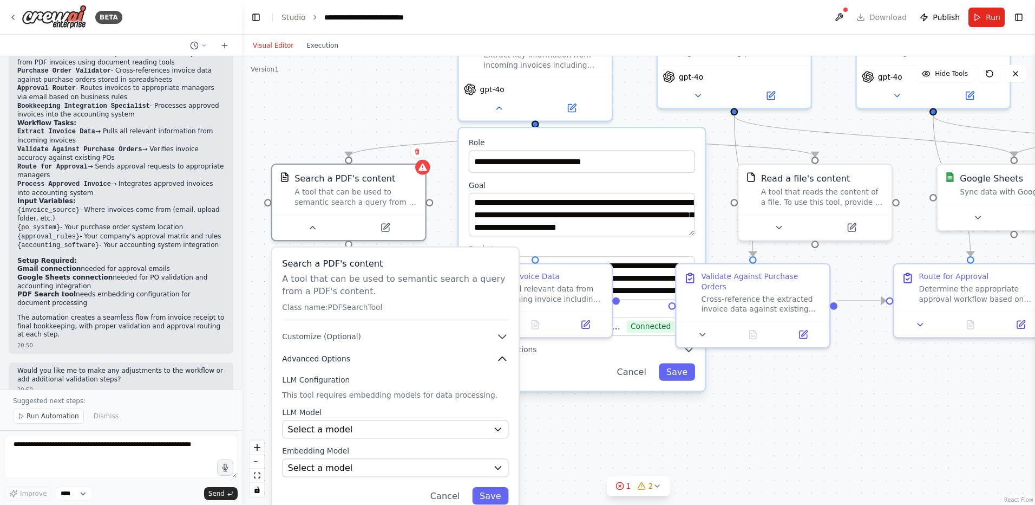
drag, startPoint x: 409, startPoint y: 429, endPoint x: 418, endPoint y: 350, distance: 79.6
click at [418, 352] on button "Advanced Options" at bounding box center [395, 358] width 226 height 12
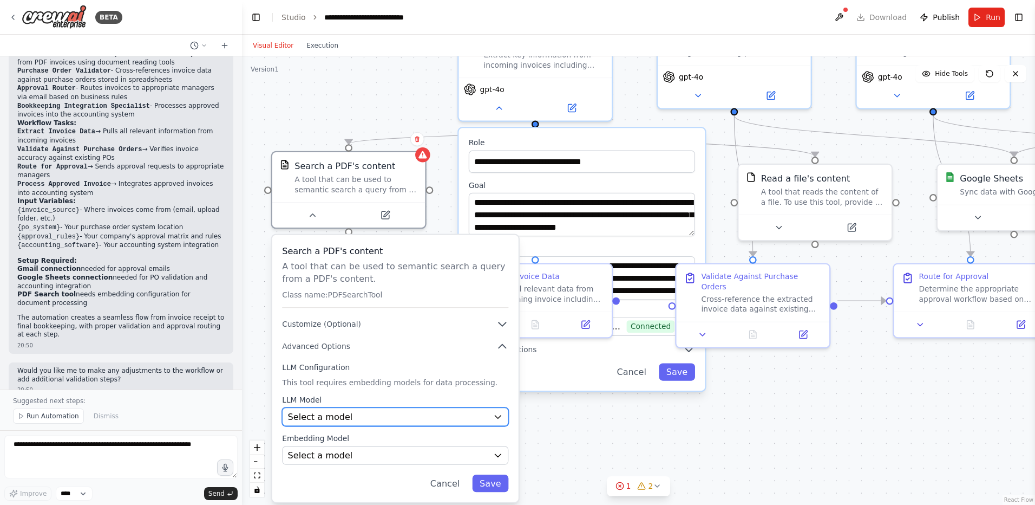
click at [397, 416] on div "Select a model" at bounding box center [388, 416] width 200 height 12
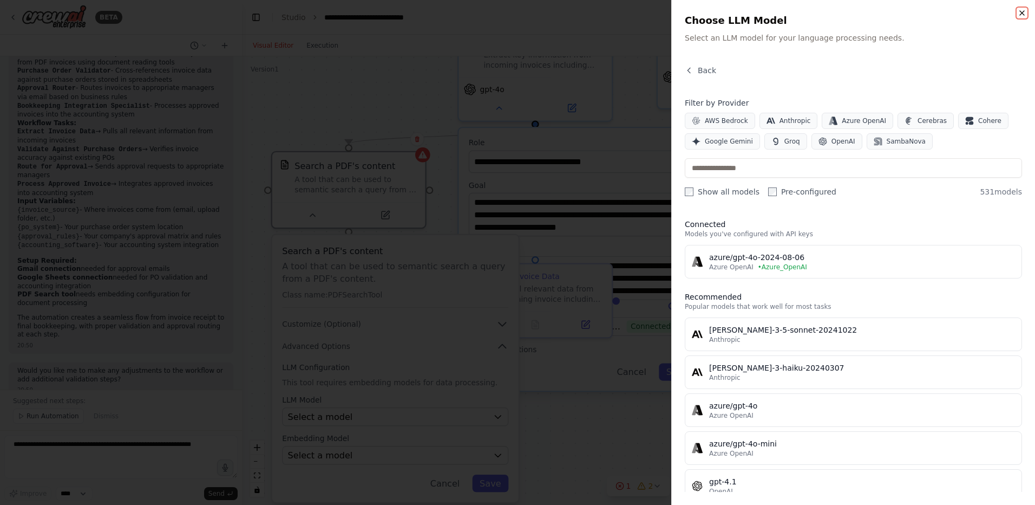
click at [1023, 11] on icon "button" at bounding box center [1022, 13] width 9 height 9
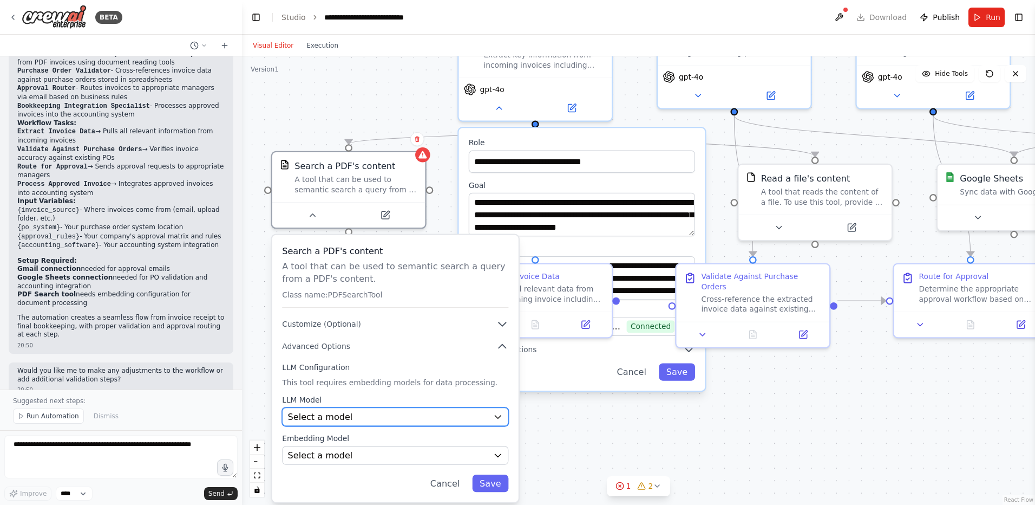
click at [382, 408] on button "Select a model" at bounding box center [395, 416] width 226 height 18
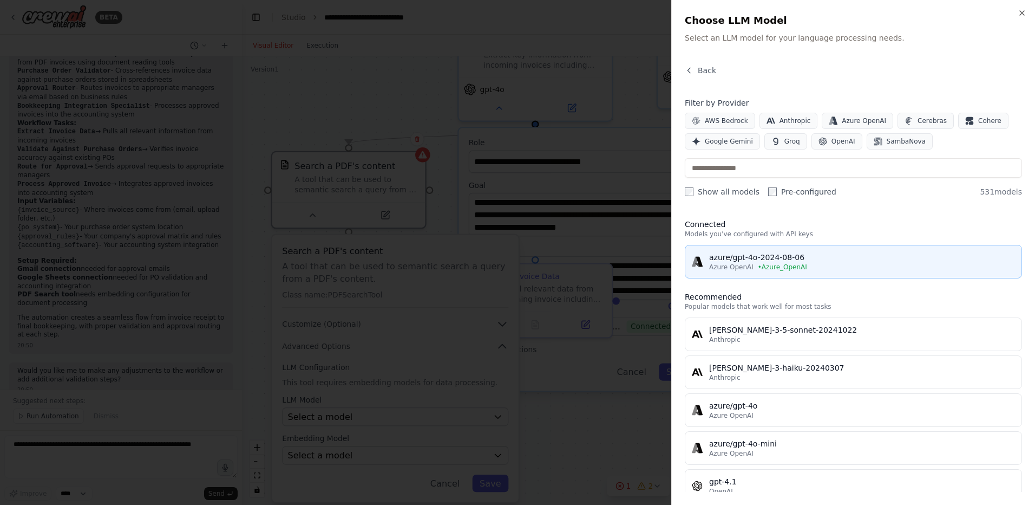
click at [733, 263] on span "Azure OpenAI" at bounding box center [731, 267] width 44 height 9
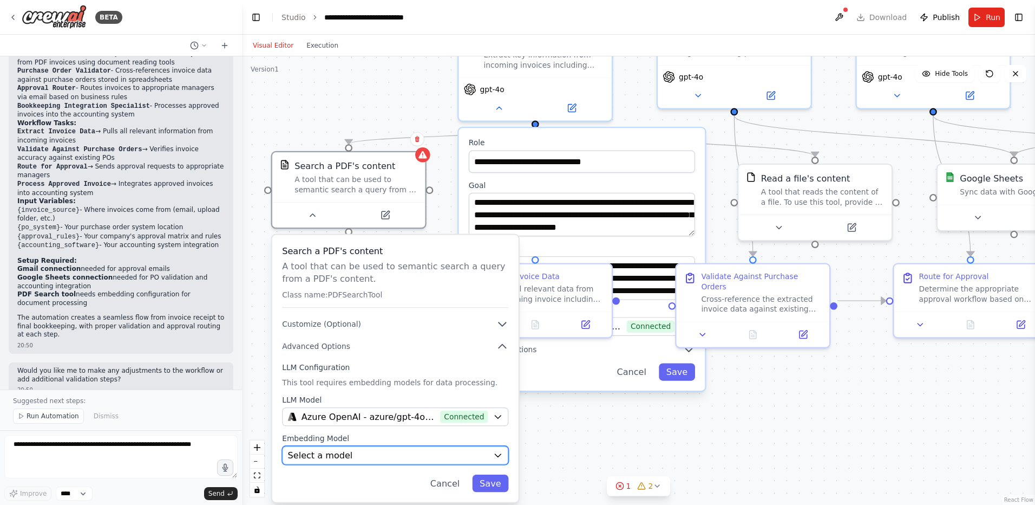
click at [441, 461] on button "Select a model" at bounding box center [395, 455] width 226 height 18
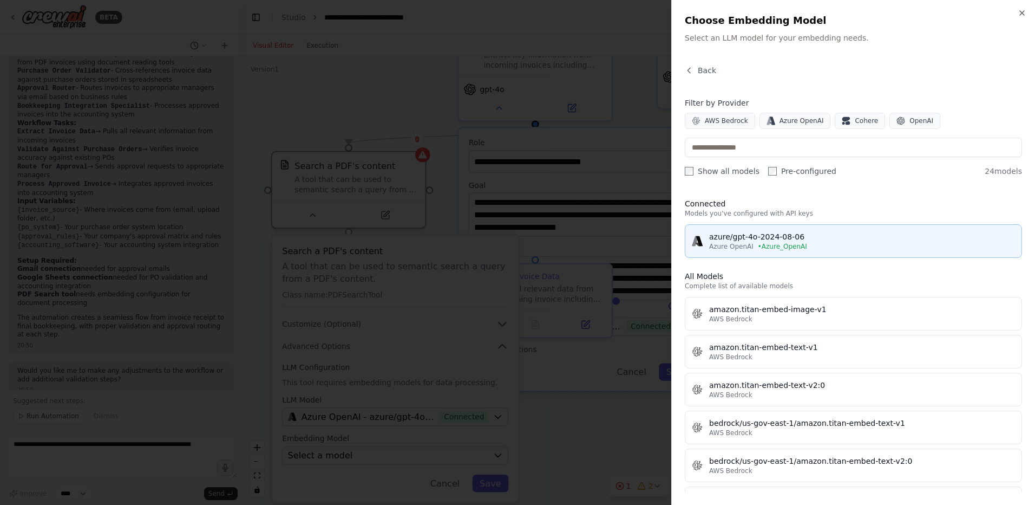
click at [737, 240] on div "azure/gpt-4o-2024-08-06" at bounding box center [862, 236] width 306 height 11
click at [737, 240] on body "BETA Build a crew that extracts data from incoming invoices, validates informat…" at bounding box center [517, 252] width 1035 height 505
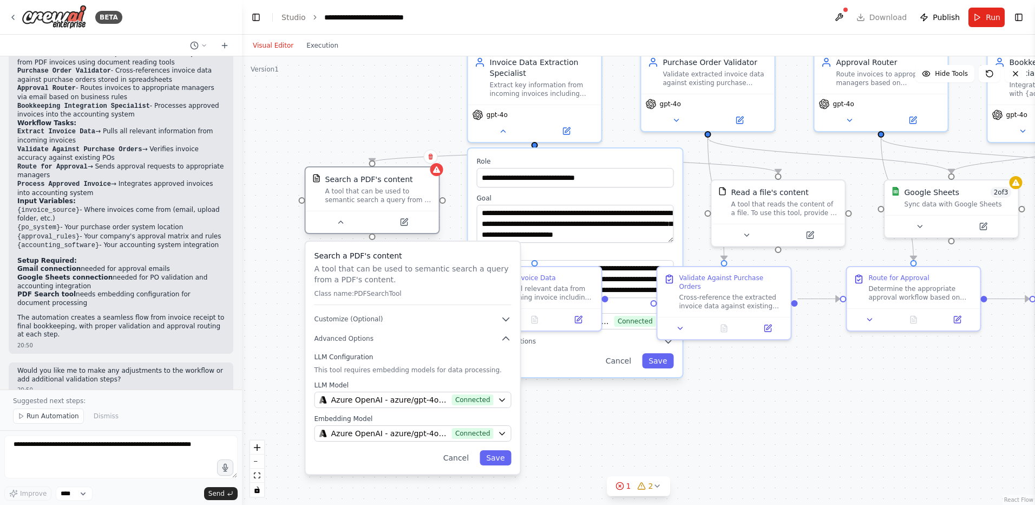
click at [373, 193] on div "A tool that can be used to semantic search a query from a PDF's content." at bounding box center [378, 195] width 107 height 17
click at [344, 224] on icon at bounding box center [340, 222] width 9 height 9
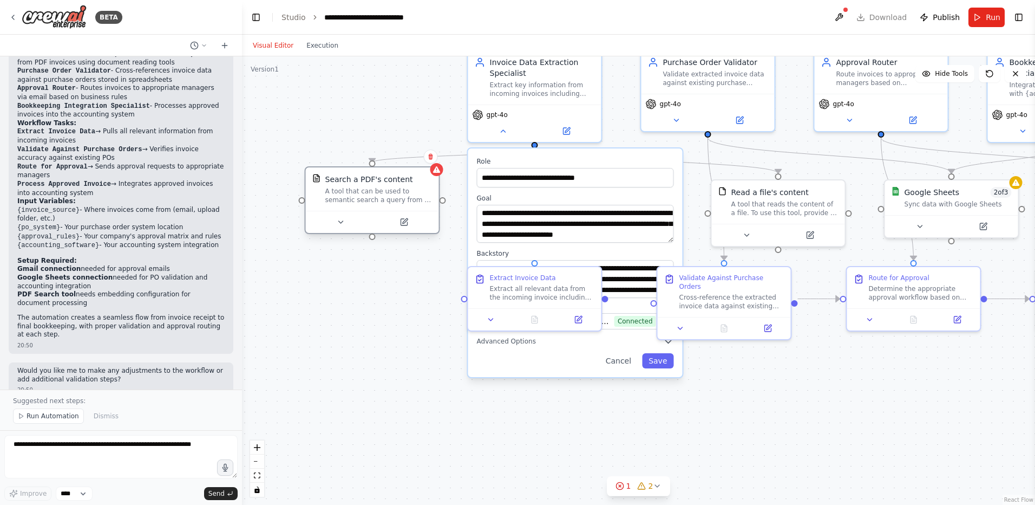
click at [361, 188] on div "A tool that can be used to semantic search a query from a PDF's content." at bounding box center [378, 195] width 107 height 17
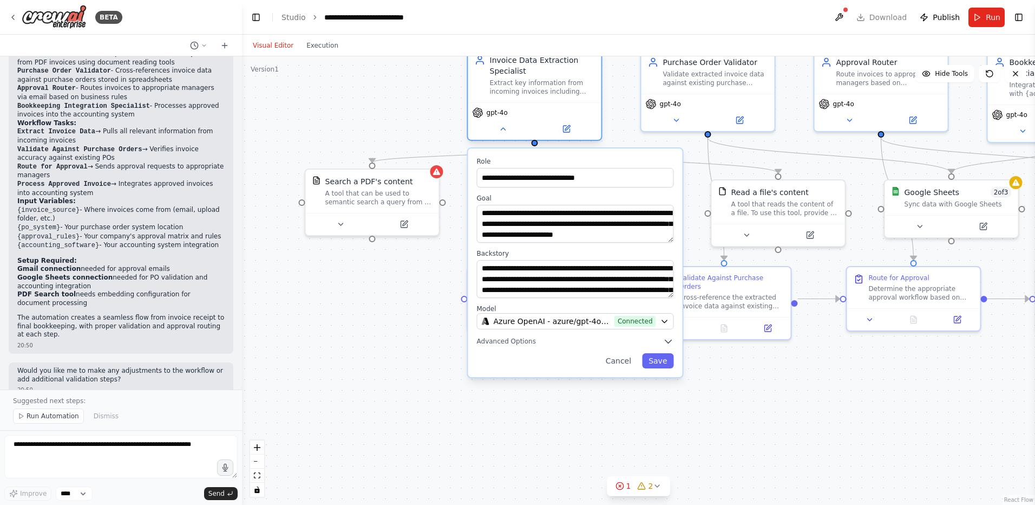
click at [520, 113] on div "gpt-4o" at bounding box center [535, 112] width 125 height 11
click at [496, 115] on span "gpt-4o" at bounding box center [497, 112] width 21 height 9
click at [502, 132] on icon at bounding box center [503, 129] width 9 height 9
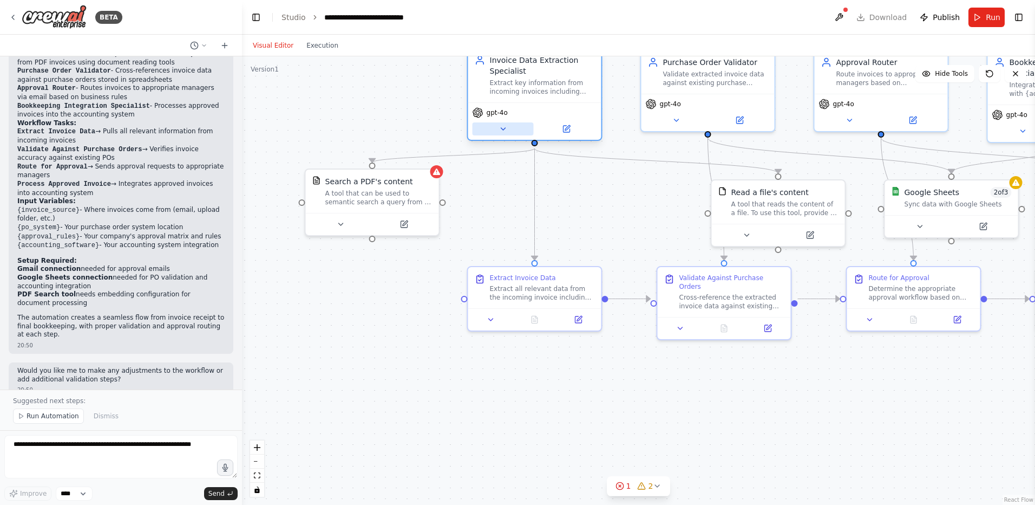
click at [502, 132] on icon at bounding box center [503, 129] width 9 height 9
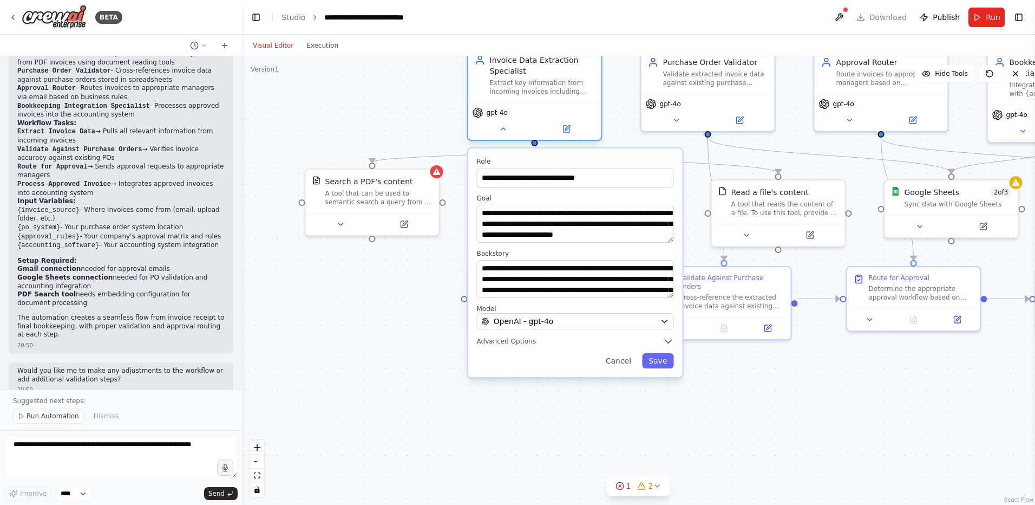
click at [500, 96] on div "Extract key information from incoming invoices including vendor details, invoic…" at bounding box center [542, 87] width 105 height 17
click at [583, 316] on div "OpenAI - gpt-4o" at bounding box center [569, 321] width 174 height 11
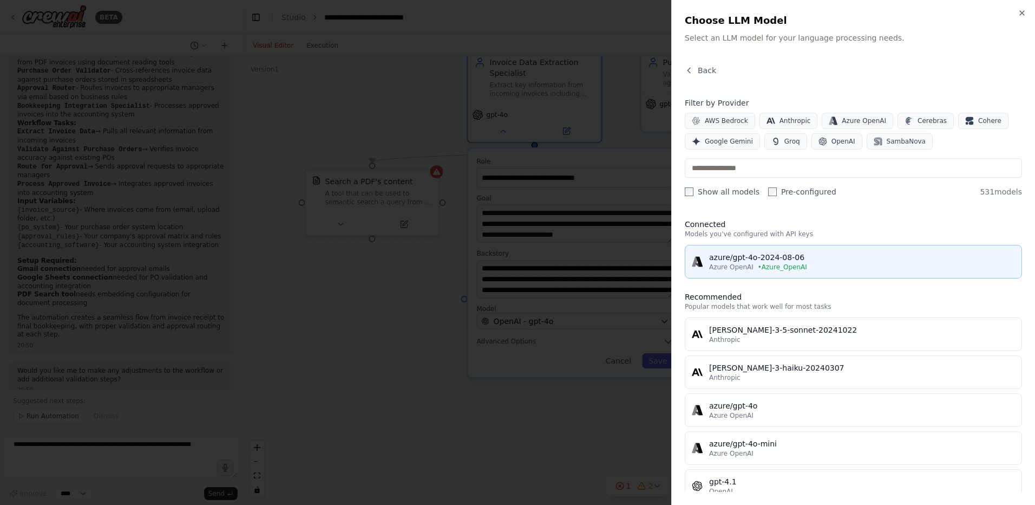
click at [756, 256] on div "azure/gpt-4o-2024-08-06" at bounding box center [862, 257] width 306 height 11
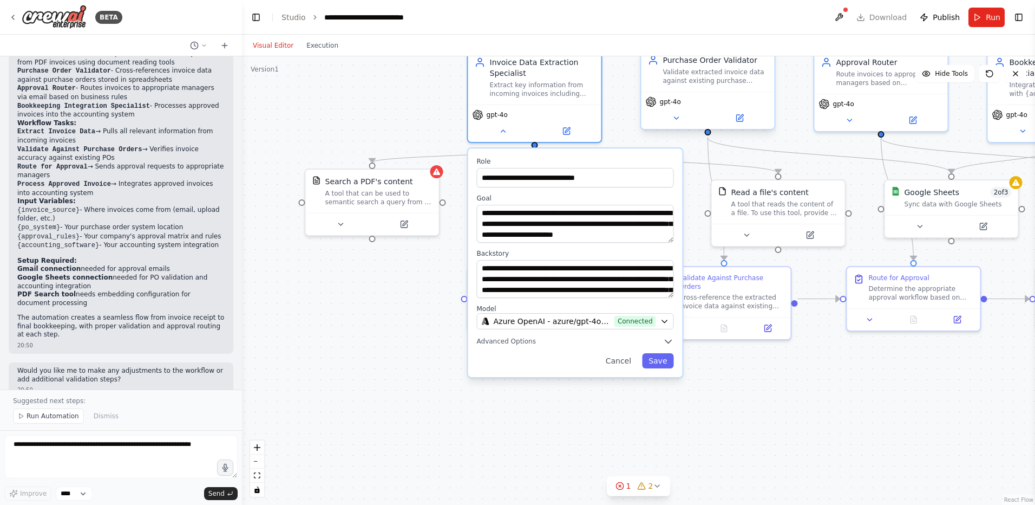
click at [676, 107] on div "gpt-4o" at bounding box center [663, 101] width 35 height 11
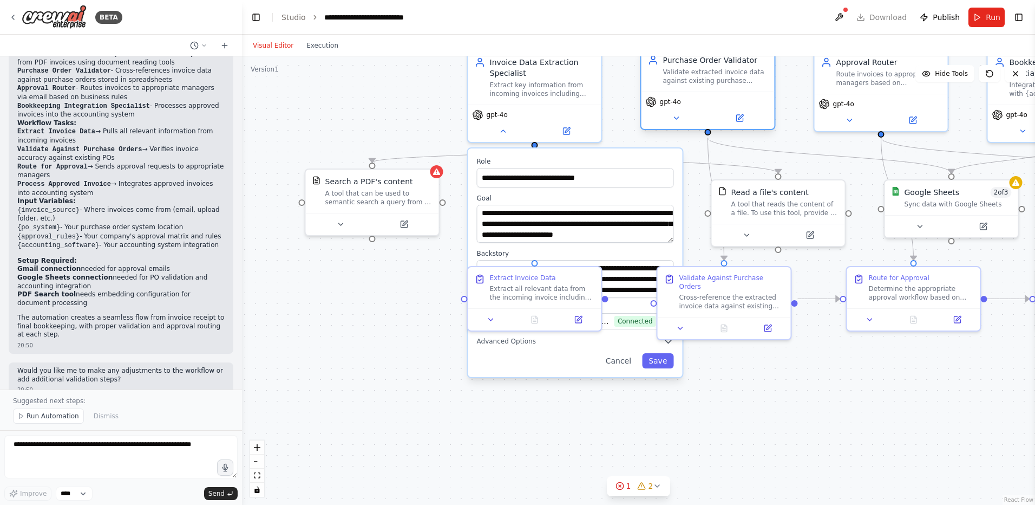
click at [698, 78] on div "Validate extracted invoice data against existing purchase orders in {po_system}…" at bounding box center [715, 76] width 105 height 17
click at [678, 116] on icon at bounding box center [676, 118] width 9 height 9
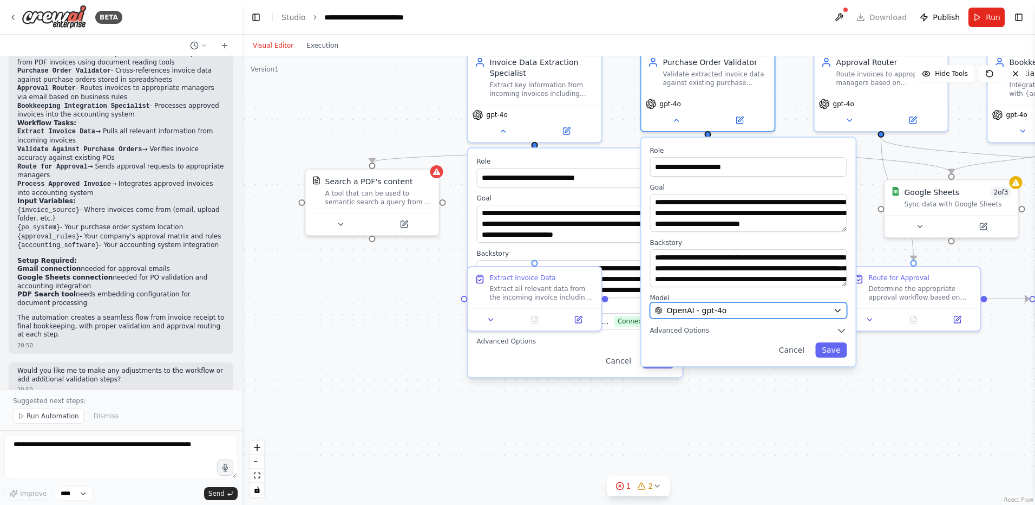
click at [730, 310] on div "OpenAI - gpt-4o" at bounding box center [742, 310] width 174 height 11
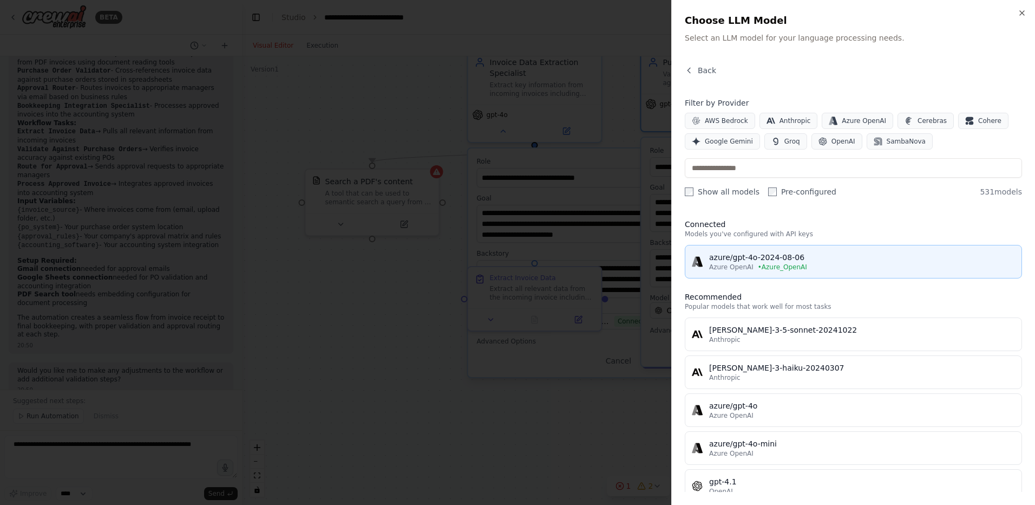
click at [773, 258] on div "azure/gpt-4o-2024-08-06" at bounding box center [862, 257] width 306 height 11
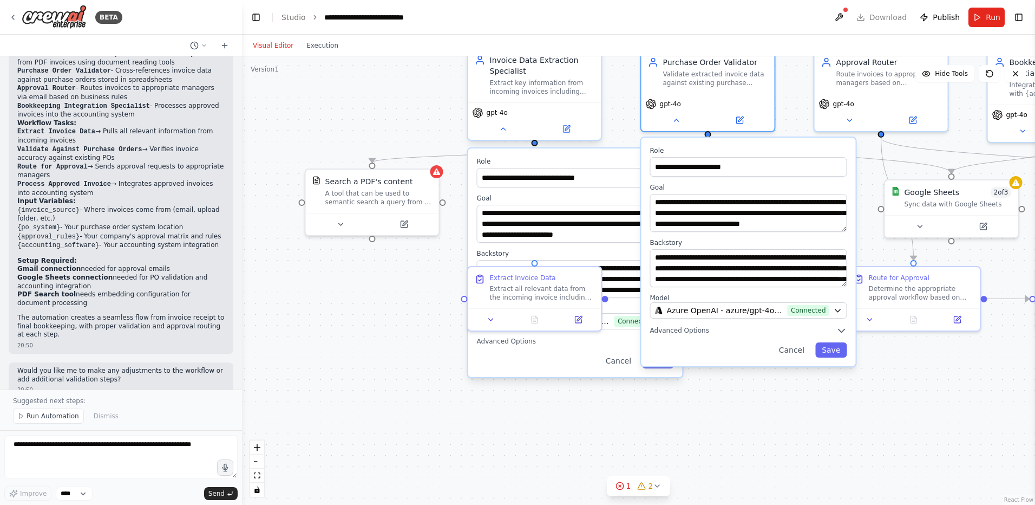
click at [553, 120] on div "gpt-4o" at bounding box center [534, 120] width 133 height 37
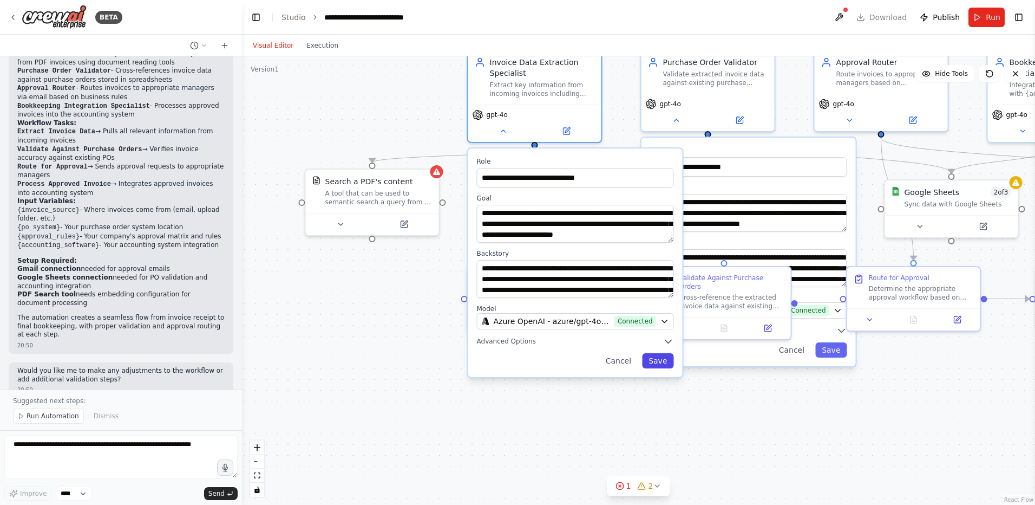
click at [650, 361] on button "Save" at bounding box center [657, 360] width 31 height 15
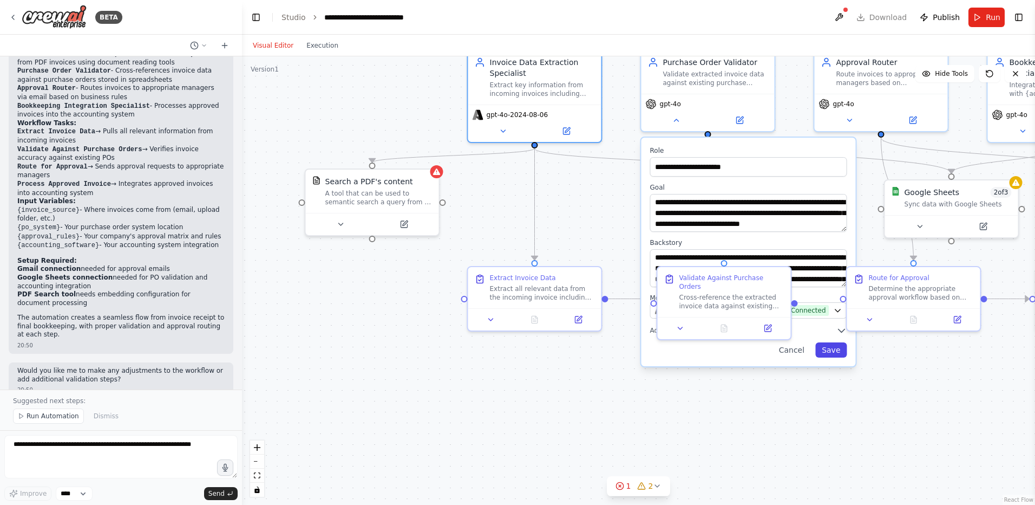
click at [833, 352] on button "Save" at bounding box center [830, 349] width 31 height 15
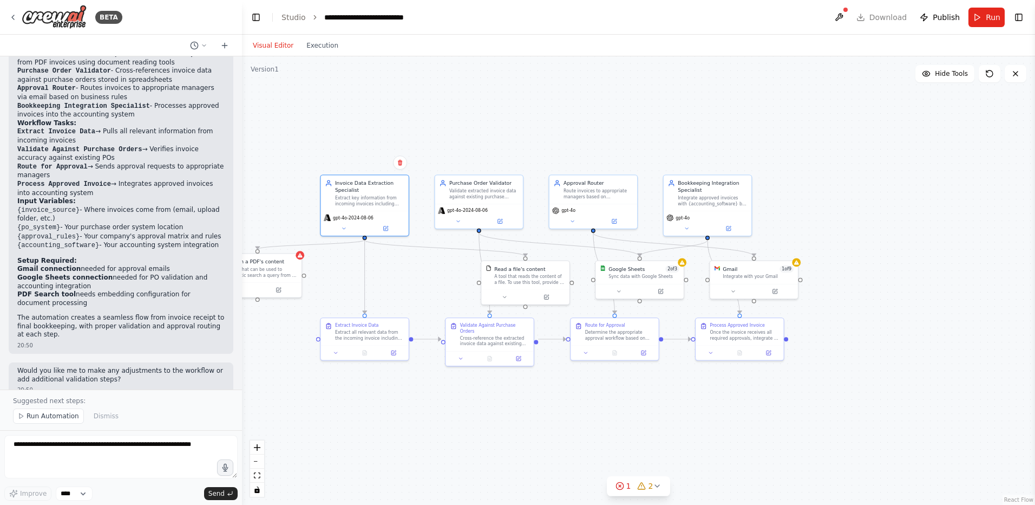
drag, startPoint x: 890, startPoint y: 389, endPoint x: 618, endPoint y: 410, distance: 272.7
click at [618, 410] on div ".deletable-edge-delete-btn { width: 20px; height: 20px; border: 0px solid #ffff…" at bounding box center [638, 280] width 793 height 448
click at [655, 270] on div "Google Sheets 2 of 3" at bounding box center [644, 267] width 71 height 7
click at [655, 270] on div "Google Sheets 2 of 3" at bounding box center [647, 267] width 71 height 7
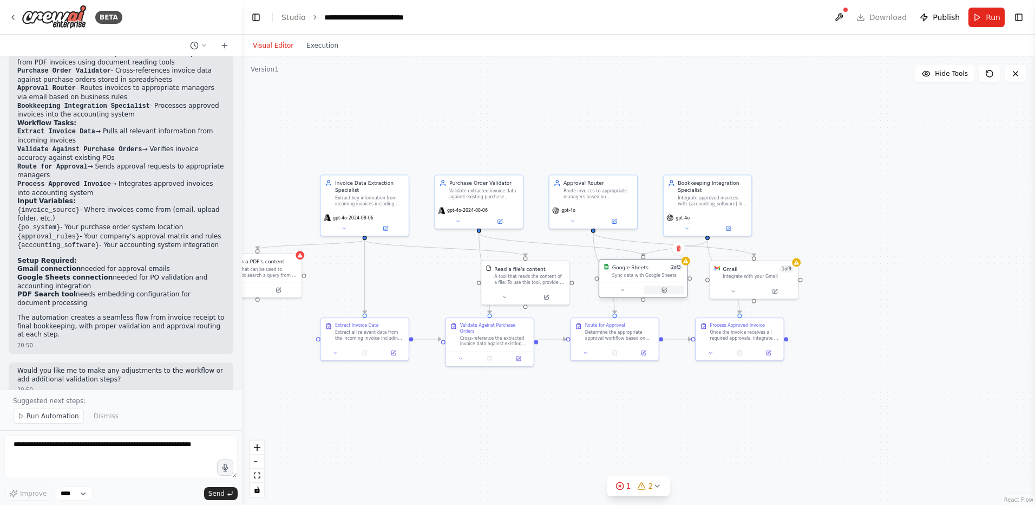
click at [667, 289] on icon at bounding box center [665, 290] width 6 height 6
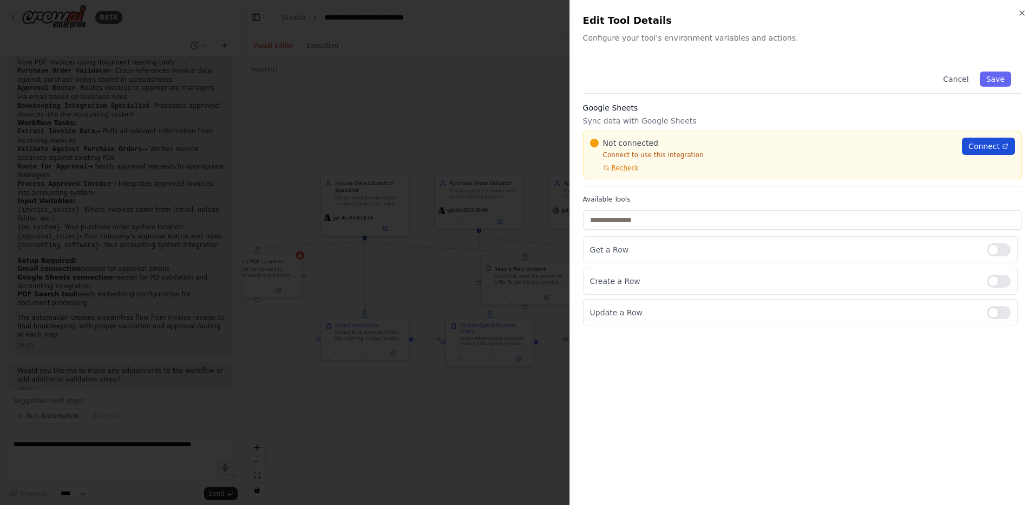
click at [981, 142] on span "Connect" at bounding box center [984, 146] width 31 height 11
click at [1023, 9] on icon "button" at bounding box center [1022, 13] width 9 height 9
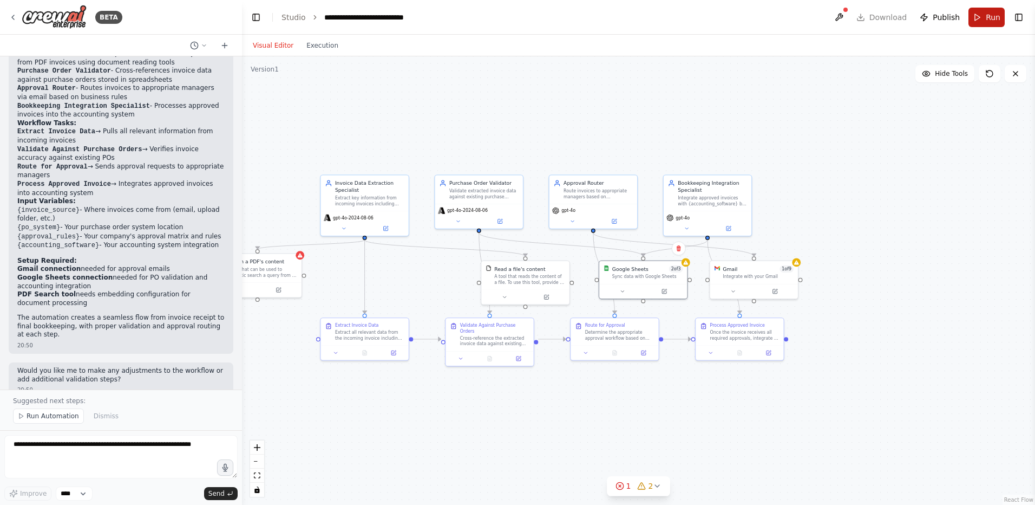
click at [972, 15] on button "Run" at bounding box center [987, 17] width 36 height 19
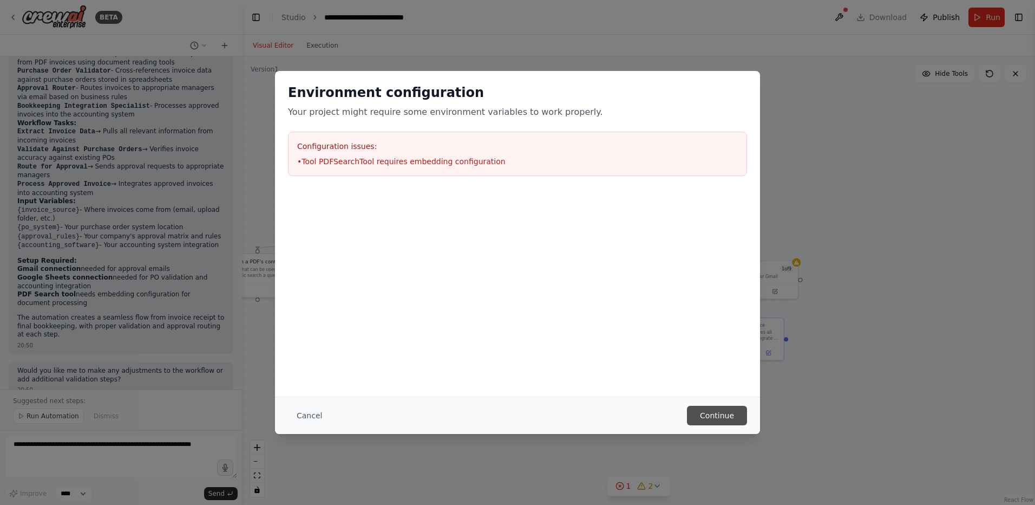
click at [720, 416] on button "Continue" at bounding box center [717, 415] width 60 height 19
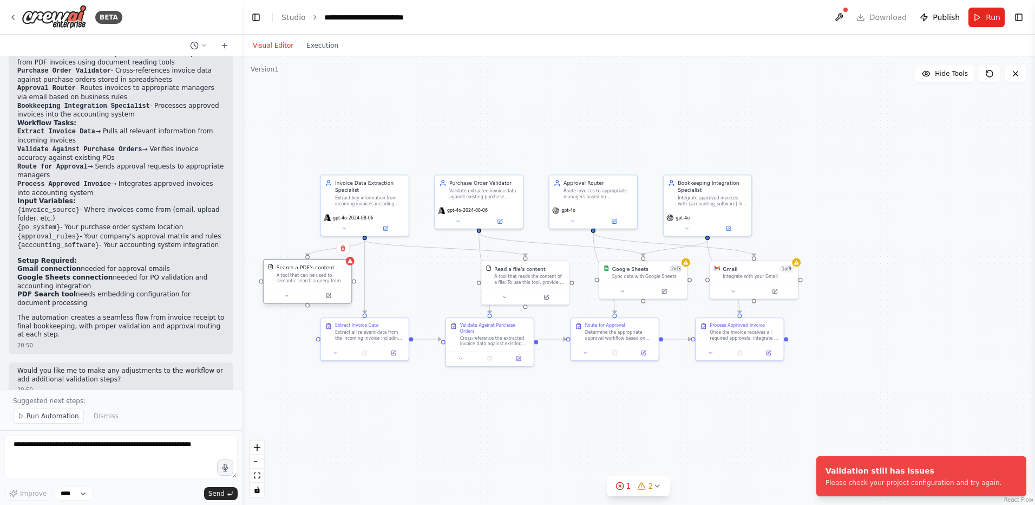
drag, startPoint x: 275, startPoint y: 272, endPoint x: 347, endPoint y: 279, distance: 72.9
click at [347, 279] on div "A tool that can be used to semantic search a query from a PDF's content." at bounding box center [312, 277] width 71 height 11
click at [353, 301] on div at bounding box center [329, 295] width 88 height 15
click at [352, 297] on icon at bounding box center [350, 295] width 4 height 4
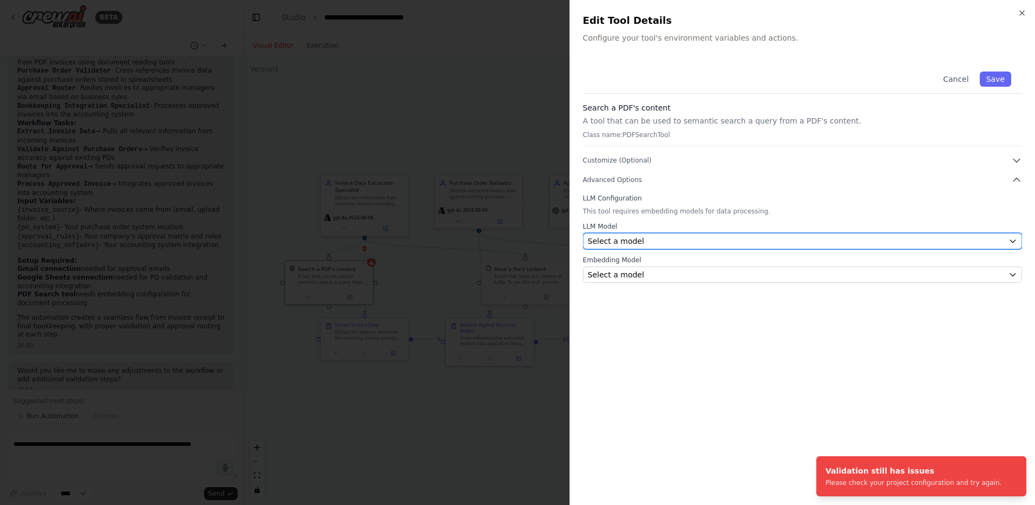
click at [671, 245] on div "Select a model" at bounding box center [796, 241] width 416 height 11
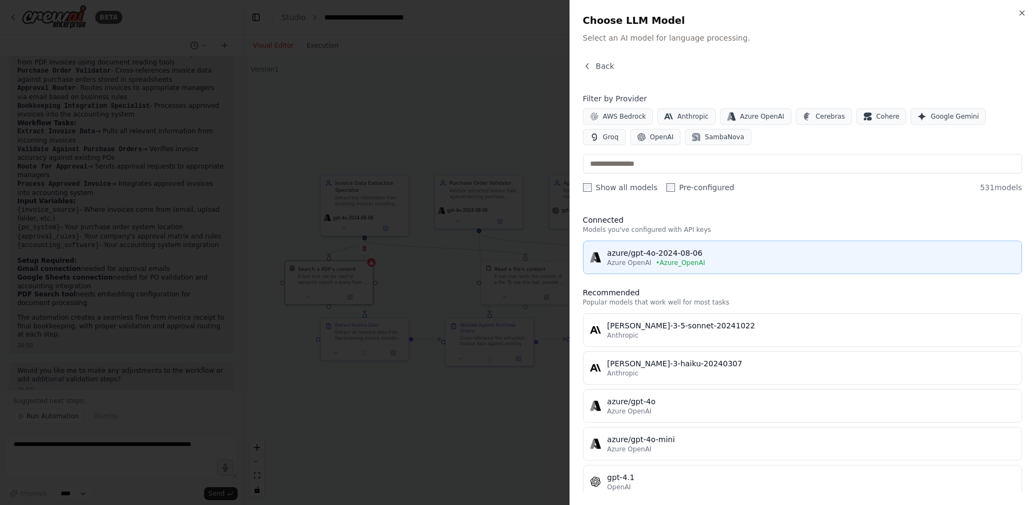
click at [669, 251] on div "azure/gpt-4o-2024-08-06" at bounding box center [811, 252] width 408 height 11
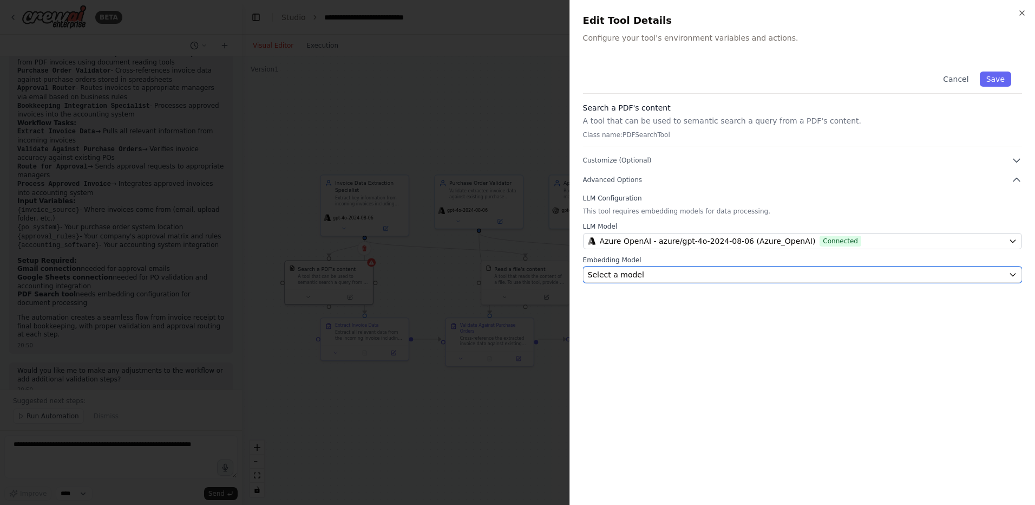
drag, startPoint x: 669, startPoint y: 251, endPoint x: 677, endPoint y: 277, distance: 26.6
click at [677, 276] on div "Select a model" at bounding box center [796, 274] width 416 height 11
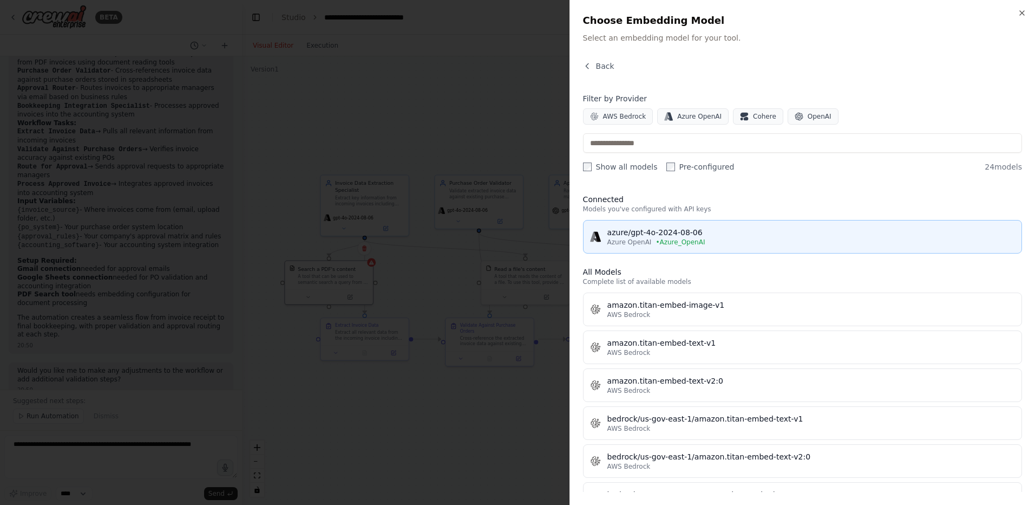
click at [668, 240] on span "• Azure_OpenAI" at bounding box center [680, 242] width 49 height 9
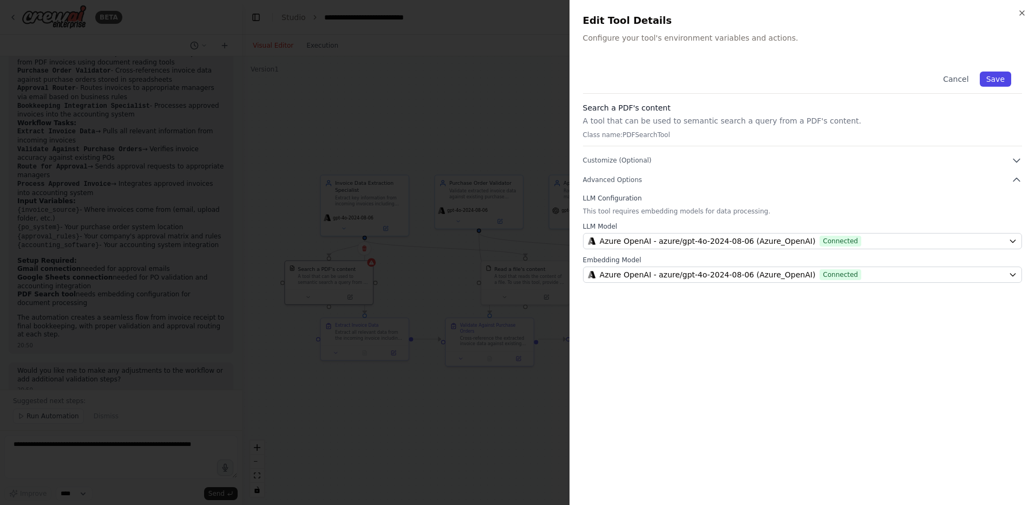
click at [996, 77] on button "Save" at bounding box center [995, 78] width 31 height 15
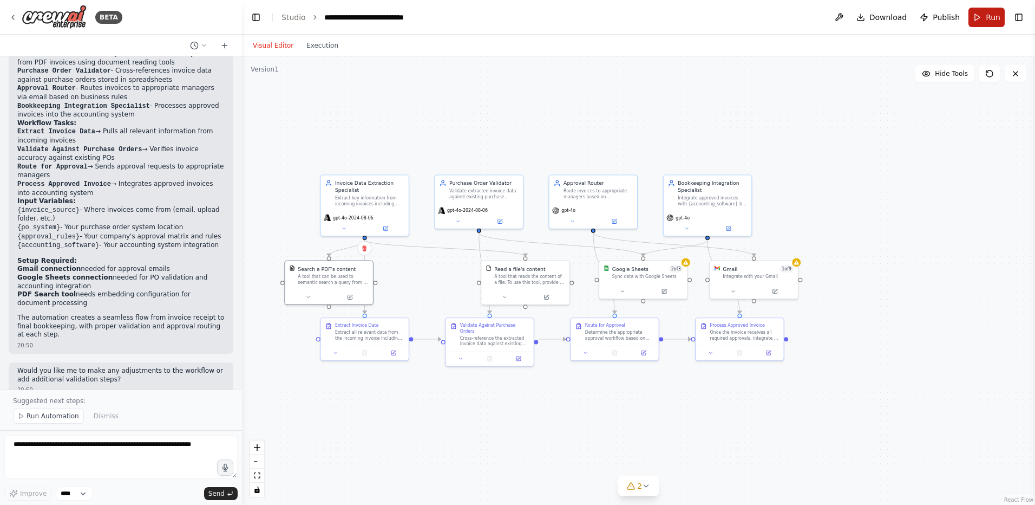
click at [991, 17] on span "Run" at bounding box center [993, 17] width 15 height 11
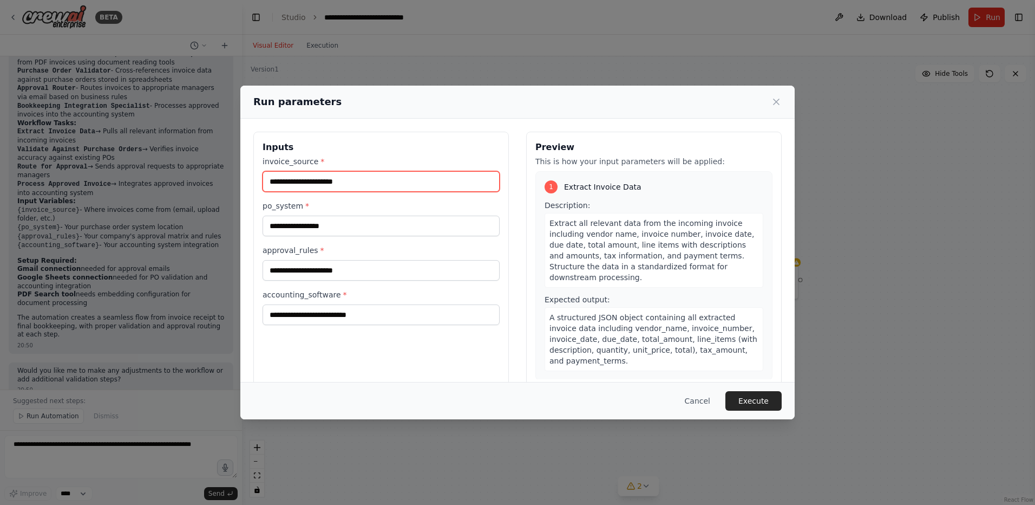
click at [332, 182] on input "invoice_source *" at bounding box center [381, 181] width 237 height 21
click at [776, 102] on icon at bounding box center [776, 101] width 11 height 11
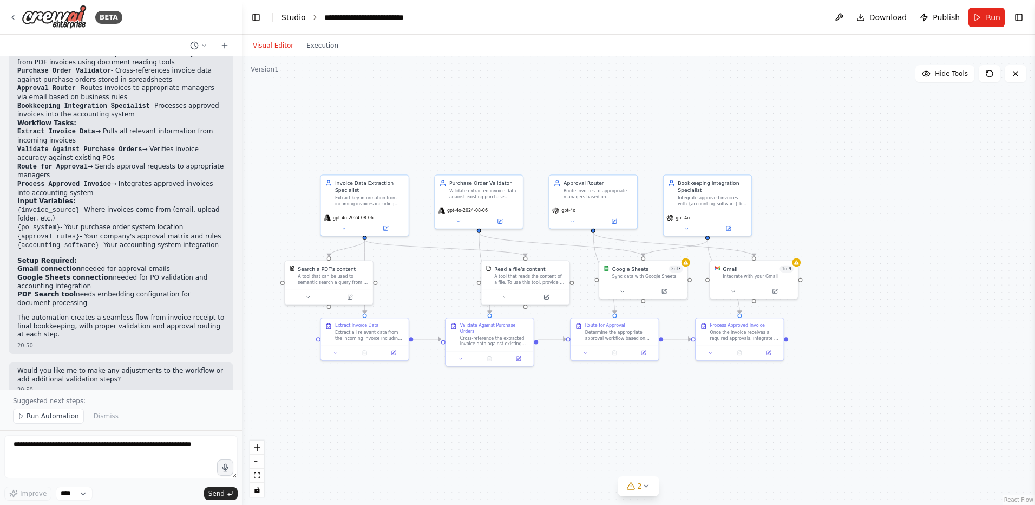
click at [302, 21] on link "Studio" at bounding box center [294, 17] width 24 height 9
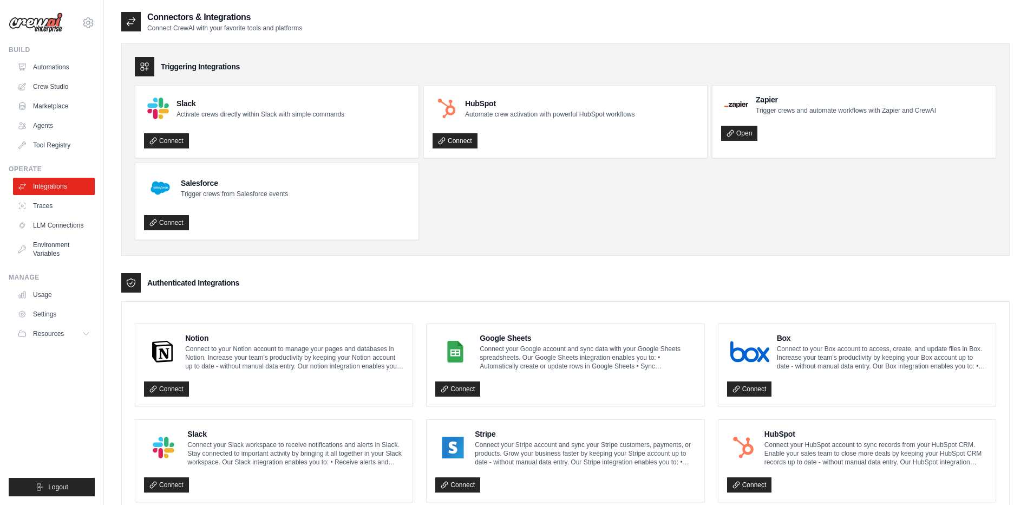
click at [559, 353] on p "Connect your Google account and sync data with your Google Sheets spreadsheets.…" at bounding box center [588, 357] width 216 height 26
click at [478, 381] on link "Connect" at bounding box center [457, 388] width 45 height 15
click at [455, 382] on link "Connect" at bounding box center [457, 388] width 45 height 15
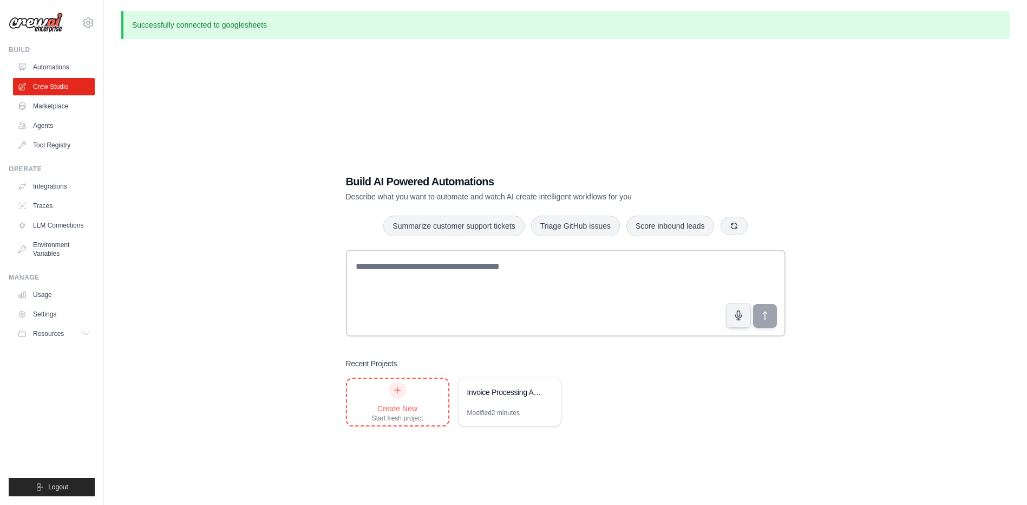
click at [397, 409] on div "Create New" at bounding box center [397, 408] width 51 height 11
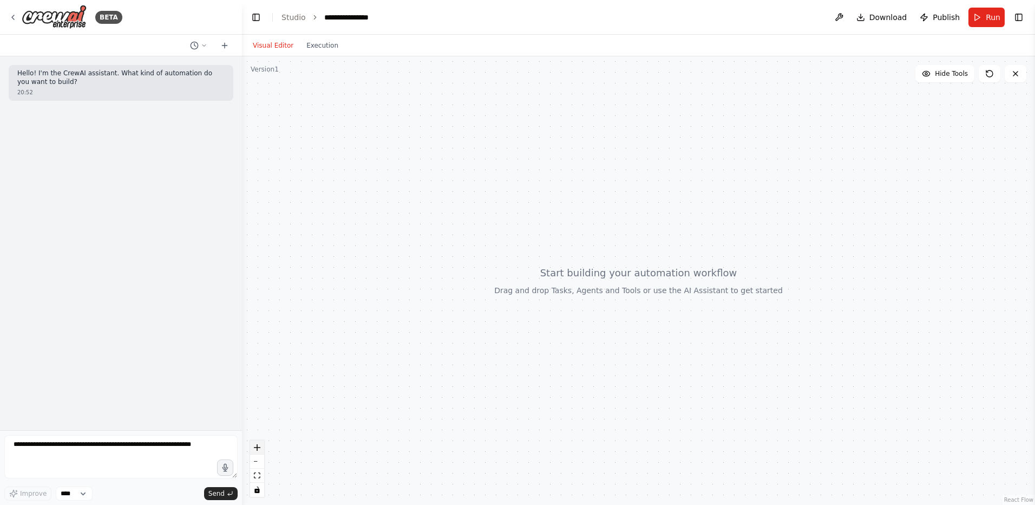
click at [261, 447] on button "zoom in" at bounding box center [257, 447] width 14 height 14
click at [259, 463] on button "zoom out" at bounding box center [257, 461] width 14 height 14
click at [112, 449] on textarea at bounding box center [120, 456] width 233 height 43
type textarea "**********"
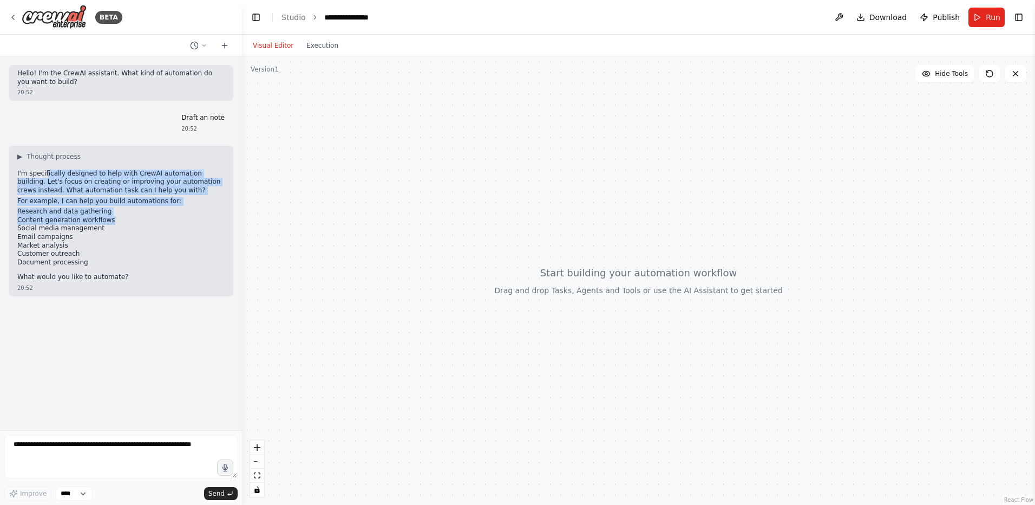
drag, startPoint x: 45, startPoint y: 176, endPoint x: 166, endPoint y: 222, distance: 129.7
click at [166, 222] on div "▶ Thought process I'm specifically designed to help with CrewAI automation buil…" at bounding box center [120, 216] width 207 height 129
click at [166, 222] on li "Content generation workflows" at bounding box center [120, 220] width 207 height 9
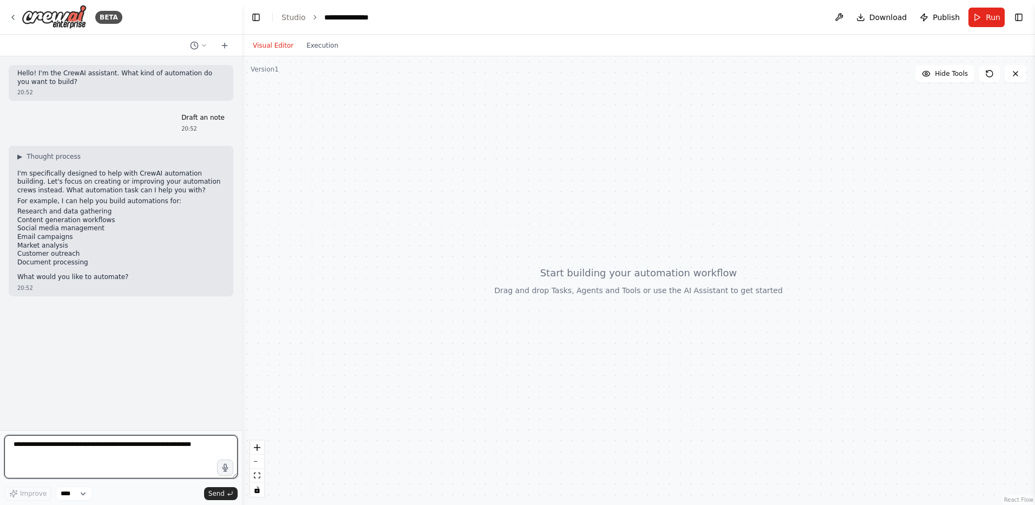
click at [77, 444] on textarea at bounding box center [120, 456] width 233 height 43
type textarea "*"
type textarea "**********"
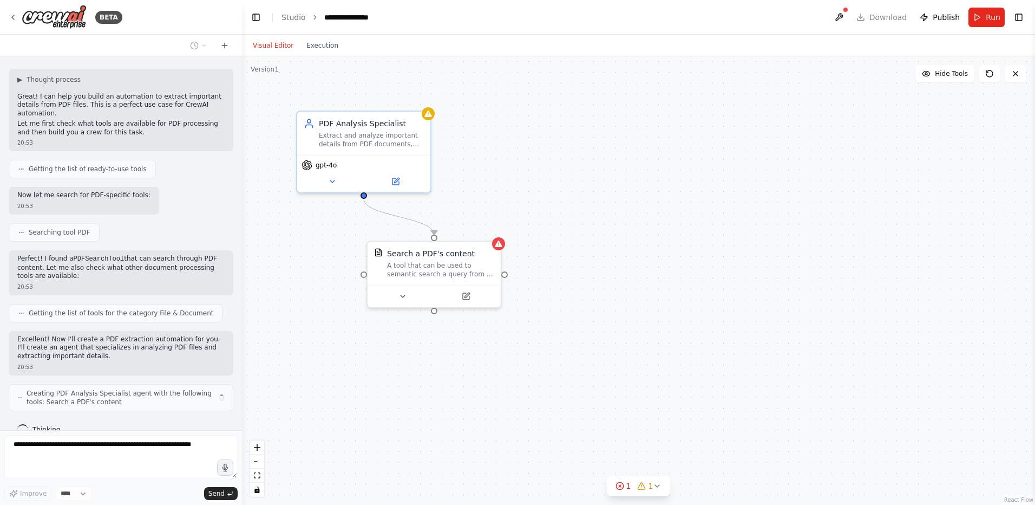
scroll to position [281, 0]
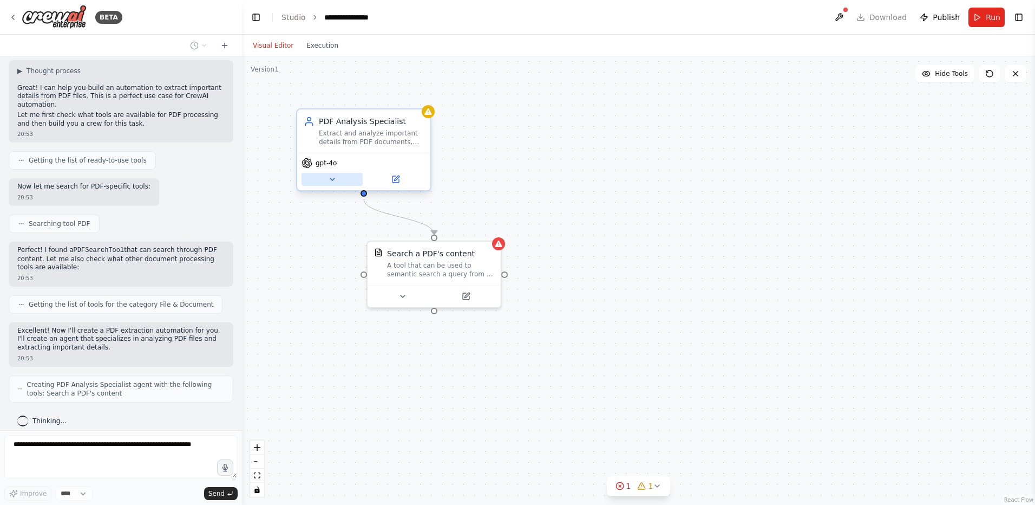
click at [332, 181] on icon at bounding box center [332, 179] width 9 height 9
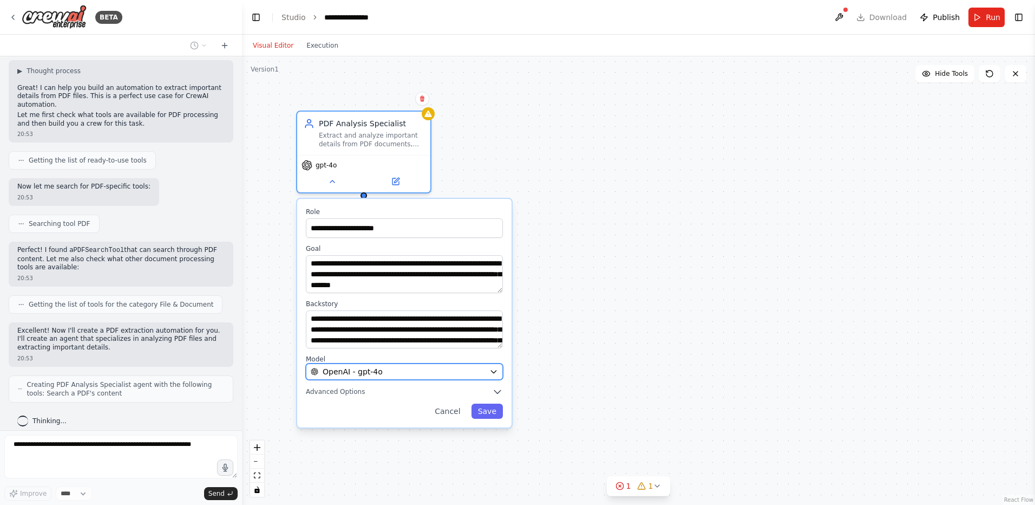
click at [347, 377] on button "OpenAI - gpt-4o" at bounding box center [404, 371] width 197 height 16
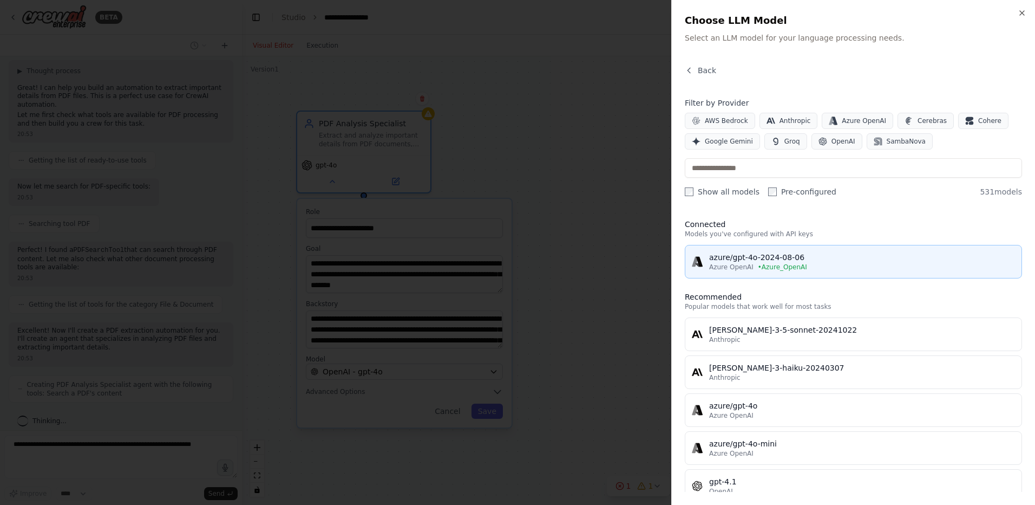
click at [771, 259] on div "azure/gpt-4o-2024-08-06" at bounding box center [862, 257] width 306 height 11
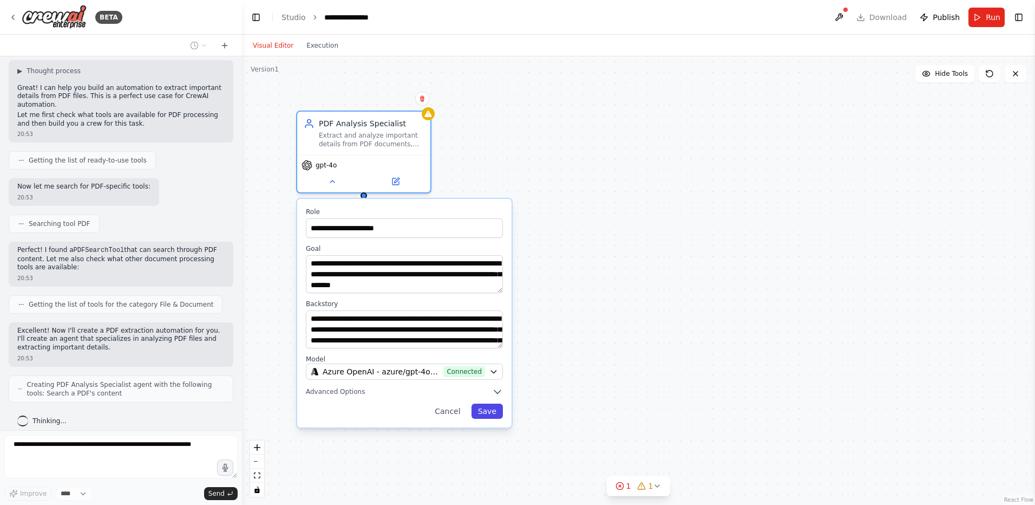
click at [481, 414] on button "Save" at bounding box center [487, 410] width 31 height 15
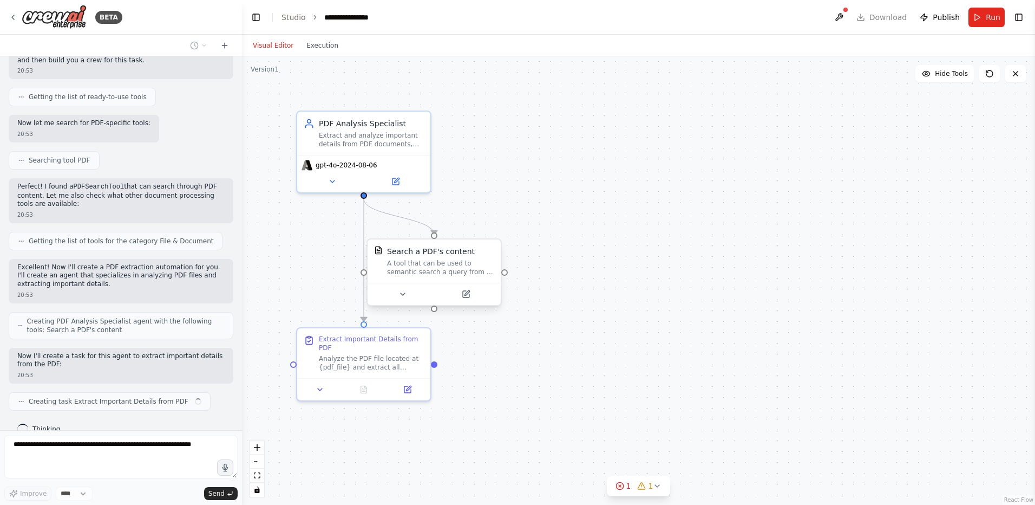
scroll to position [352, 0]
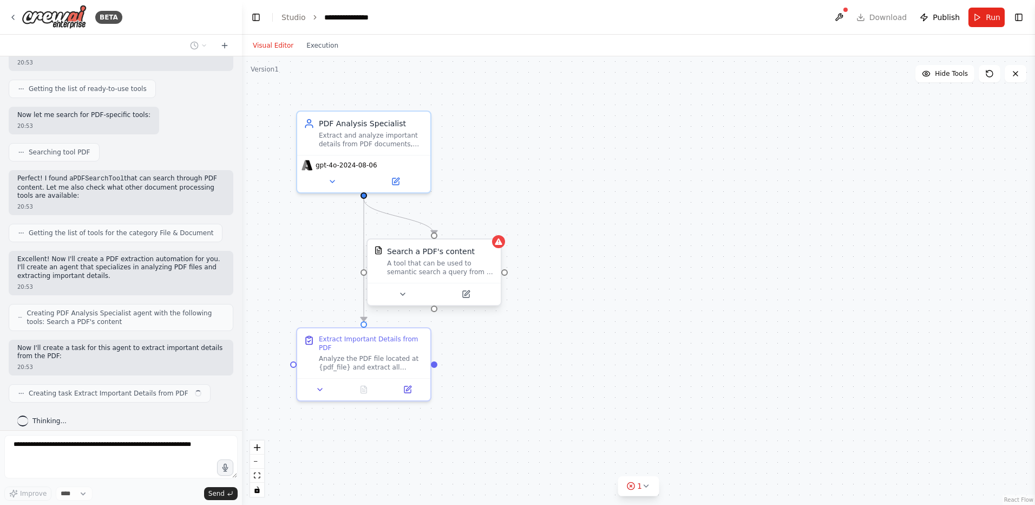
click at [445, 264] on div "A tool that can be used to semantic search a query from a PDF's content." at bounding box center [440, 267] width 107 height 17
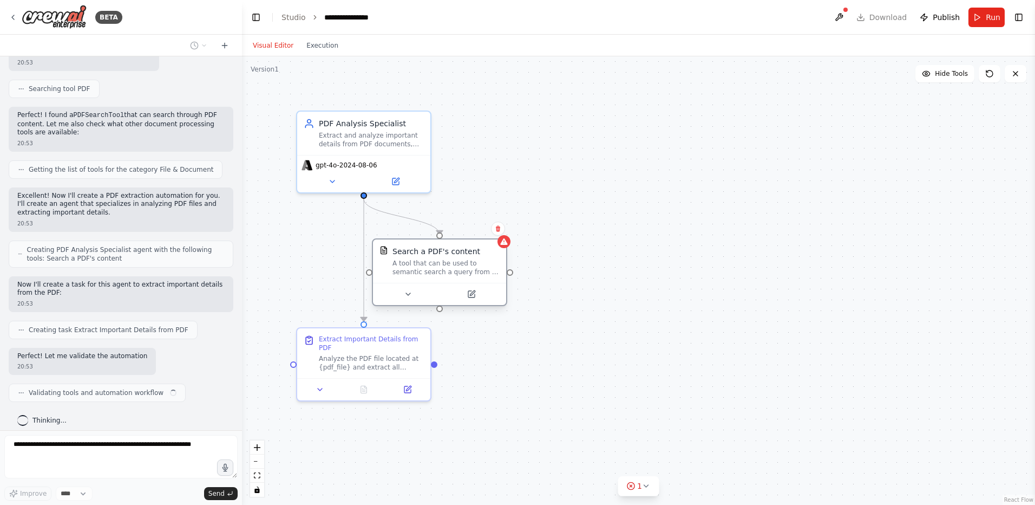
click at [445, 263] on div "A tool that can be used to semantic search a query from a PDF's content." at bounding box center [446, 267] width 107 height 17
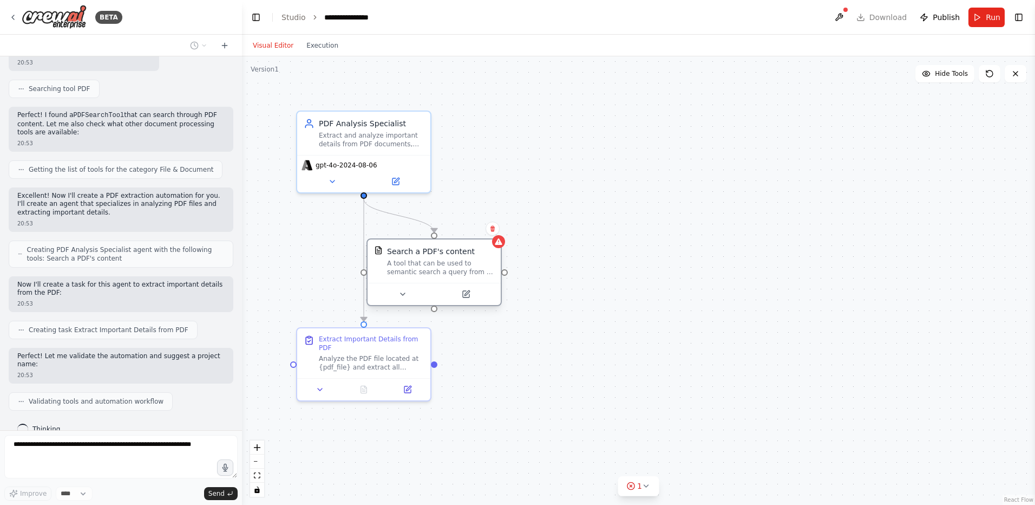
click at [449, 266] on div "A tool that can be used to semantic search a query from a PDF's content." at bounding box center [440, 267] width 107 height 17
click at [449, 266] on div "A tool that can be used to semantic search a query from a PDF's content." at bounding box center [446, 267] width 107 height 17
click at [468, 297] on icon at bounding box center [471, 294] width 9 height 9
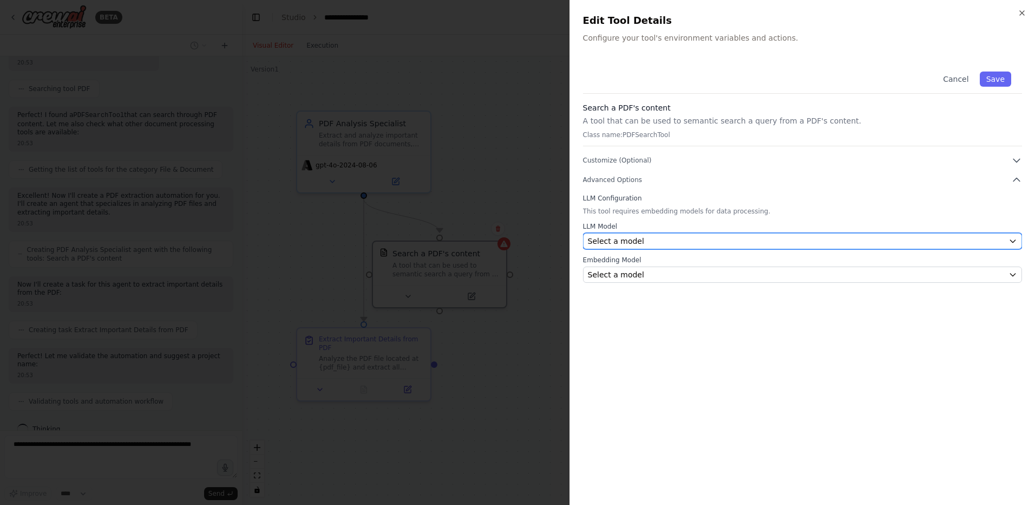
click at [679, 244] on div "Select a model" at bounding box center [796, 241] width 416 height 11
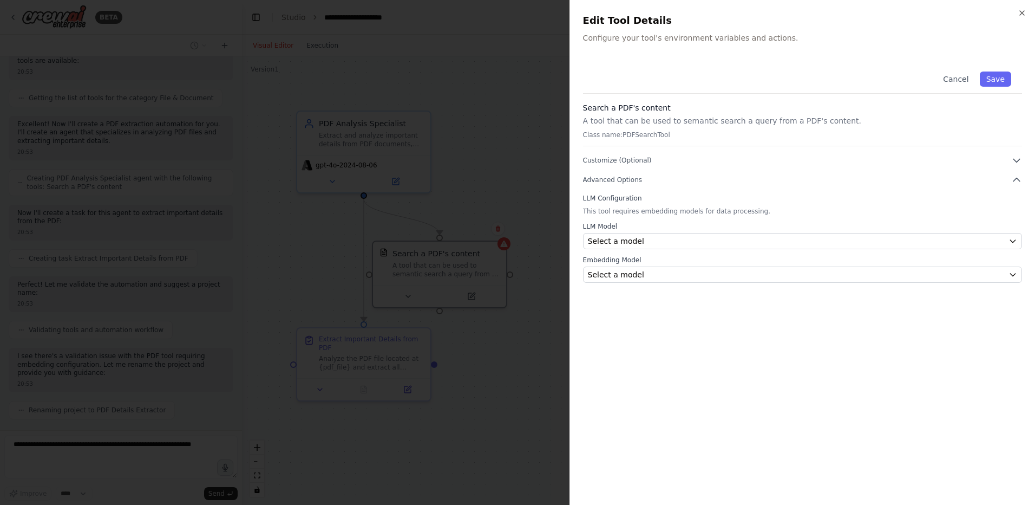
scroll to position [496, 0]
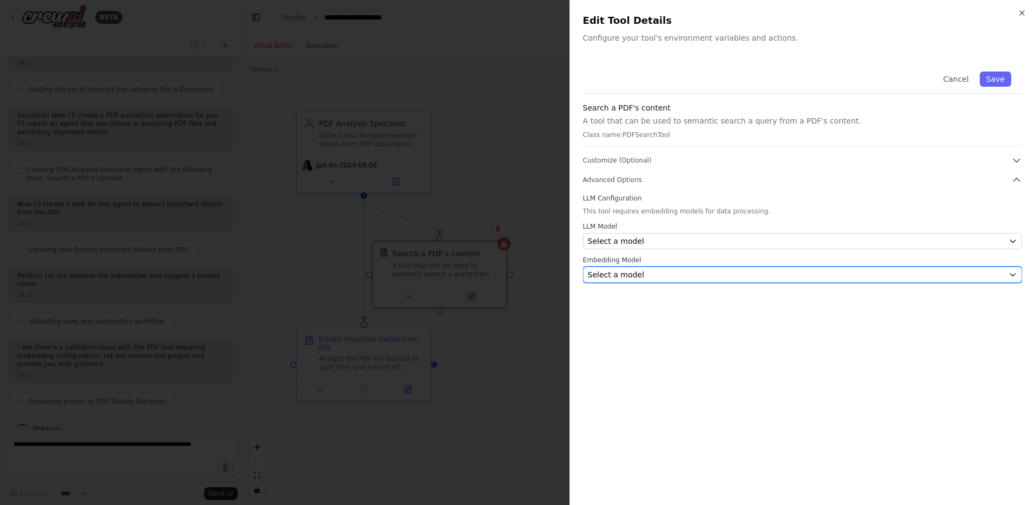
click at [684, 275] on div "Select a model" at bounding box center [796, 274] width 416 height 11
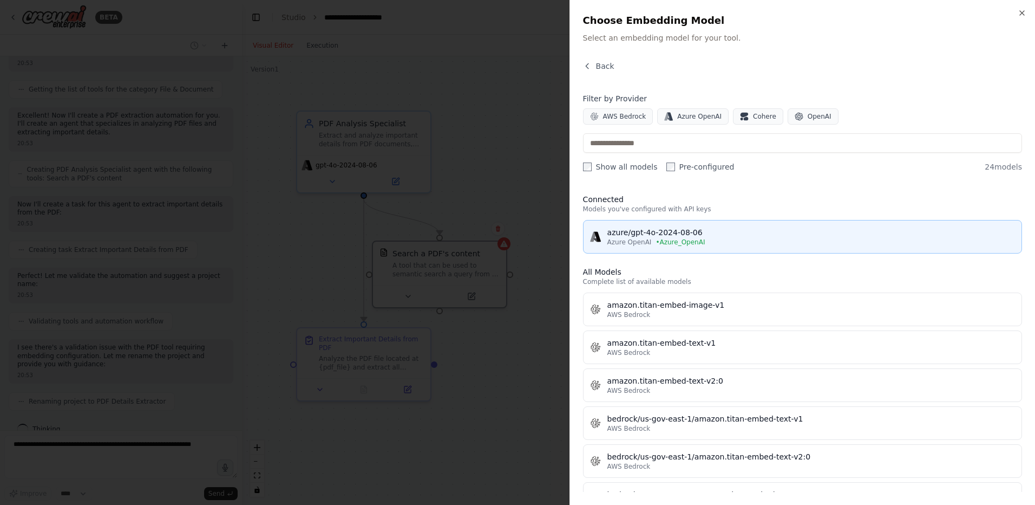
click at [675, 240] on span "• Azure_OpenAI" at bounding box center [680, 242] width 49 height 9
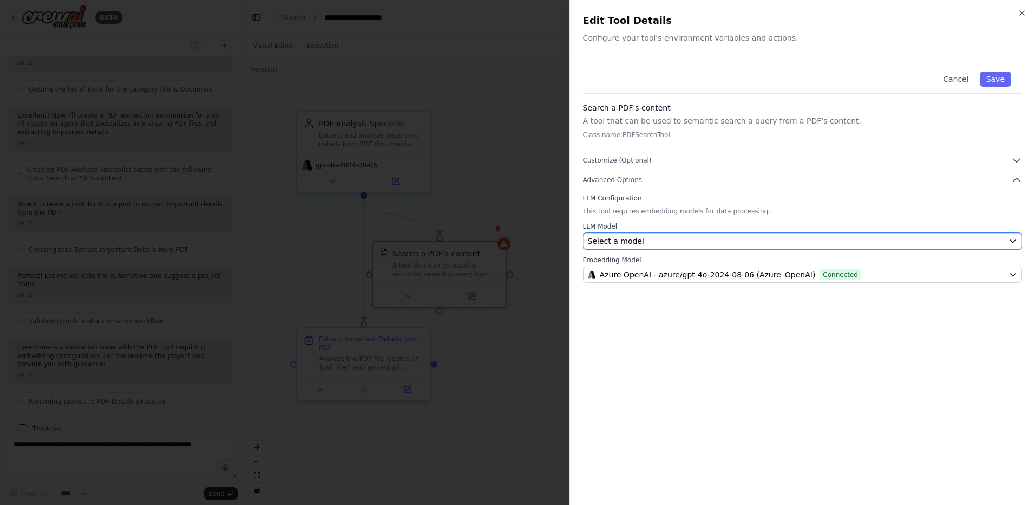
click at [675, 240] on div "Select a model" at bounding box center [796, 241] width 416 height 11
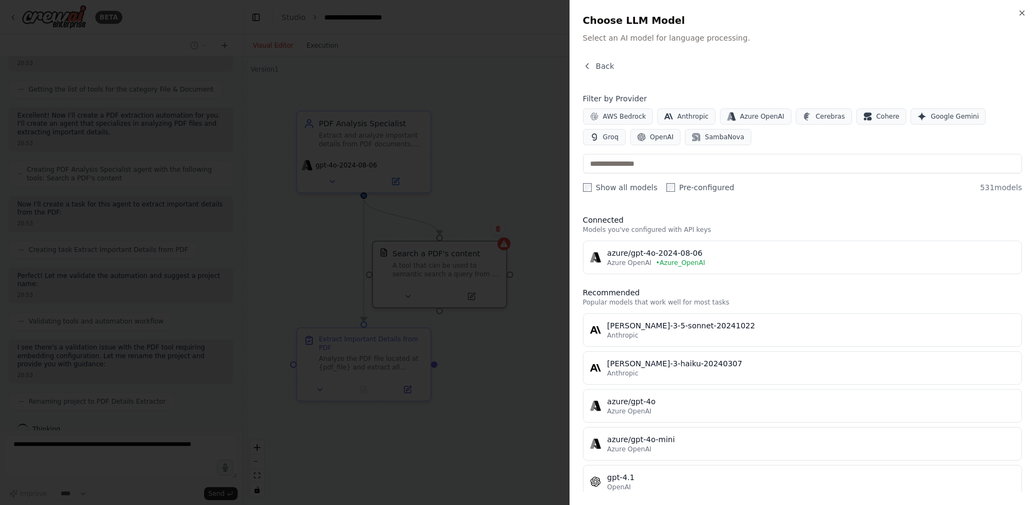
click at [675, 255] on div "azure/gpt-4o-2024-08-06" at bounding box center [811, 252] width 408 height 11
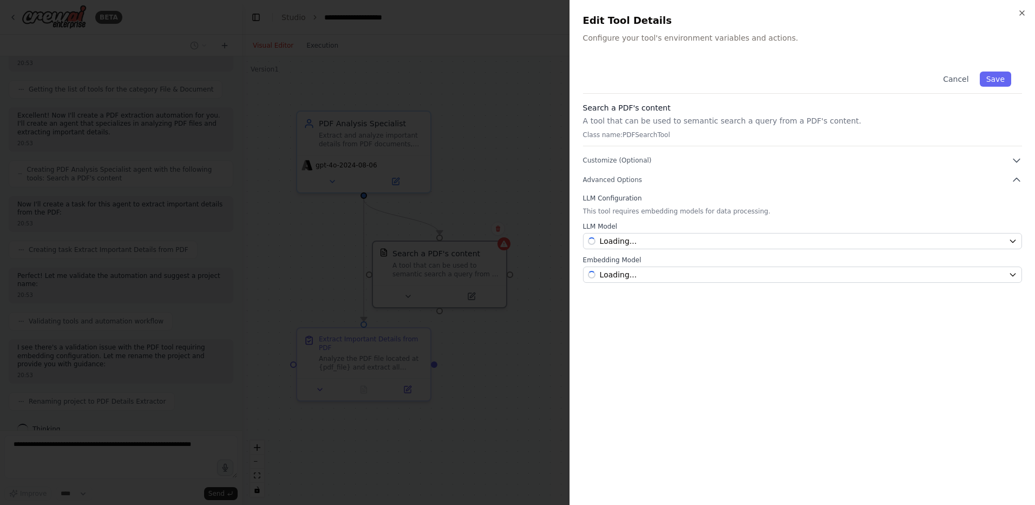
click at [674, 256] on div "Cancel Save Search a PDF's content A tool that can be used to semantic search a…" at bounding box center [802, 276] width 439 height 431
click at [999, 79] on button "Save" at bounding box center [995, 78] width 31 height 15
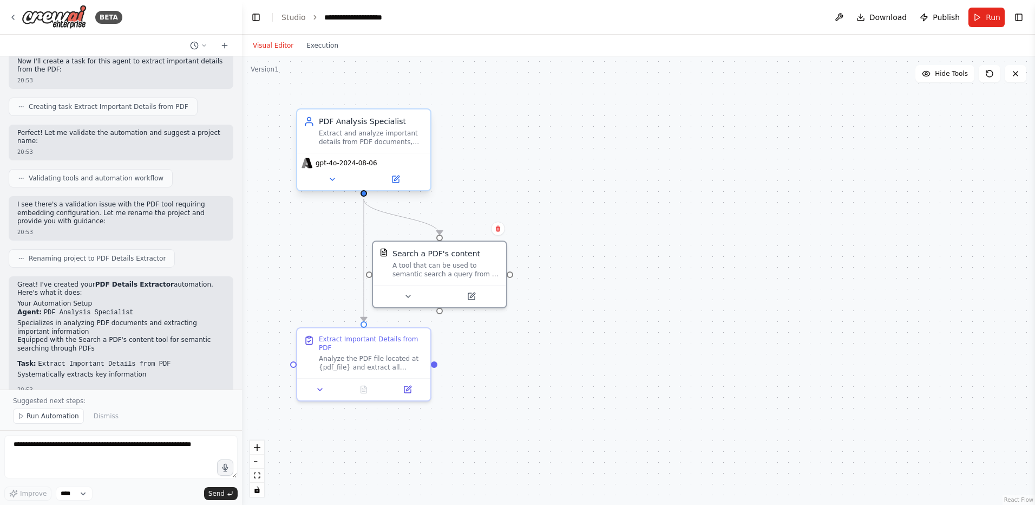
click at [384, 159] on div "gpt-4o-2024-08-06" at bounding box center [364, 163] width 125 height 11
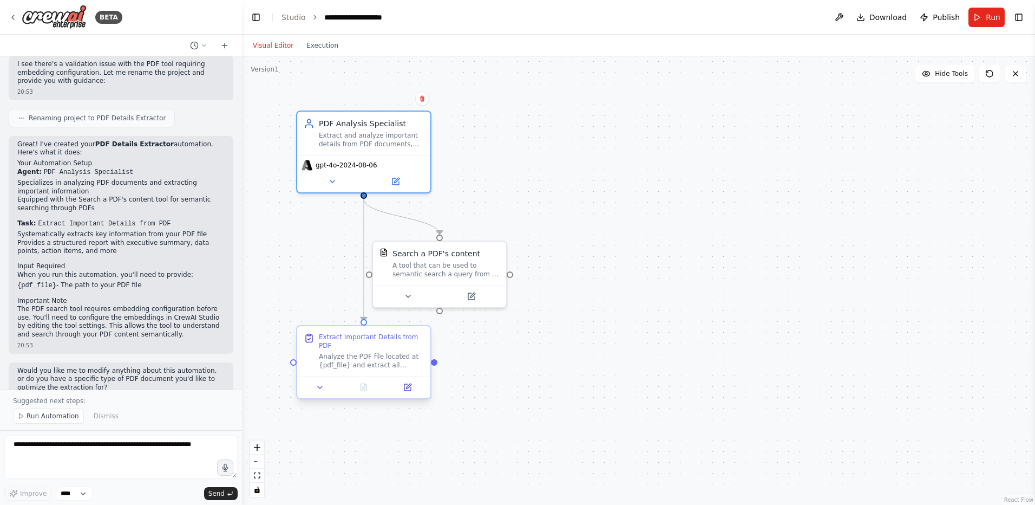
scroll to position [787, 0]
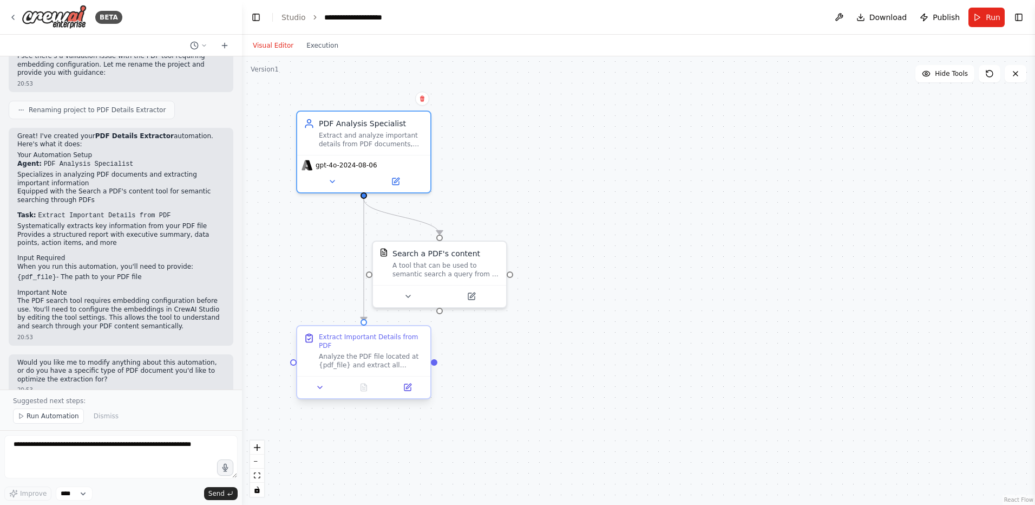
click at [373, 357] on div "Analyze the PDF file located at {pdf_file} and extract all important details, i…" at bounding box center [371, 360] width 105 height 17
click at [992, 16] on span "Run" at bounding box center [993, 17] width 15 height 11
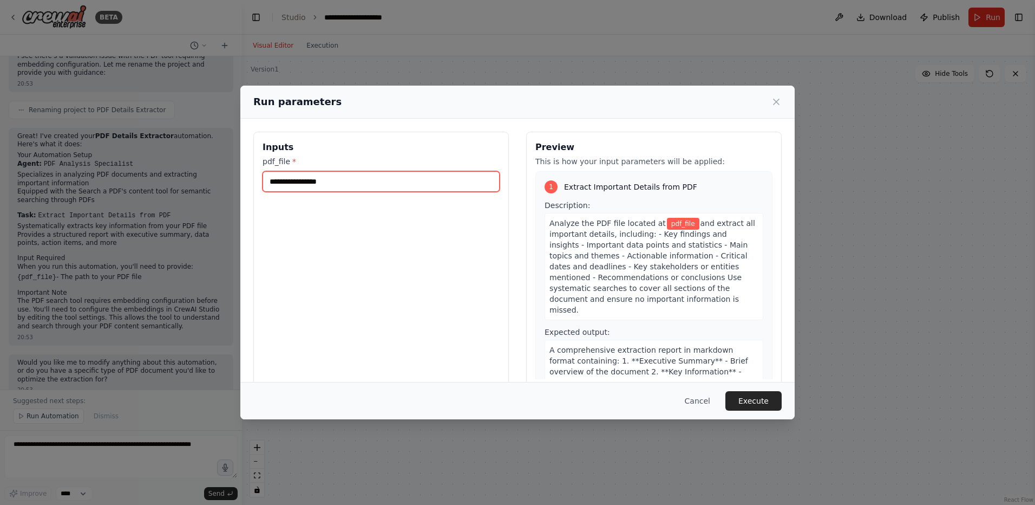
click at [317, 177] on input "pdf_file *" at bounding box center [381, 181] width 237 height 21
click at [303, 174] on input "pdf_file *" at bounding box center [381, 181] width 237 height 21
paste input "**********"
type input "**********"
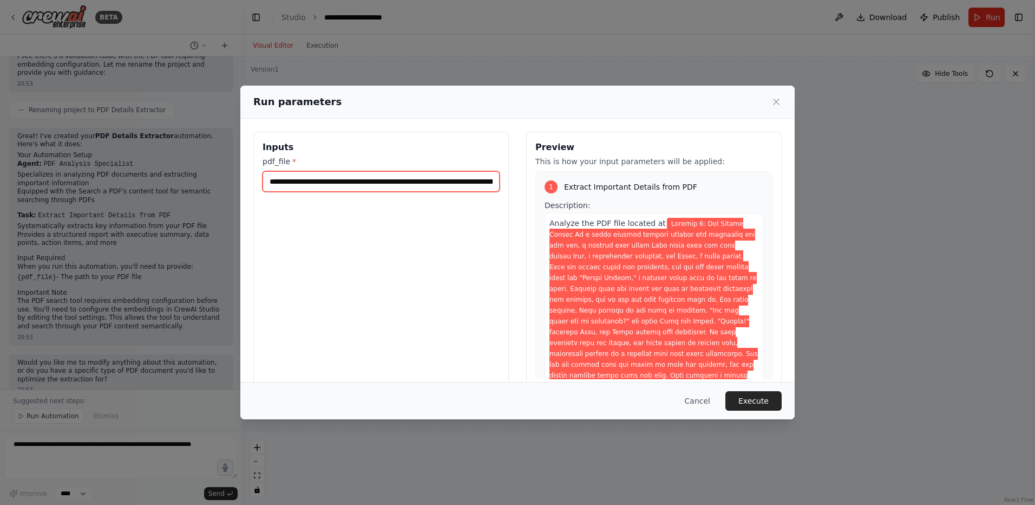
scroll to position [0, 22012]
click at [772, 403] on button "Execute" at bounding box center [754, 400] width 56 height 19
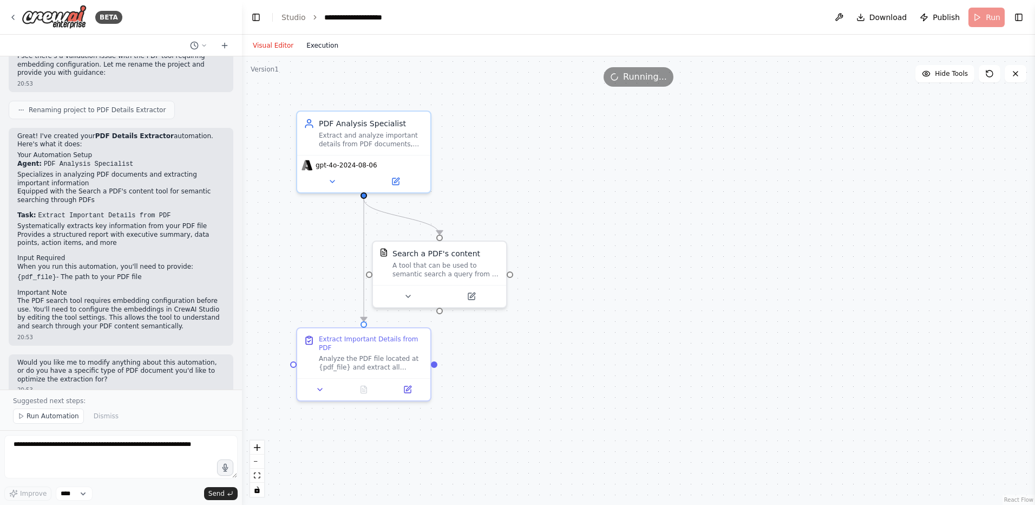
click at [316, 47] on button "Execution" at bounding box center [322, 45] width 45 height 13
click at [280, 41] on button "Visual Editor" at bounding box center [273, 45] width 54 height 13
click at [348, 165] on span "gpt-4o-2024-08-06" at bounding box center [347, 163] width 62 height 9
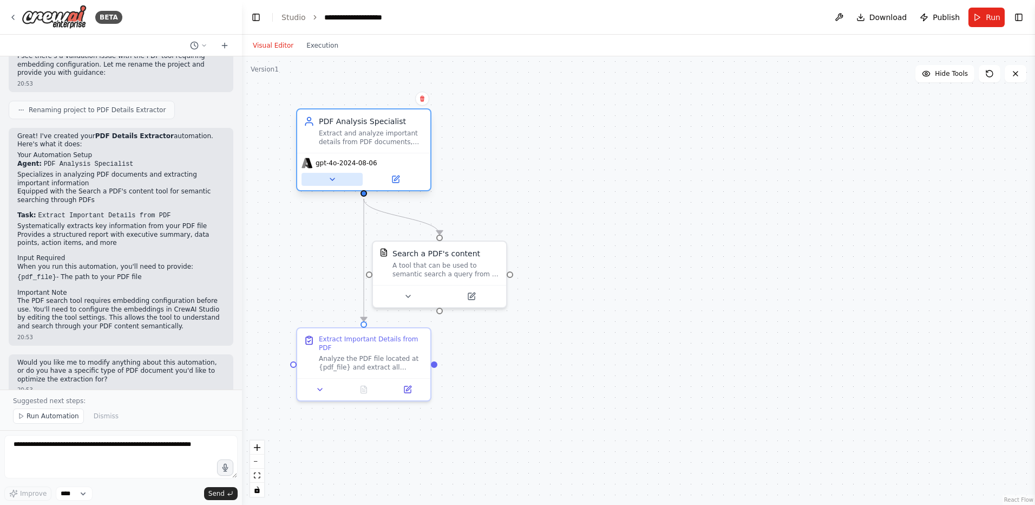
click at [330, 184] on button at bounding box center [332, 179] width 61 height 13
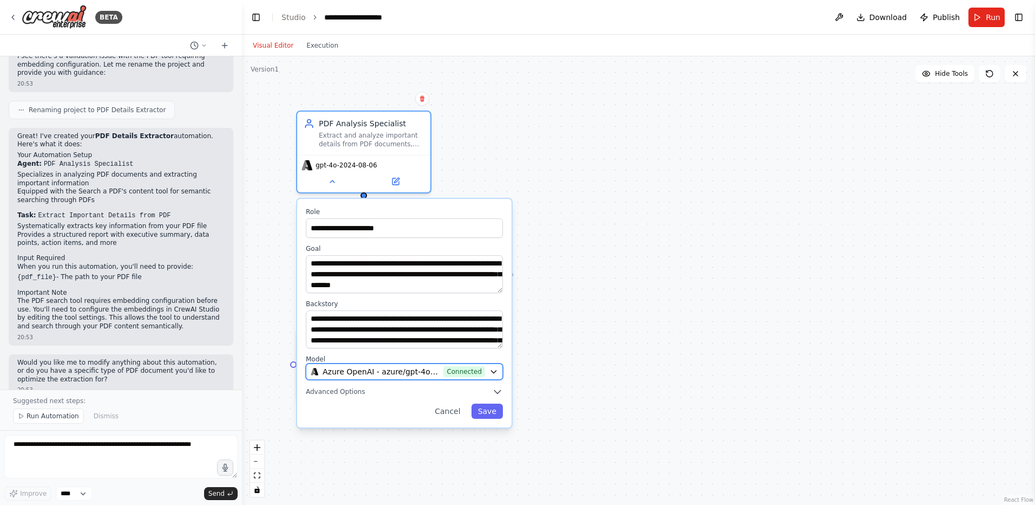
click at [400, 370] on span "Azure OpenAI - azure/gpt-4o-2024-08-06 (Azure_OpenAI)" at bounding box center [381, 371] width 116 height 11
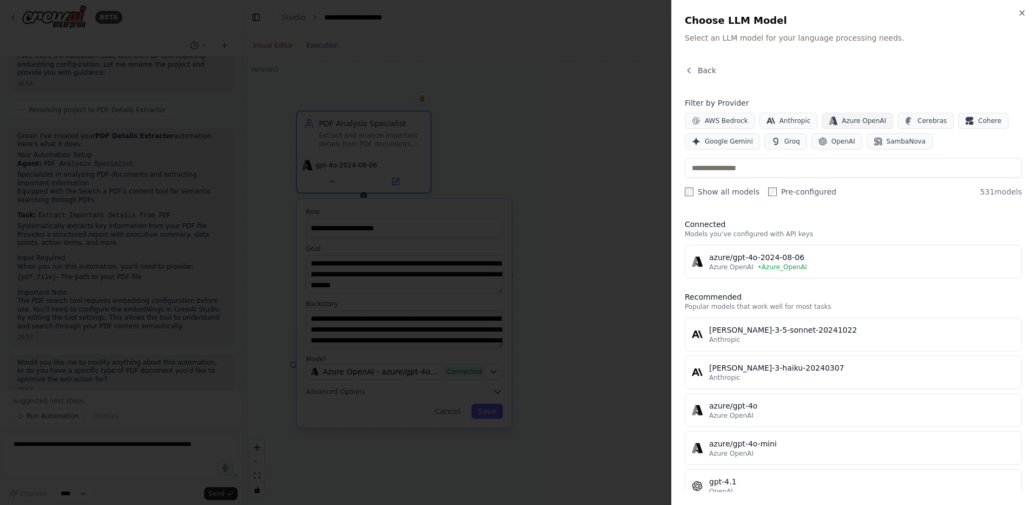
click at [845, 119] on span "Azure OpenAI" at bounding box center [864, 120] width 44 height 9
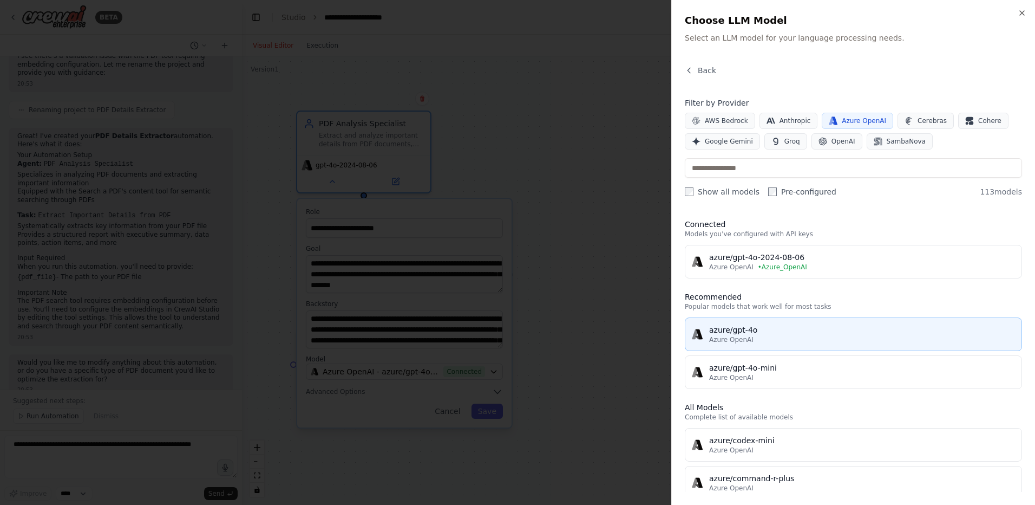
click at [804, 339] on div "Azure OpenAI" at bounding box center [862, 339] width 306 height 9
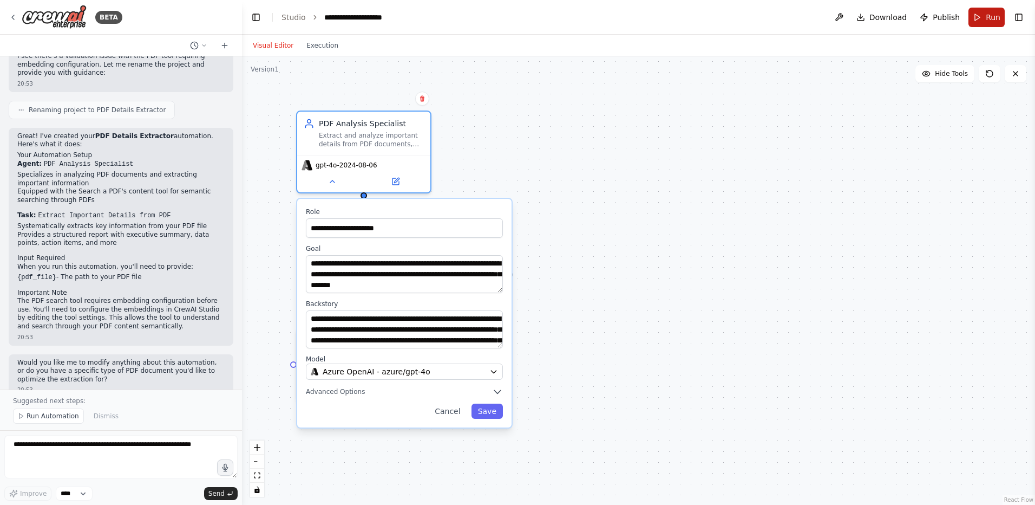
click at [986, 14] on button "Run" at bounding box center [987, 17] width 36 height 19
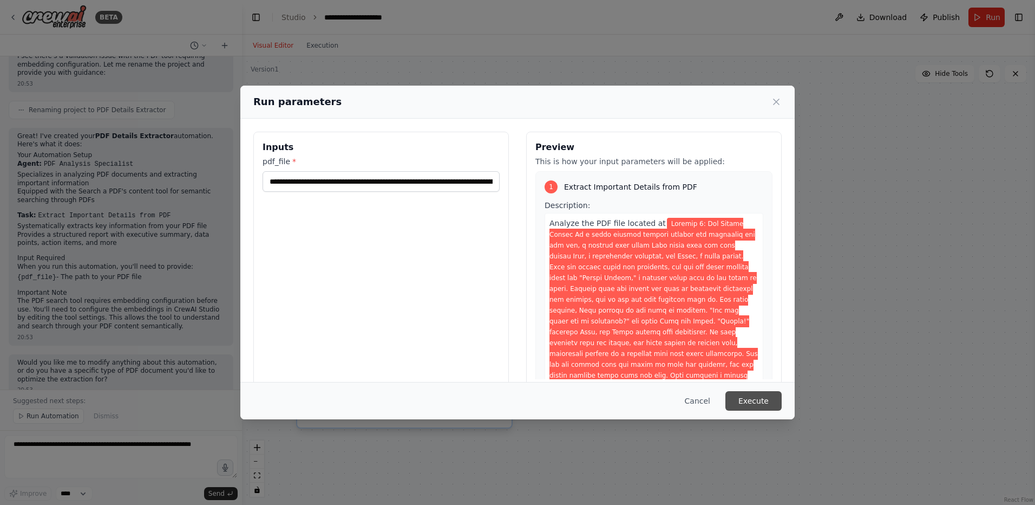
click at [754, 407] on button "Execute" at bounding box center [754, 400] width 56 height 19
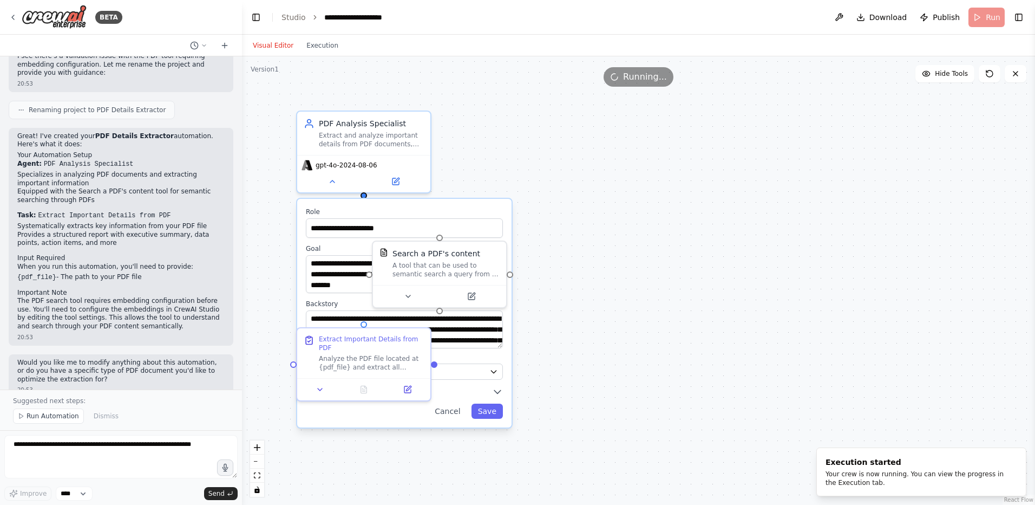
click at [341, 23] on header "**********" at bounding box center [638, 17] width 793 height 35
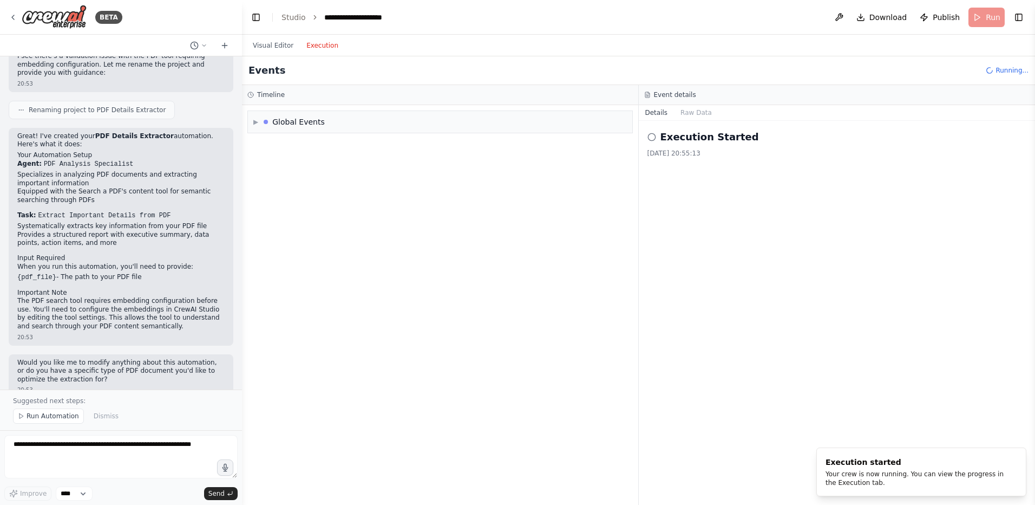
click at [327, 41] on button "Execution" at bounding box center [322, 45] width 45 height 13
